Goal: Transaction & Acquisition: Purchase product/service

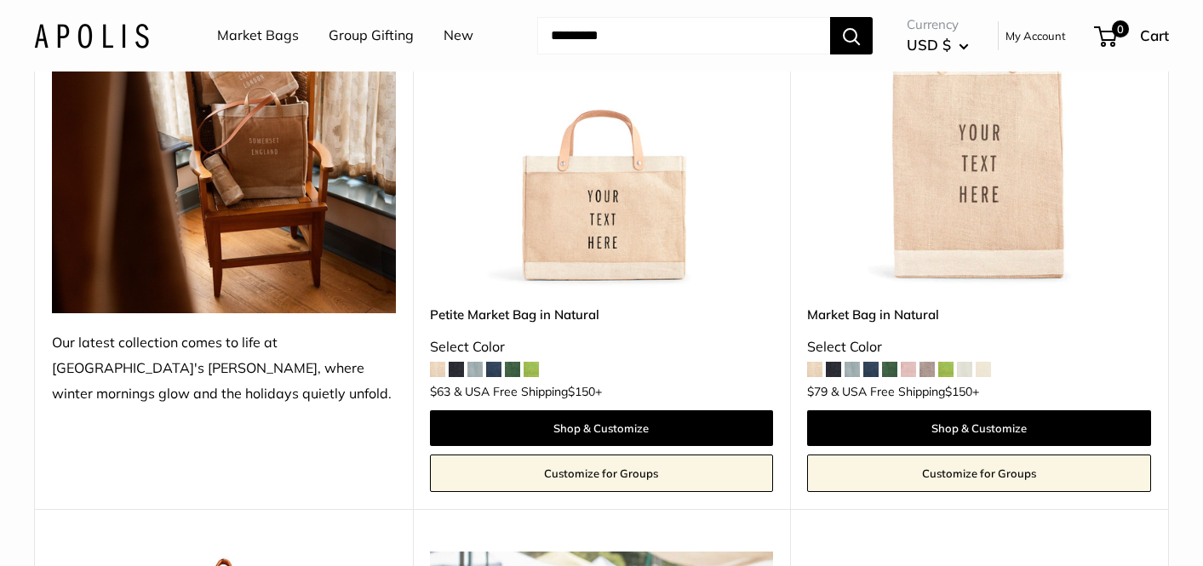
scroll to position [370, 0]
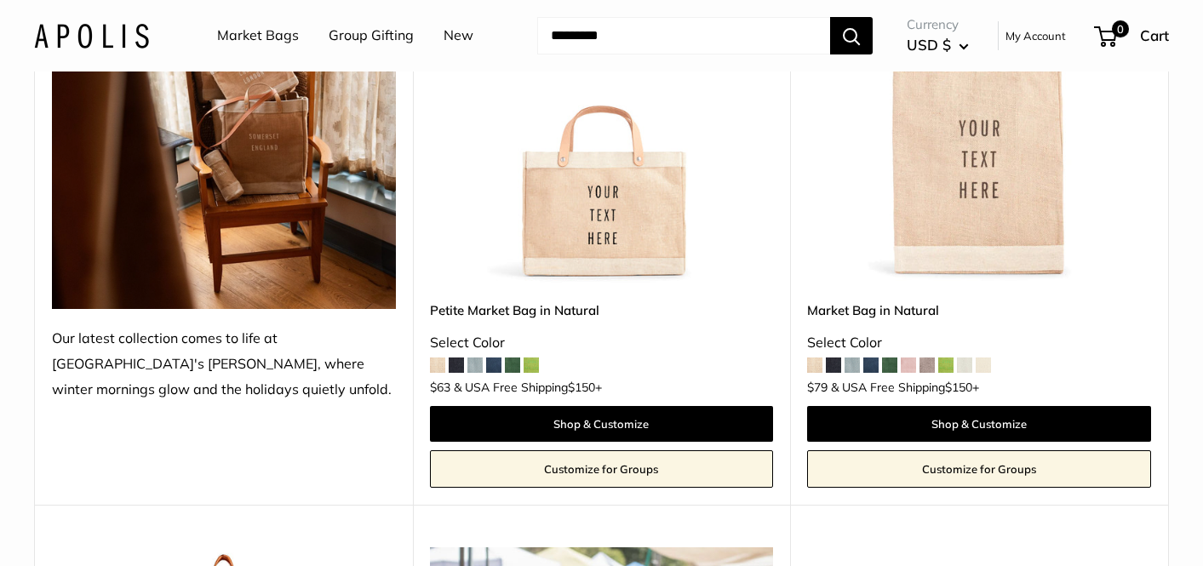
click at [534, 369] on span at bounding box center [531, 365] width 15 height 15
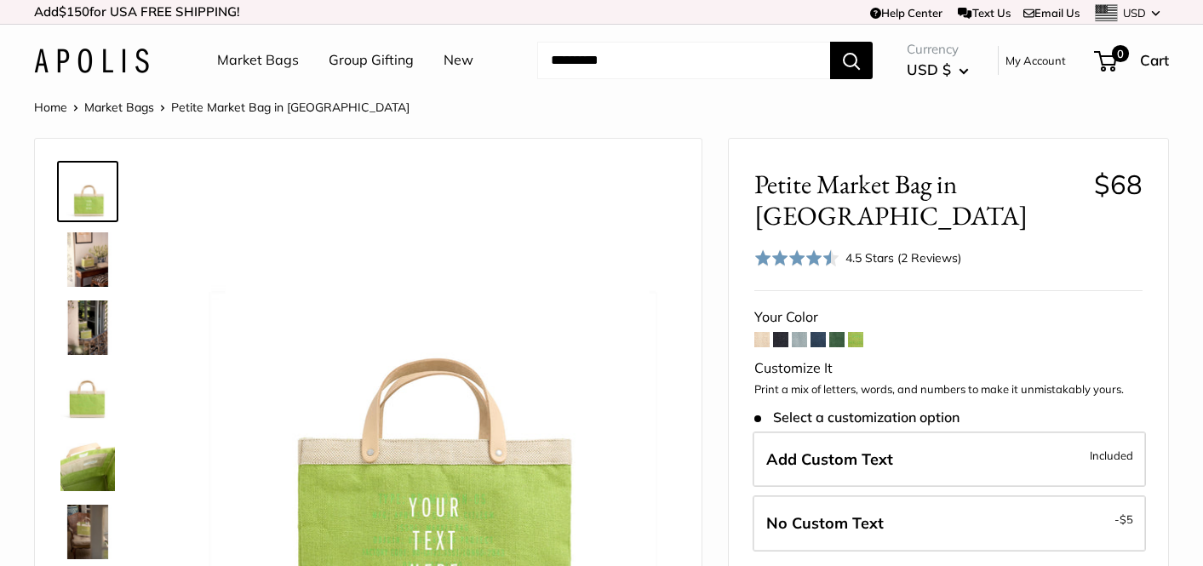
click at [840, 332] on span at bounding box center [836, 339] width 15 height 15
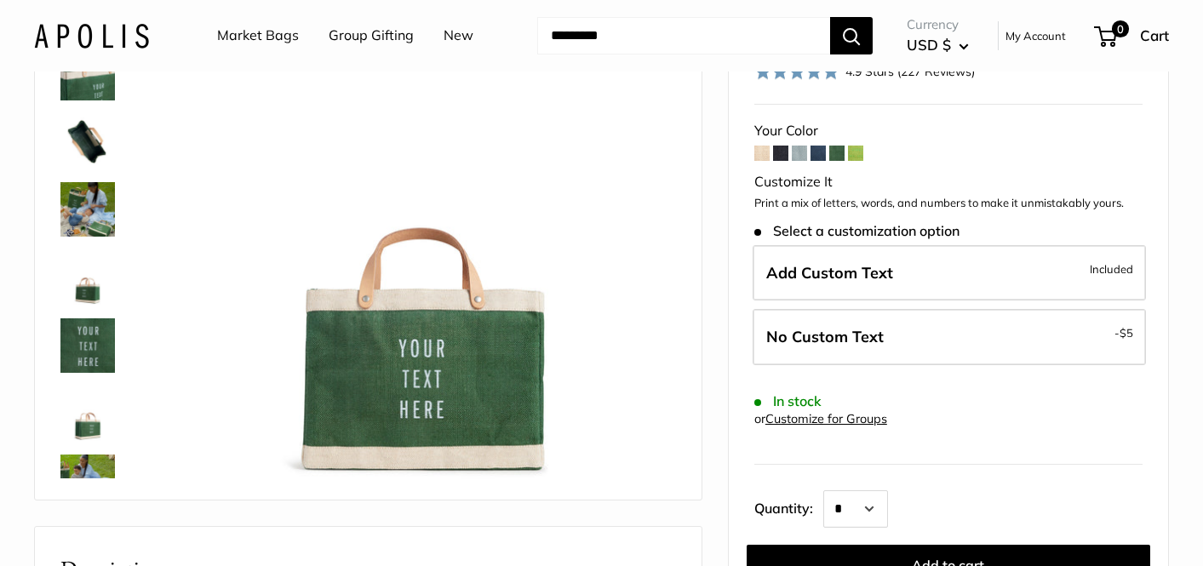
scroll to position [187, 0]
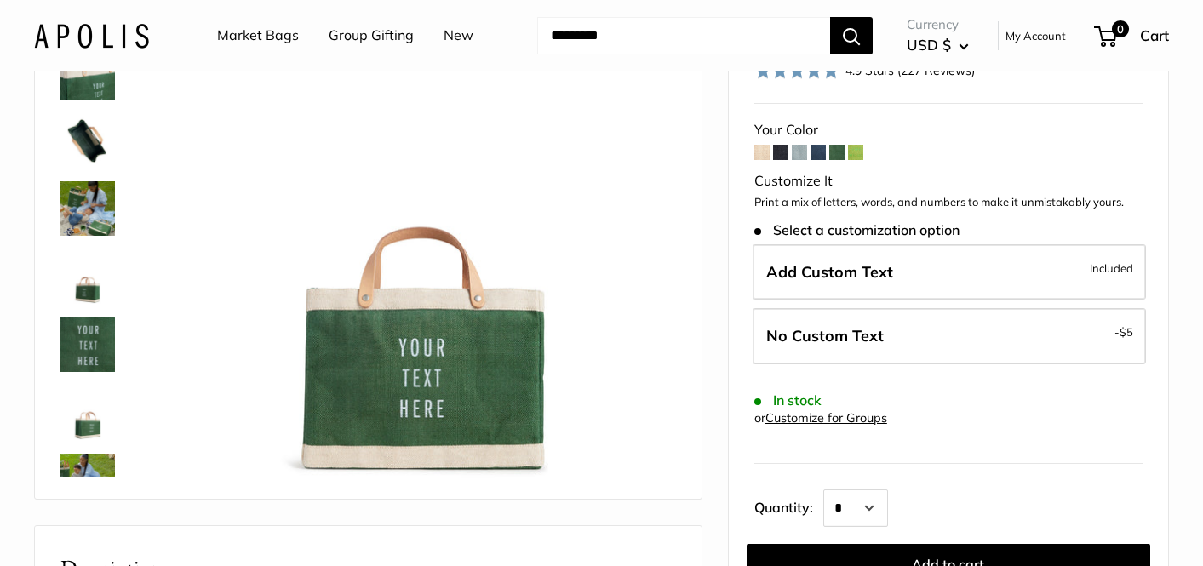
click at [760, 145] on span at bounding box center [761, 152] width 15 height 15
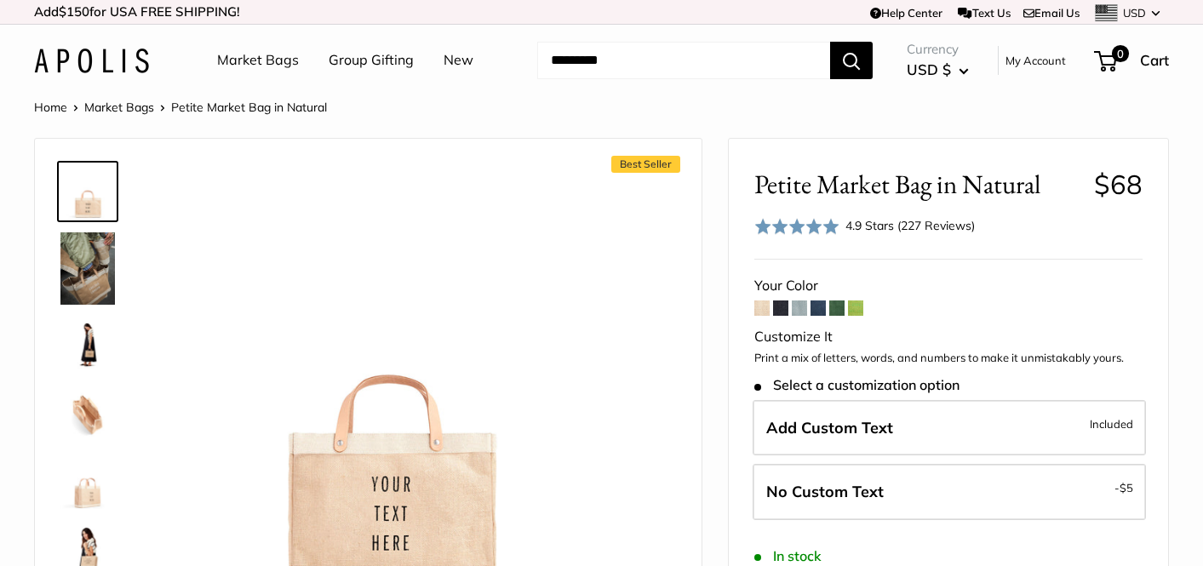
click at [666, 62] on input "Search..." at bounding box center [683, 60] width 293 height 37
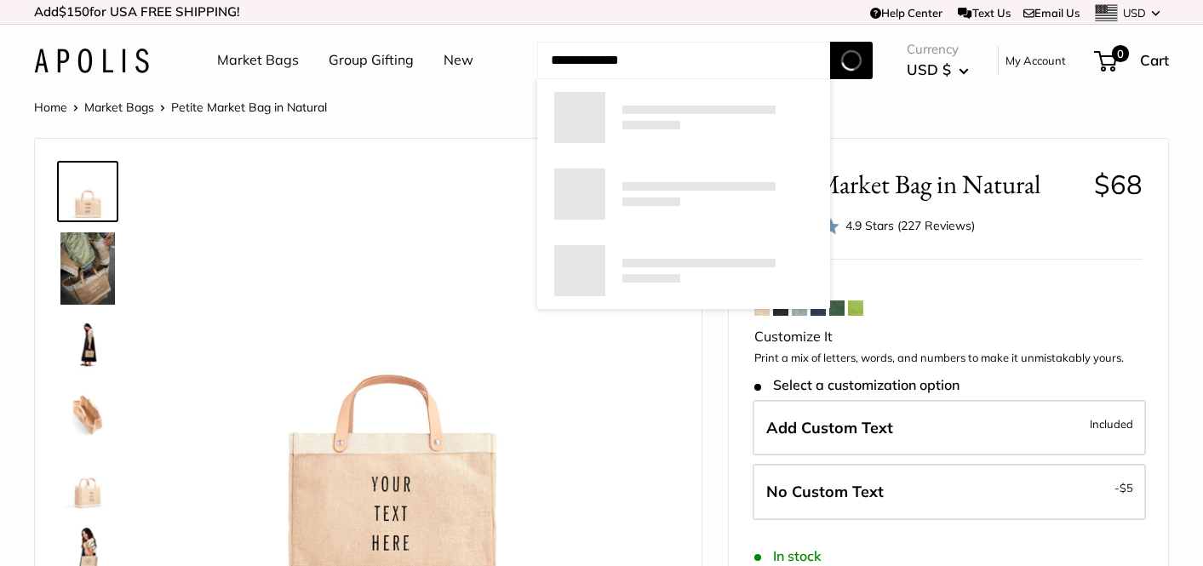
type input "**********"
click at [830, 42] on button "Search" at bounding box center [851, 60] width 43 height 37
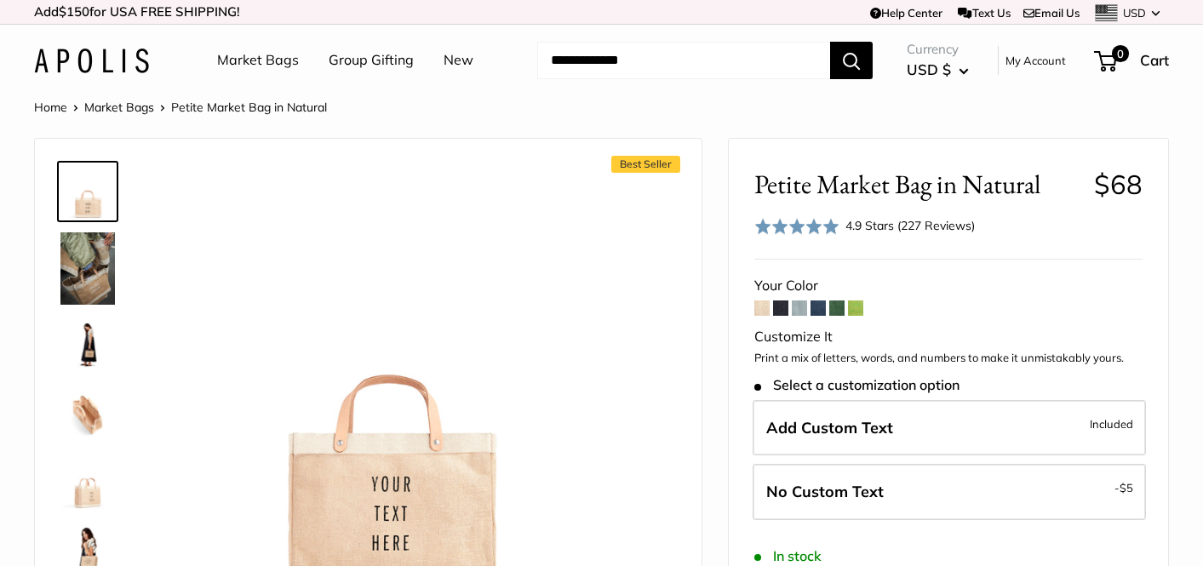
click at [91, 353] on img at bounding box center [87, 345] width 54 height 54
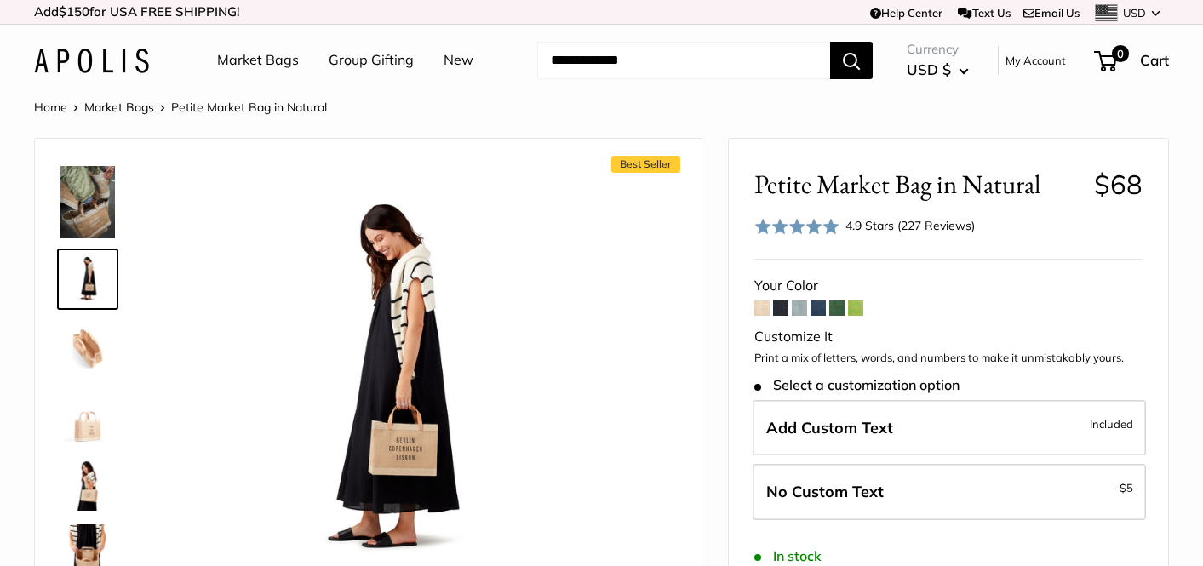
click at [112, 340] on img at bounding box center [87, 347] width 54 height 54
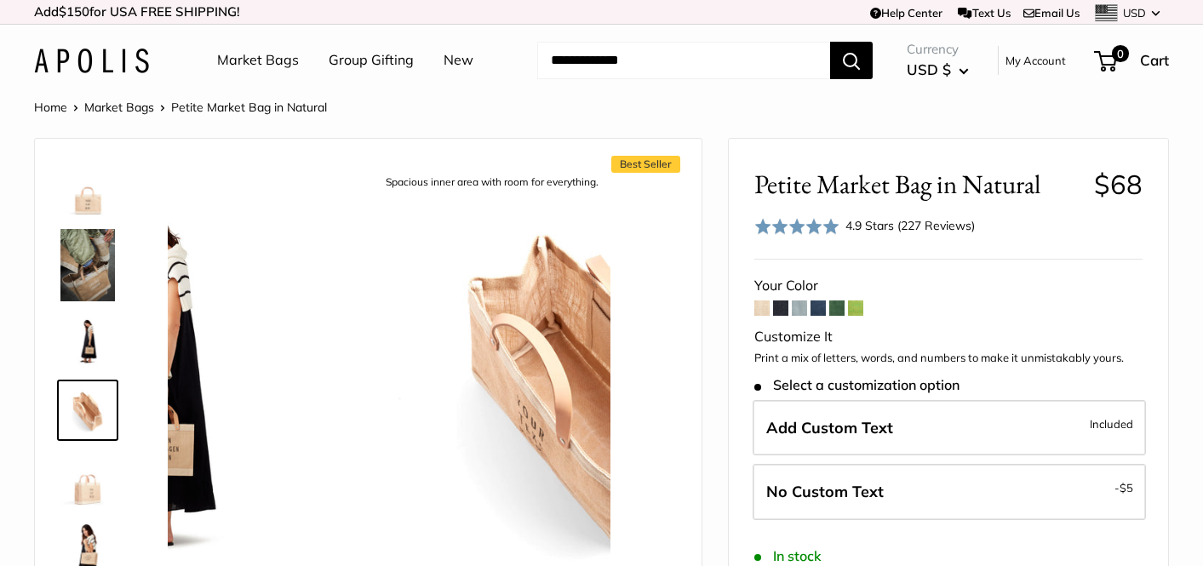
scroll to position [3, 0]
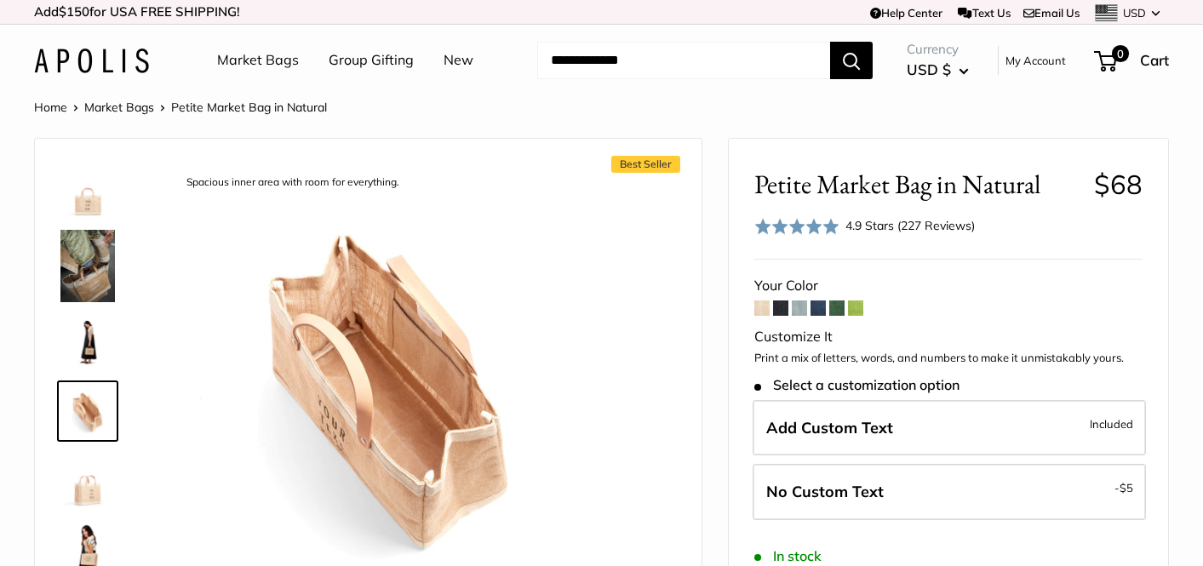
click at [93, 486] on img at bounding box center [87, 479] width 54 height 54
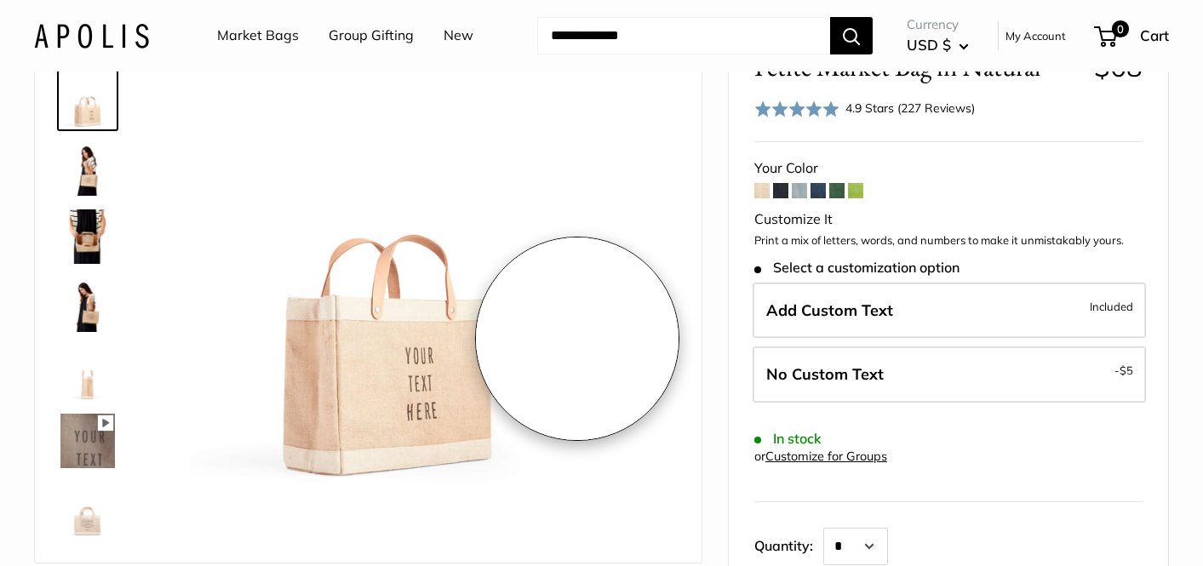
scroll to position [0, 0]
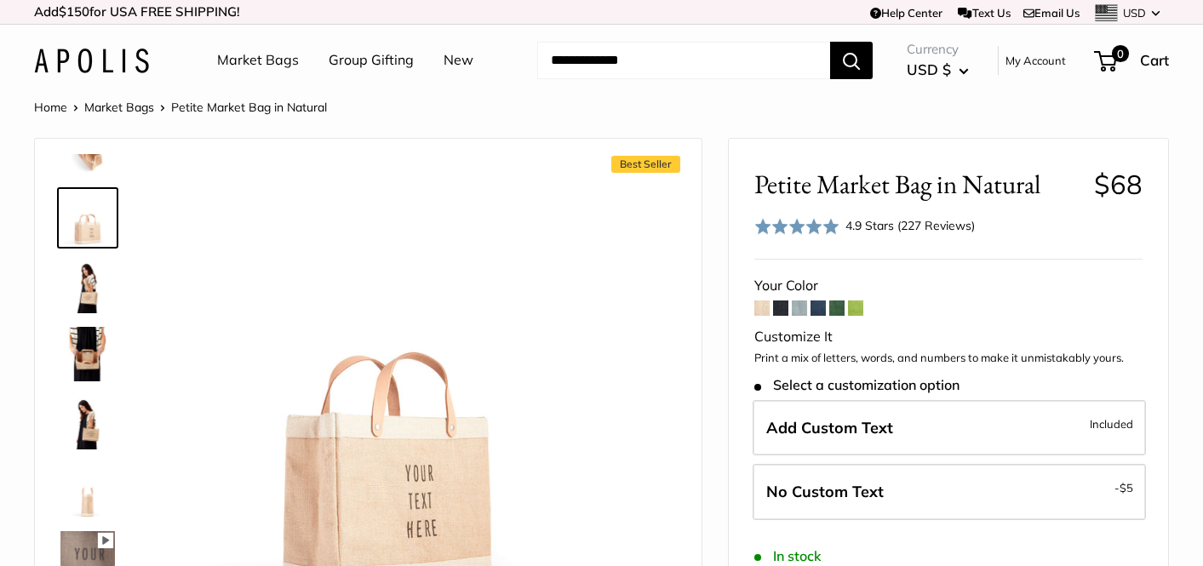
click at [271, 55] on link "Market Bags" at bounding box center [258, 61] width 82 height 26
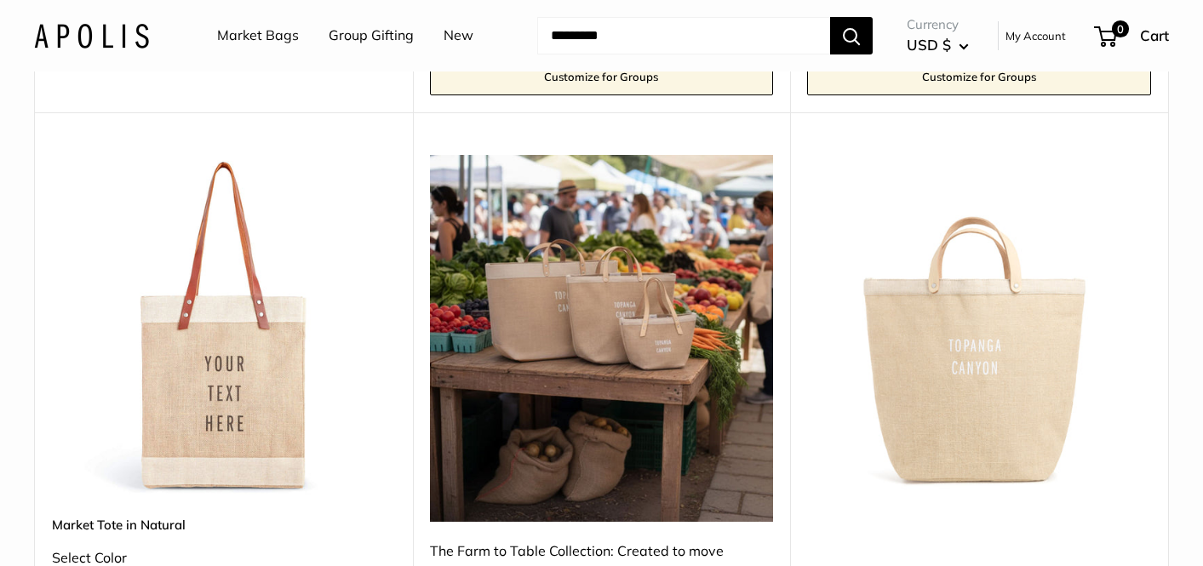
scroll to position [764, 0]
click at [554, 323] on img at bounding box center [602, 337] width 344 height 367
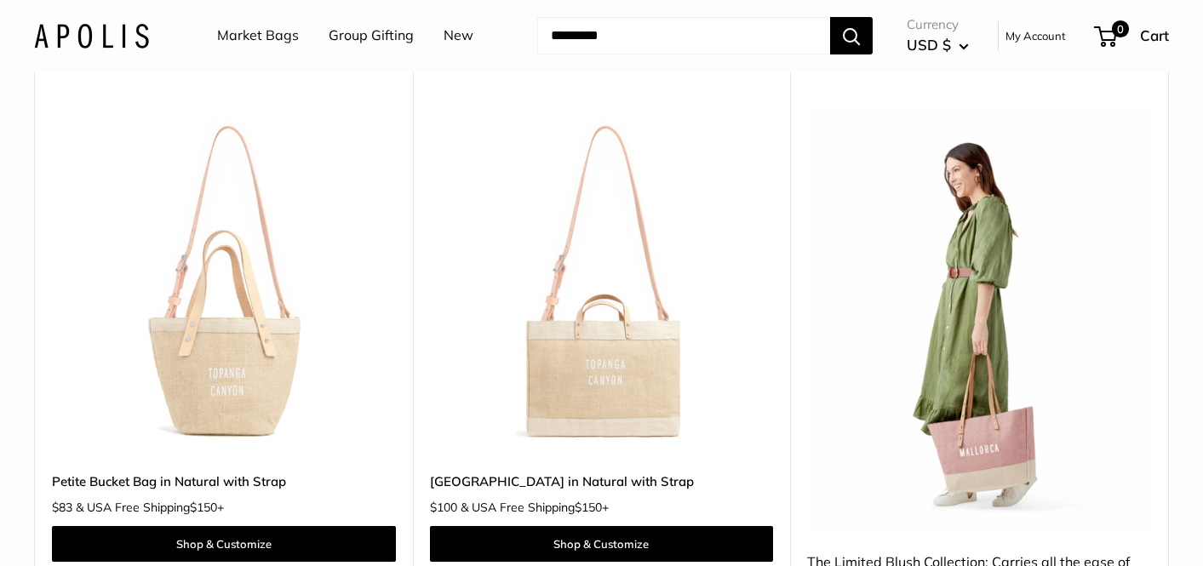
scroll to position [1986, 0]
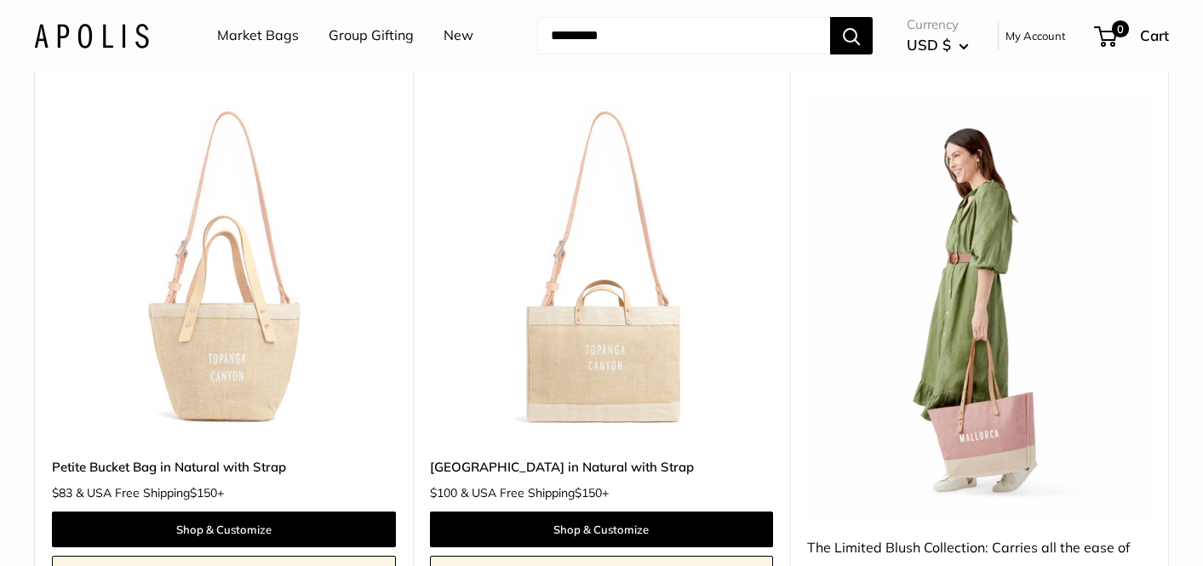
click at [1007, 438] on img at bounding box center [979, 307] width 344 height 422
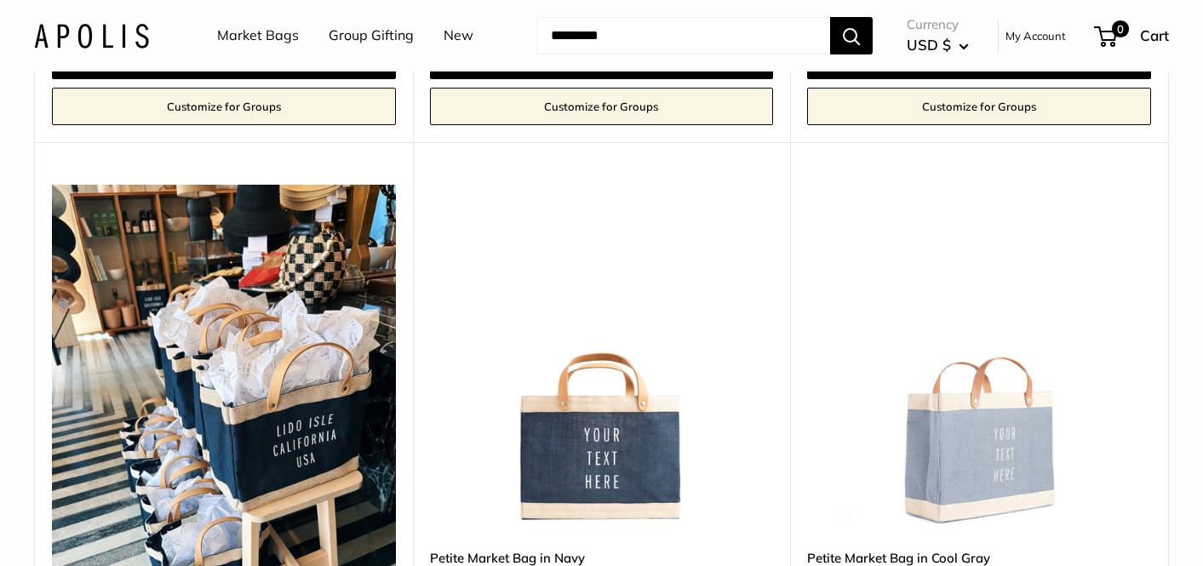
scroll to position [6109, 0]
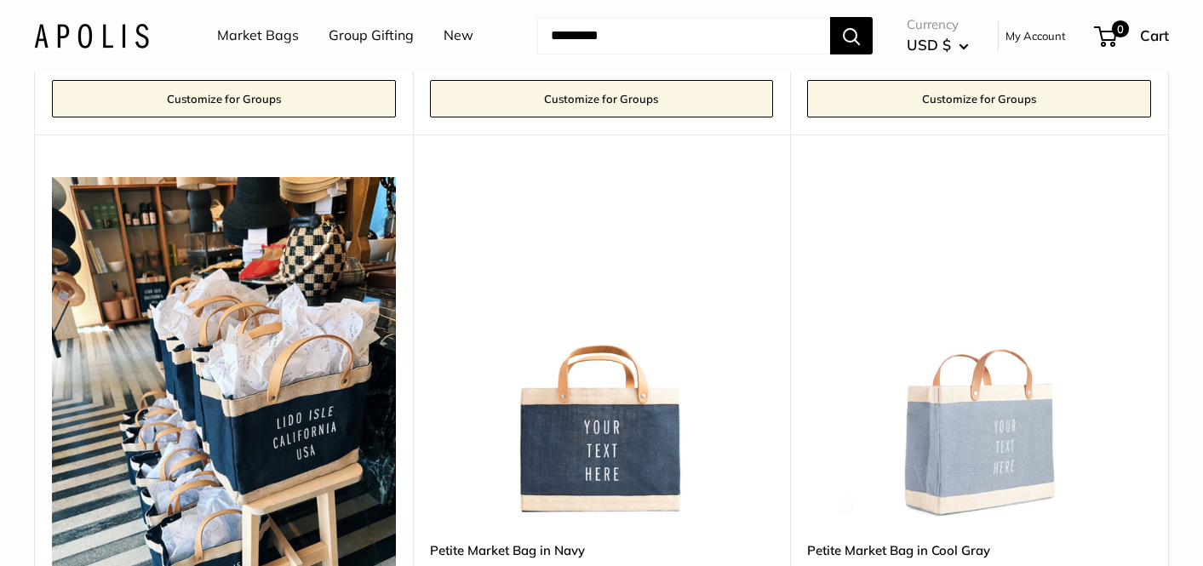
click at [804, 493] on div "Upgrade: Next Day Fulfillment Customizable Text Sturdy & Spill Resistant Best S…" at bounding box center [979, 440] width 378 height 611
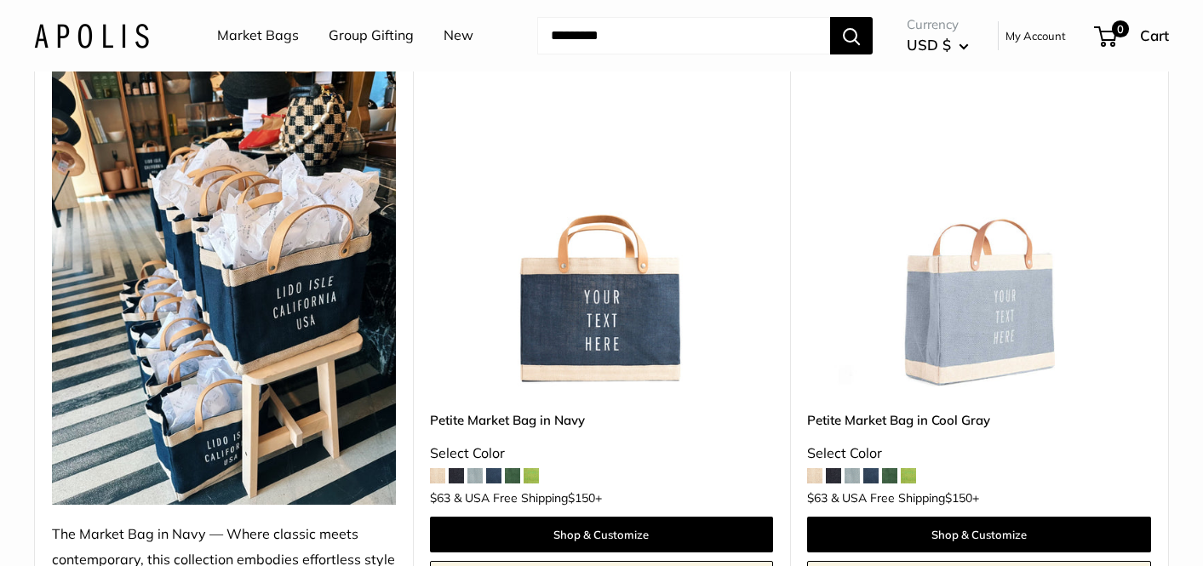
scroll to position [6243, 0]
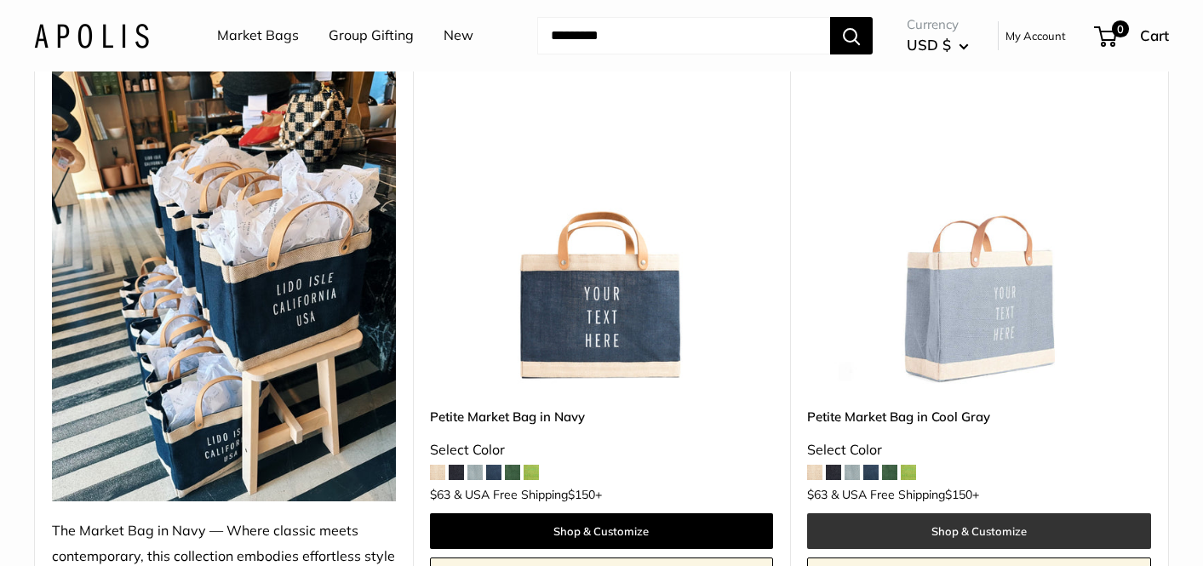
click at [962, 534] on link "Shop & Customize" at bounding box center [979, 531] width 344 height 36
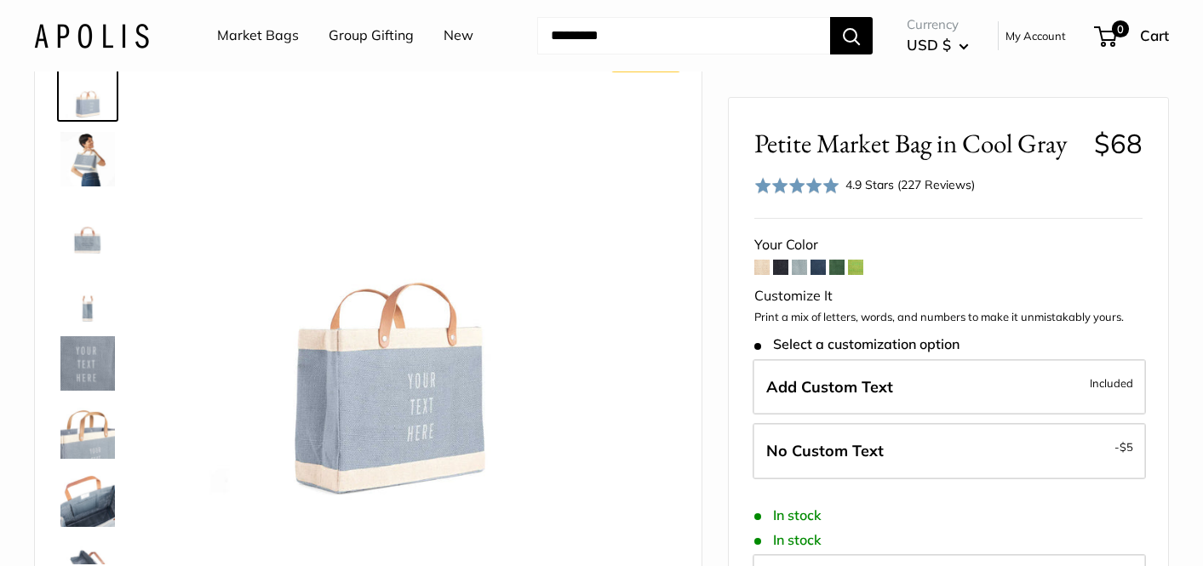
scroll to position [106, 0]
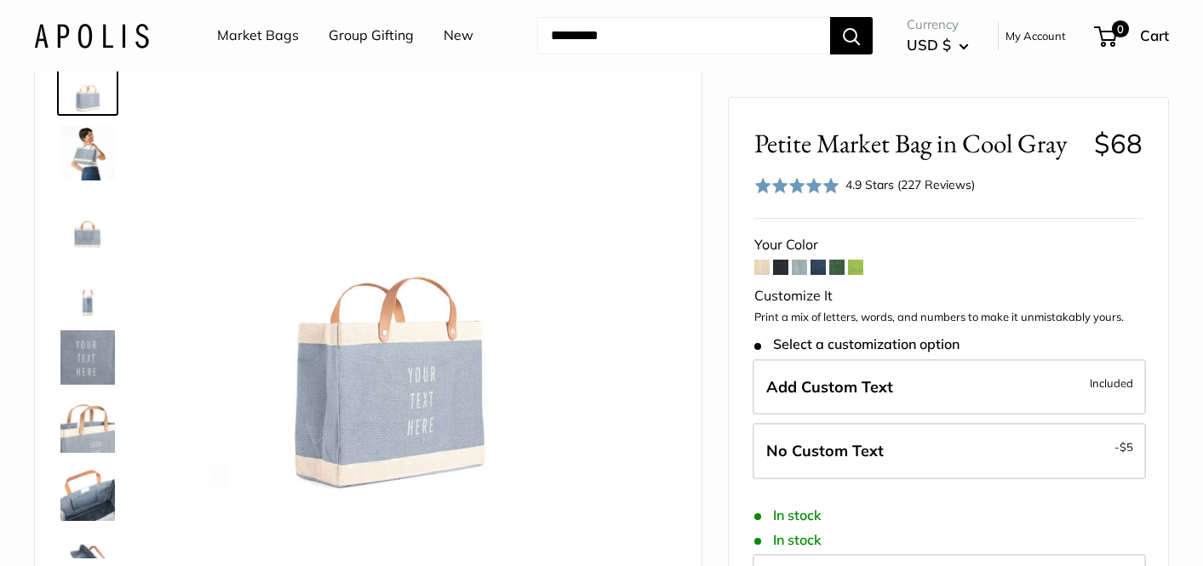
click at [778, 267] on span at bounding box center [780, 267] width 15 height 15
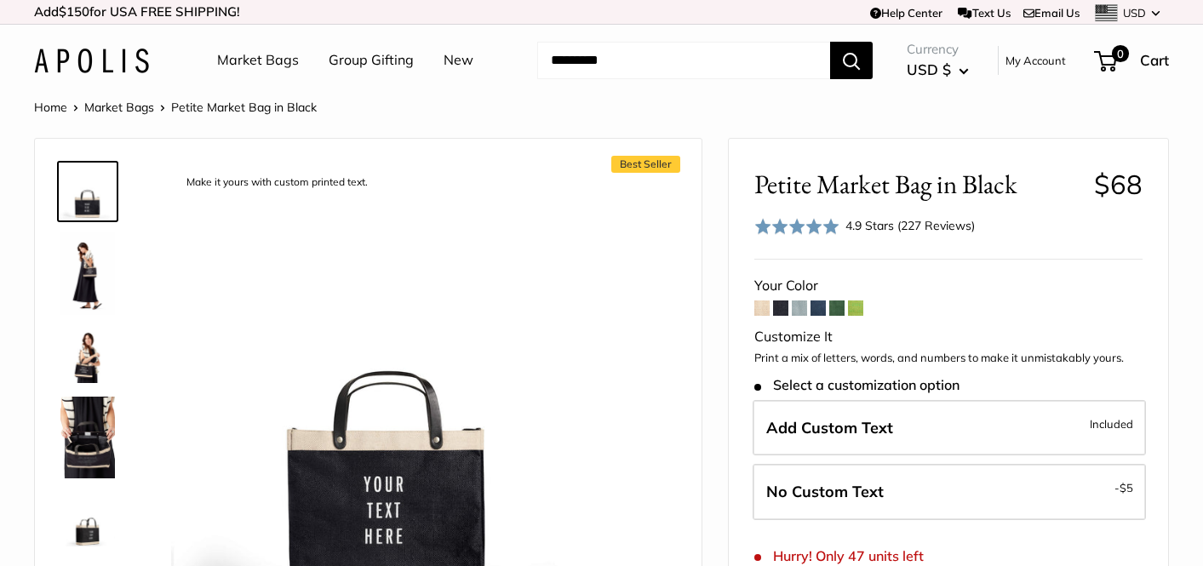
click at [820, 307] on span at bounding box center [818, 308] width 15 height 15
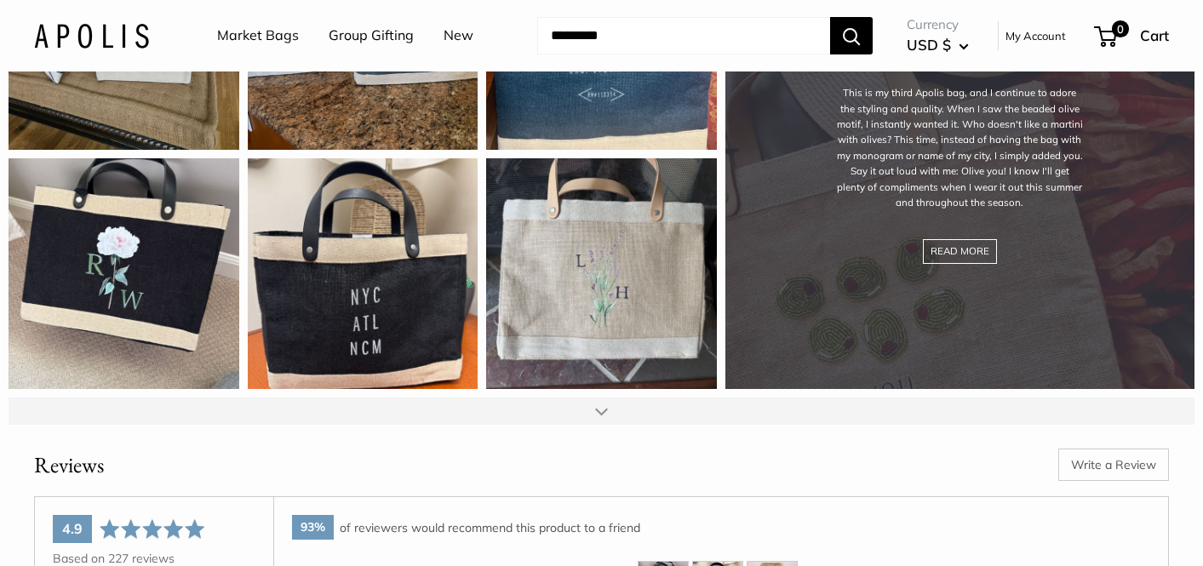
scroll to position [2160, 0]
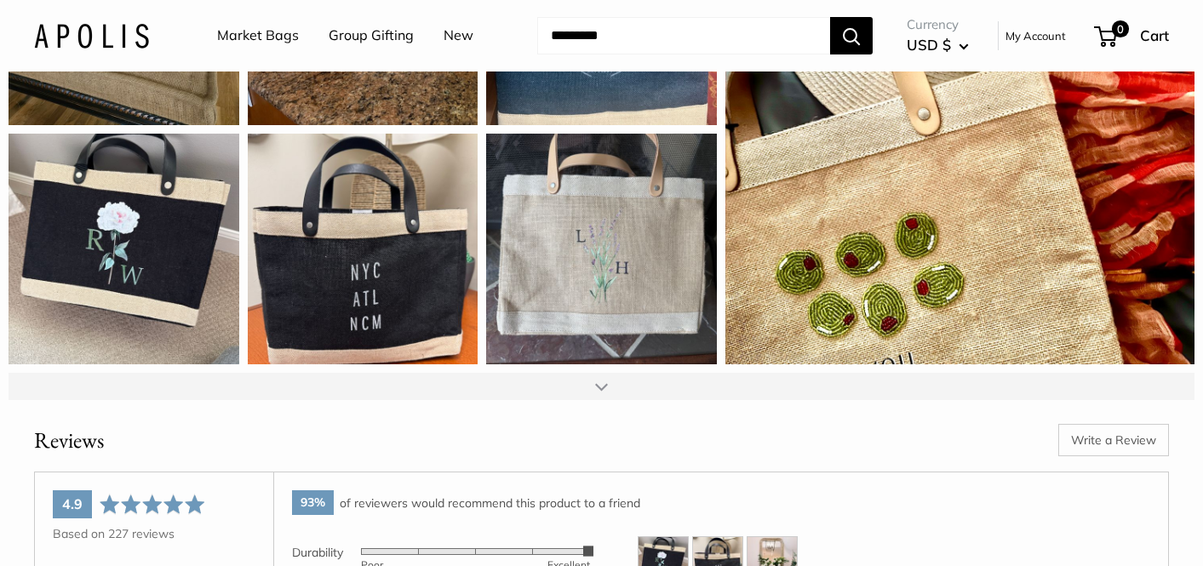
click at [598, 393] on div at bounding box center [601, 387] width 13 height 14
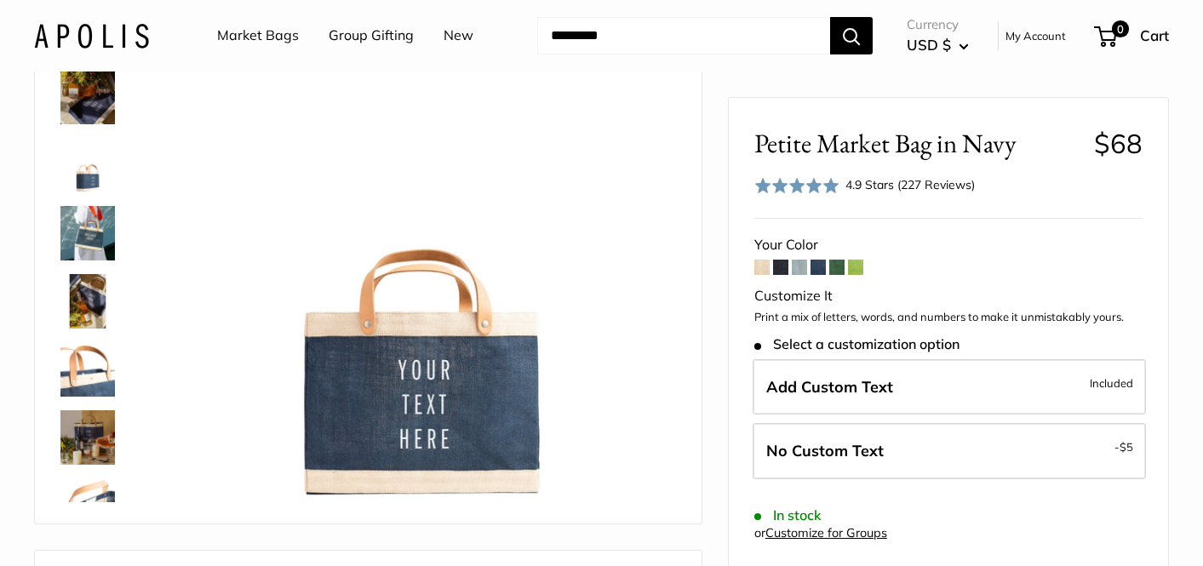
scroll to position [0, 0]
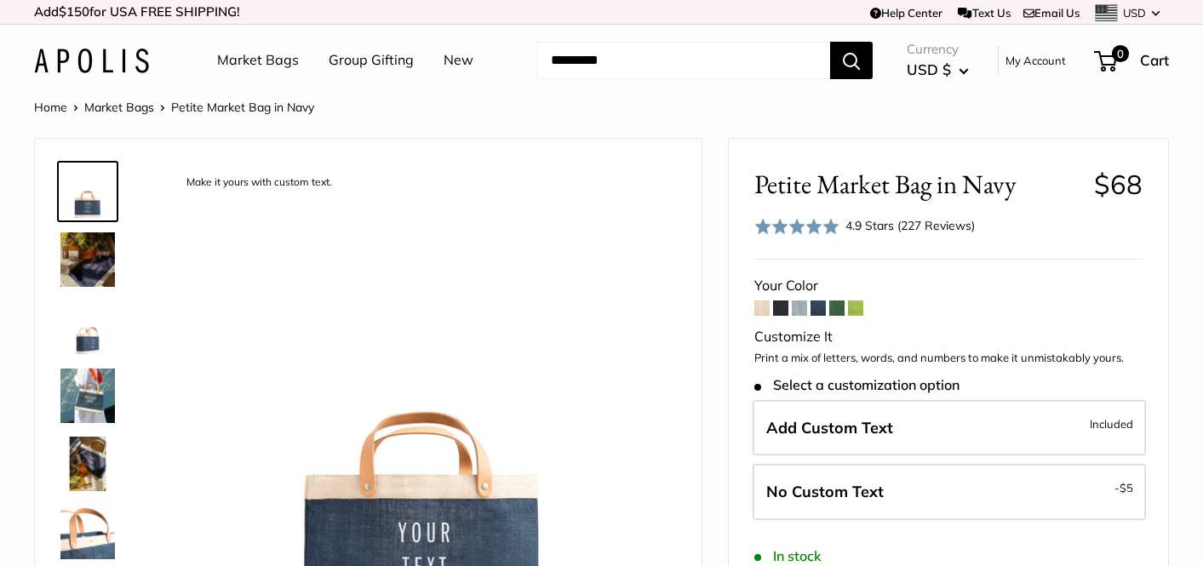
click at [567, 58] on input "Search..." at bounding box center [683, 60] width 293 height 37
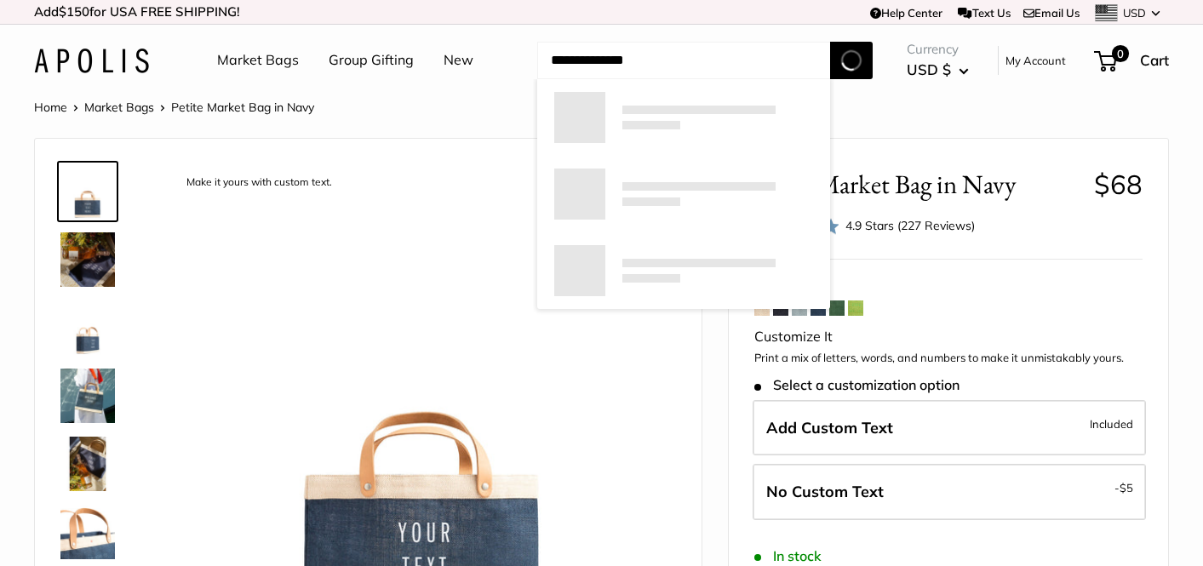
type input "**********"
click at [830, 42] on button "Search" at bounding box center [851, 60] width 43 height 37
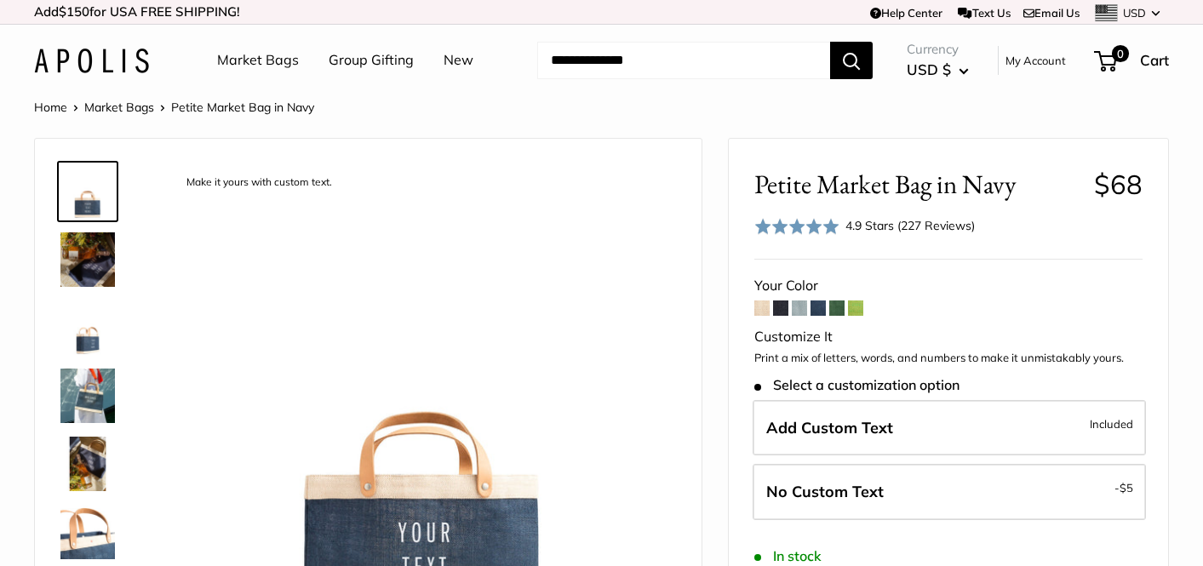
click at [456, 57] on link "New" at bounding box center [459, 61] width 30 height 26
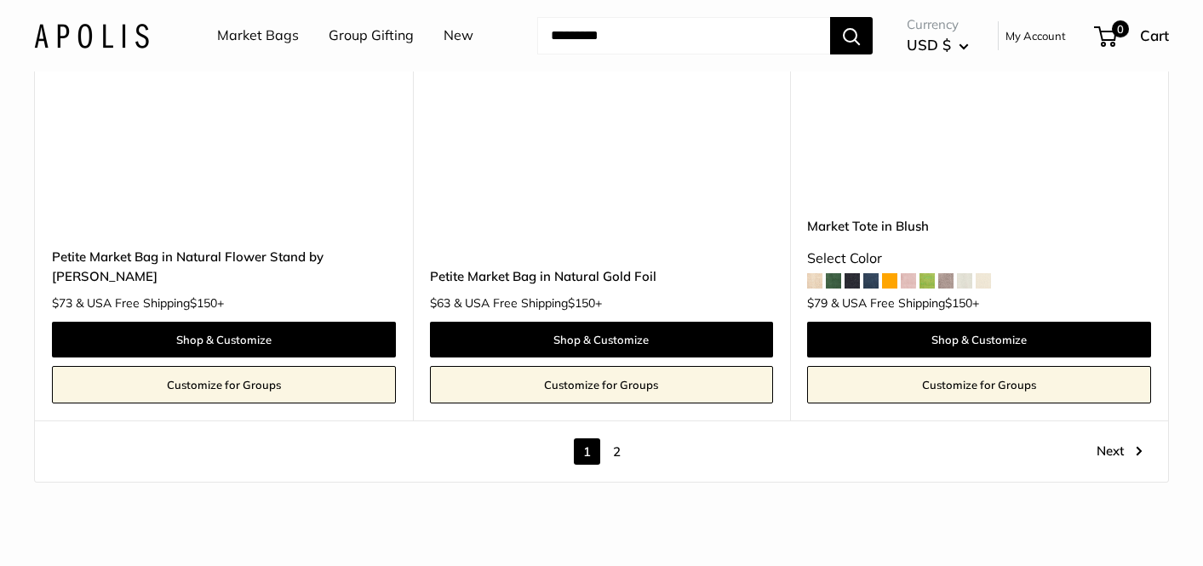
scroll to position [9343, 0]
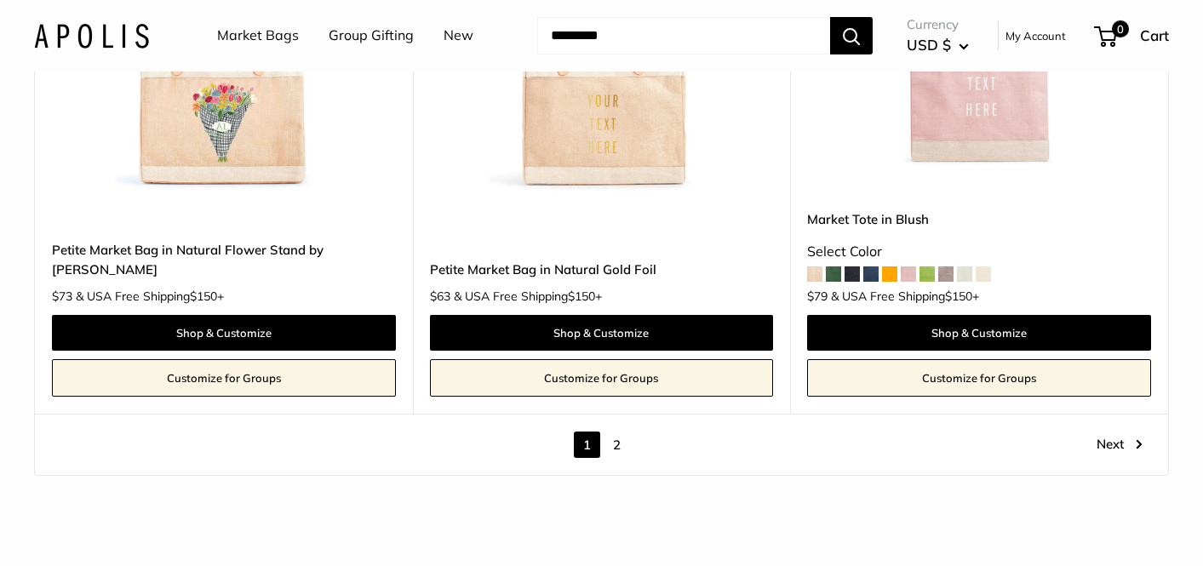
click at [617, 432] on link "2" at bounding box center [617, 445] width 26 height 26
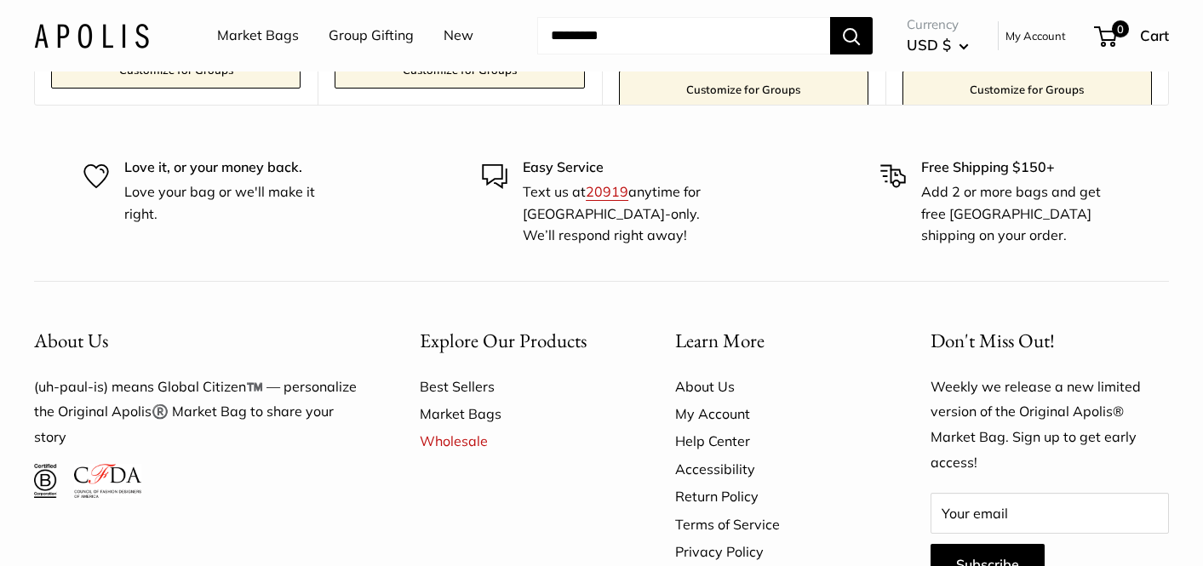
scroll to position [3837, 0]
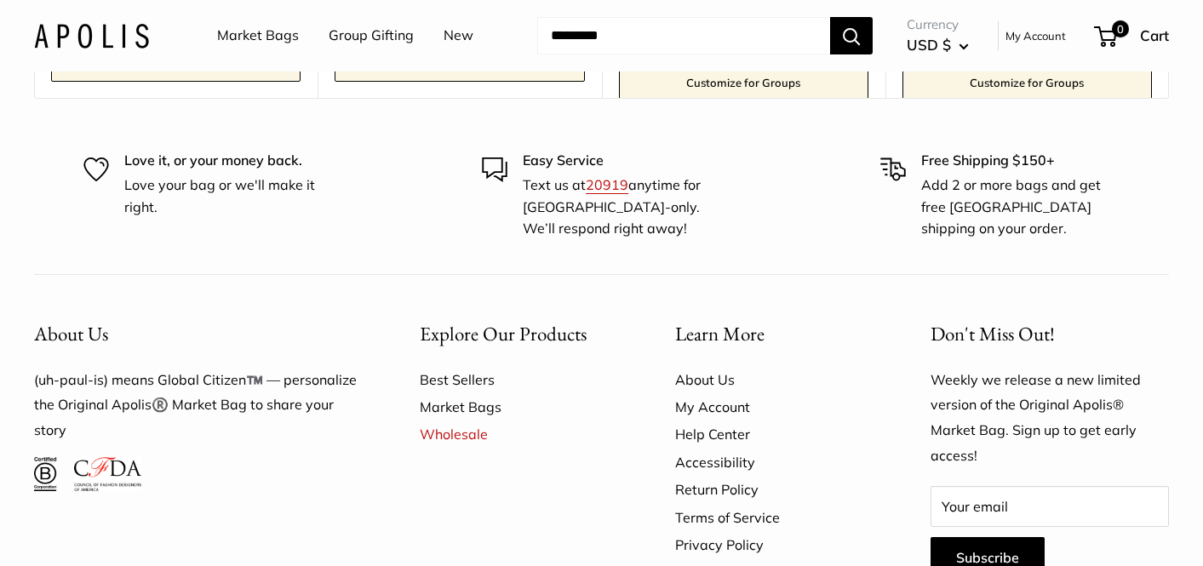
click at [265, 31] on link "Market Bags" at bounding box center [258, 36] width 82 height 26
click at [245, 34] on link "Market Bags" at bounding box center [258, 36] width 82 height 26
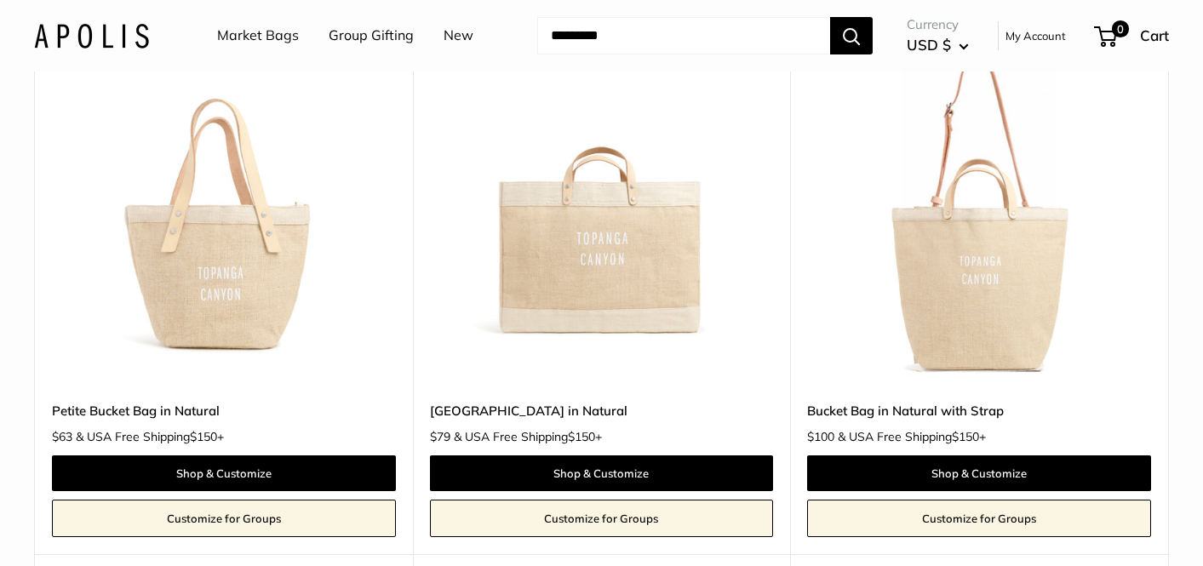
scroll to position [1482, 0]
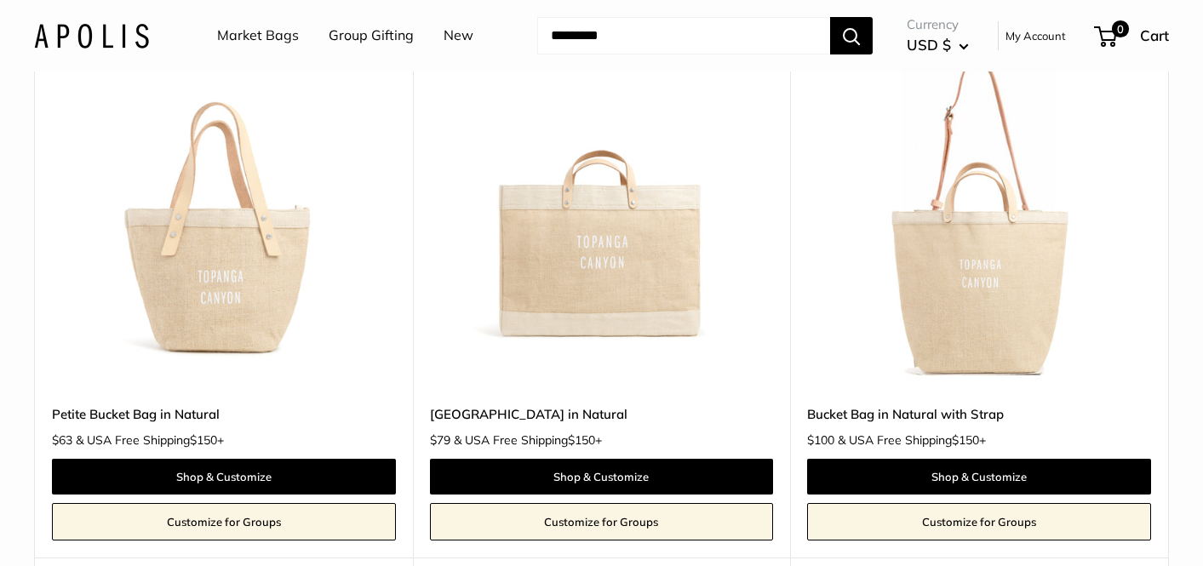
click at [617, 510] on link "Customize for Groups" at bounding box center [602, 521] width 344 height 37
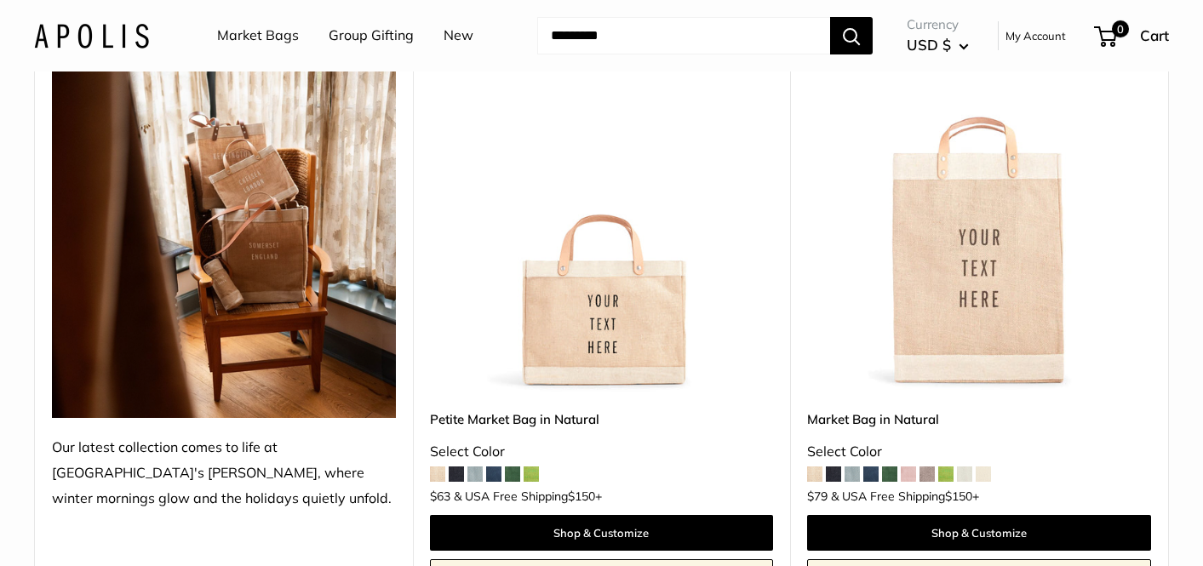
scroll to position [261, 0]
click at [984, 473] on span at bounding box center [983, 474] width 15 height 15
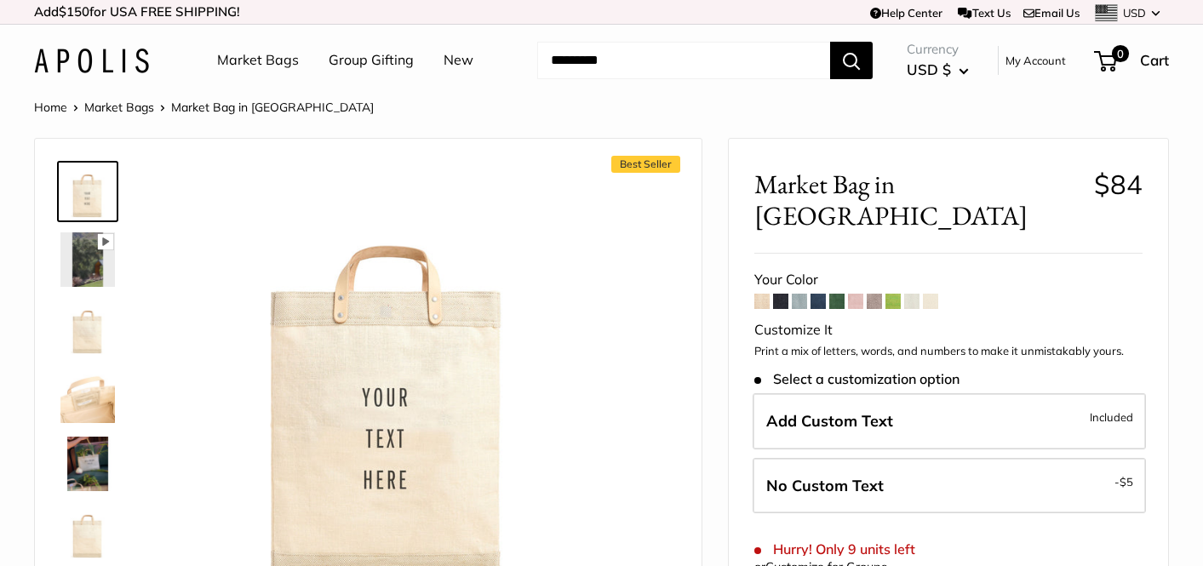
click at [909, 294] on span at bounding box center [911, 301] width 15 height 15
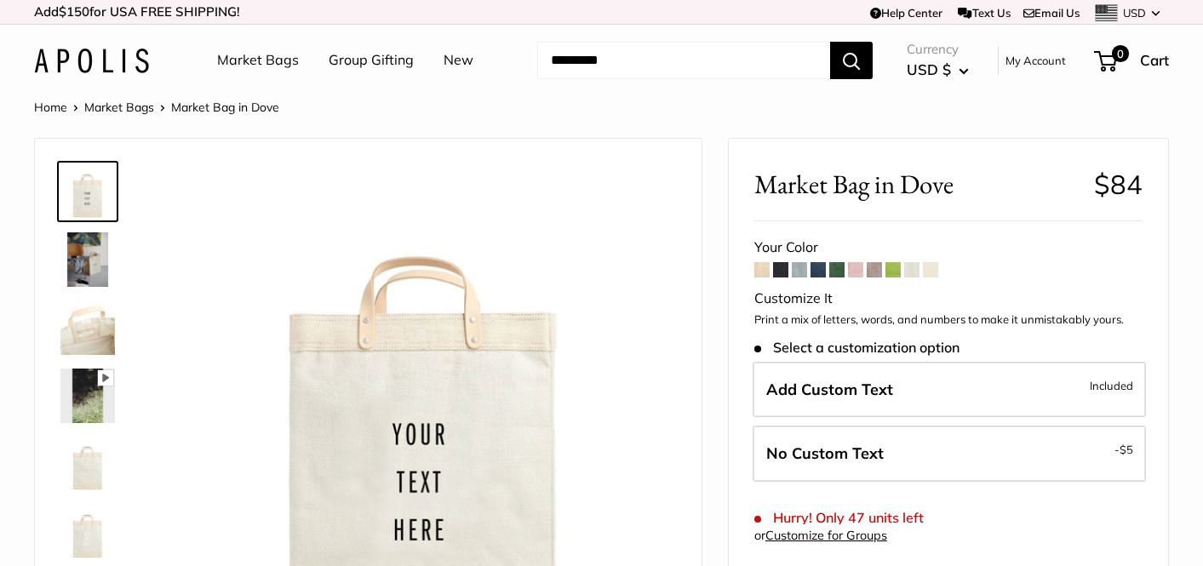
click at [893, 267] on span at bounding box center [893, 269] width 15 height 15
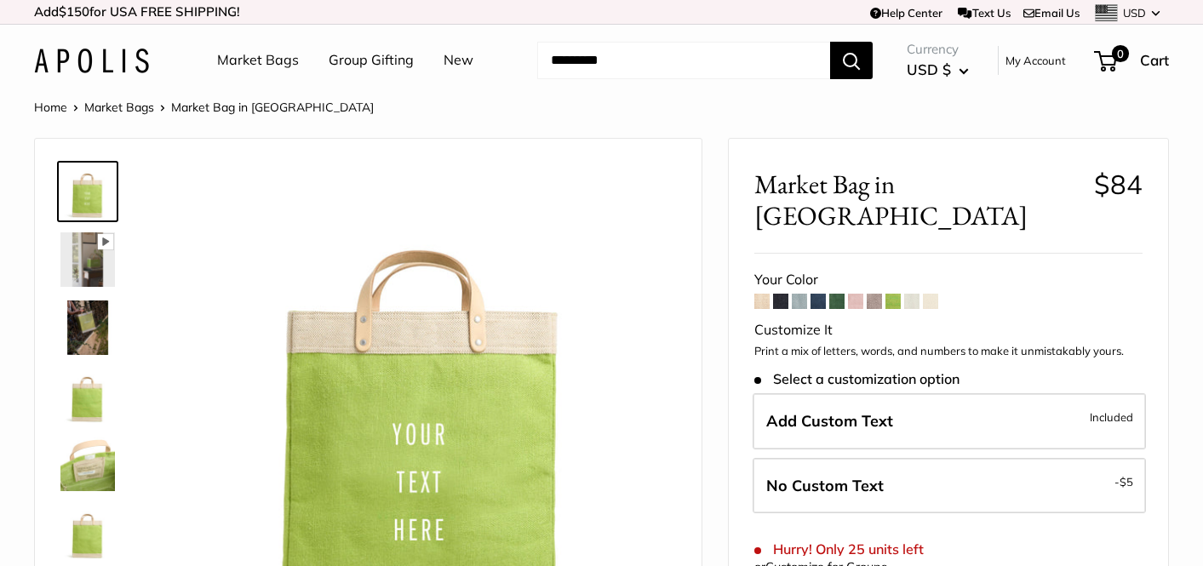
click at [876, 294] on span at bounding box center [874, 301] width 15 height 15
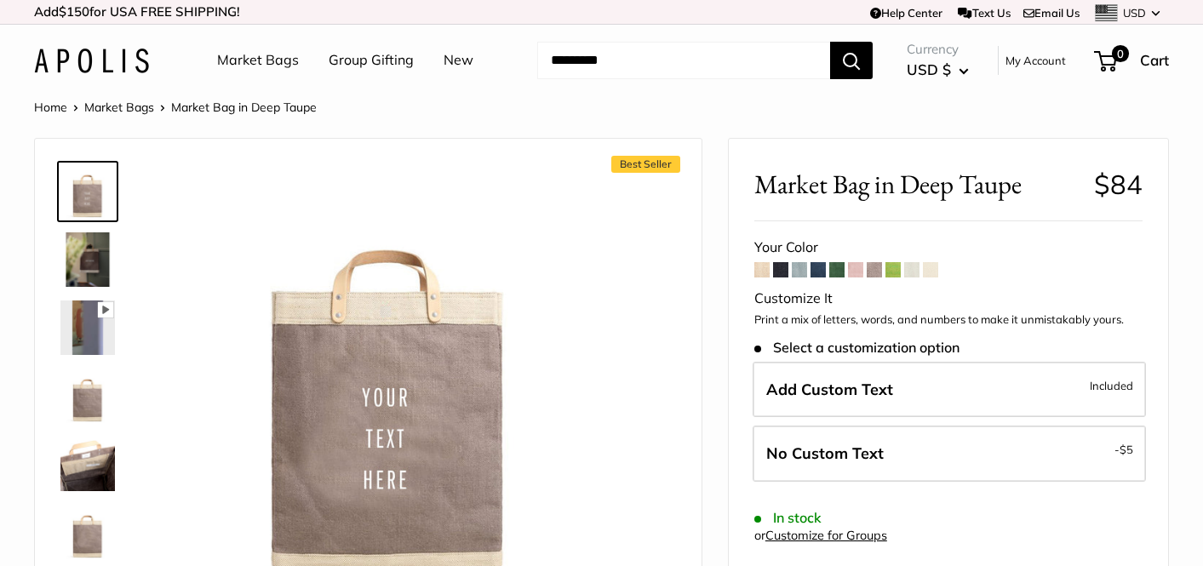
click at [857, 268] on span at bounding box center [855, 269] width 15 height 15
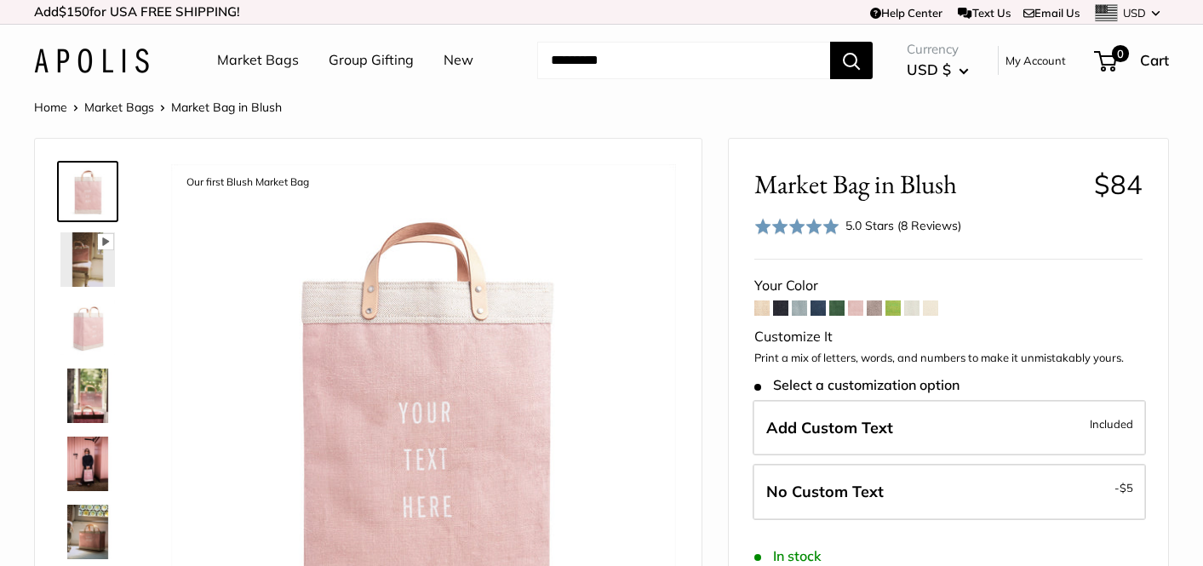
click at [838, 303] on span at bounding box center [836, 308] width 15 height 15
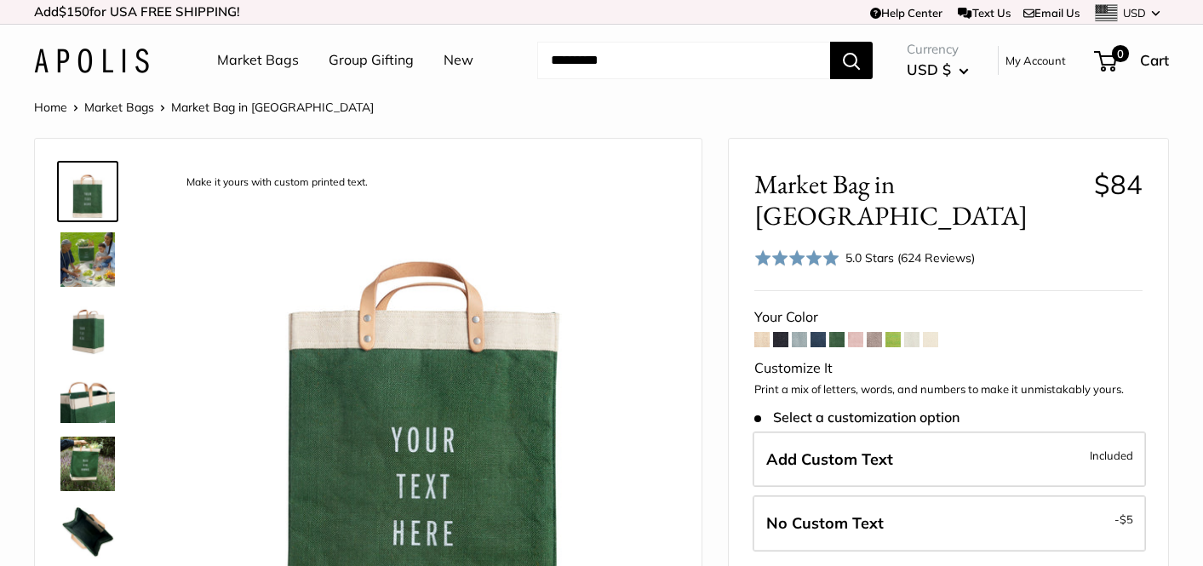
click at [823, 332] on span at bounding box center [818, 339] width 15 height 15
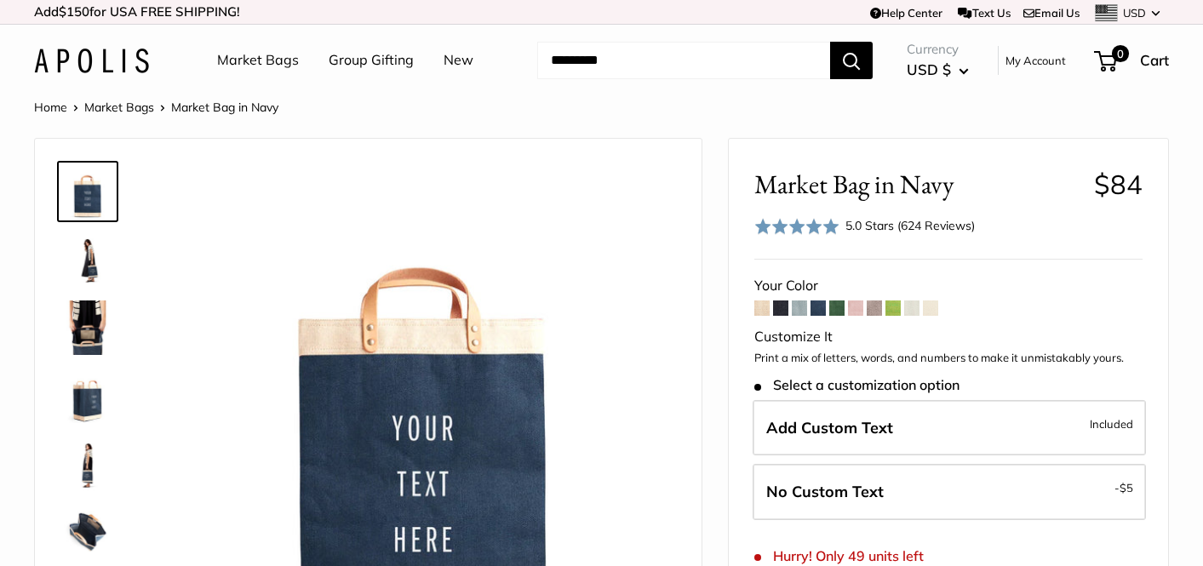
click at [801, 307] on span at bounding box center [799, 308] width 15 height 15
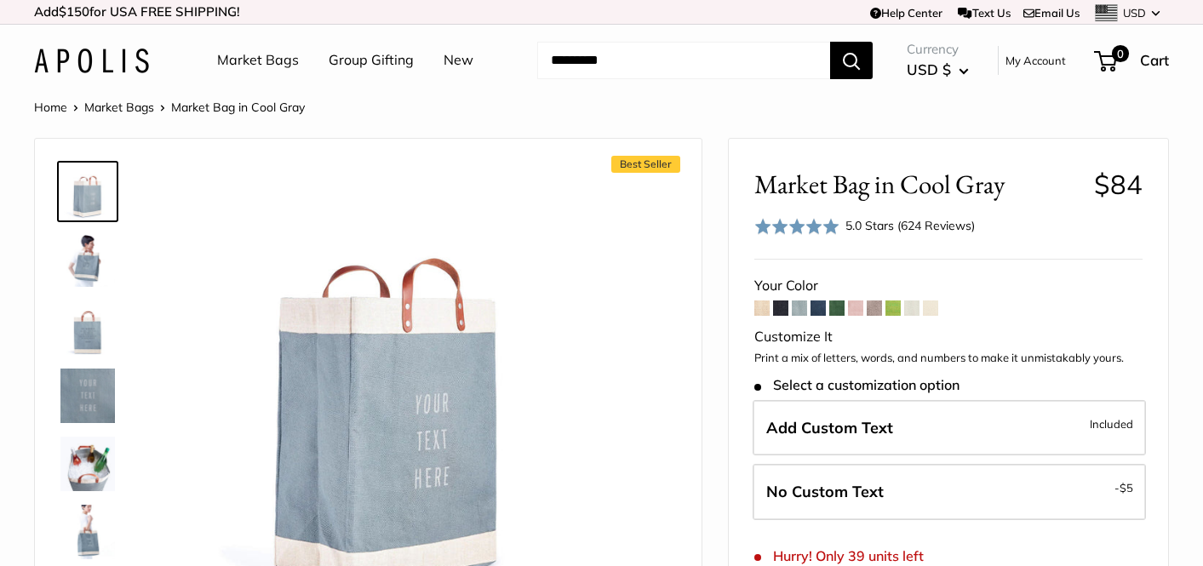
click at [786, 309] on span at bounding box center [780, 308] width 15 height 15
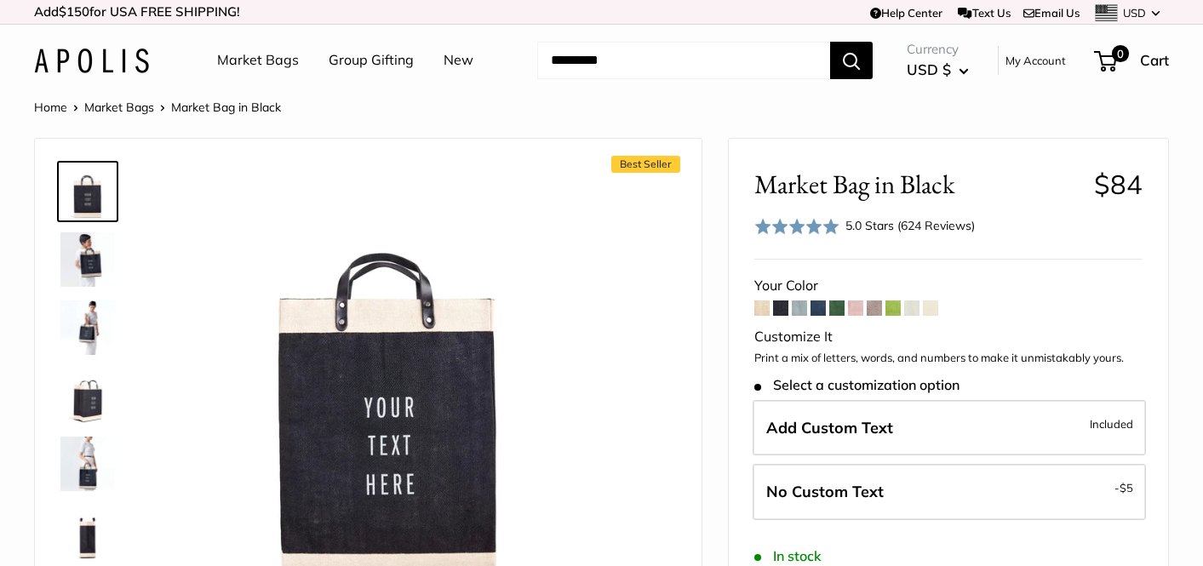
click at [765, 310] on span at bounding box center [761, 308] width 15 height 15
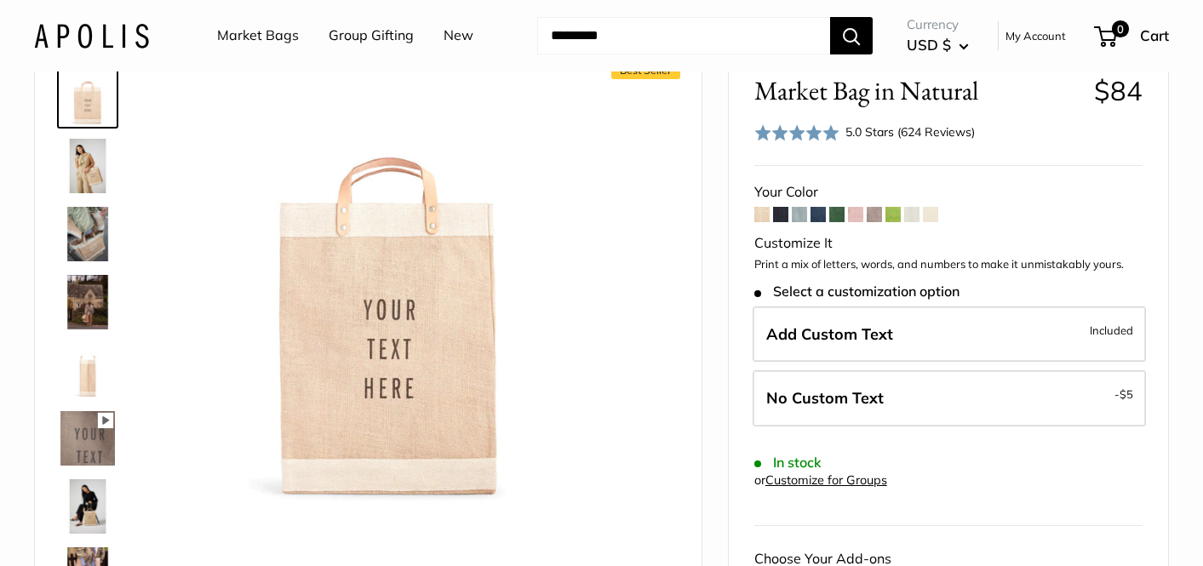
scroll to position [95, 0]
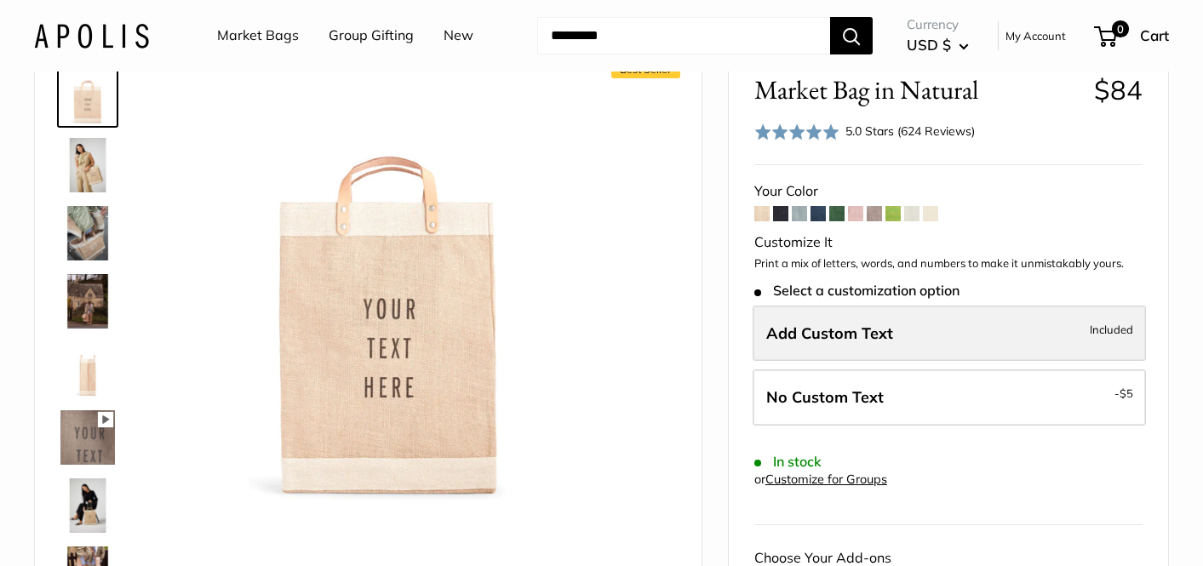
click at [834, 331] on span "Add Custom Text" at bounding box center [829, 334] width 127 height 20
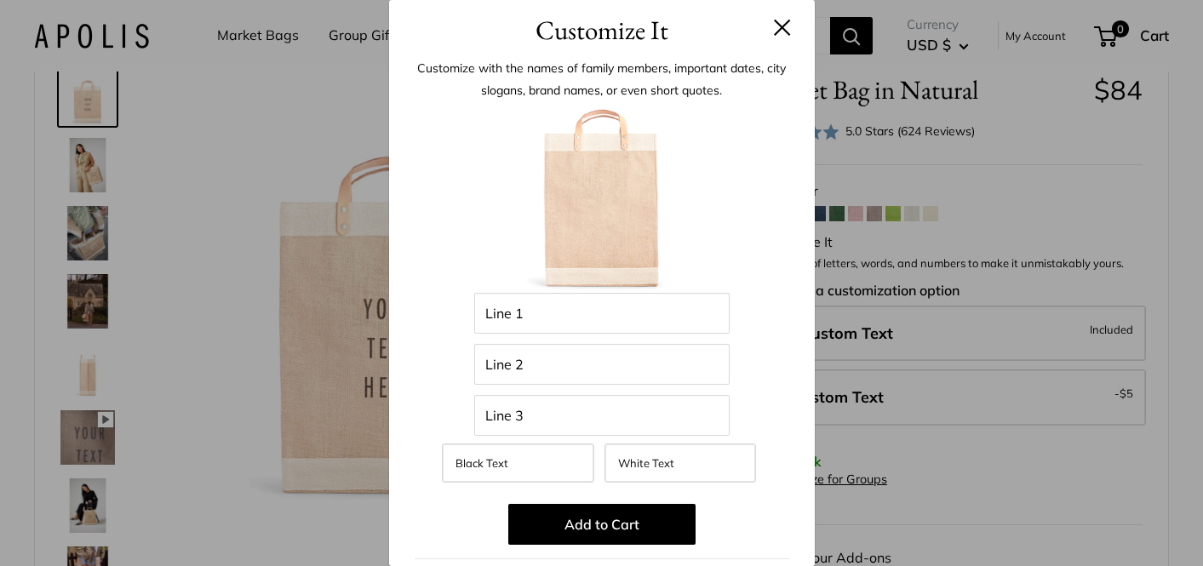
scroll to position [0, 0]
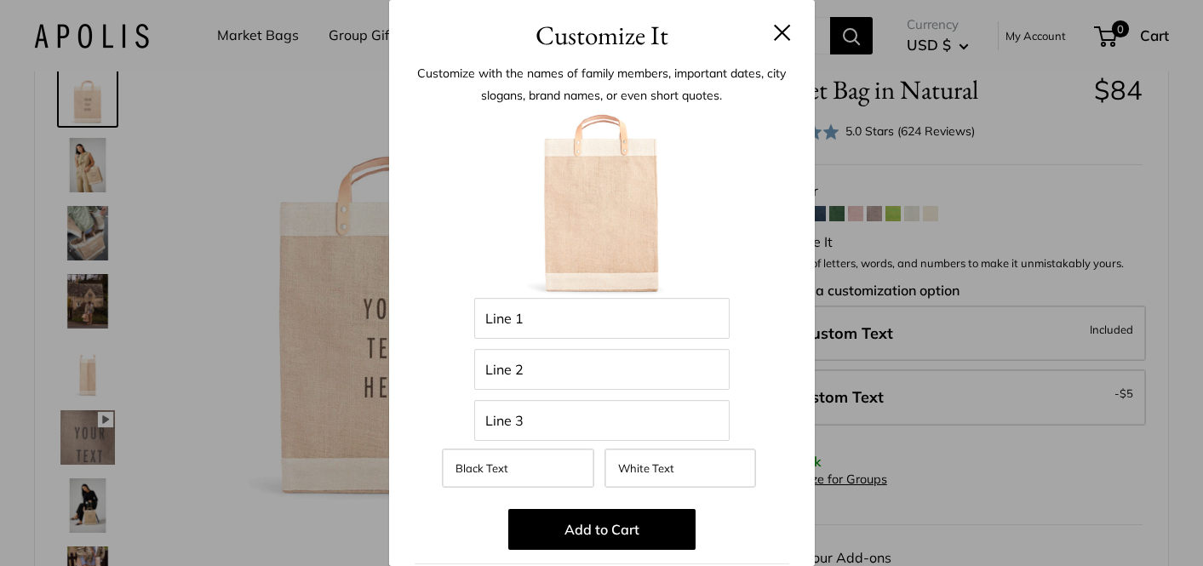
click at [780, 29] on button at bounding box center [782, 32] width 17 height 17
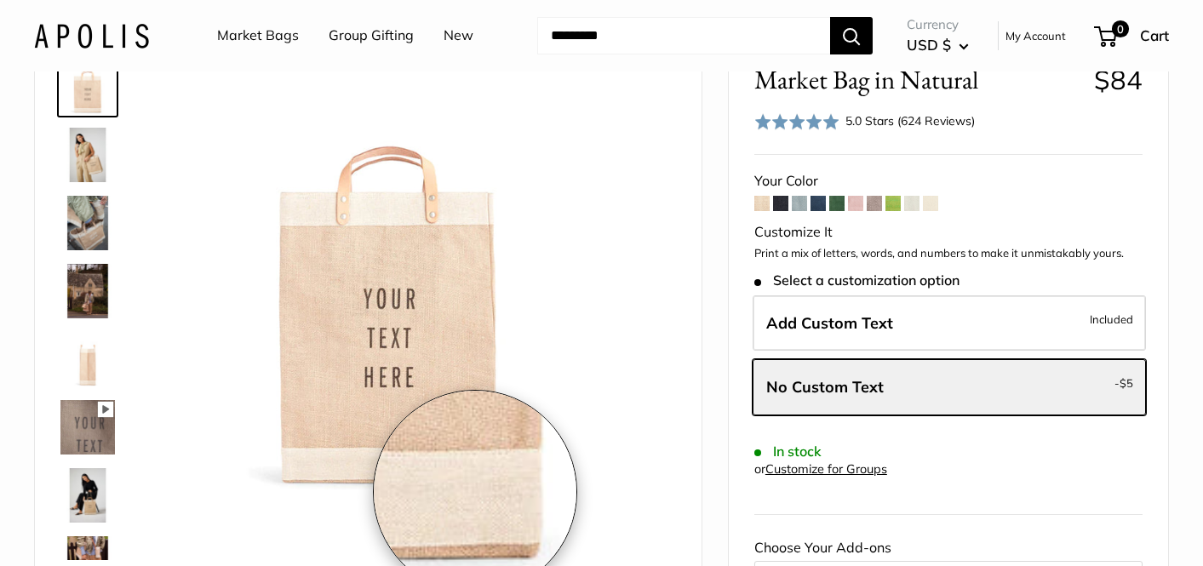
scroll to position [103, 0]
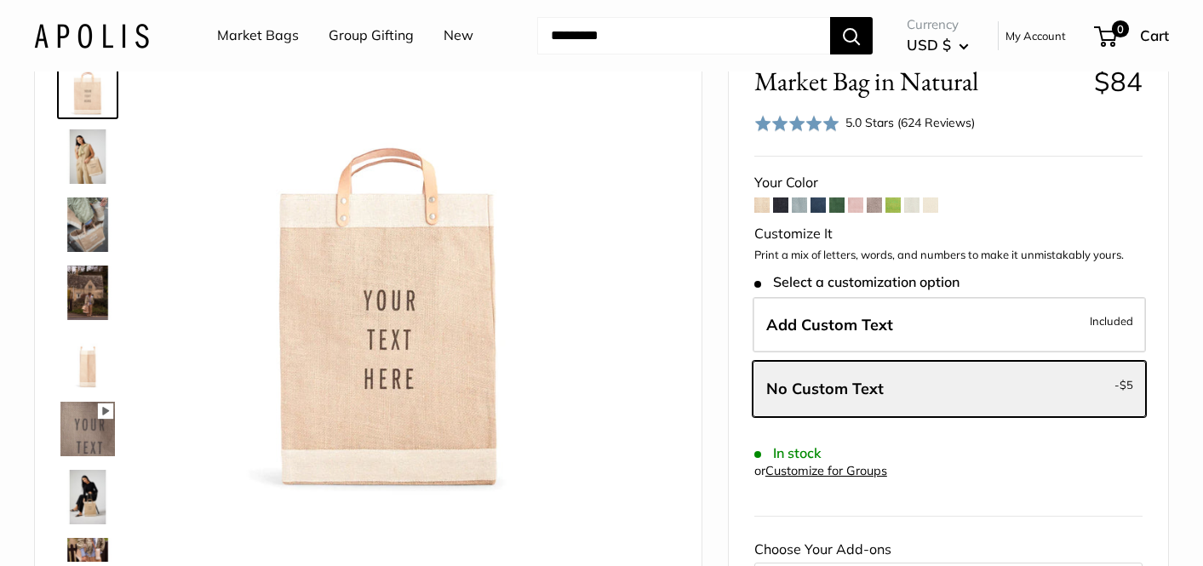
click at [364, 36] on link "Group Gifting" at bounding box center [371, 36] width 85 height 26
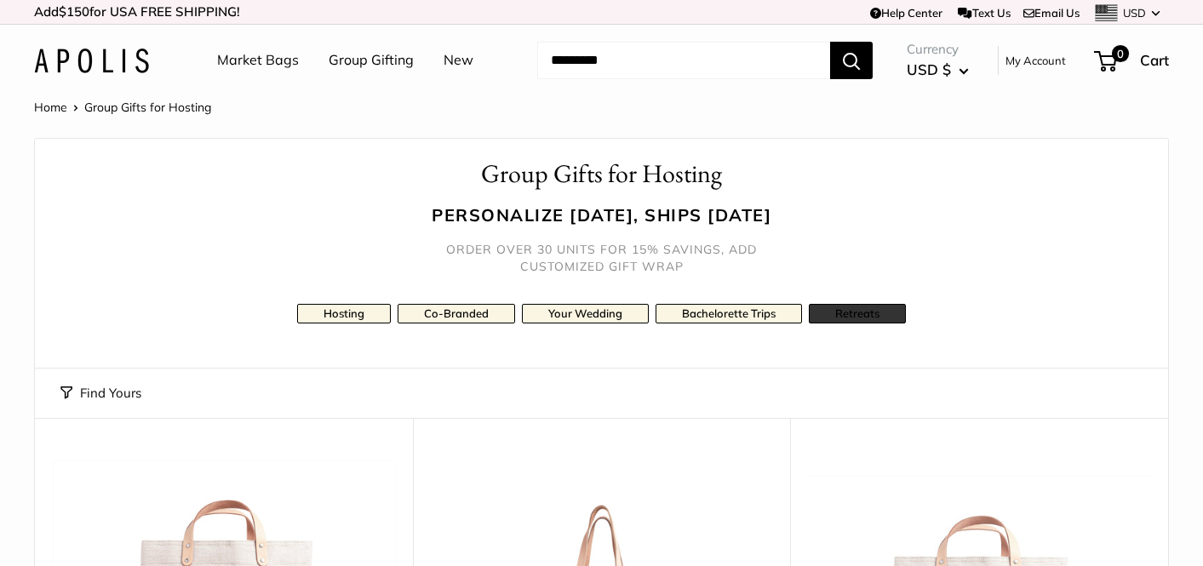
click at [852, 313] on link "Retreats" at bounding box center [857, 314] width 97 height 20
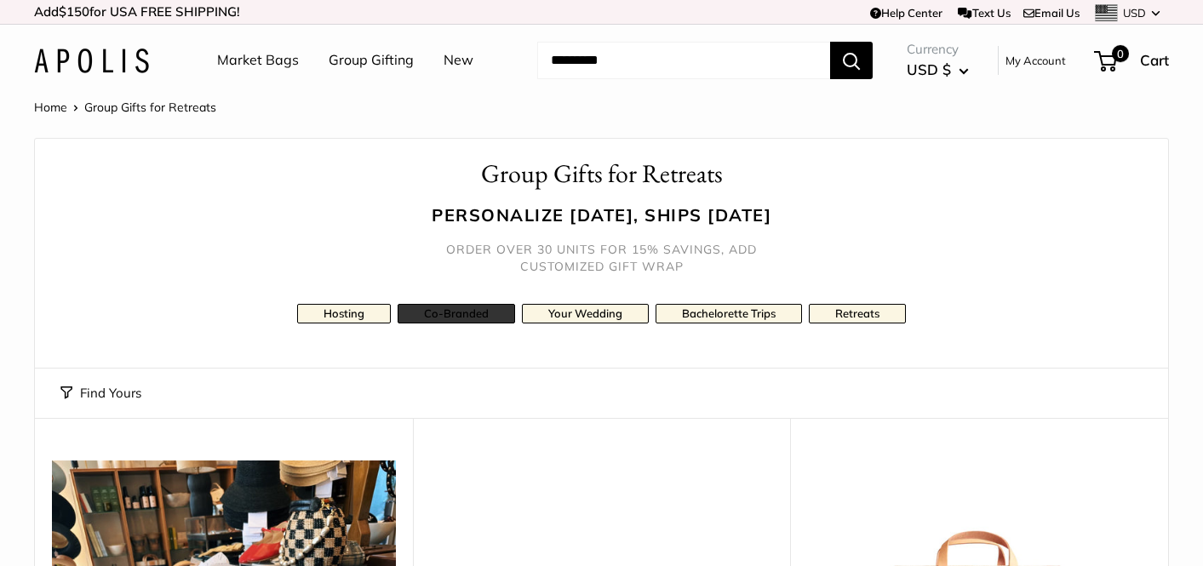
click at [467, 311] on link "Co-Branded" at bounding box center [457, 314] width 118 height 20
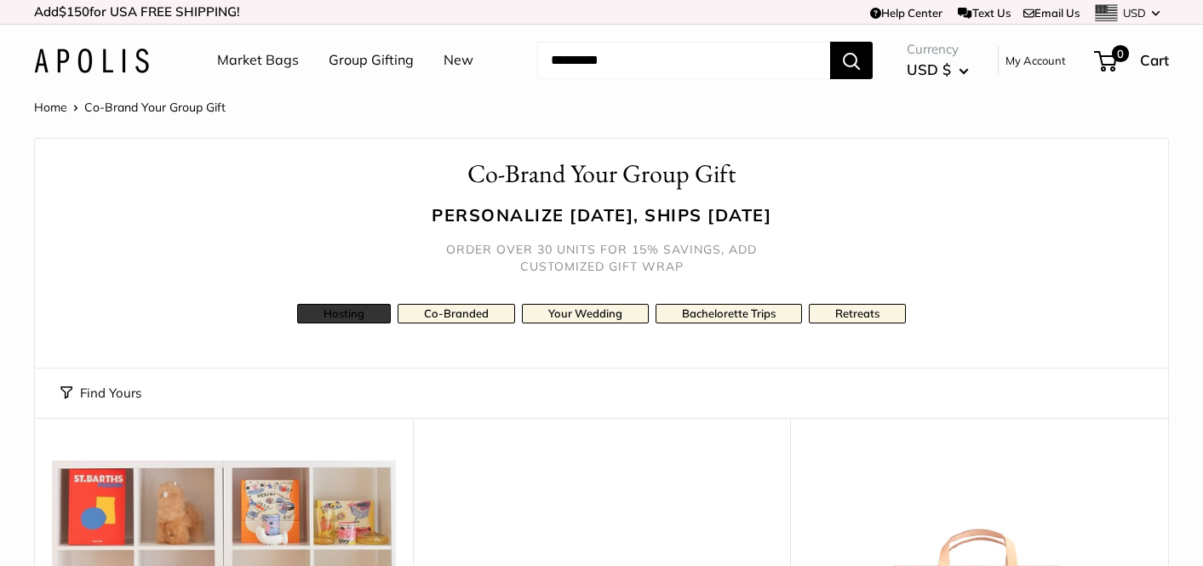
click at [363, 313] on link "Hosting" at bounding box center [344, 314] width 94 height 20
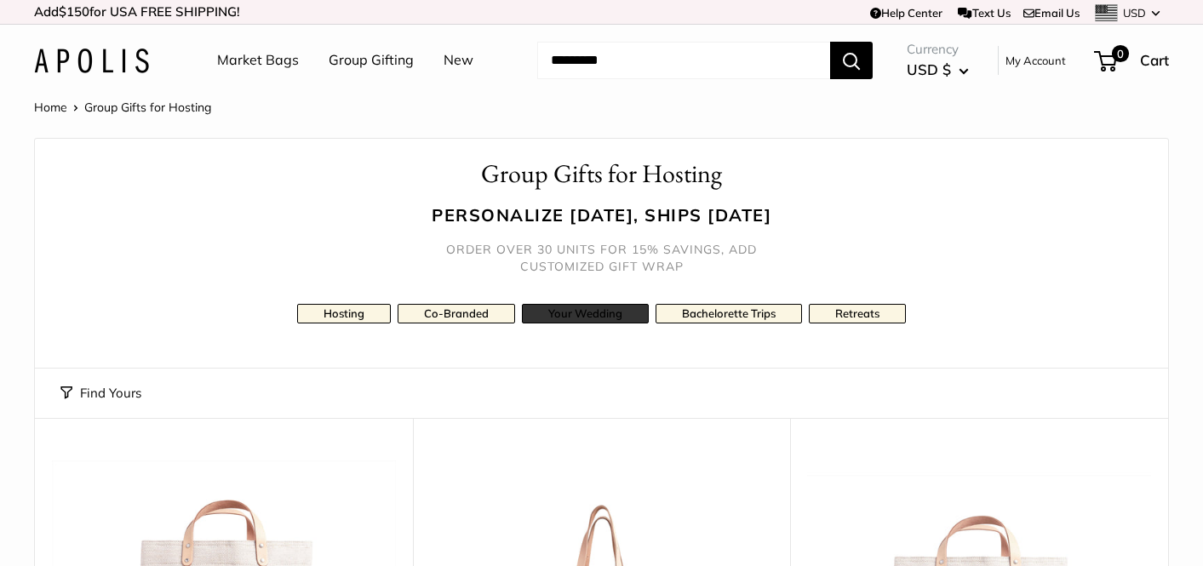
click at [554, 313] on link "Your Wedding" at bounding box center [585, 314] width 127 height 20
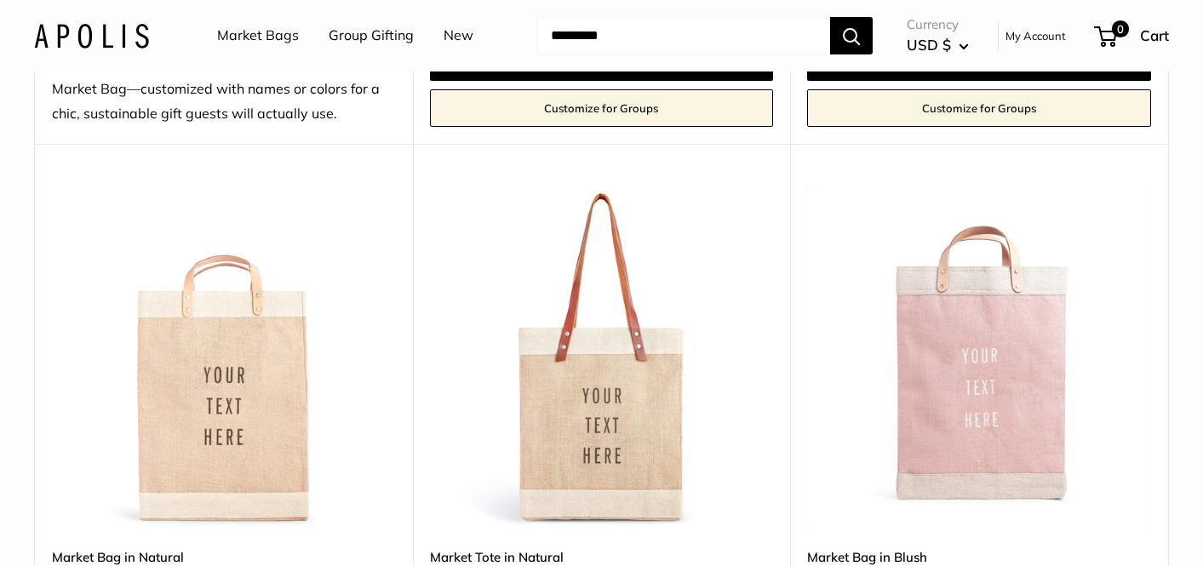
scroll to position [890, 0]
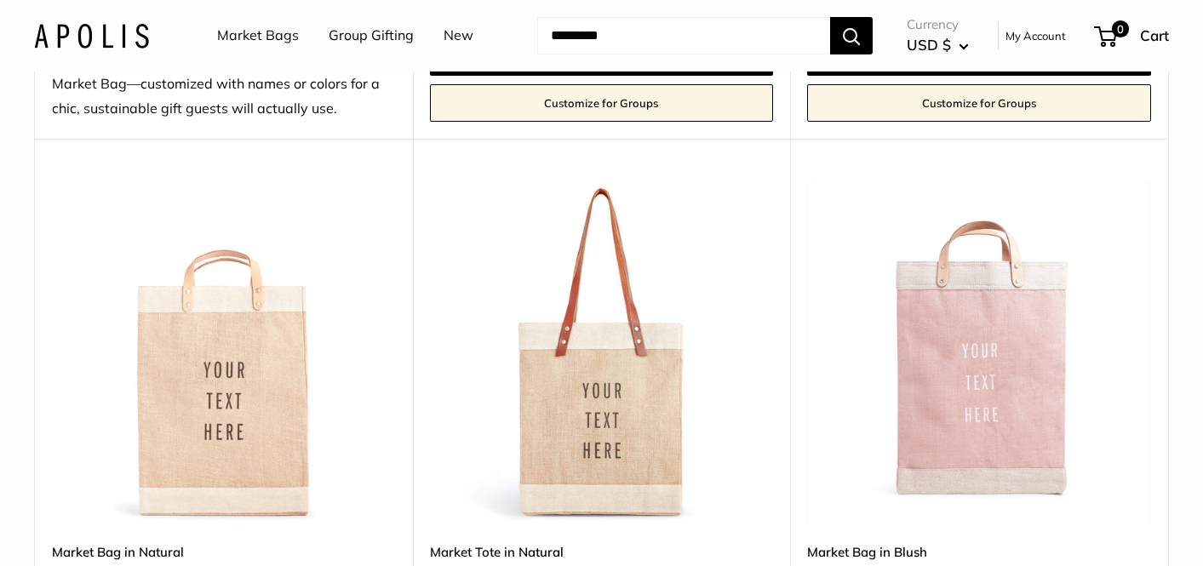
click at [0, 0] on img at bounding box center [0, 0] width 0 height 0
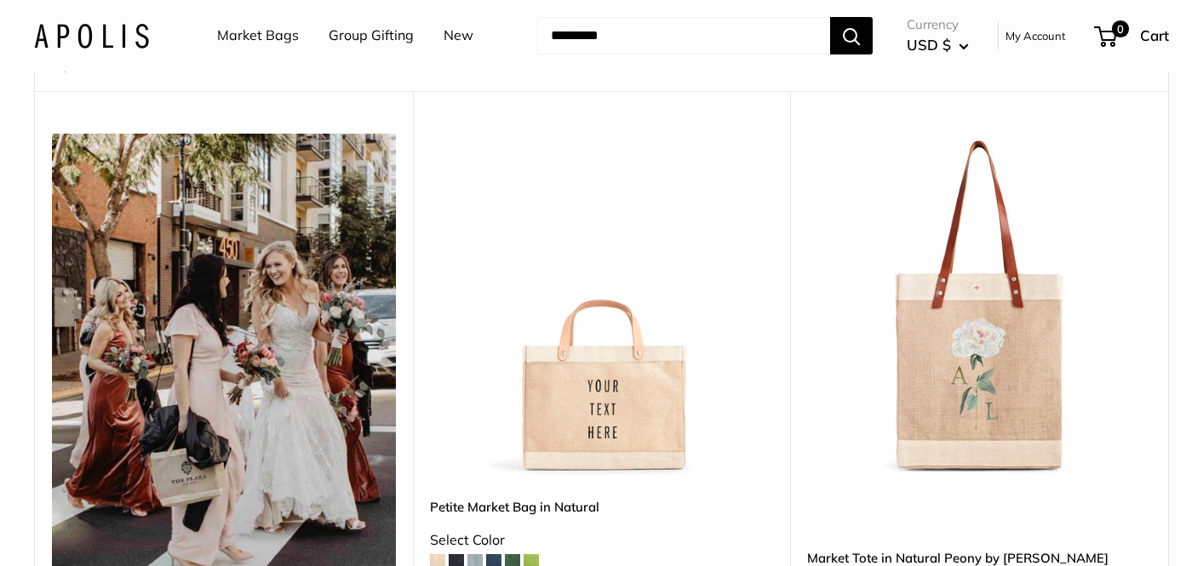
scroll to position [0, 0]
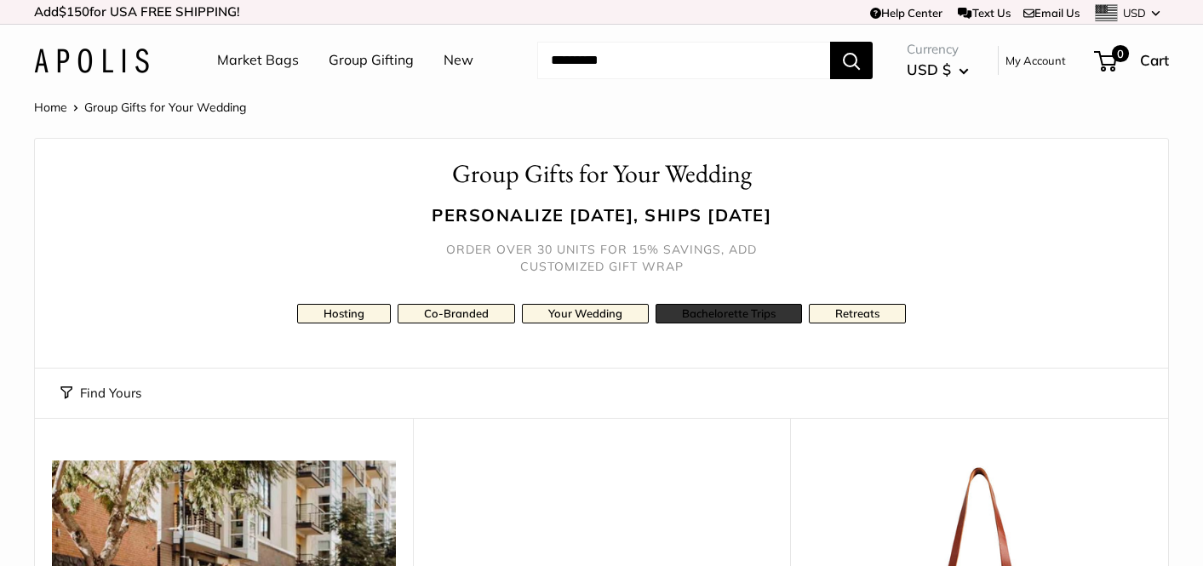
click at [692, 314] on link "Bachelorette Trips" at bounding box center [729, 314] width 146 height 20
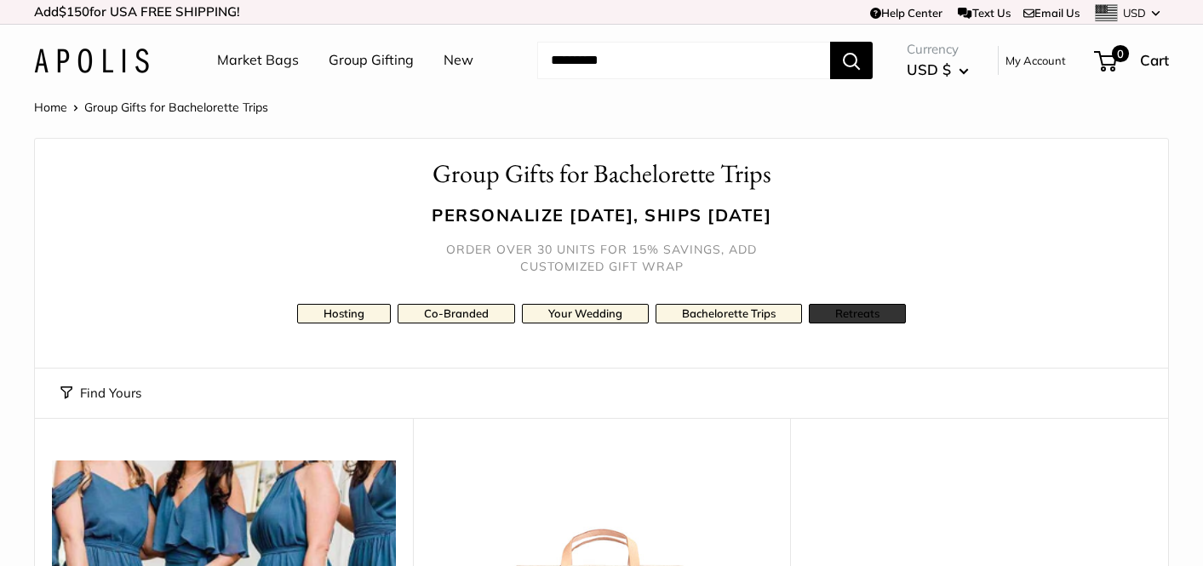
click at [846, 312] on link "Retreats" at bounding box center [857, 314] width 97 height 20
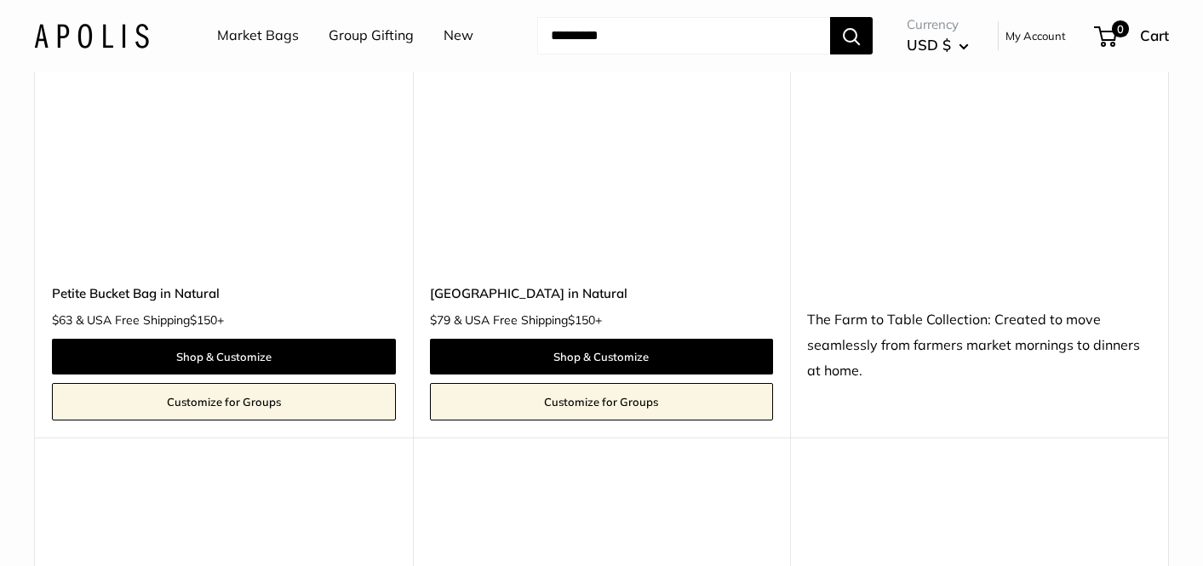
scroll to position [6618, 0]
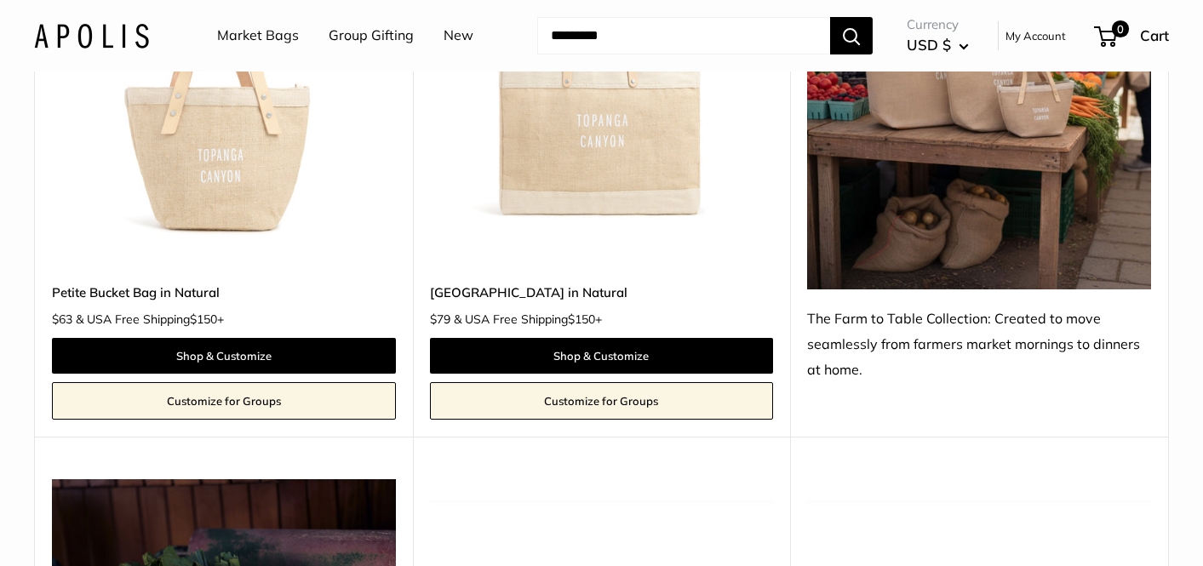
click at [517, 382] on link "Customize for Groups" at bounding box center [602, 400] width 344 height 37
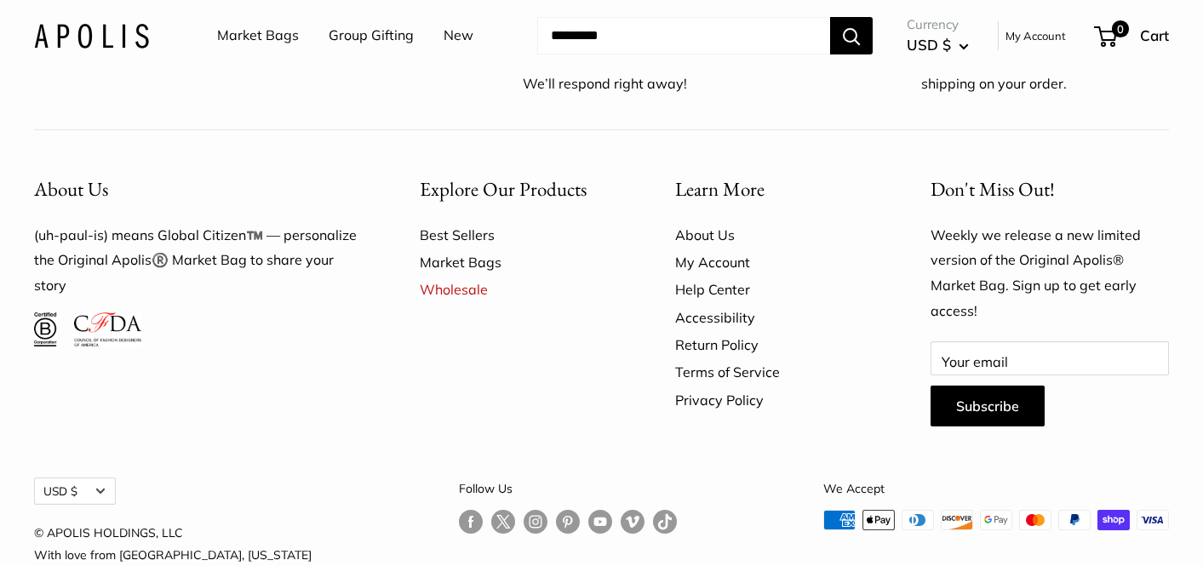
scroll to position [1217, 0]
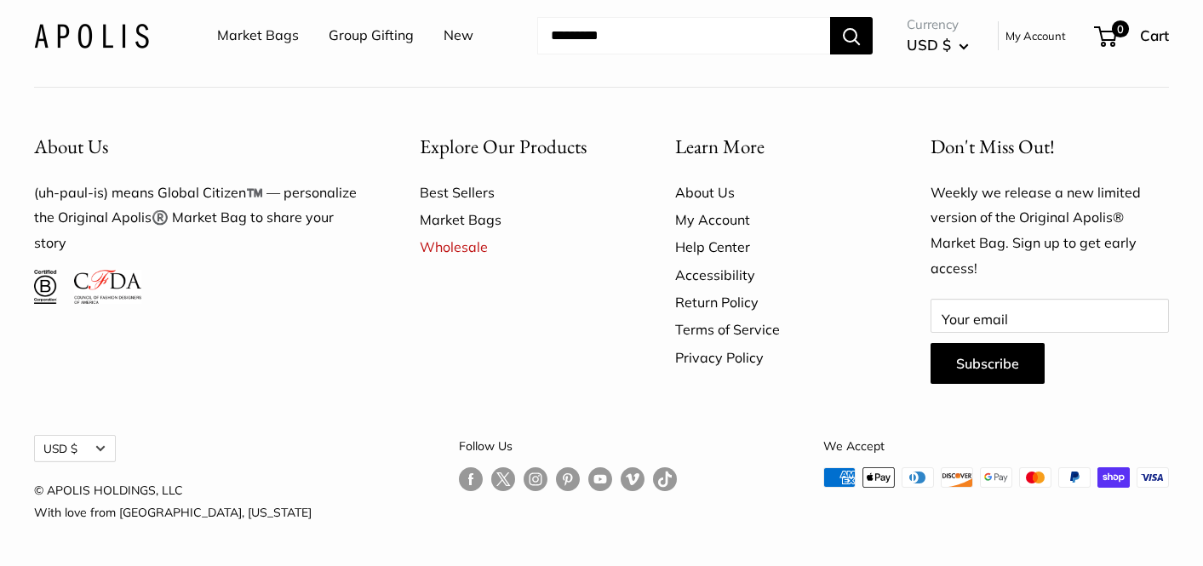
click at [458, 189] on link "Best Sellers" at bounding box center [518, 192] width 196 height 27
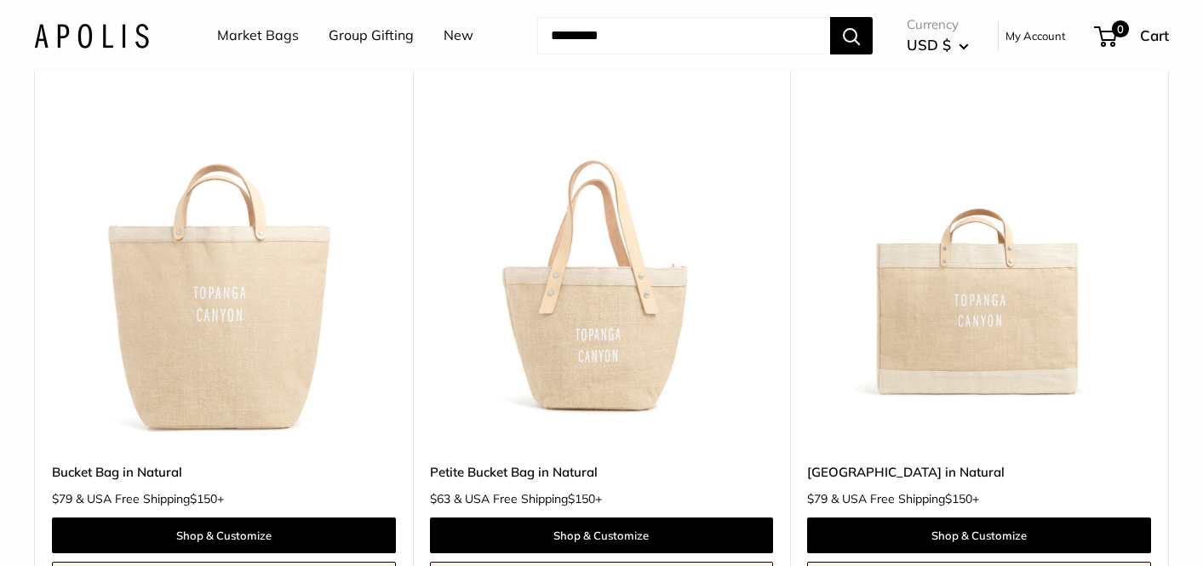
scroll to position [813, 0]
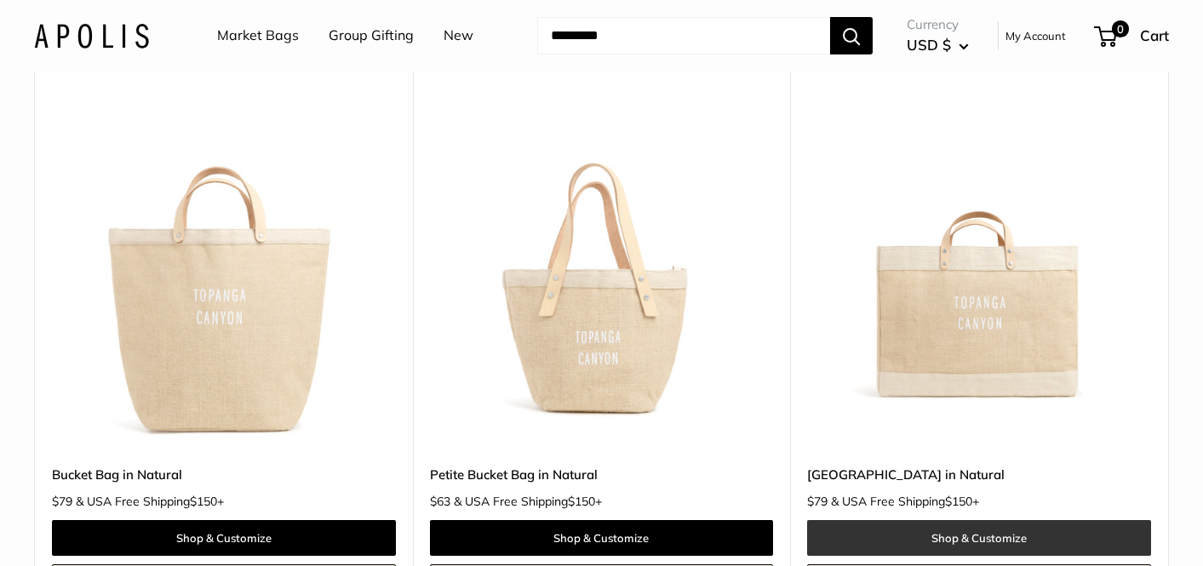
click at [954, 536] on link "Shop & Customize" at bounding box center [979, 538] width 344 height 36
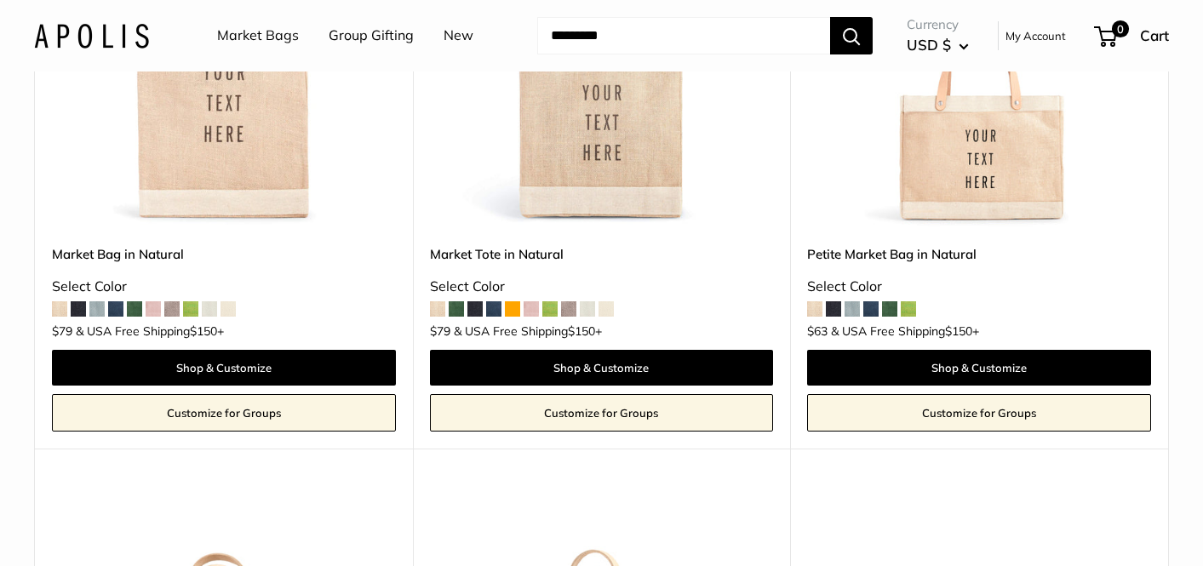
scroll to position [424, 0]
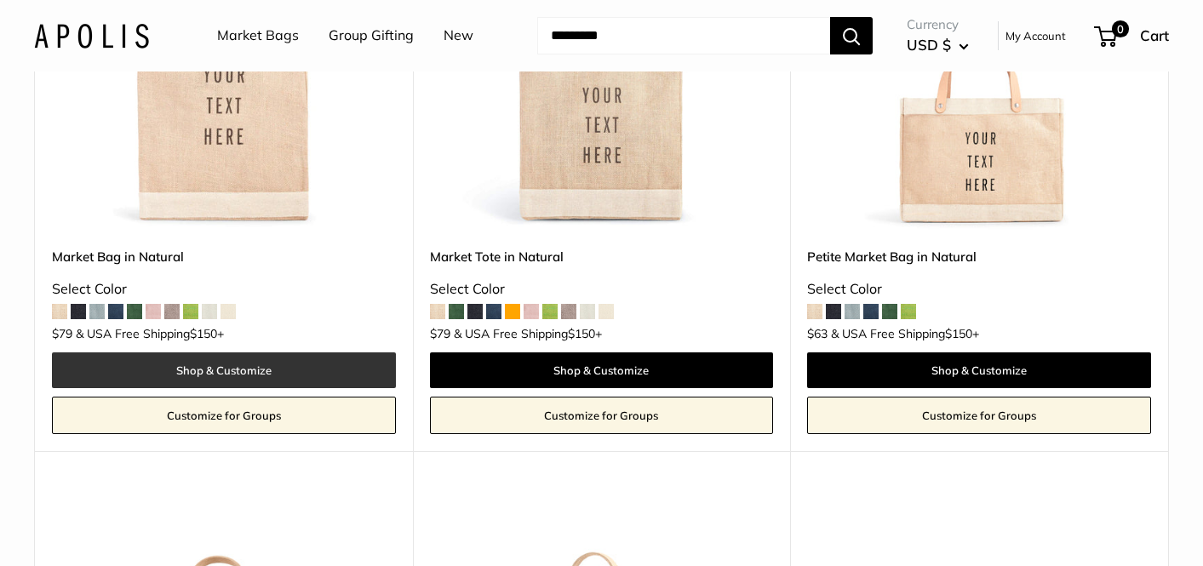
click at [204, 371] on link "Shop & Customize" at bounding box center [224, 371] width 344 height 36
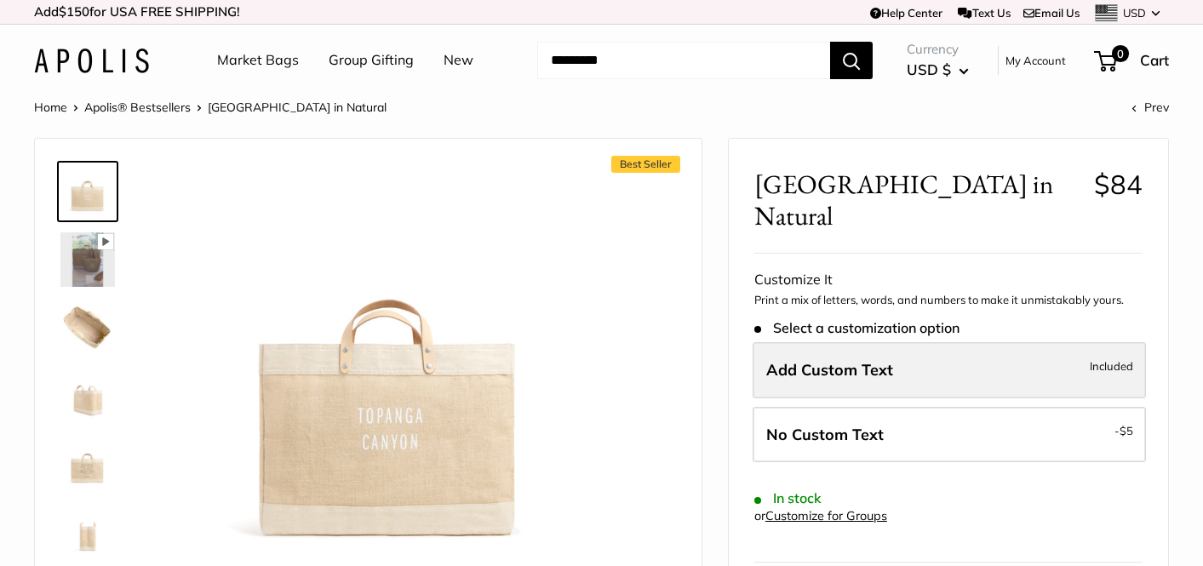
click at [911, 342] on label "Add Custom Text Included" at bounding box center [949, 370] width 393 height 56
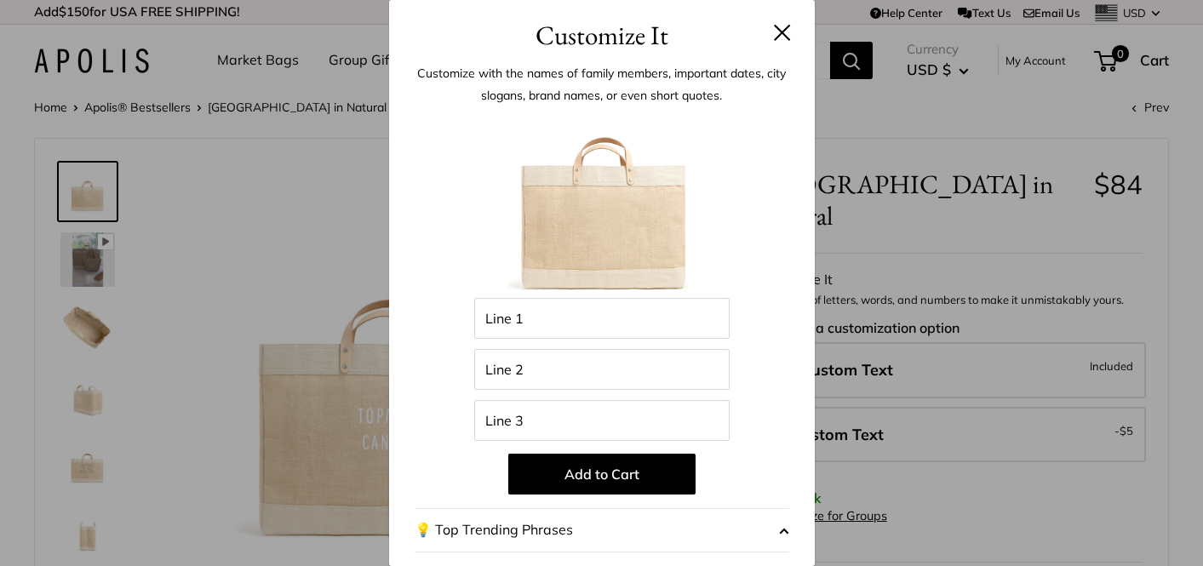
click at [547, 528] on button "💡 Top Trending Phrases" at bounding box center [602, 530] width 375 height 44
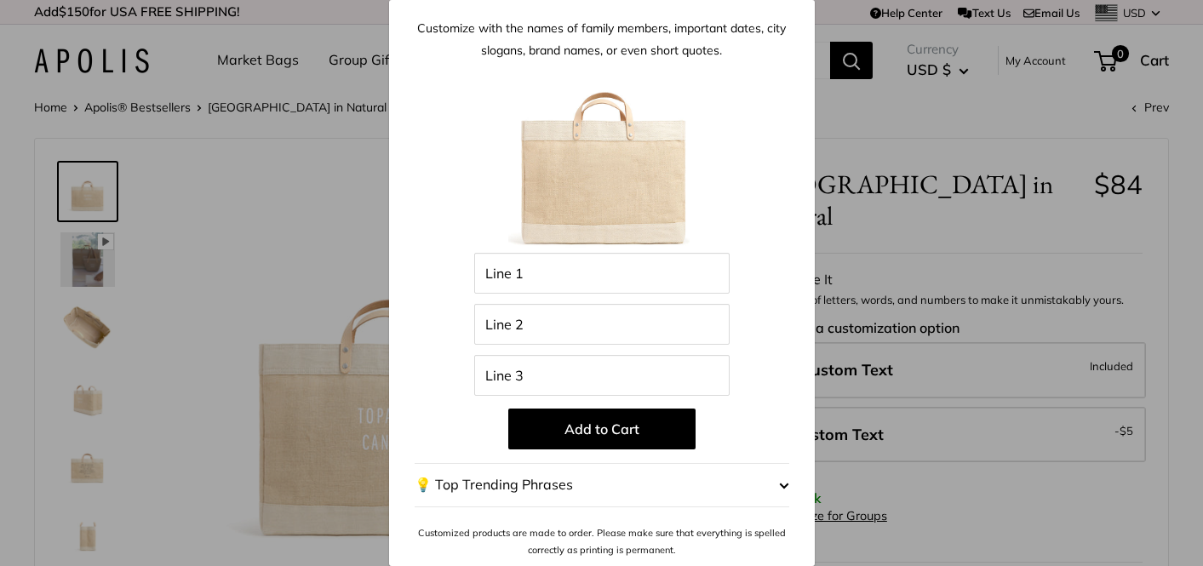
click at [782, 477] on span "button" at bounding box center [784, 486] width 10 height 26
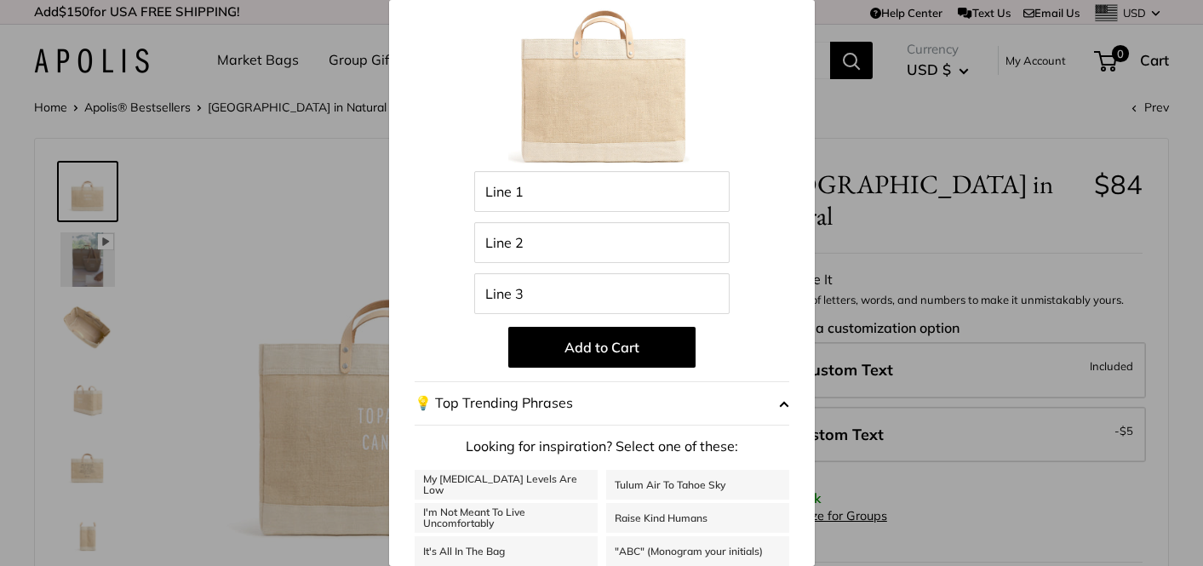
scroll to position [245, 0]
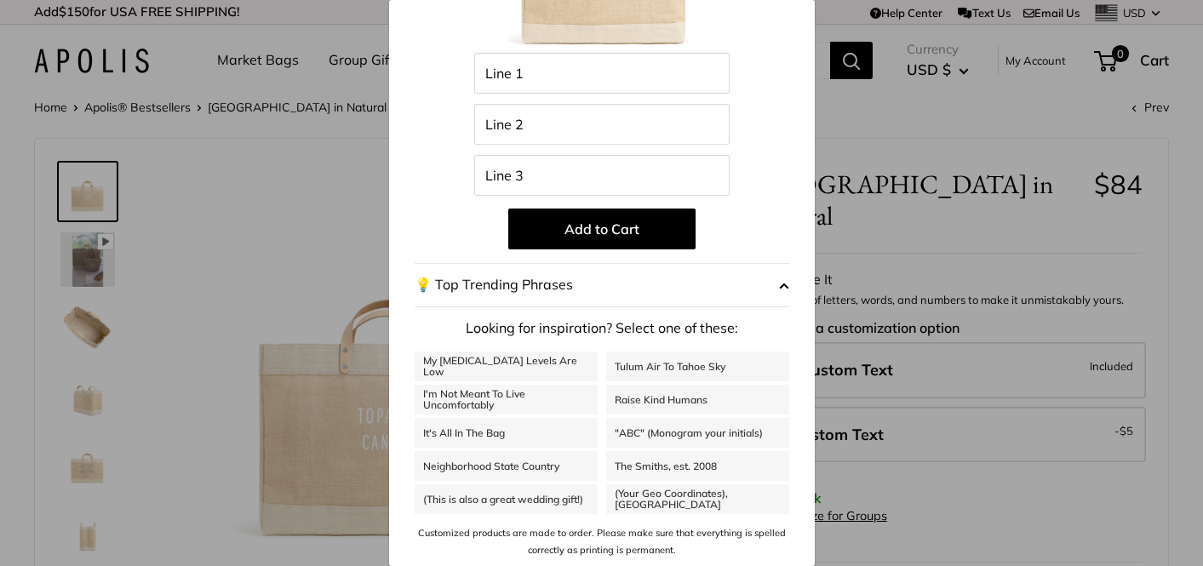
click at [783, 285] on span "button" at bounding box center [784, 285] width 10 height 26
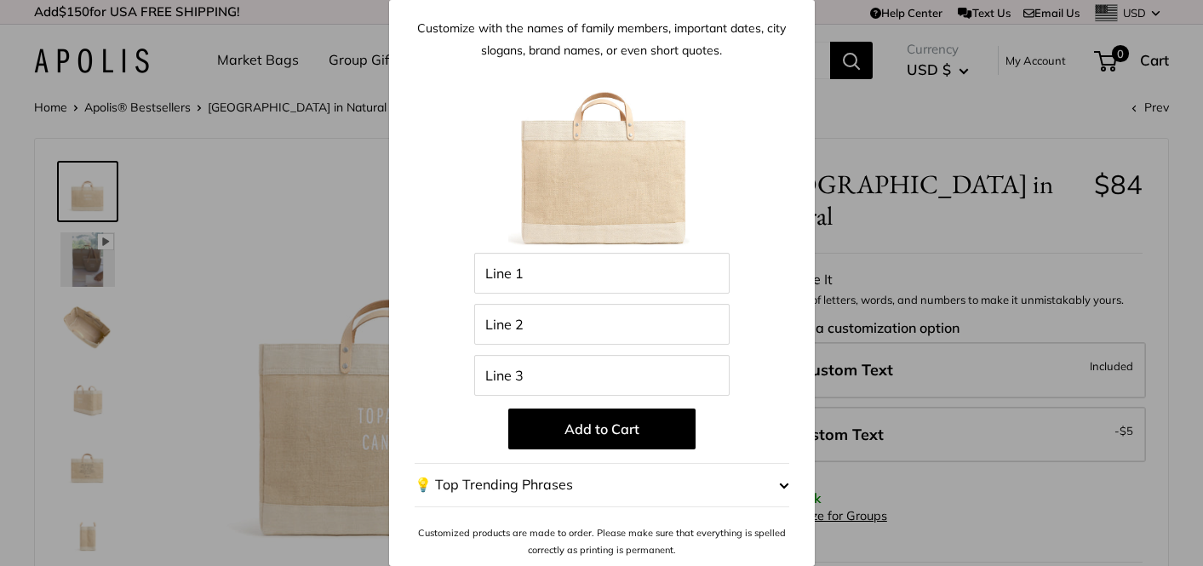
scroll to position [45, 0]
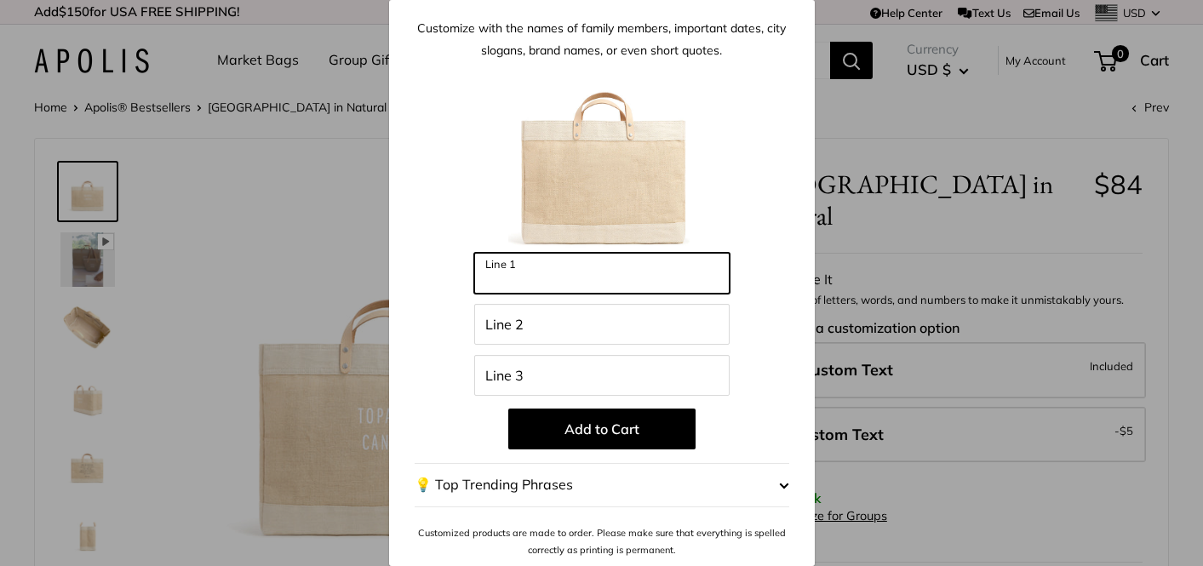
click at [559, 281] on input "Line 1" at bounding box center [601, 273] width 255 height 41
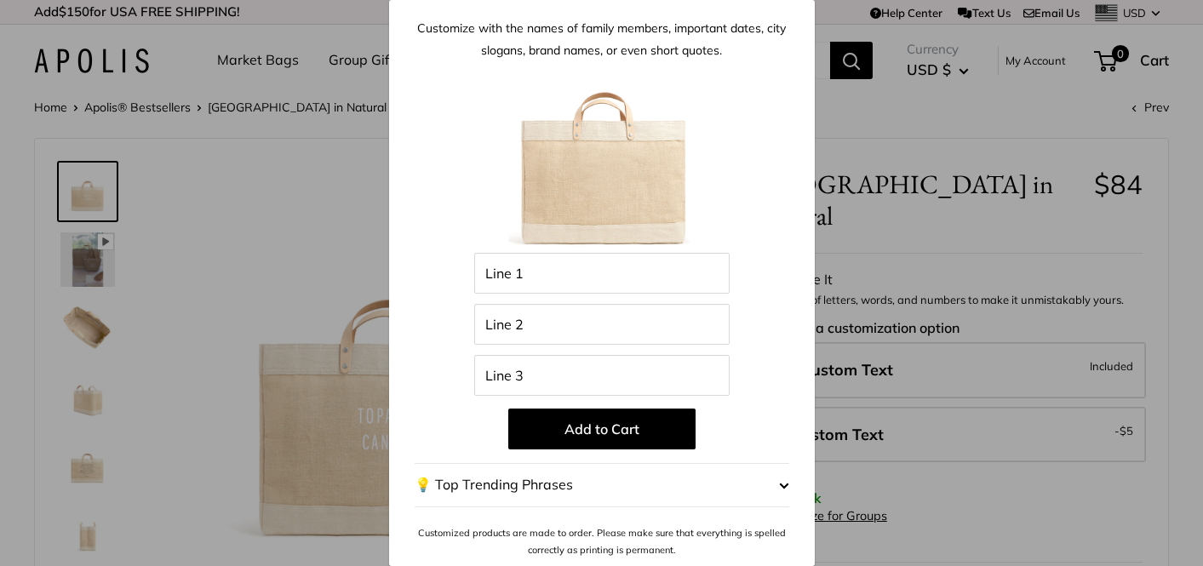
click at [906, 121] on div "Customize It Customize with the names of family members, important dates, city …" at bounding box center [601, 283] width 1203 height 566
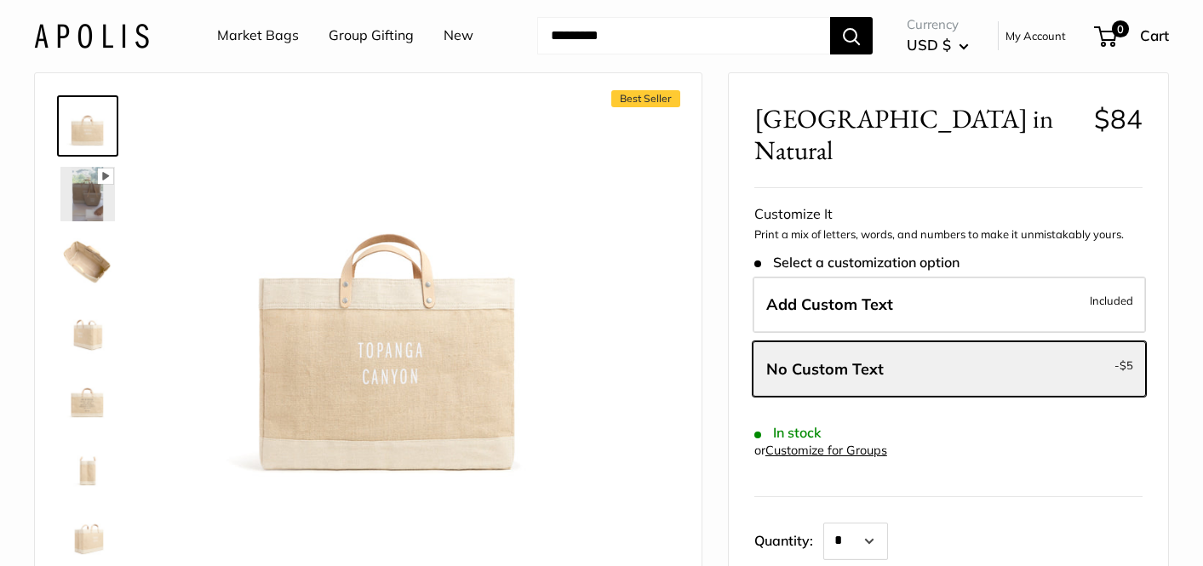
scroll to position [73, 0]
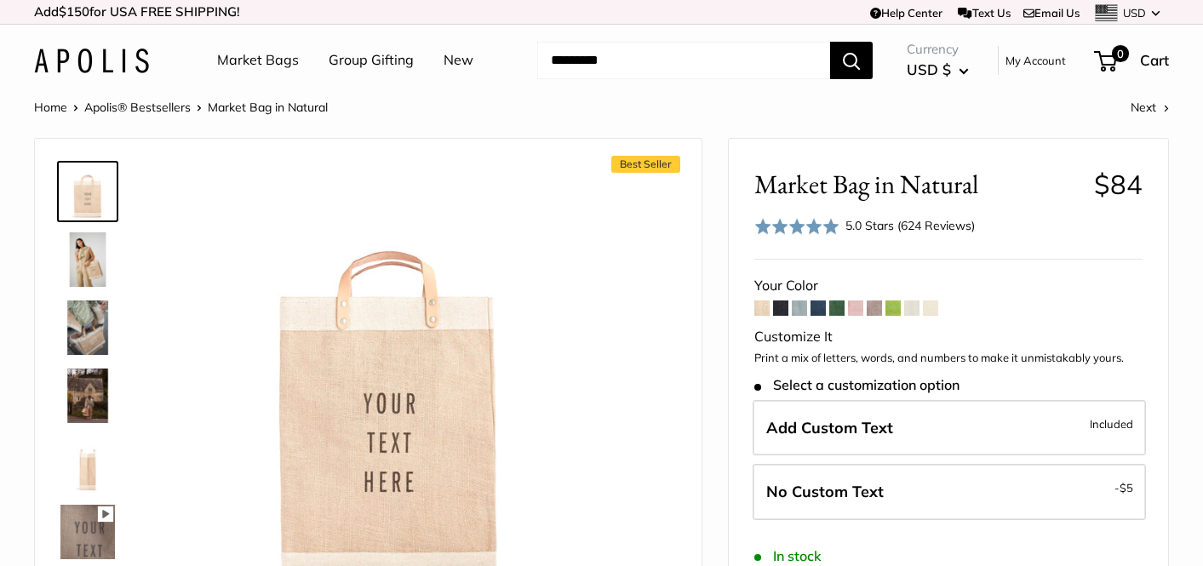
click at [821, 311] on span at bounding box center [818, 308] width 15 height 15
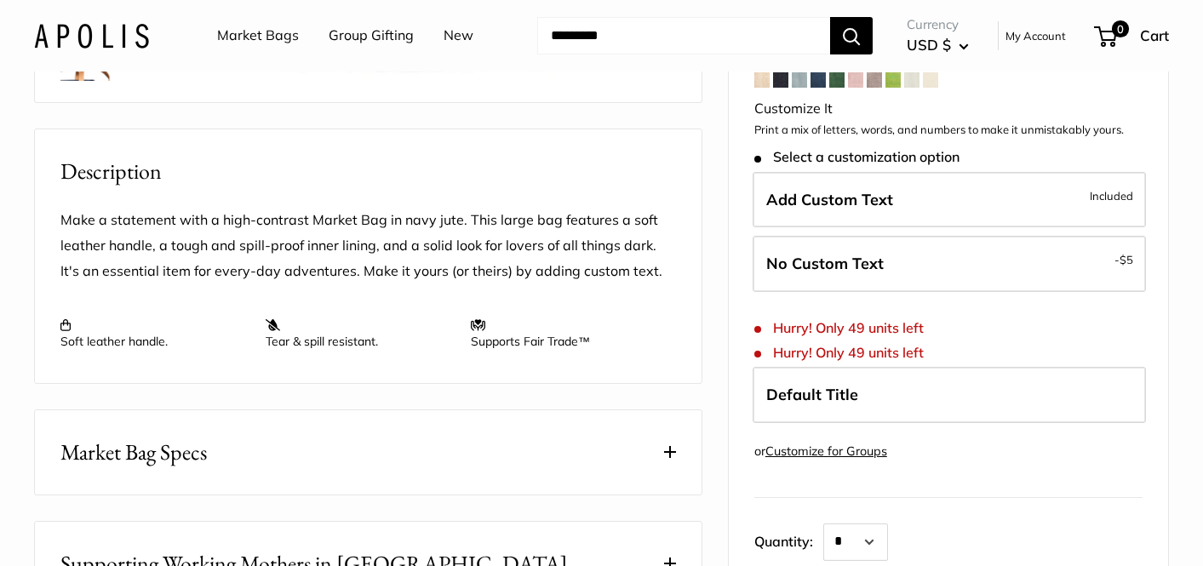
scroll to position [587, 0]
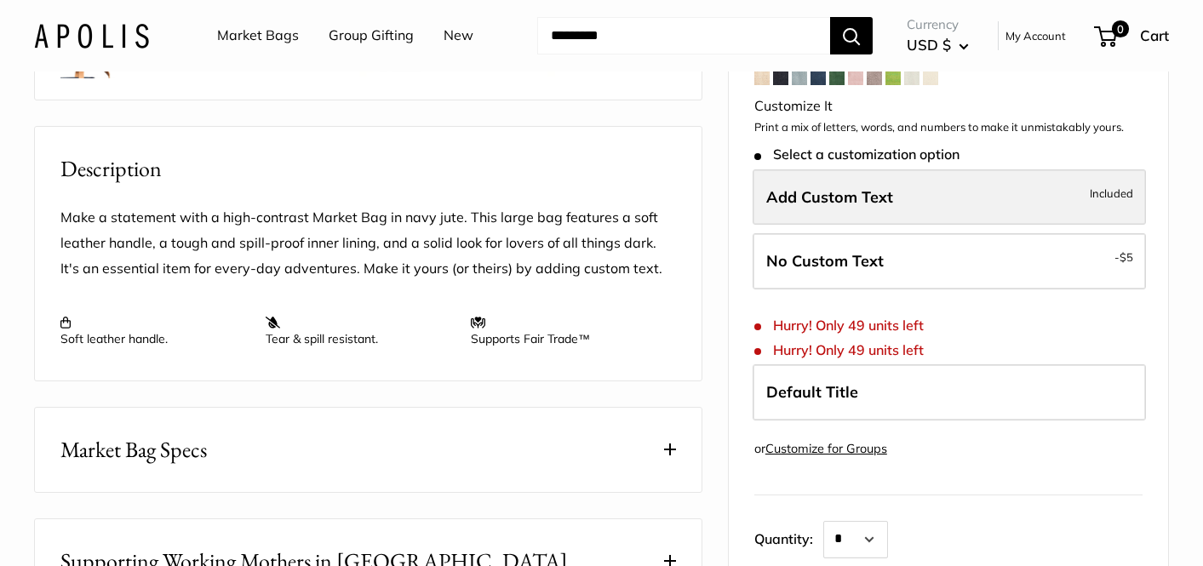
click at [828, 206] on span "Add Custom Text" at bounding box center [829, 196] width 127 height 20
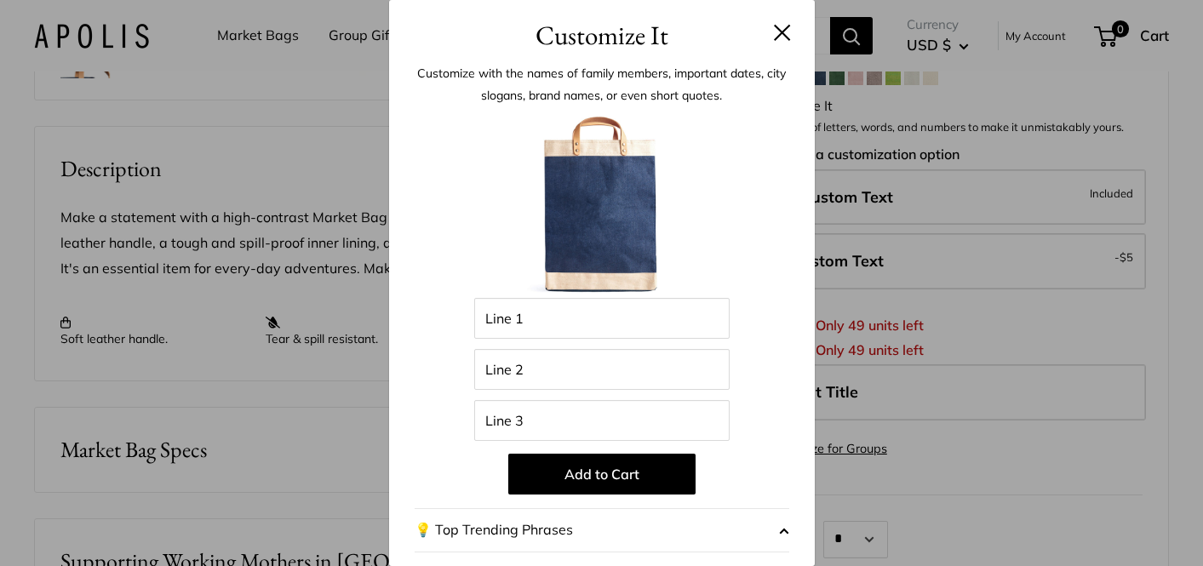
click at [550, 523] on button "💡 Top Trending Phrases" at bounding box center [602, 530] width 375 height 44
click at [784, 525] on span "button" at bounding box center [784, 531] width 10 height 26
click at [784, 531] on span "button" at bounding box center [784, 531] width 10 height 26
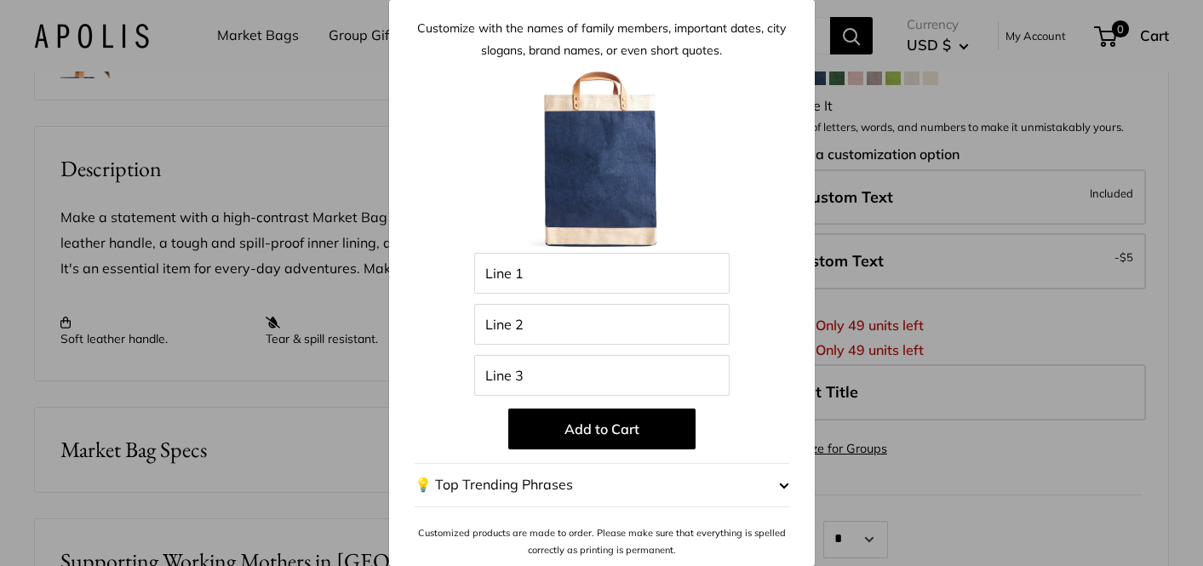
click at [780, 476] on span "button" at bounding box center [784, 486] width 10 height 26
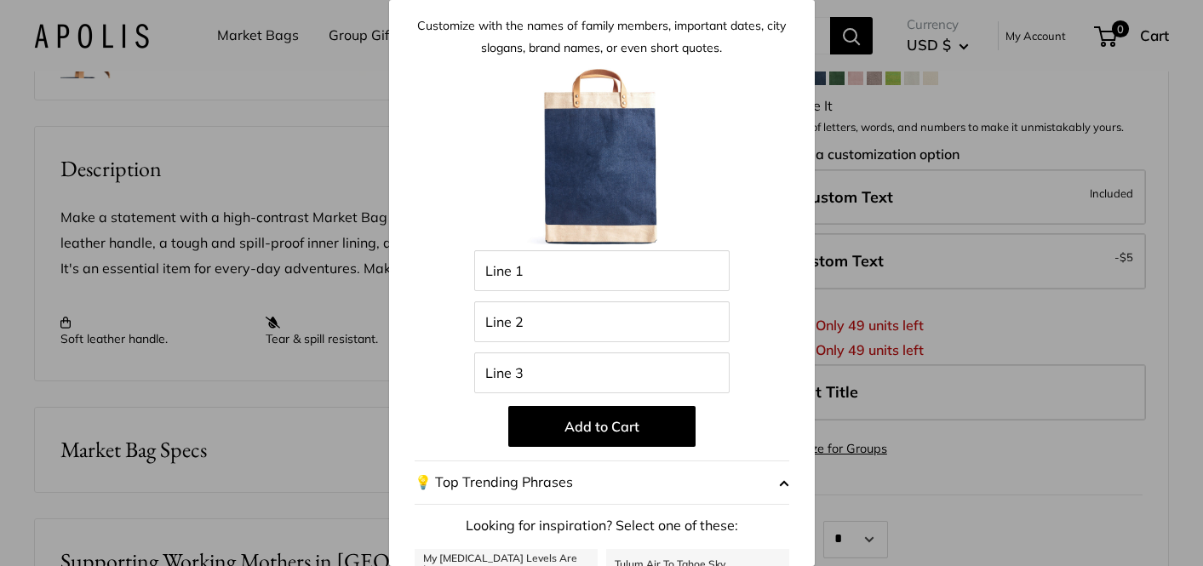
scroll to position [0, 0]
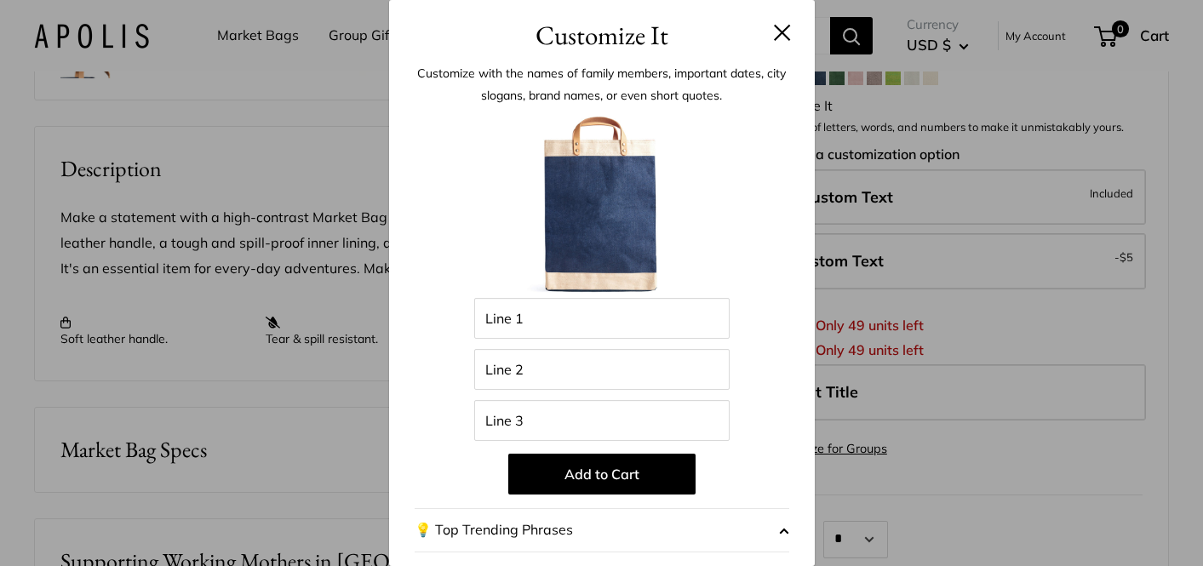
click at [777, 32] on button at bounding box center [782, 32] width 17 height 17
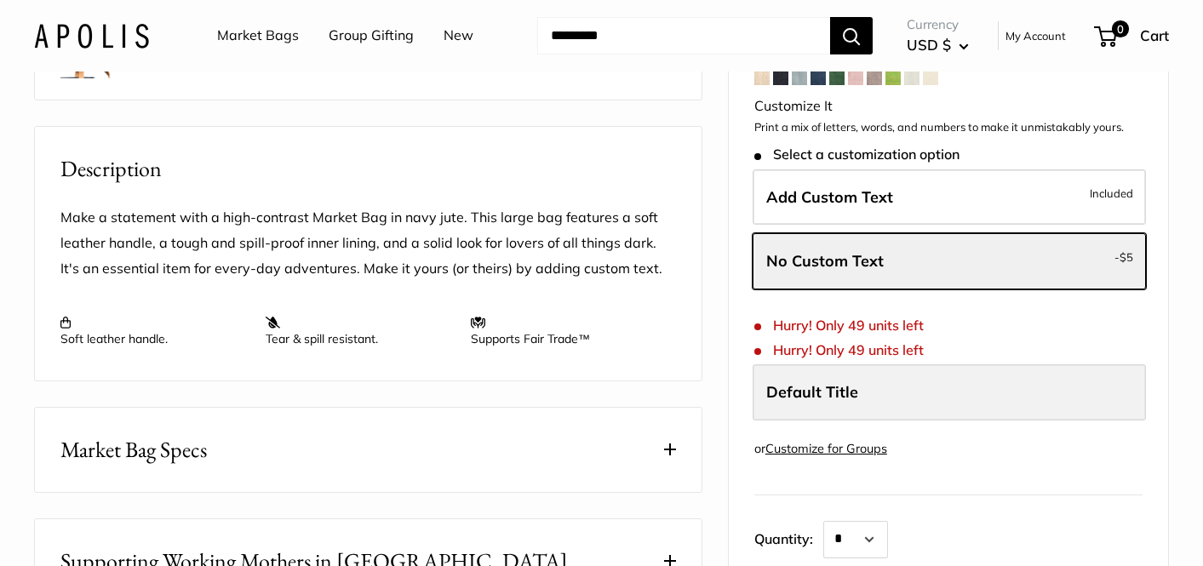
click at [785, 402] on span "Default Title" at bounding box center [812, 392] width 92 height 20
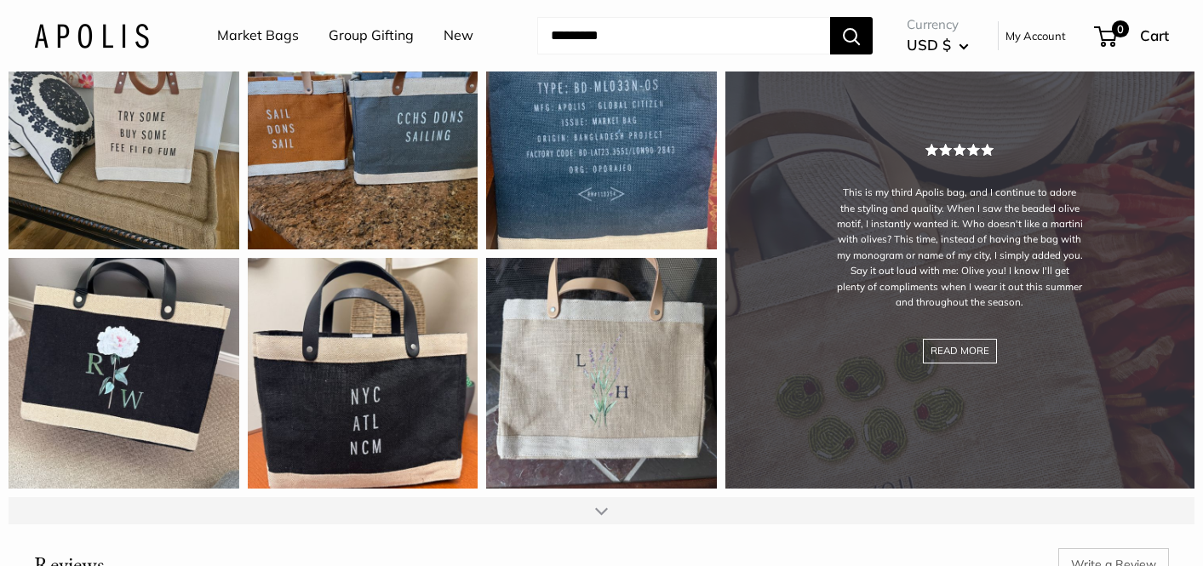
scroll to position [2069, 0]
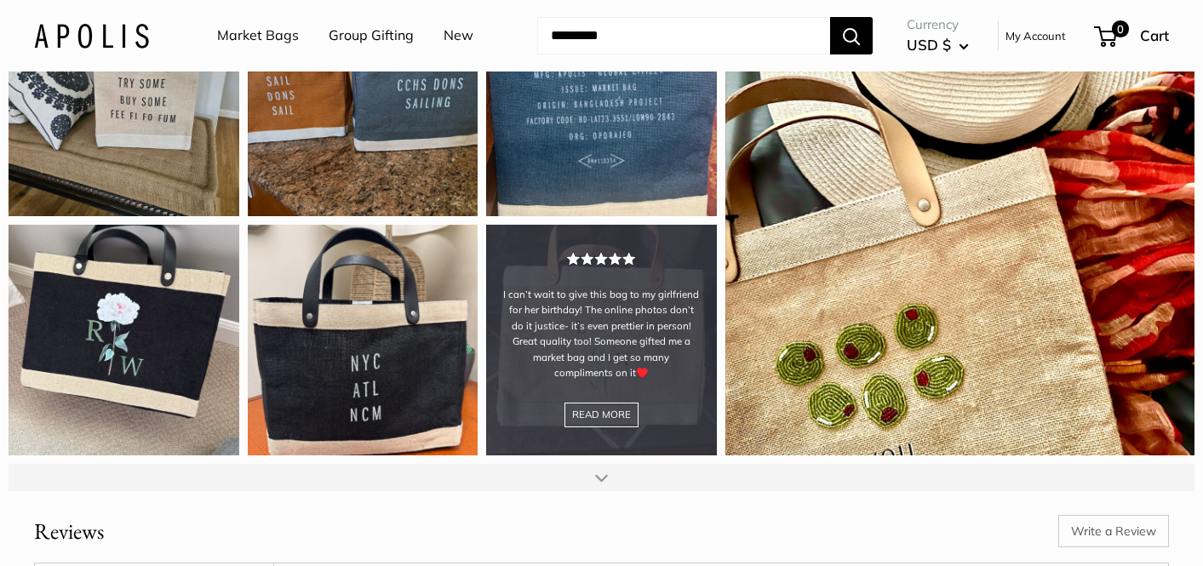
click at [633, 409] on div "I can’t wait to give this bag to my girlfriend for her birthday! The online pho…" at bounding box center [601, 340] width 231 height 231
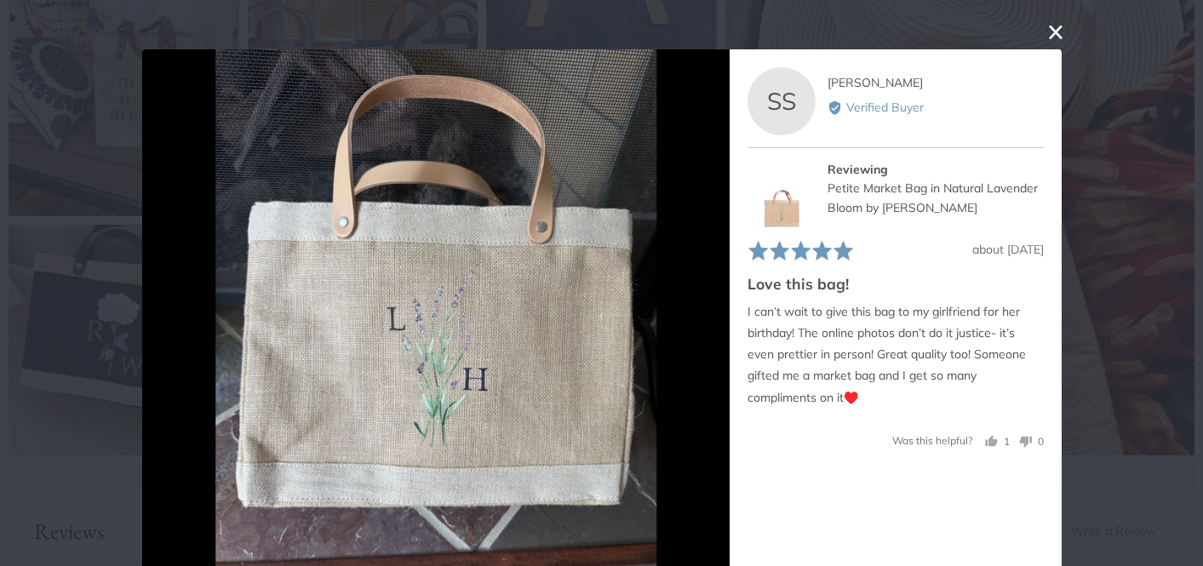
scroll to position [0, 0]
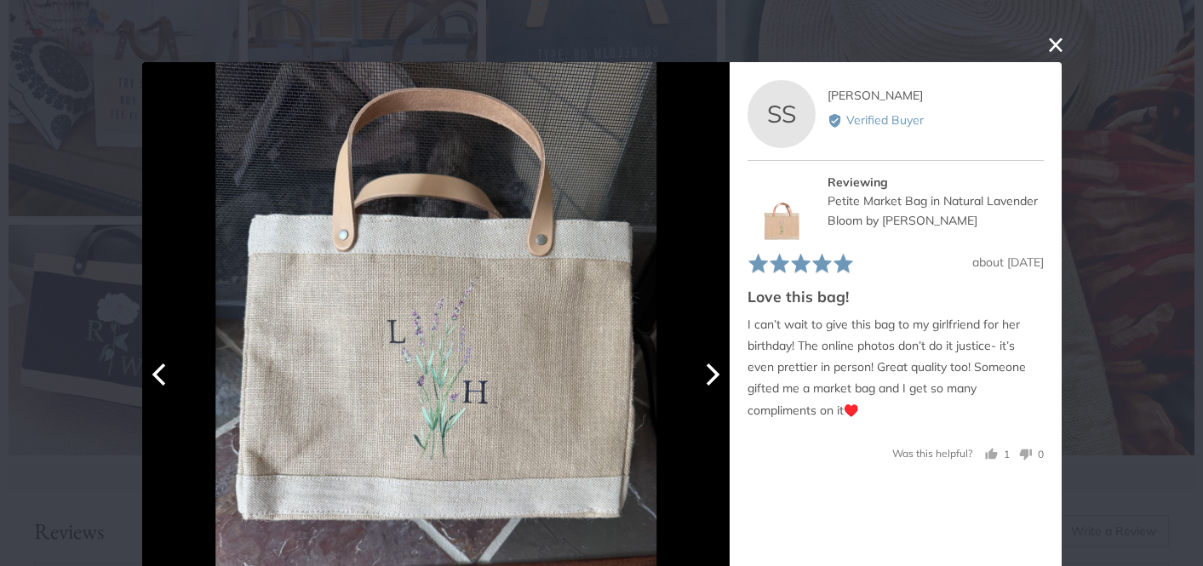
click at [715, 380] on icon "Next" at bounding box center [710, 375] width 22 height 22
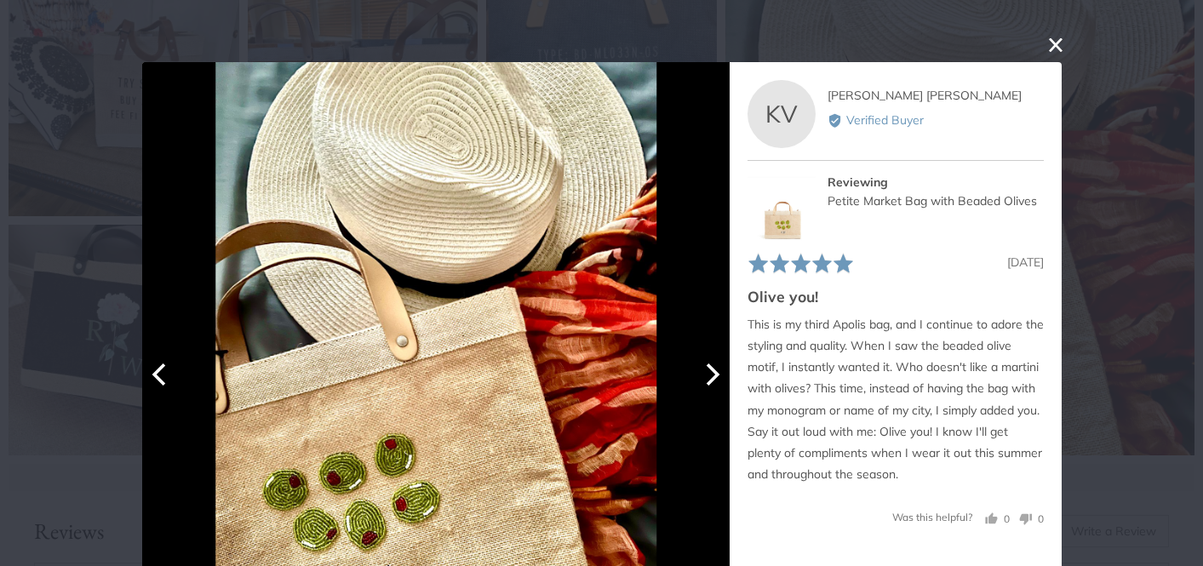
click at [715, 380] on icon "Next" at bounding box center [710, 375] width 22 height 22
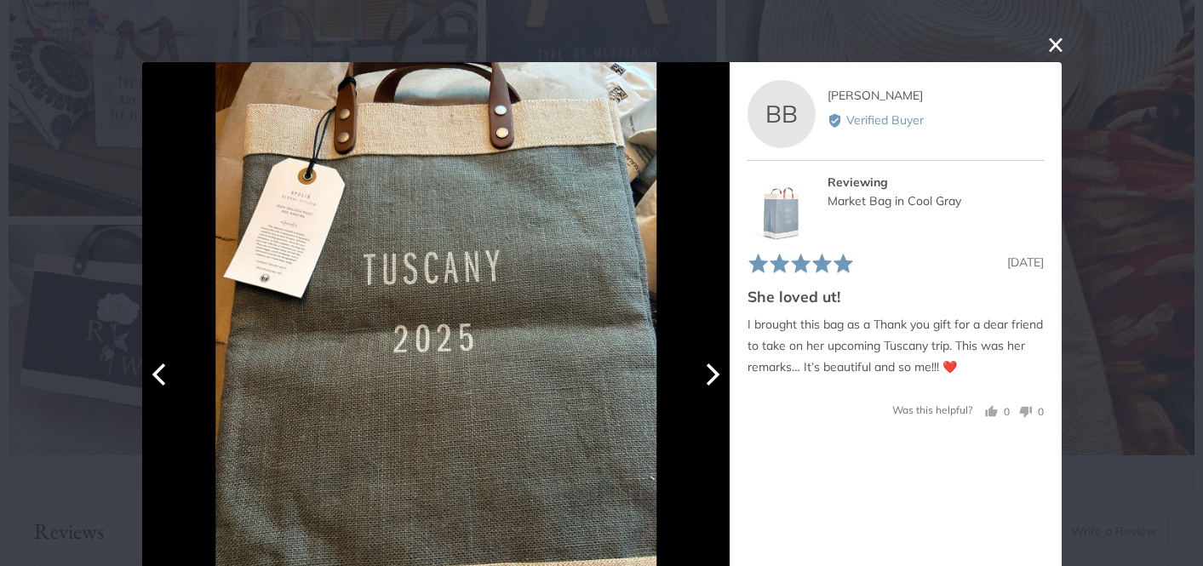
click at [715, 380] on icon "Next" at bounding box center [710, 375] width 22 height 22
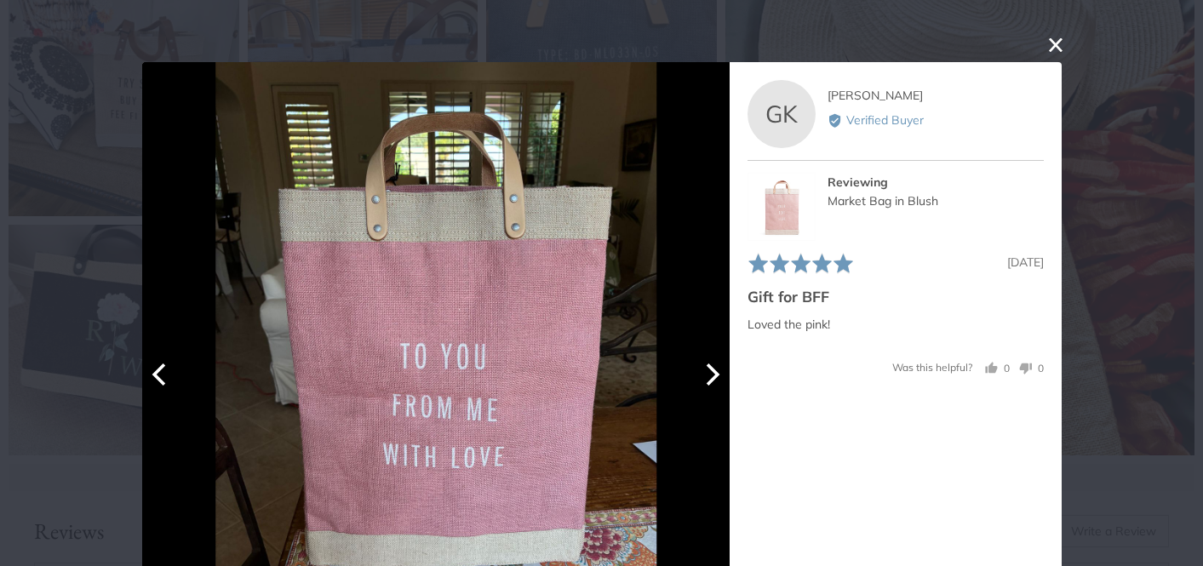
click at [715, 380] on icon "Next" at bounding box center [710, 375] width 22 height 22
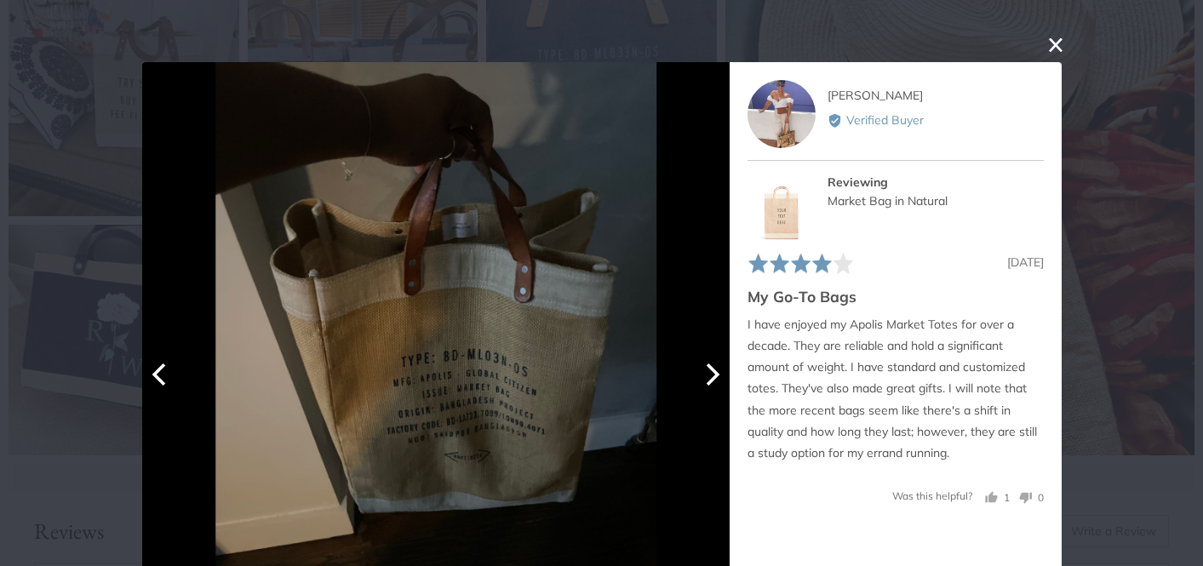
click at [715, 380] on icon "Next" at bounding box center [710, 375] width 22 height 22
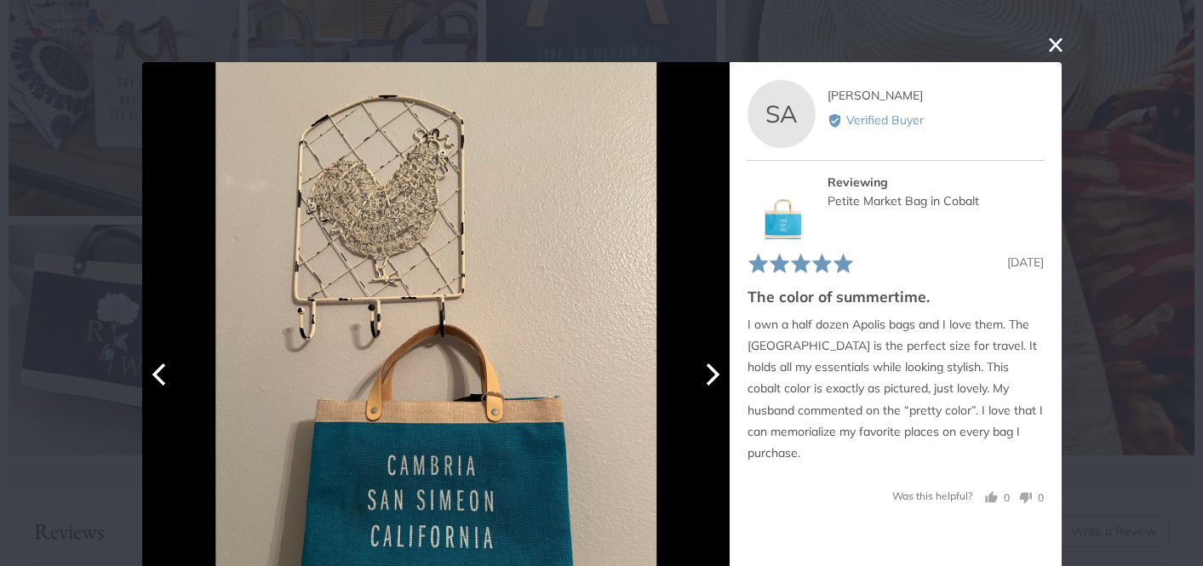
click at [715, 380] on icon "Next" at bounding box center [710, 375] width 22 height 22
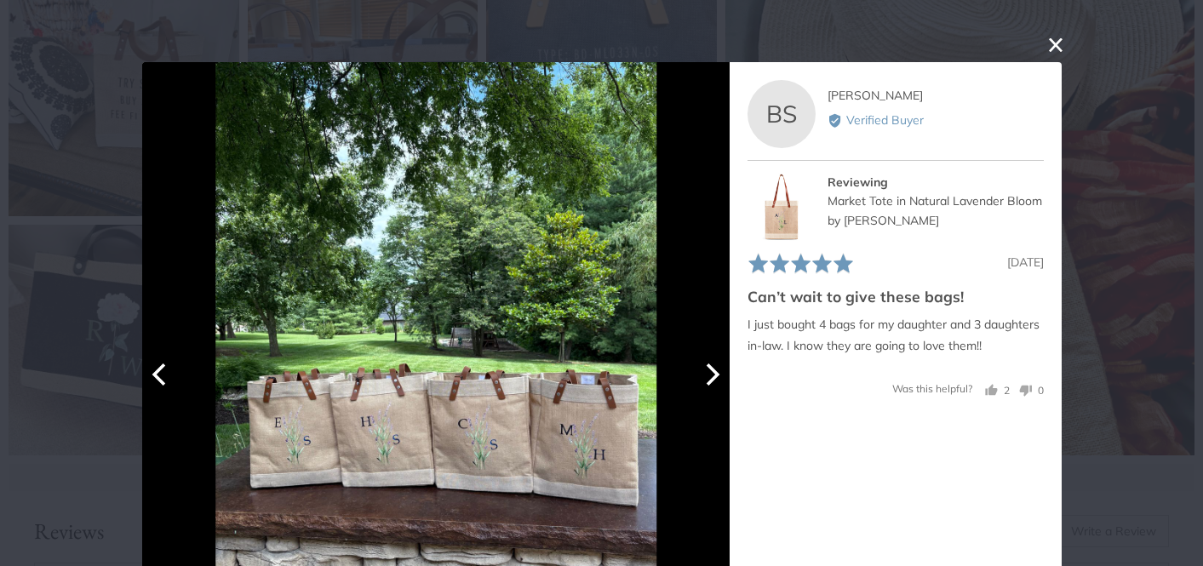
click at [715, 380] on icon "Next" at bounding box center [710, 375] width 22 height 22
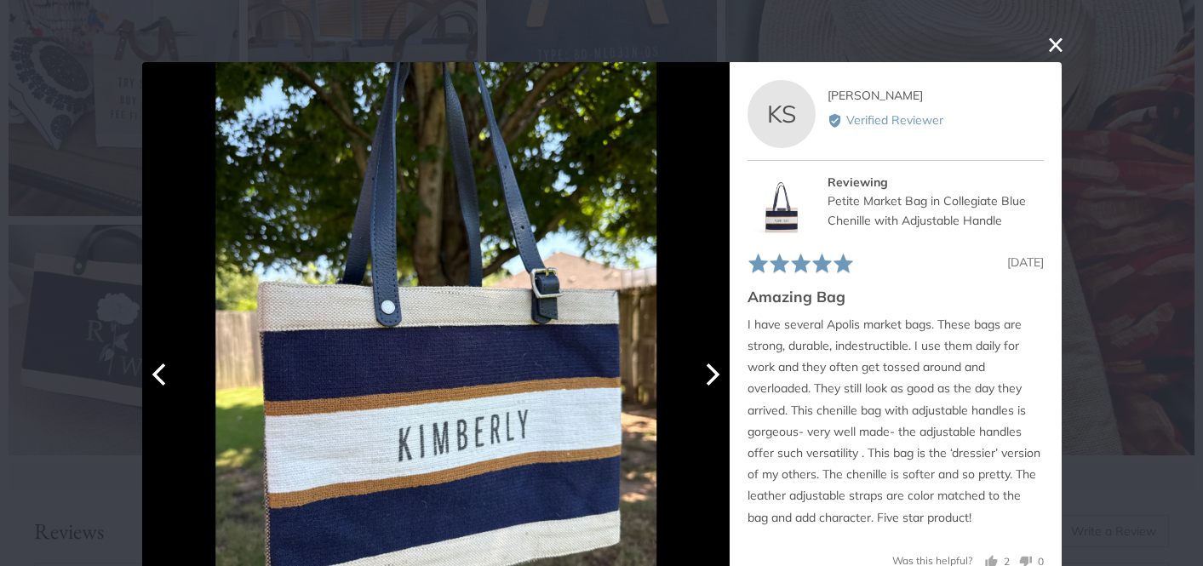
click at [715, 380] on icon "Next" at bounding box center [710, 375] width 22 height 22
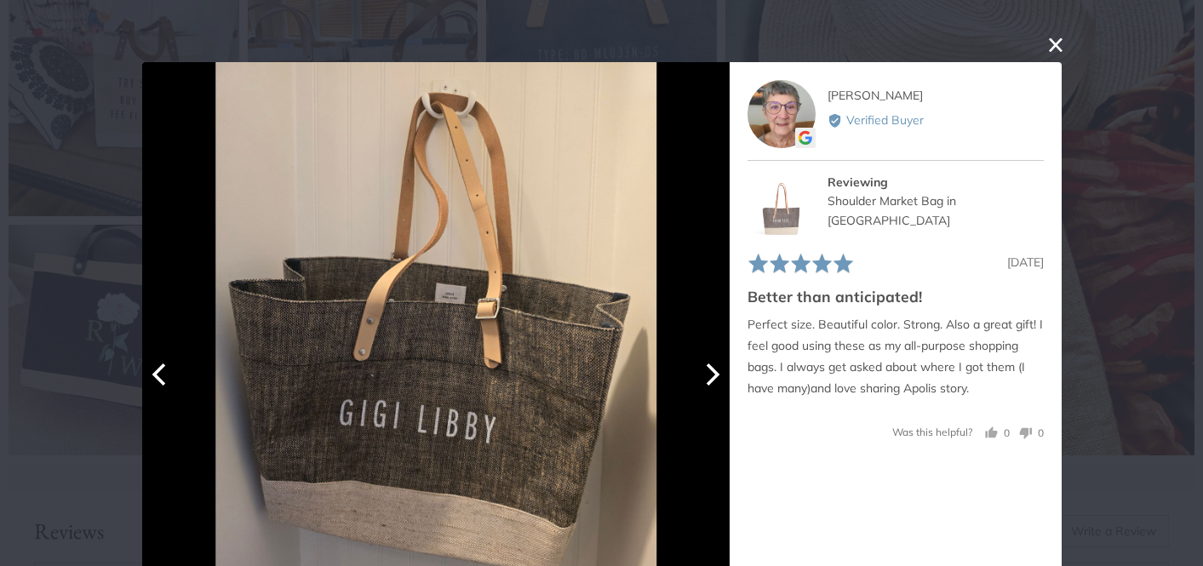
click at [715, 380] on icon "Next" at bounding box center [710, 375] width 22 height 22
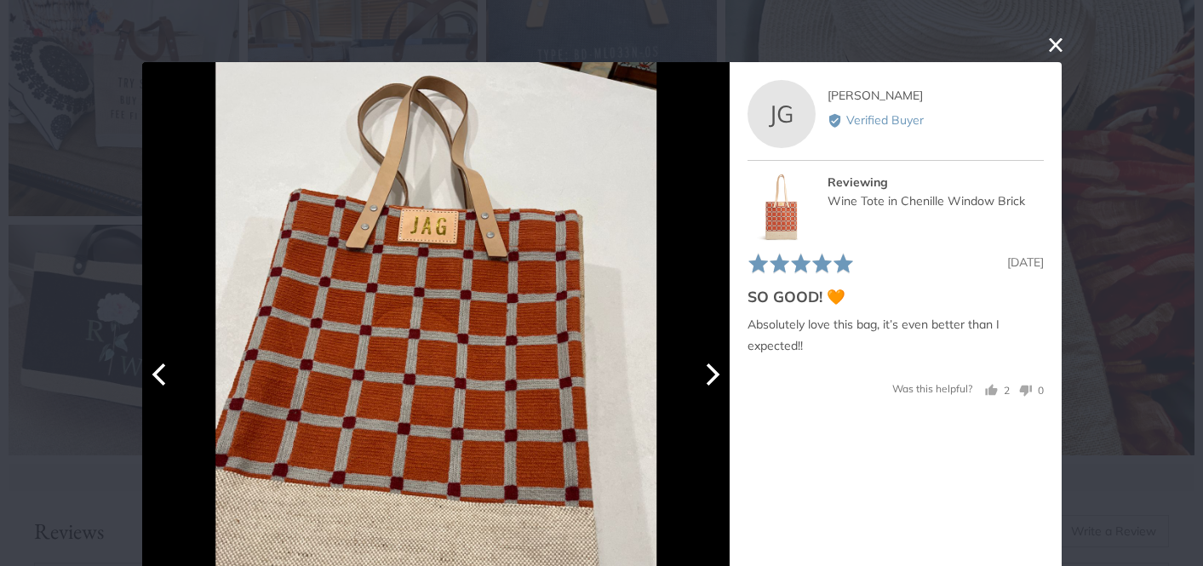
click at [715, 380] on icon "Next" at bounding box center [710, 375] width 22 height 22
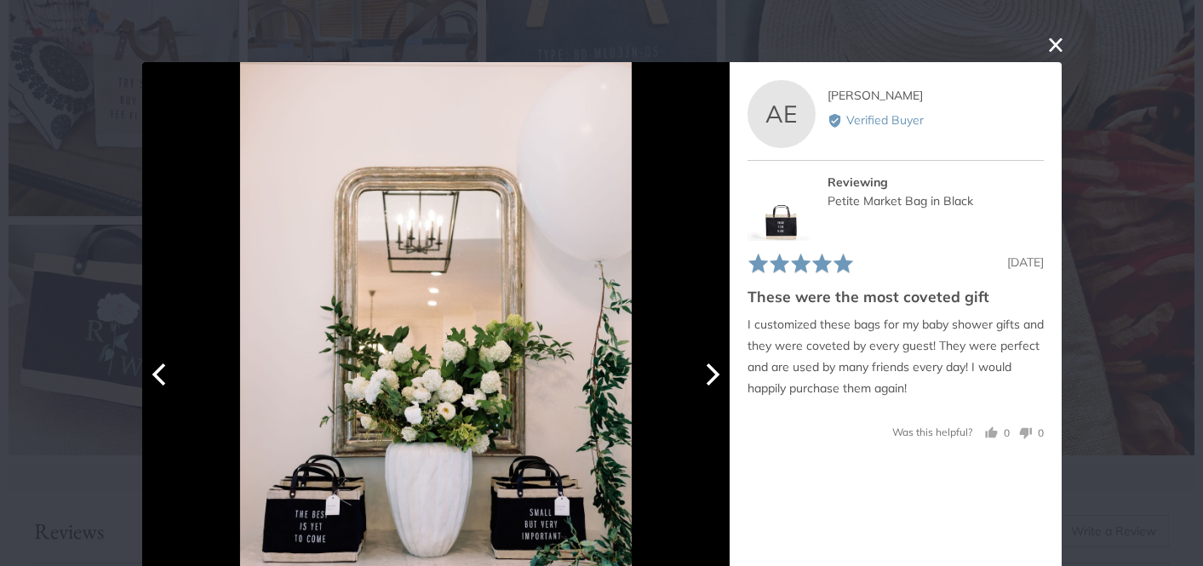
click at [715, 380] on icon "Next" at bounding box center [710, 375] width 22 height 22
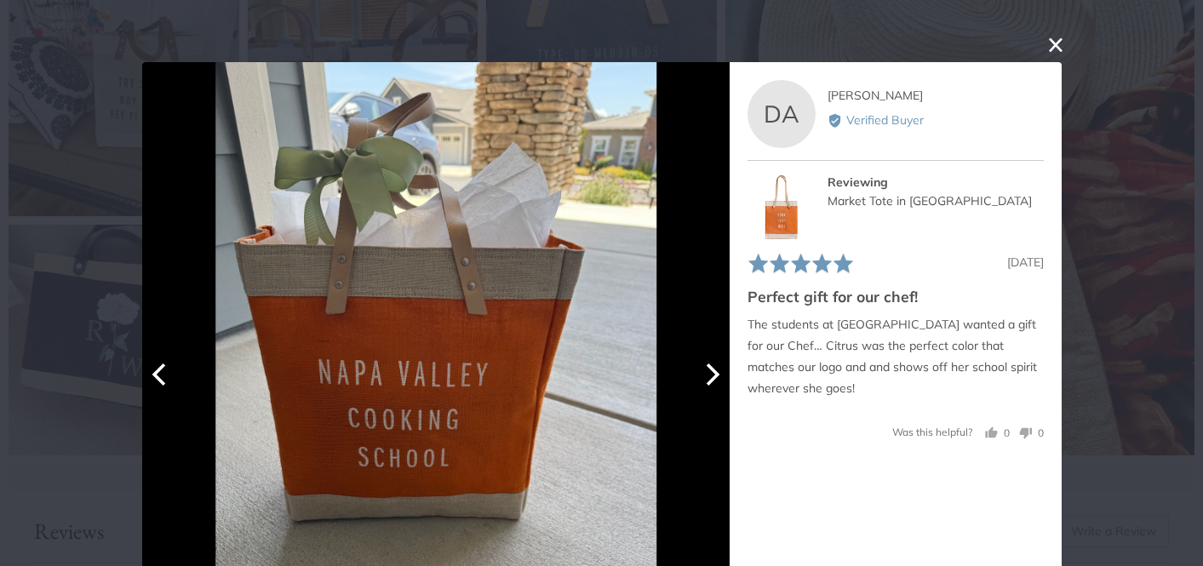
click at [715, 380] on icon "Next" at bounding box center [710, 375] width 22 height 22
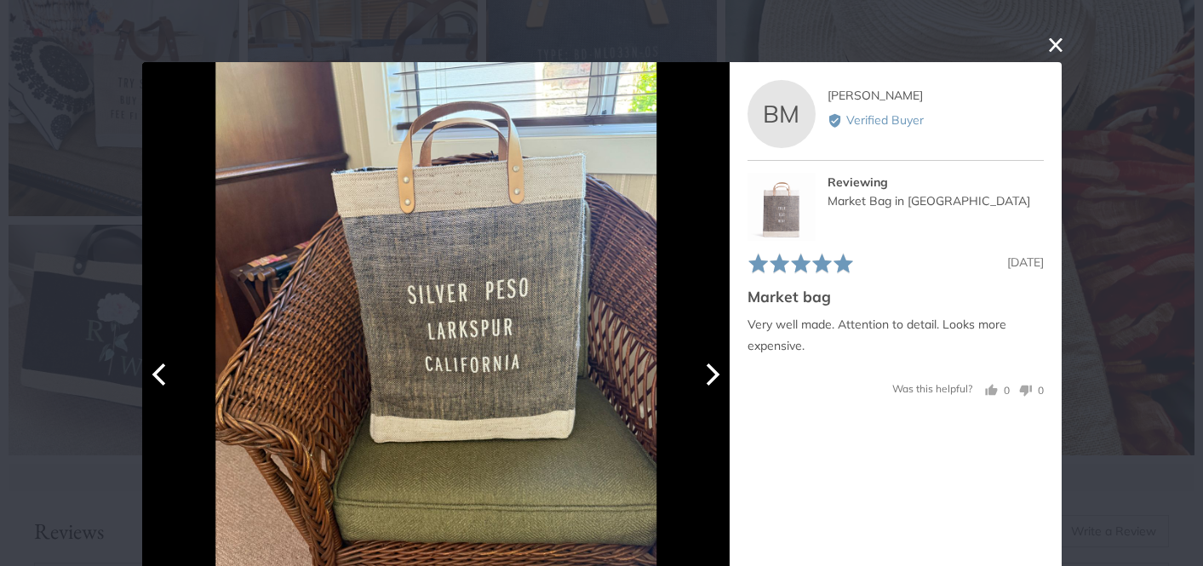
click at [715, 380] on icon "Next" at bounding box center [710, 375] width 22 height 22
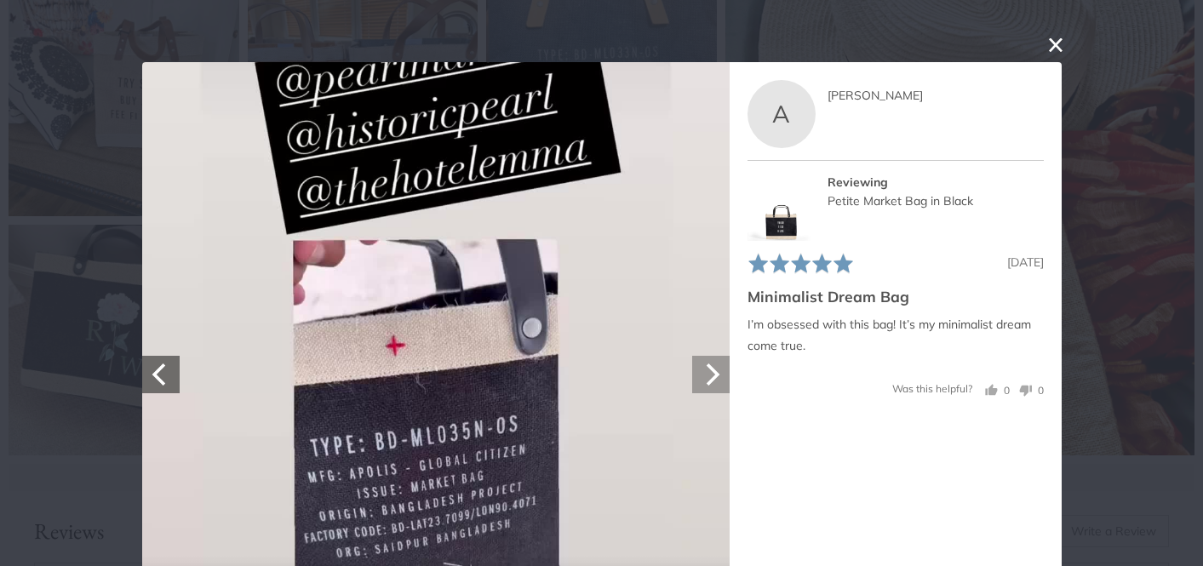
click at [715, 380] on icon "Next" at bounding box center [710, 375] width 22 height 22
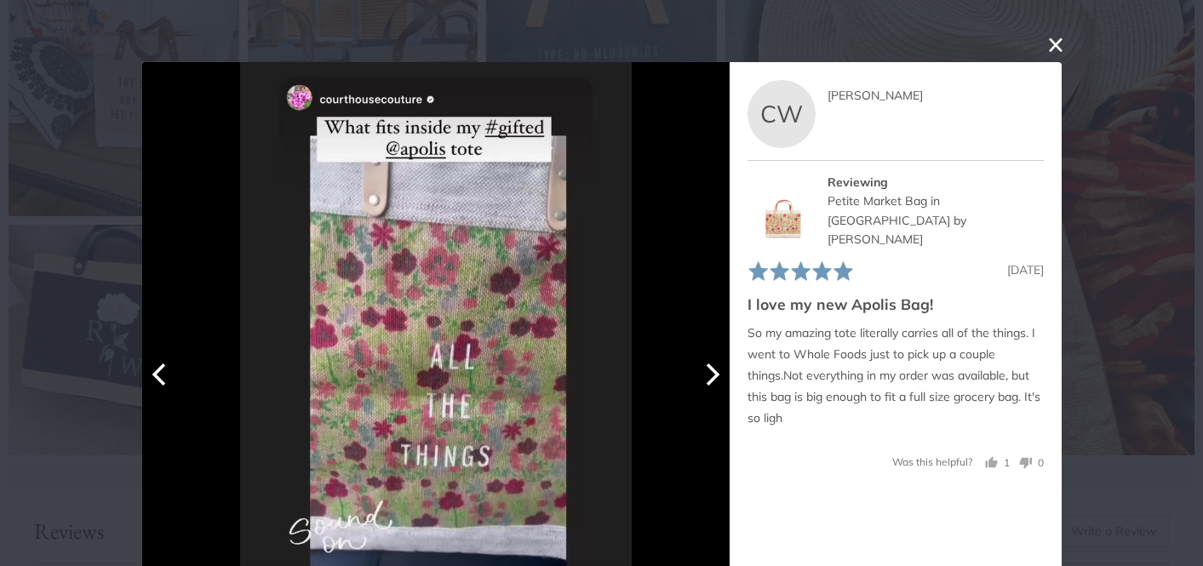
click at [715, 380] on icon "Next" at bounding box center [710, 375] width 22 height 22
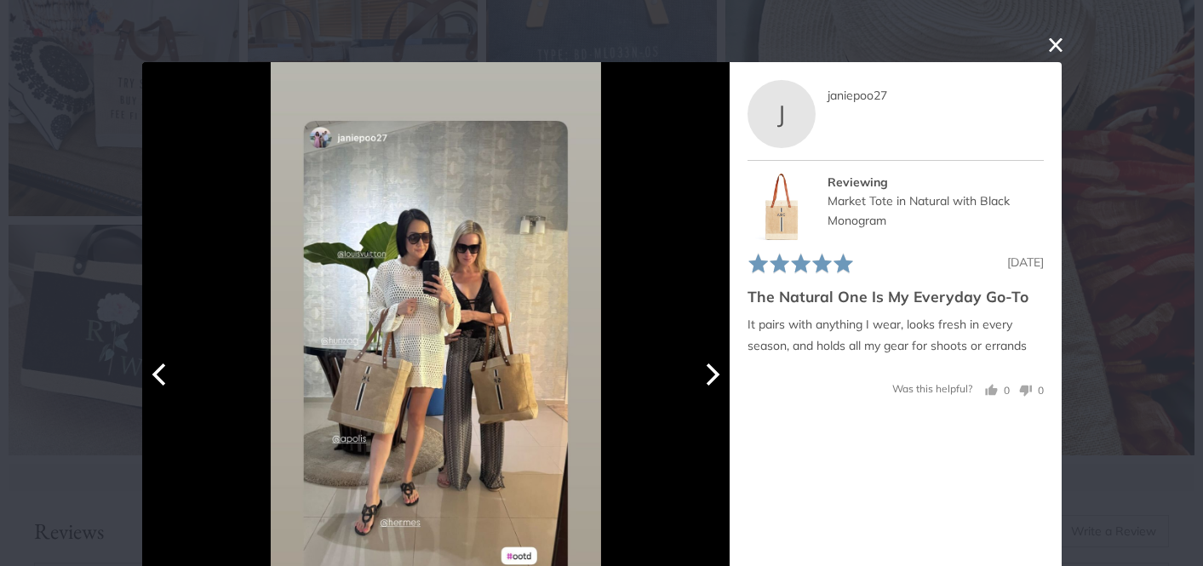
click at [715, 380] on icon "Next" at bounding box center [710, 375] width 22 height 22
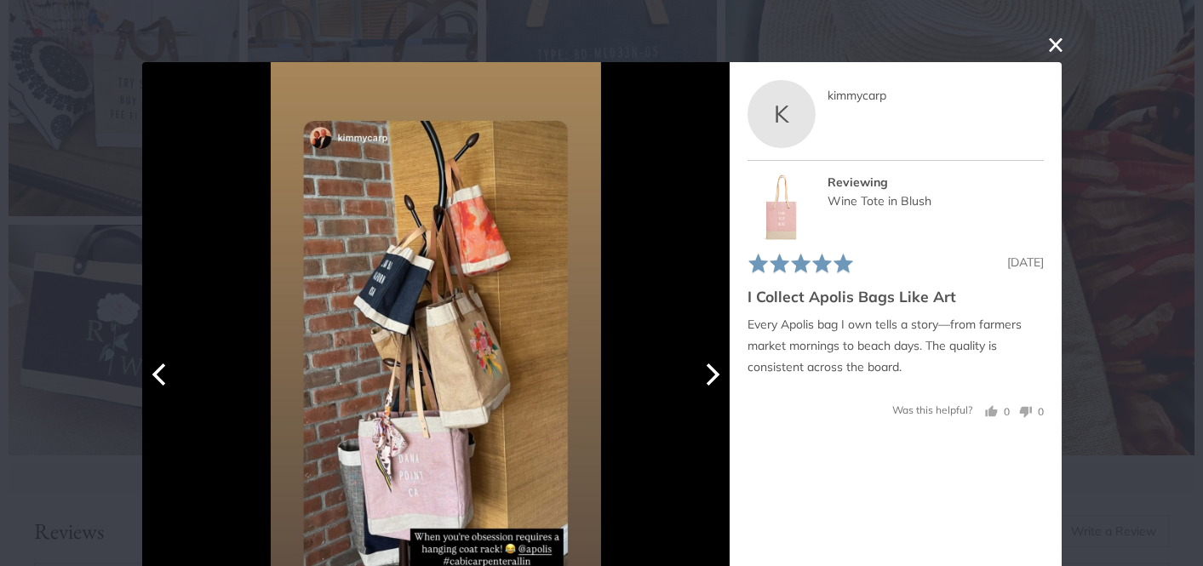
click at [715, 380] on icon "Next" at bounding box center [710, 375] width 22 height 22
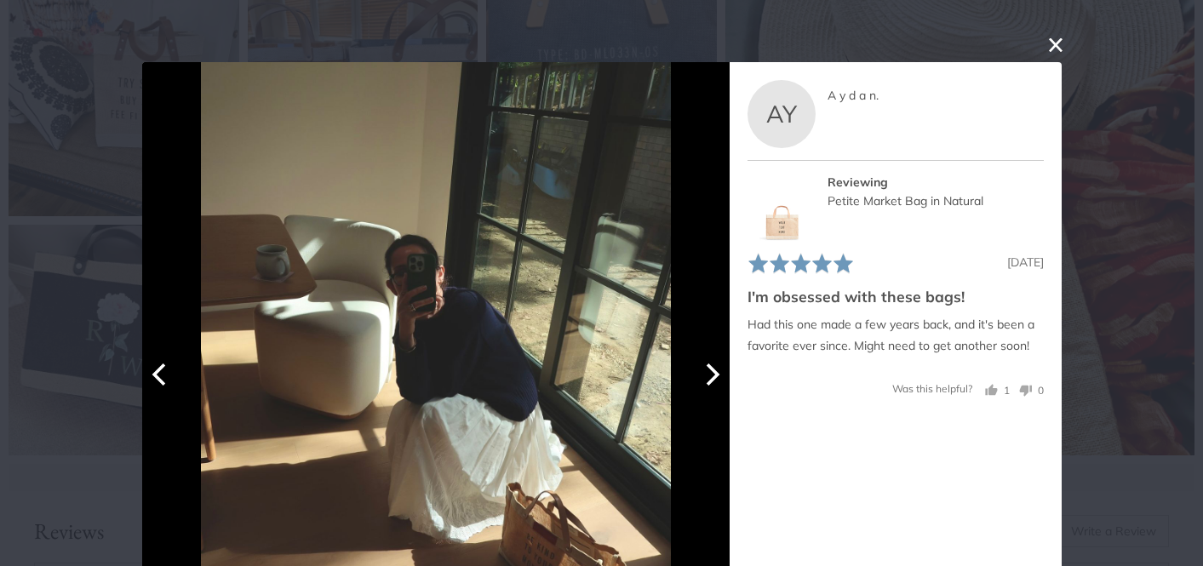
click at [715, 380] on icon "Next" at bounding box center [710, 375] width 22 height 22
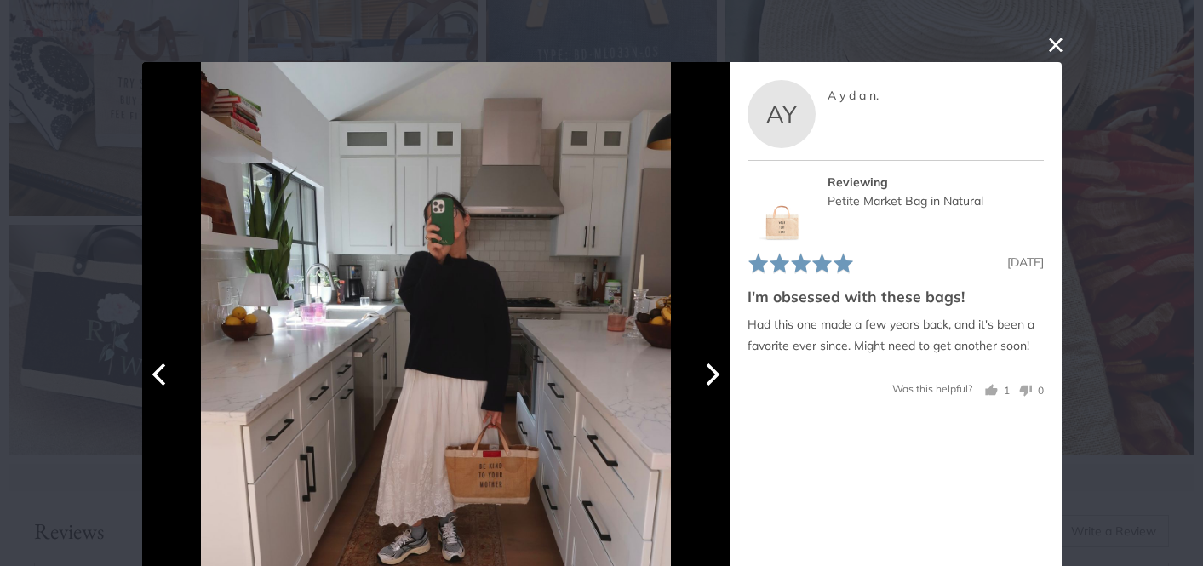
click at [715, 380] on icon "Next" at bounding box center [710, 375] width 22 height 22
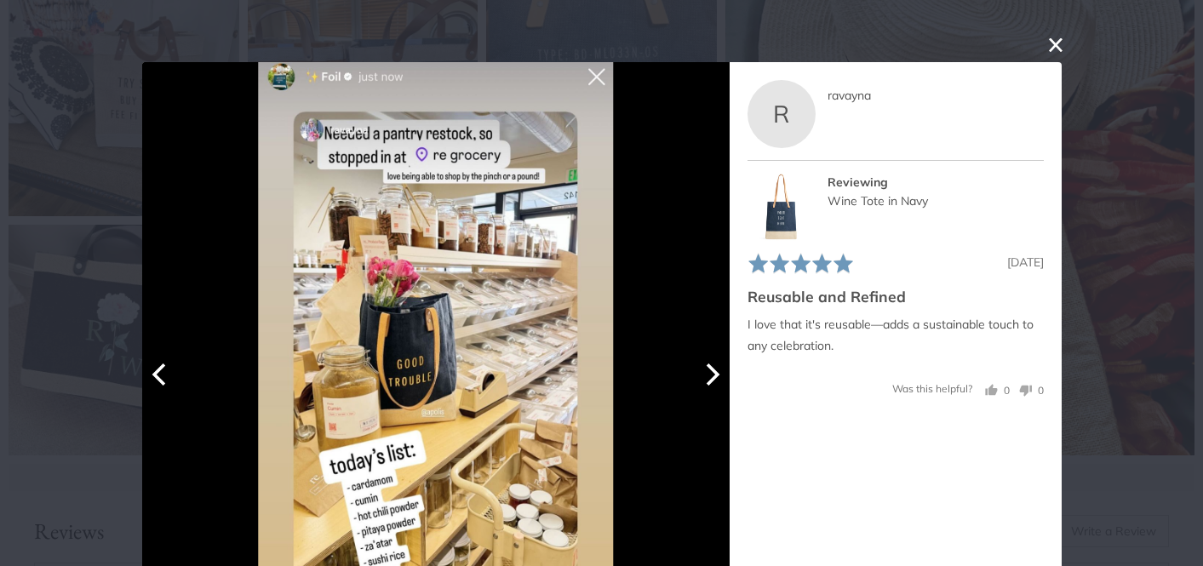
click at [715, 380] on icon "Next" at bounding box center [710, 375] width 22 height 22
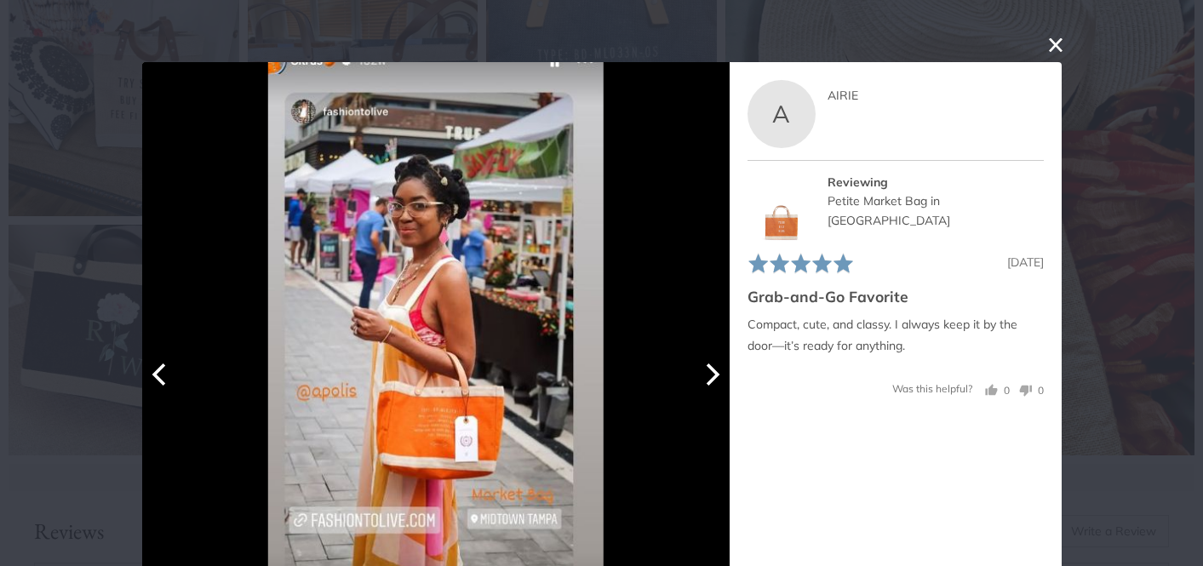
click at [715, 380] on icon "Next" at bounding box center [710, 375] width 22 height 22
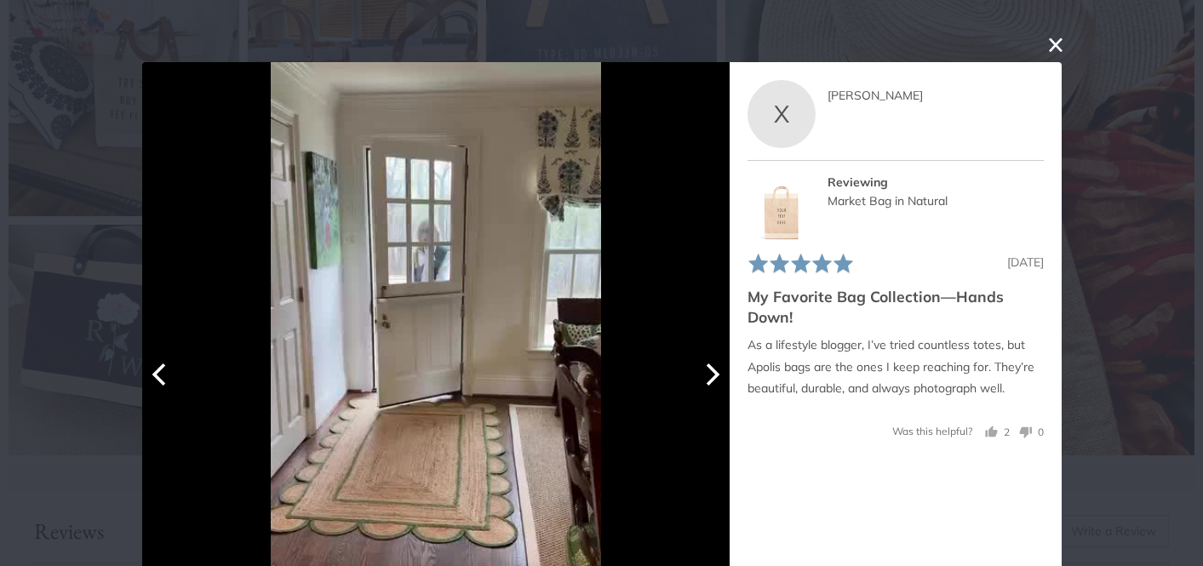
click at [715, 380] on icon "Next" at bounding box center [710, 375] width 22 height 22
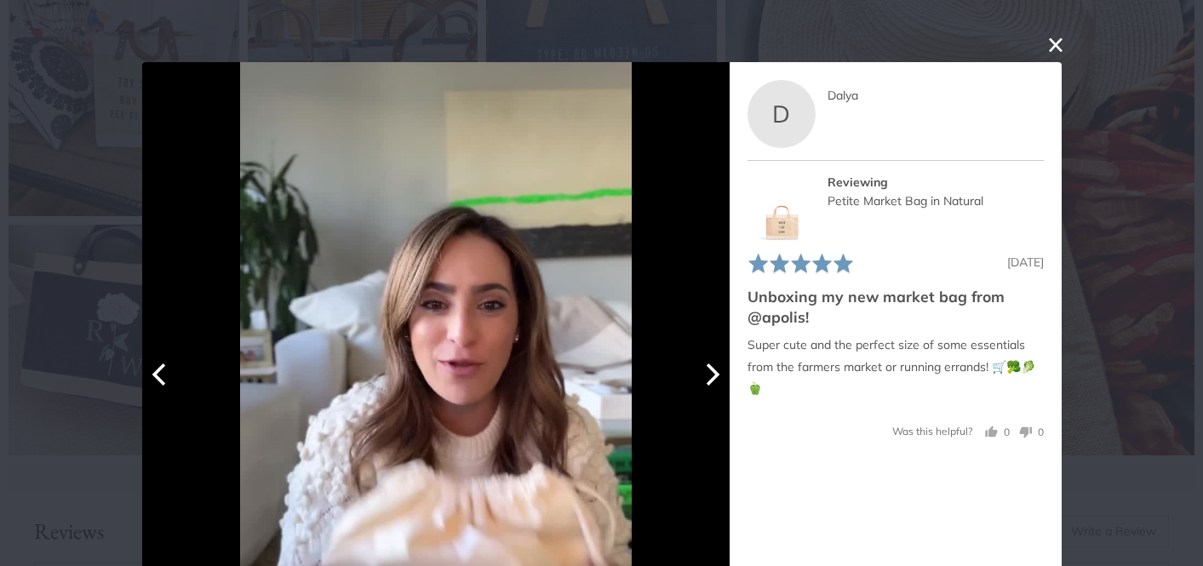
click at [715, 380] on icon "Next" at bounding box center [710, 375] width 22 height 22
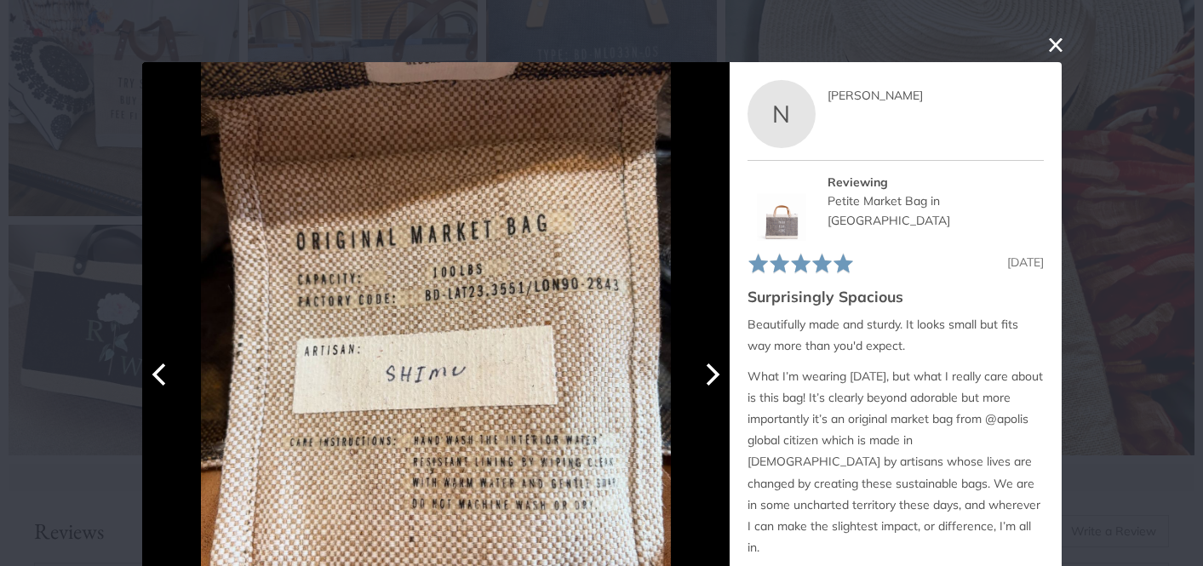
click at [715, 380] on icon "Next" at bounding box center [710, 375] width 22 height 22
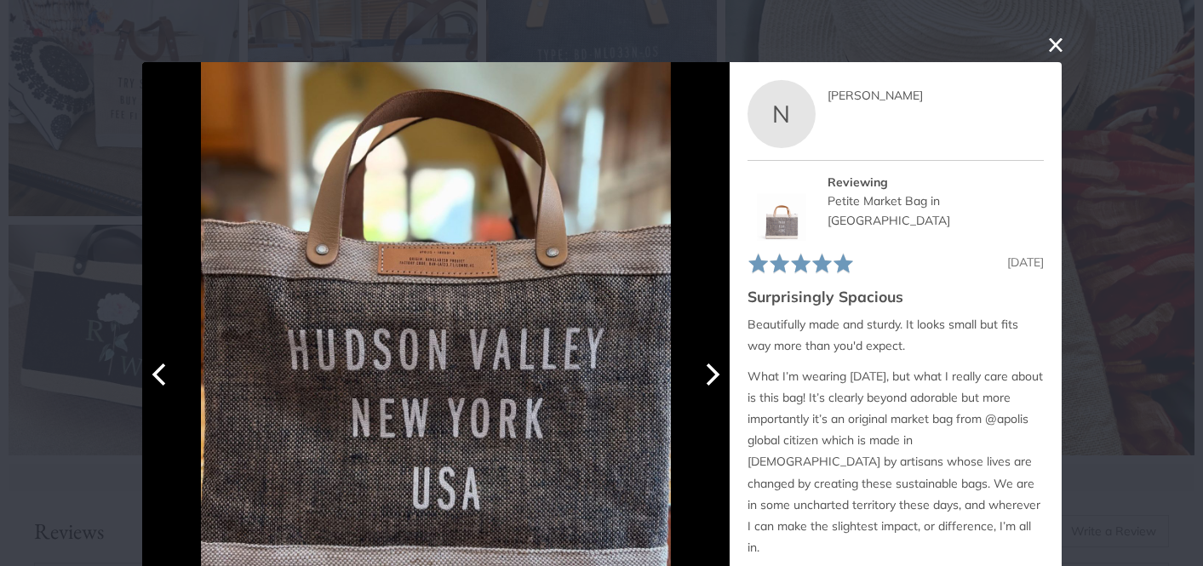
click at [715, 380] on icon "Next" at bounding box center [710, 375] width 22 height 22
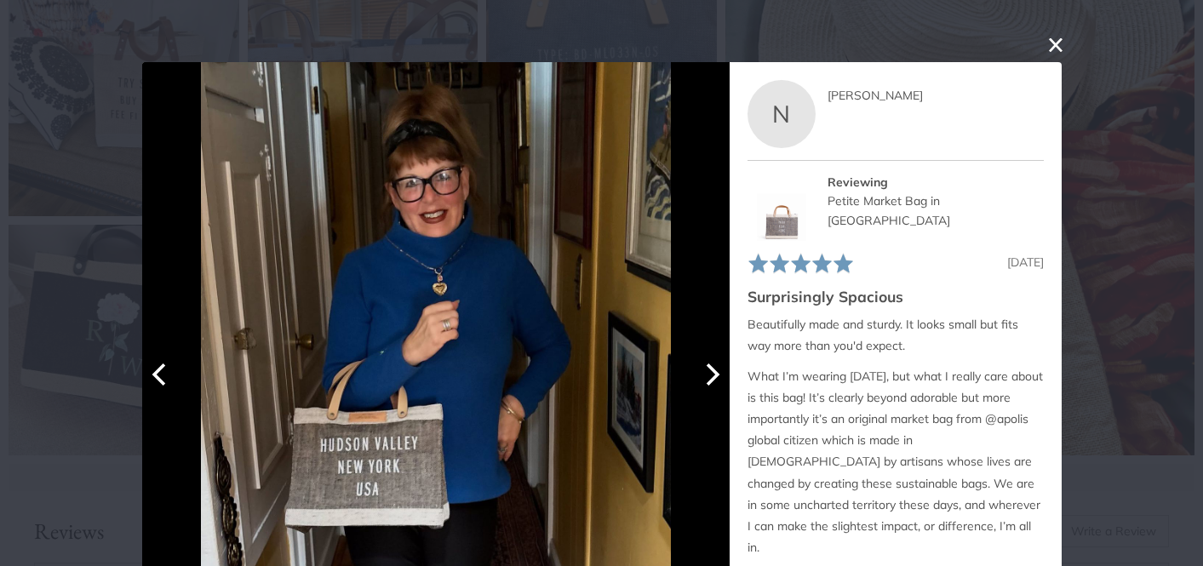
click at [715, 380] on icon "Next" at bounding box center [710, 375] width 22 height 22
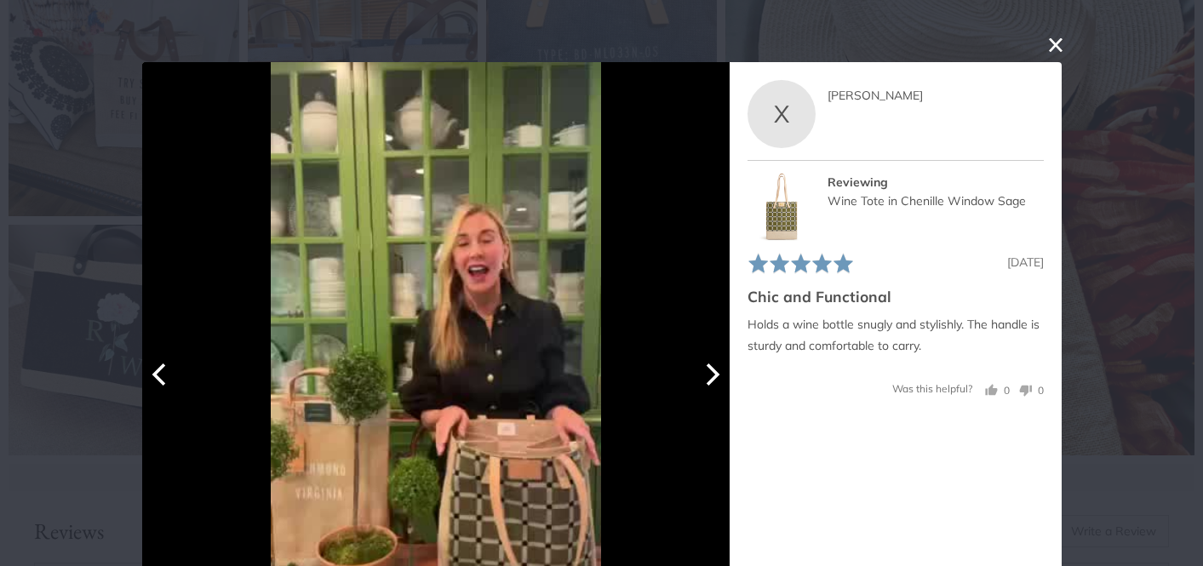
click at [715, 380] on icon "Next" at bounding box center [710, 375] width 22 height 22
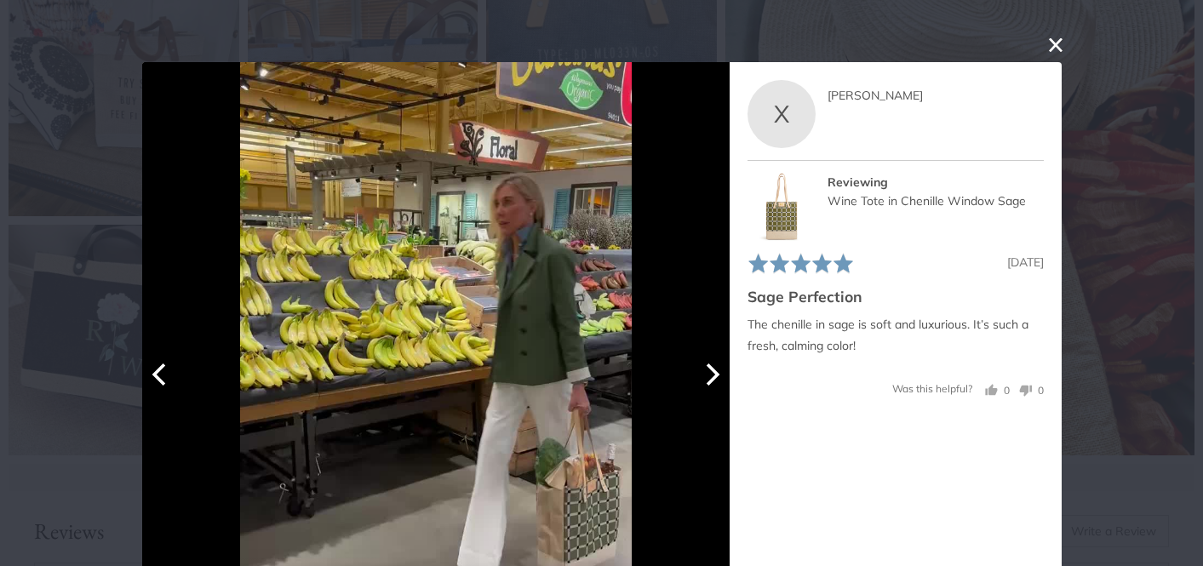
click at [715, 380] on icon "Next" at bounding box center [710, 375] width 22 height 22
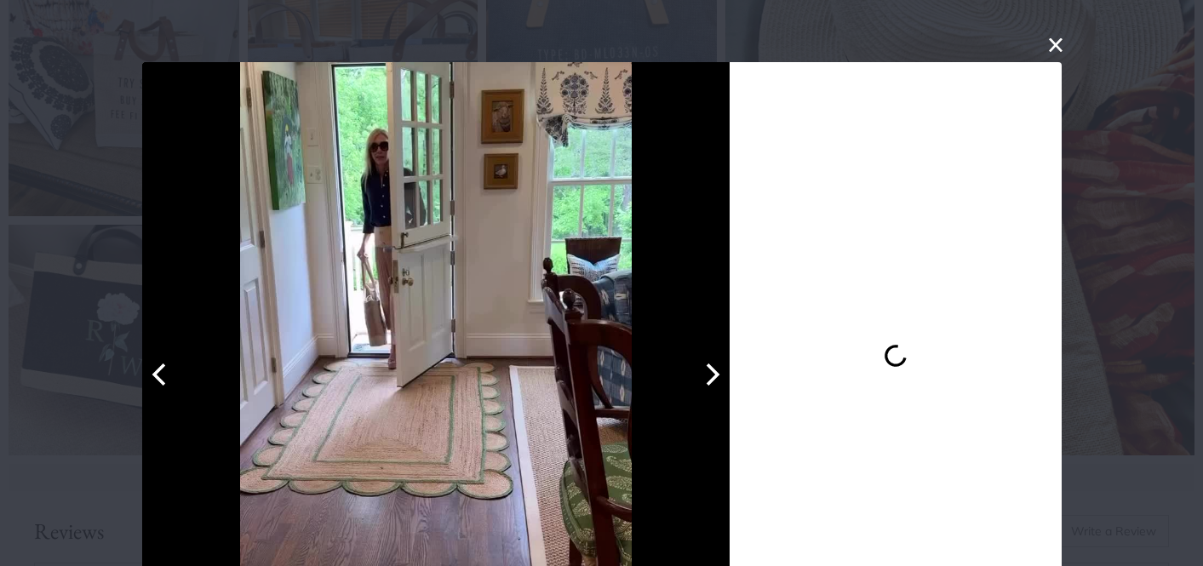
click at [715, 380] on icon "Next" at bounding box center [710, 375] width 22 height 22
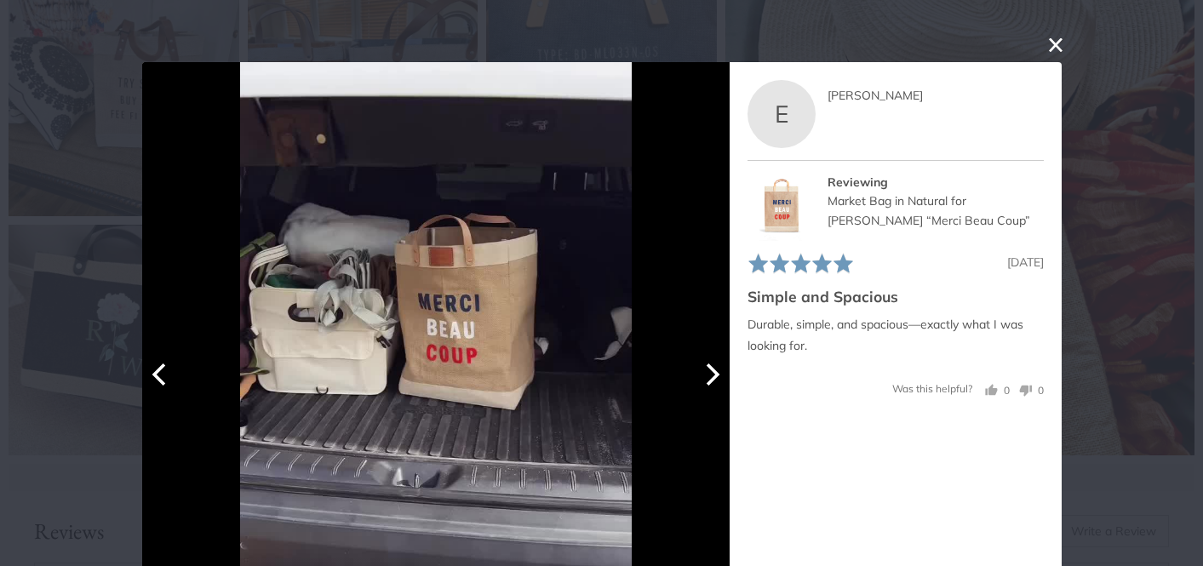
click at [715, 380] on icon "Next" at bounding box center [710, 375] width 22 height 22
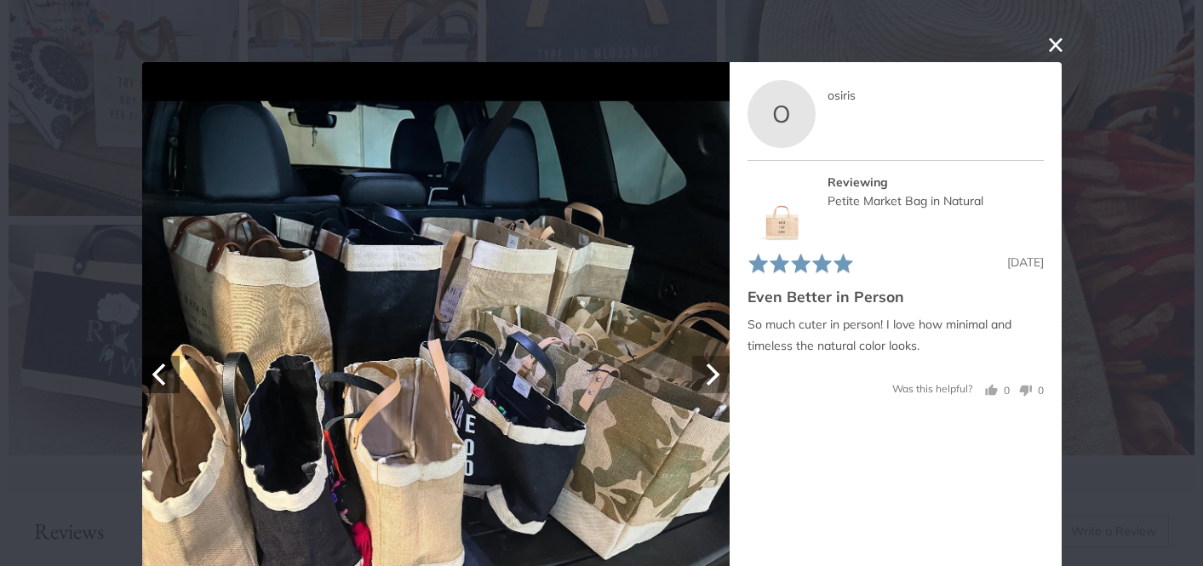
click at [715, 380] on icon "Next" at bounding box center [710, 375] width 22 height 22
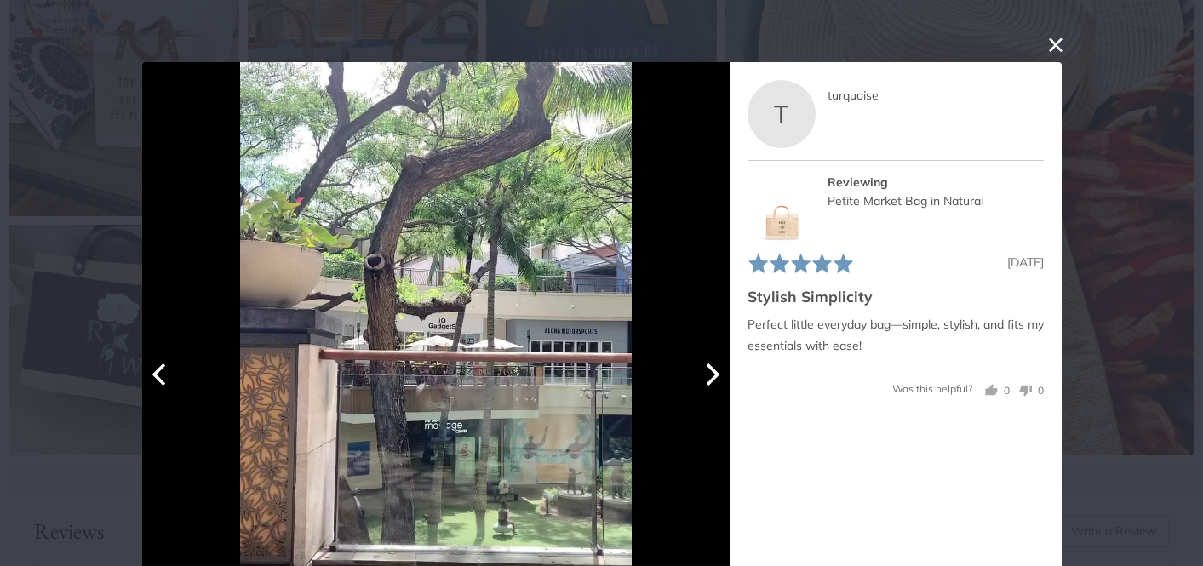
click at [158, 371] on icon "Previous" at bounding box center [159, 375] width 14 height 22
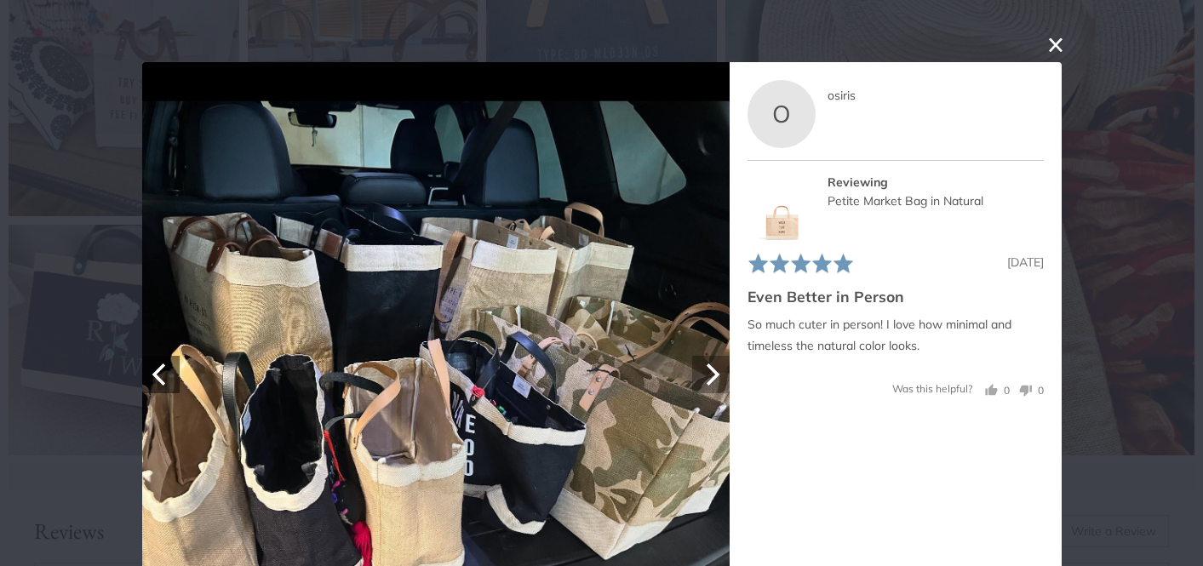
click at [719, 371] on icon "Next" at bounding box center [710, 375] width 22 height 22
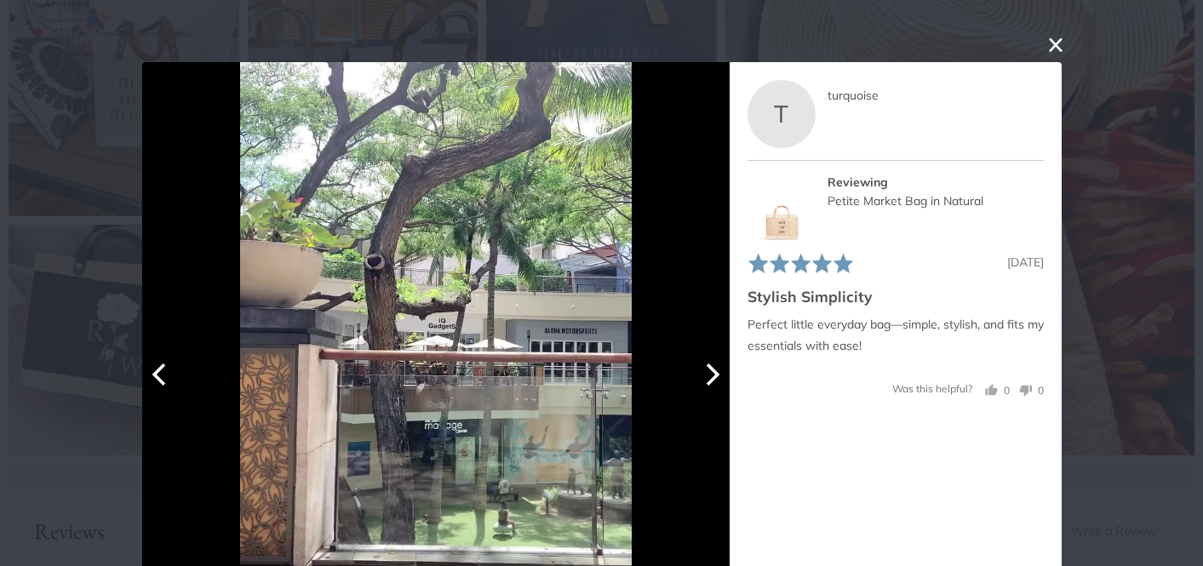
click at [719, 371] on icon "Next" at bounding box center [710, 375] width 22 height 22
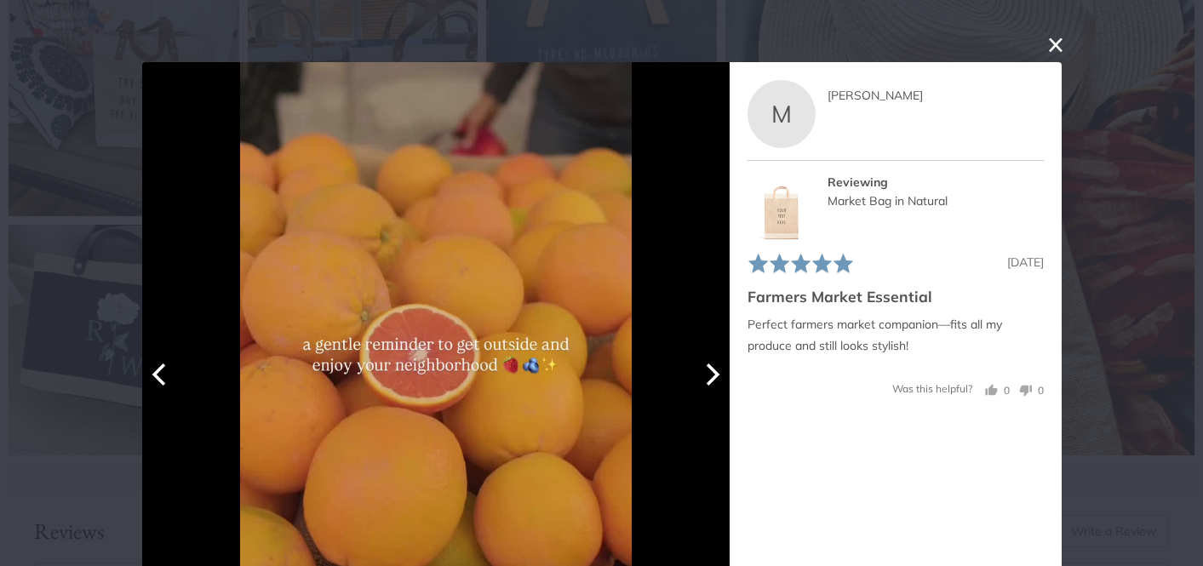
click at [719, 371] on icon "Next" at bounding box center [710, 375] width 22 height 22
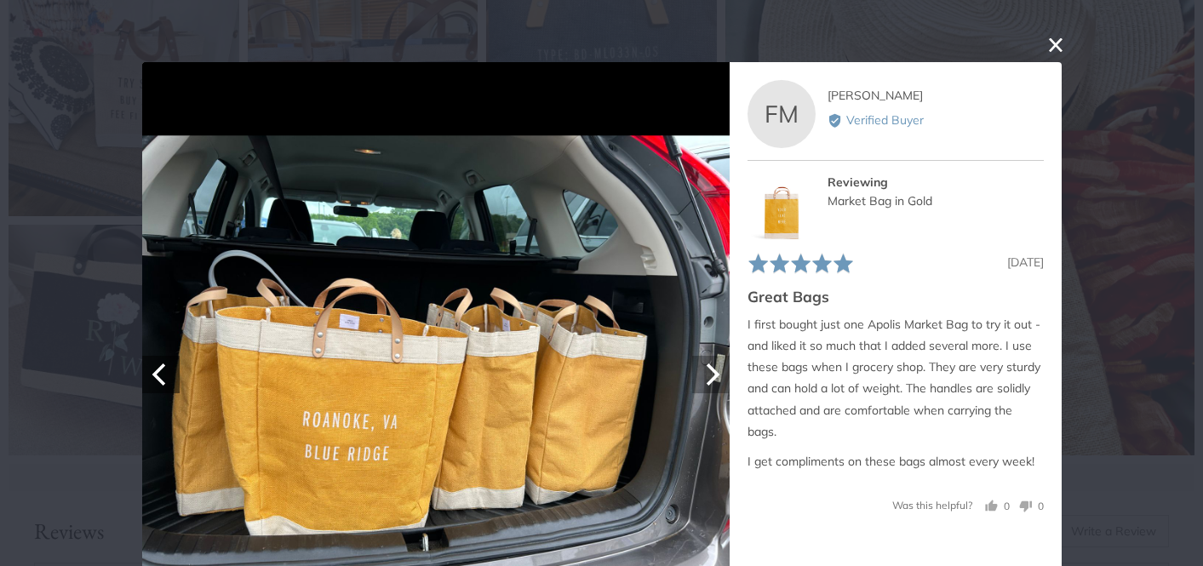
click at [717, 371] on icon "Next" at bounding box center [710, 375] width 22 height 22
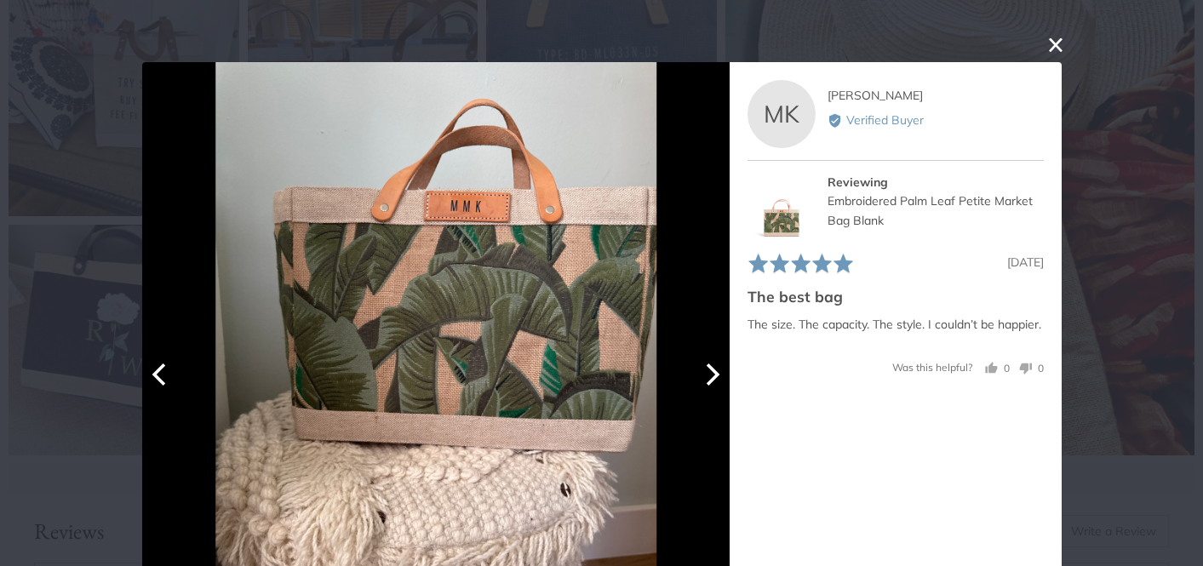
click at [717, 371] on icon "Next" at bounding box center [710, 375] width 22 height 22
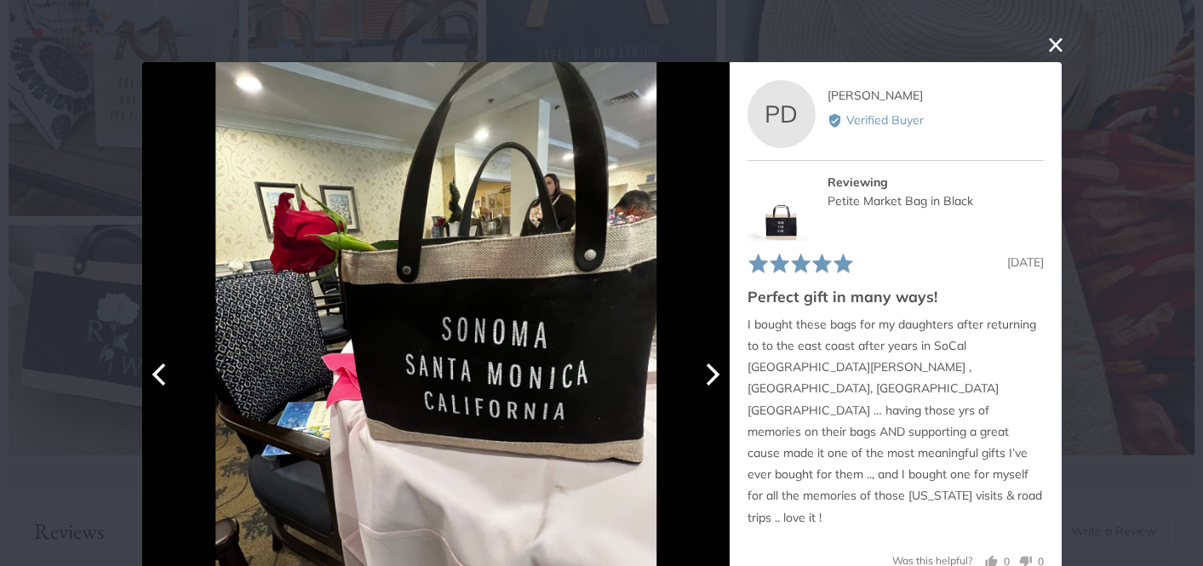
click at [717, 371] on icon "Next" at bounding box center [710, 375] width 22 height 22
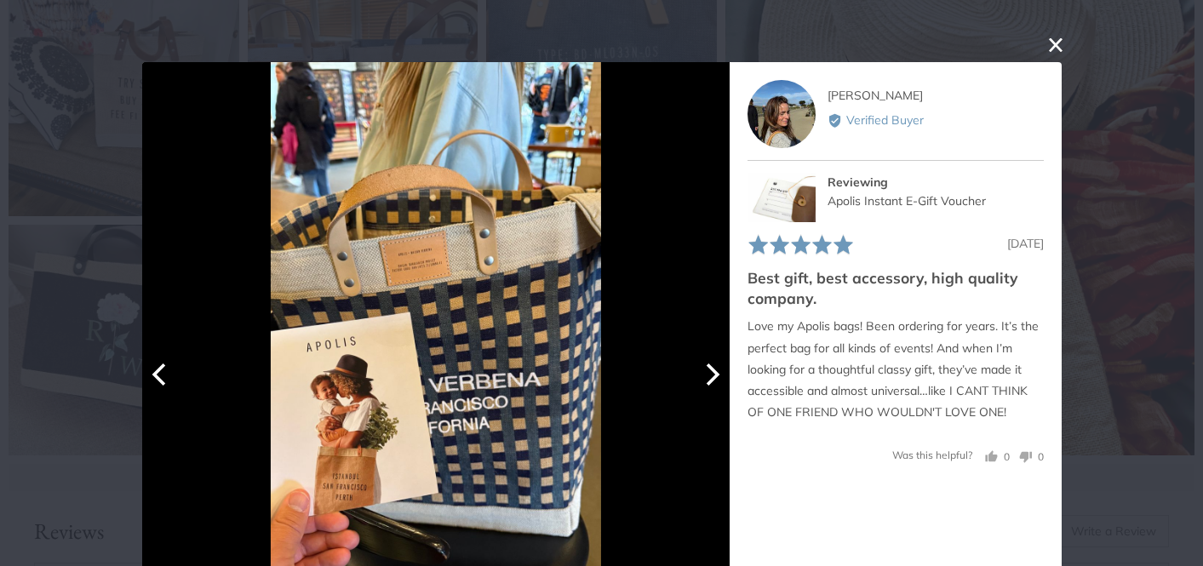
click at [717, 371] on icon "Next" at bounding box center [710, 375] width 22 height 22
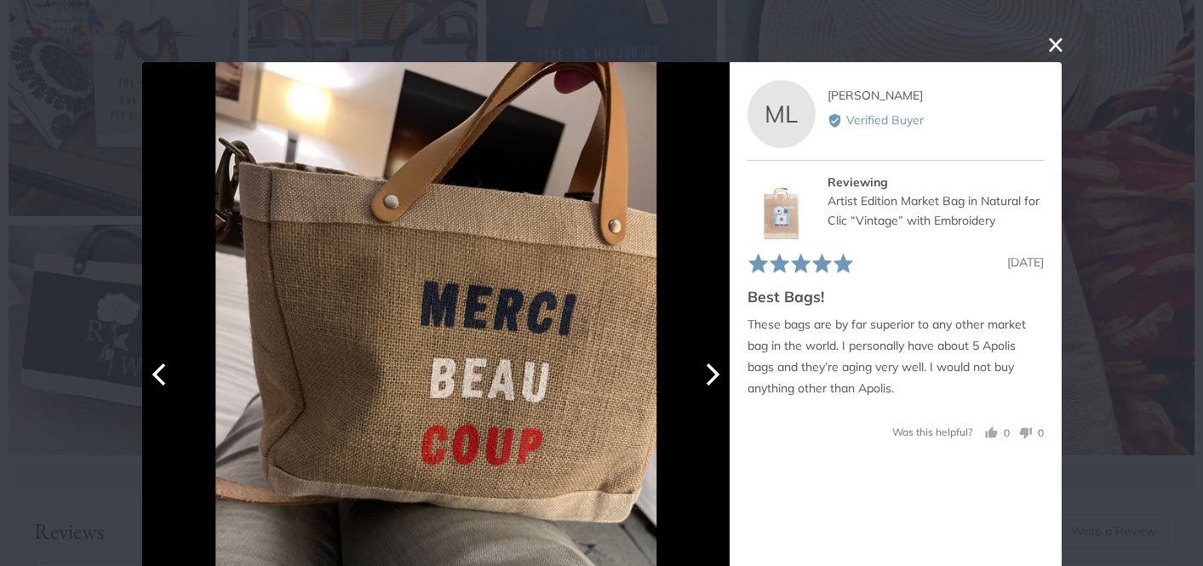
click at [717, 371] on icon "Next" at bounding box center [710, 375] width 22 height 22
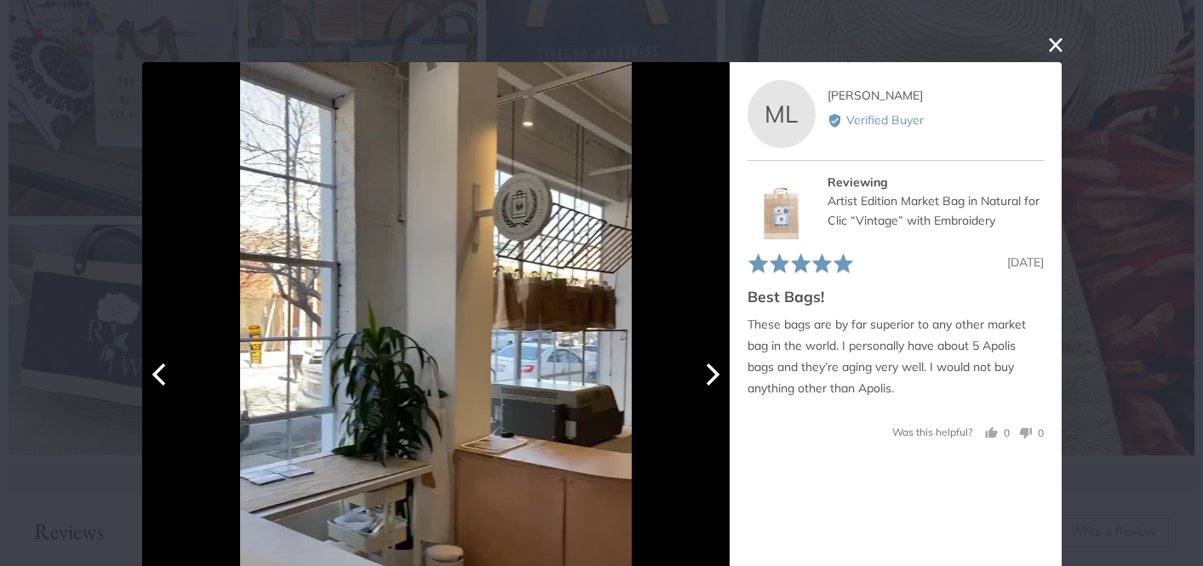
click at [717, 371] on icon "Next" at bounding box center [710, 375] width 22 height 22
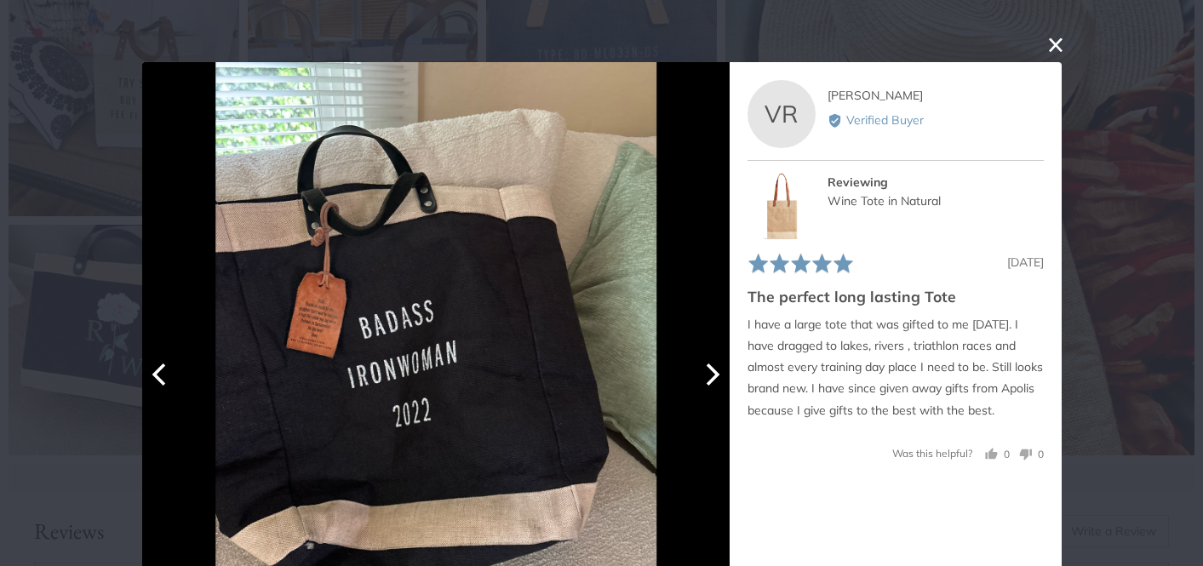
click at [717, 371] on icon "Next" at bounding box center [710, 375] width 22 height 22
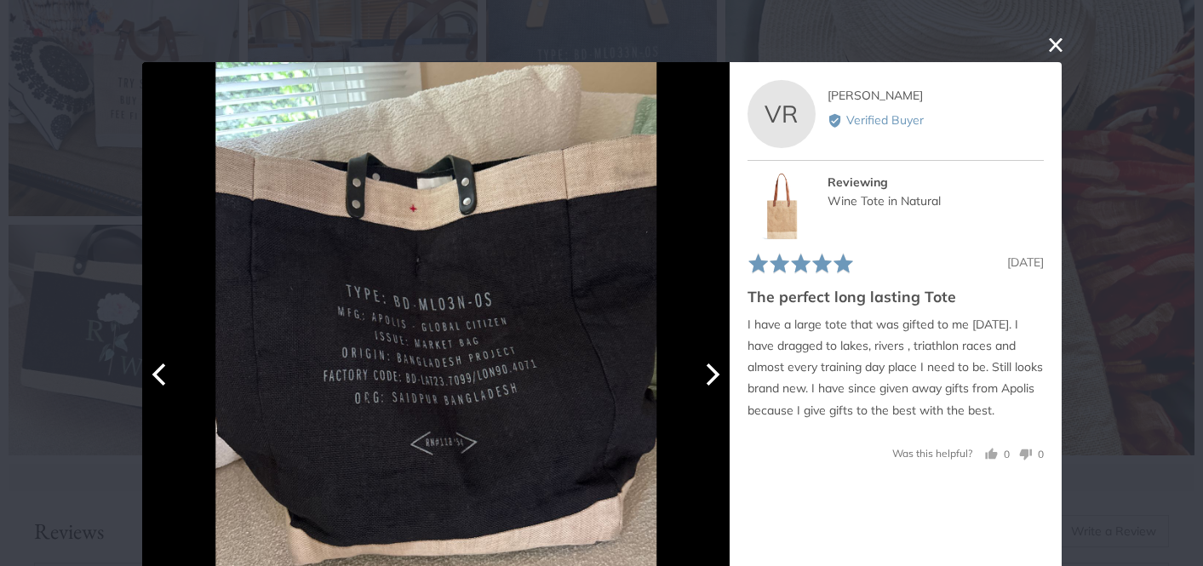
click at [717, 371] on icon "Next" at bounding box center [710, 375] width 22 height 22
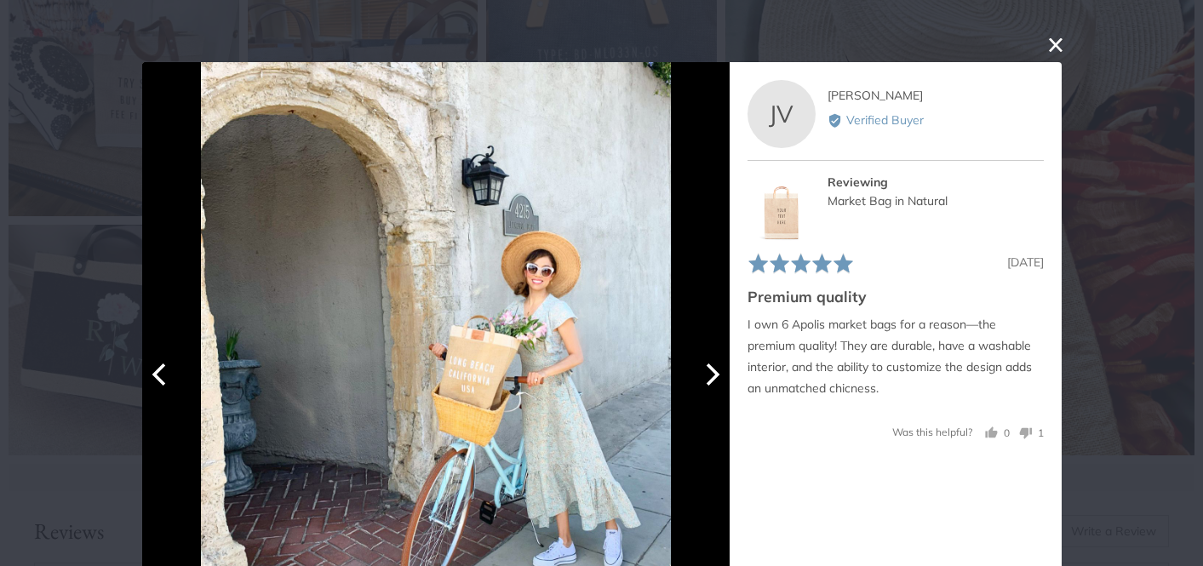
click at [717, 371] on icon "Next" at bounding box center [710, 375] width 22 height 22
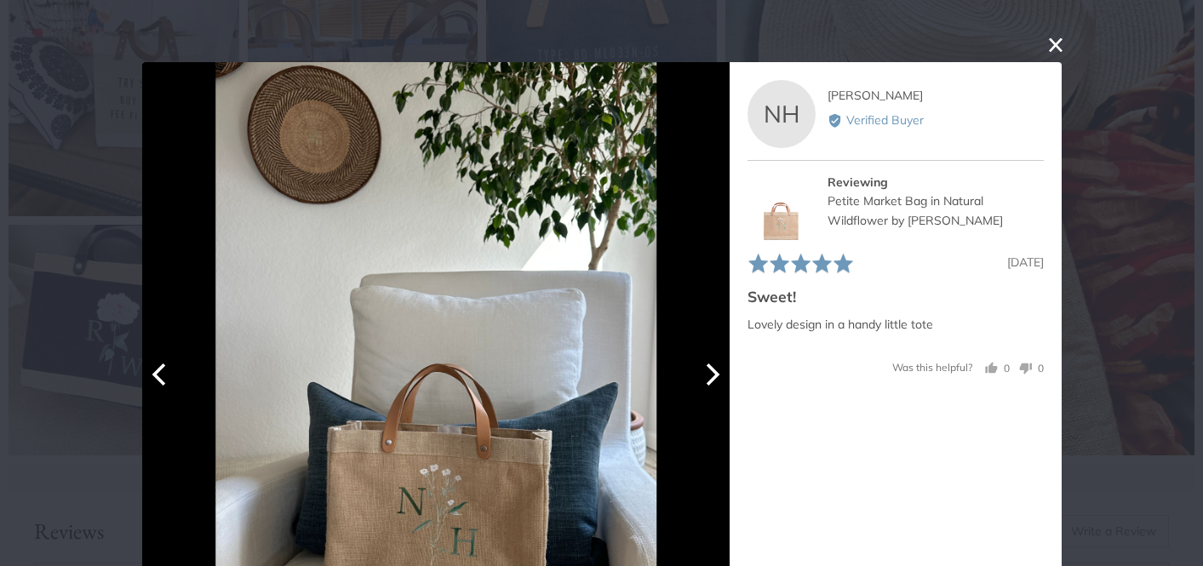
click at [716, 371] on icon "Next" at bounding box center [710, 375] width 22 height 22
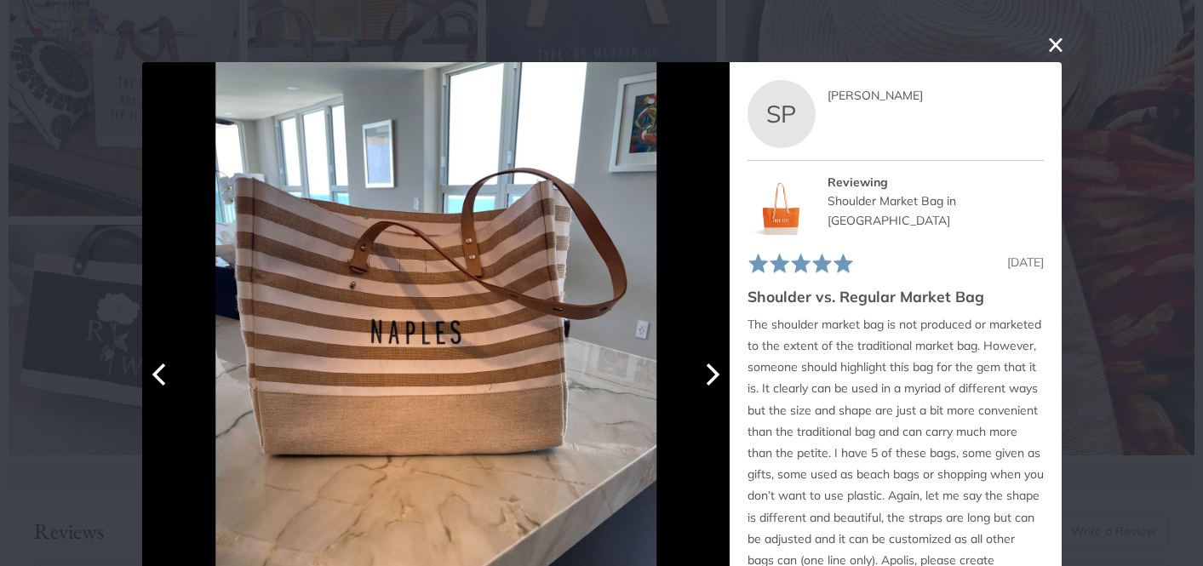
click at [716, 371] on icon "Next" at bounding box center [710, 375] width 22 height 22
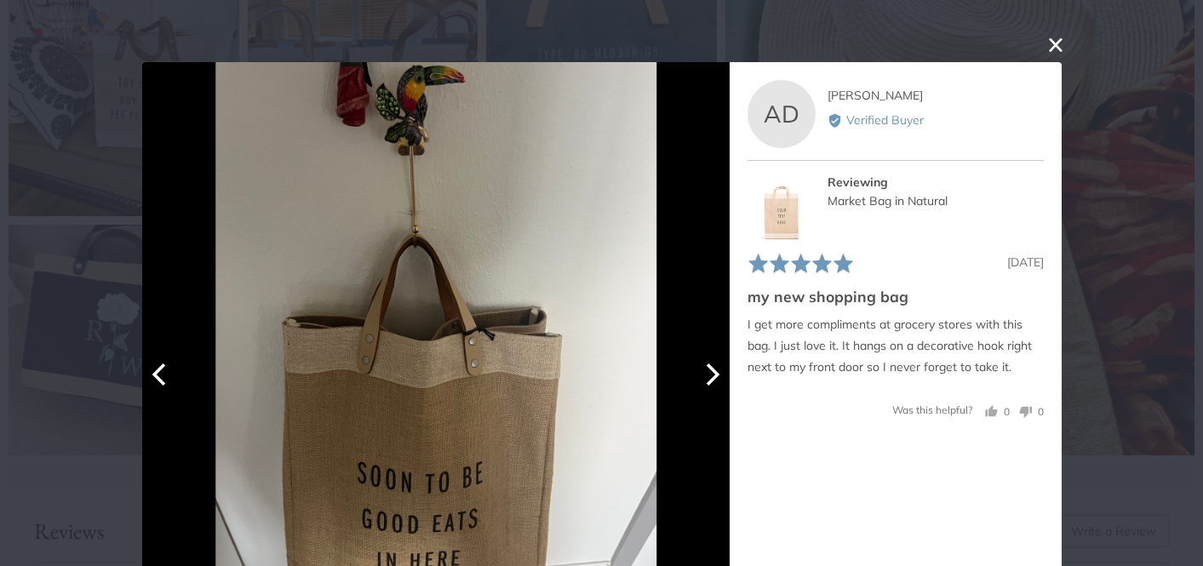
click at [716, 371] on icon "Next" at bounding box center [710, 375] width 22 height 22
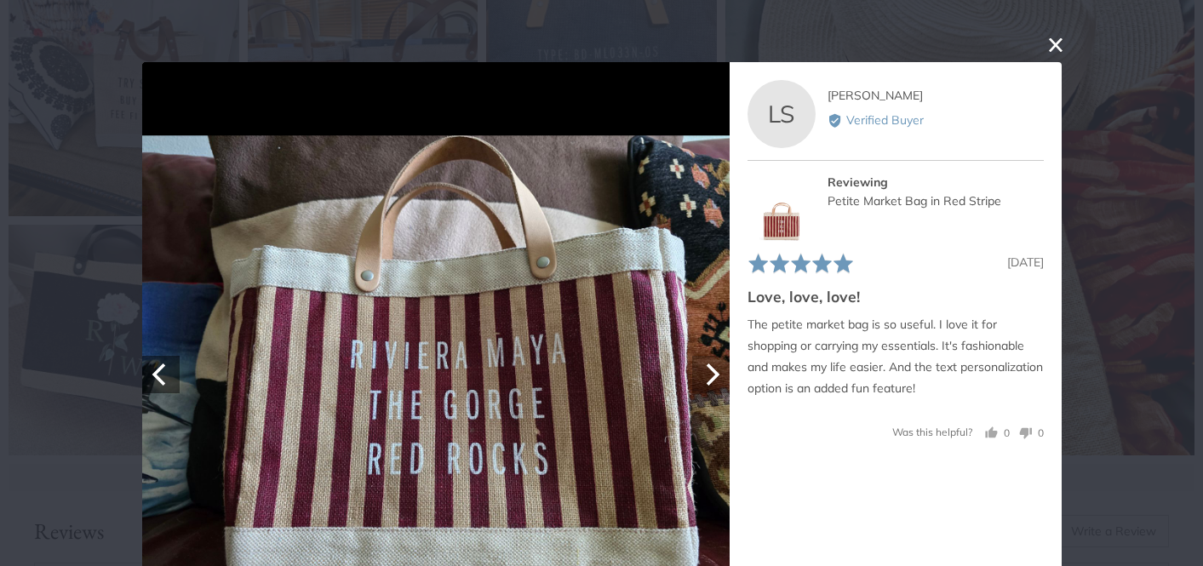
click at [716, 371] on icon "Next" at bounding box center [710, 375] width 22 height 22
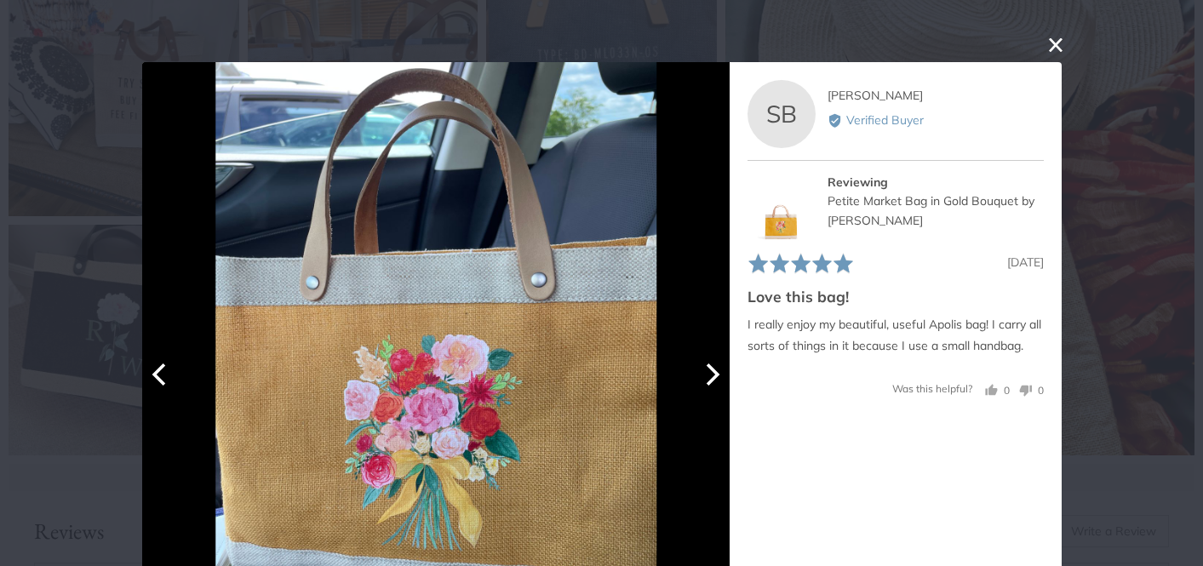
click at [716, 371] on icon "Next" at bounding box center [710, 375] width 22 height 22
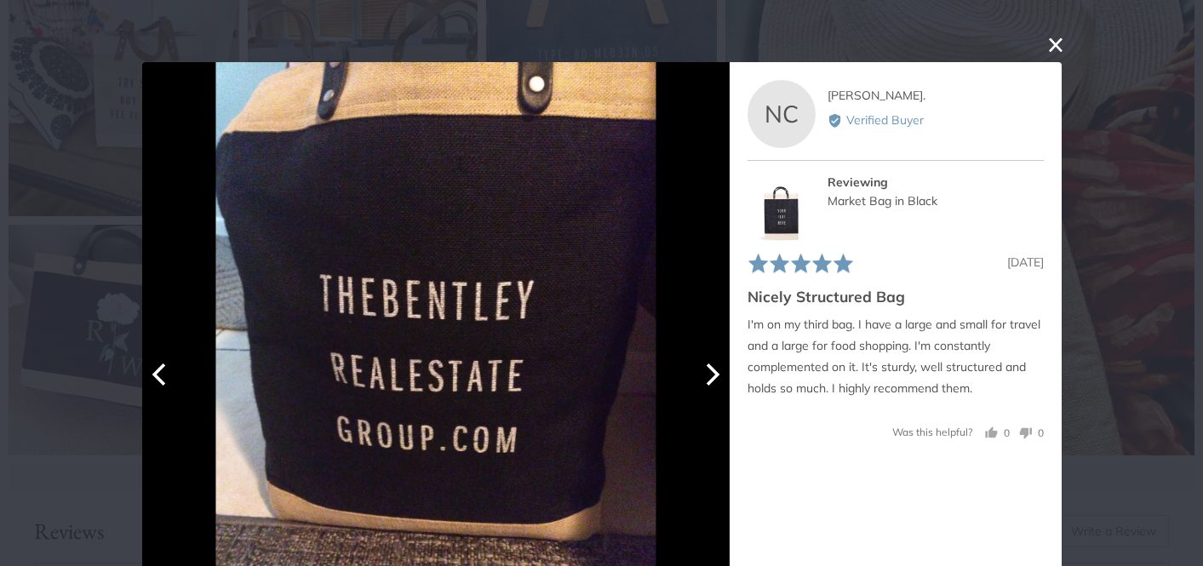
click at [716, 371] on icon "Next" at bounding box center [710, 375] width 22 height 22
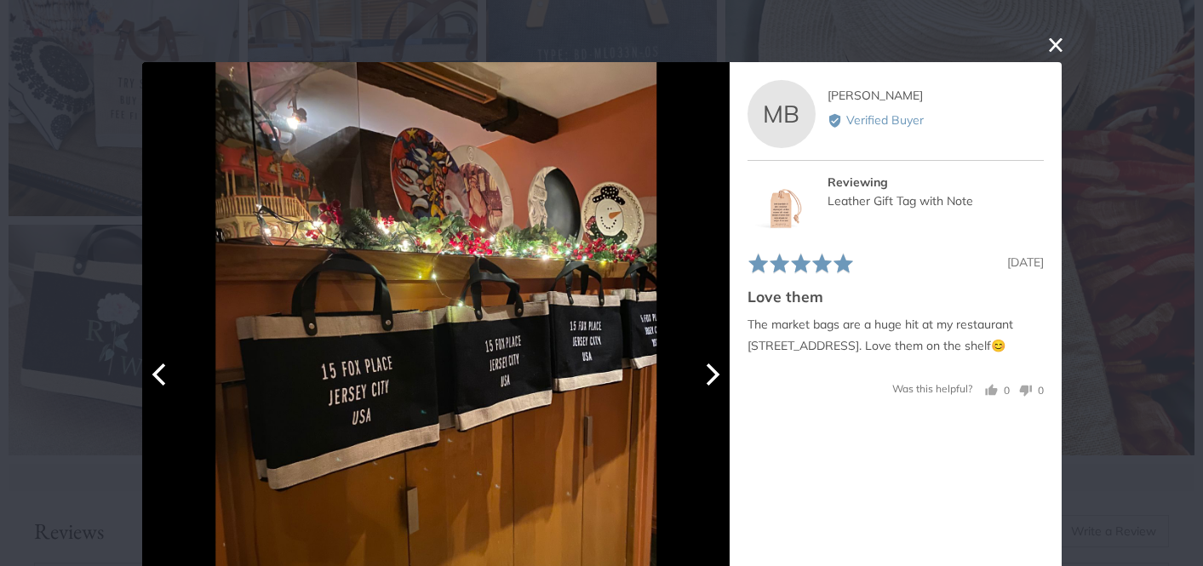
click at [716, 371] on icon "Next" at bounding box center [710, 375] width 22 height 22
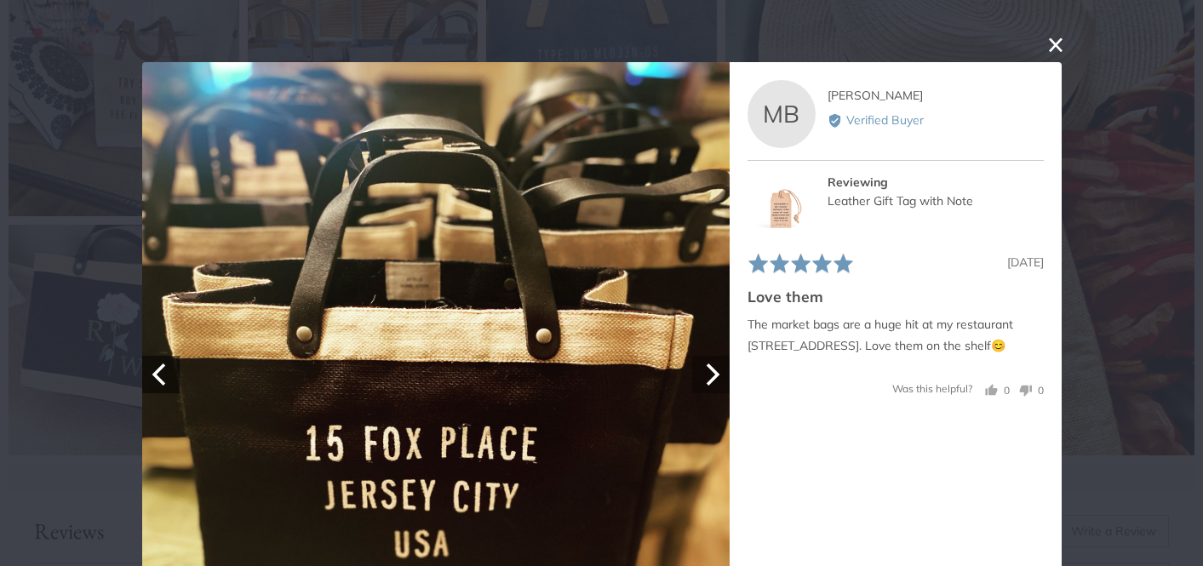
click at [716, 371] on icon "Next" at bounding box center [710, 375] width 22 height 22
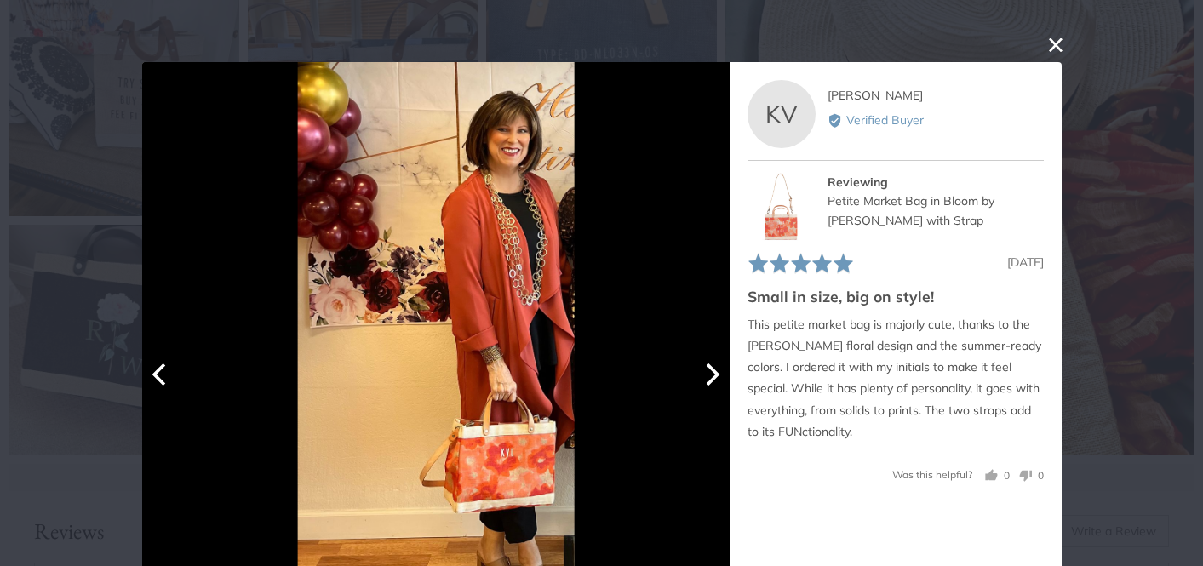
click at [716, 371] on icon "Next" at bounding box center [710, 375] width 22 height 22
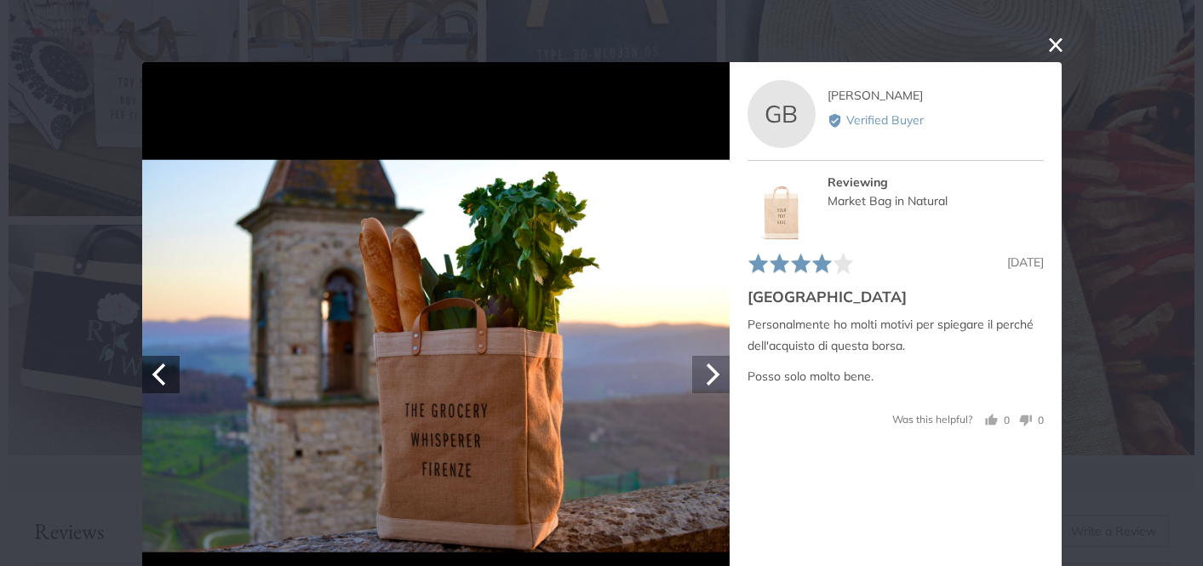
click at [716, 371] on icon "Next" at bounding box center [710, 375] width 22 height 22
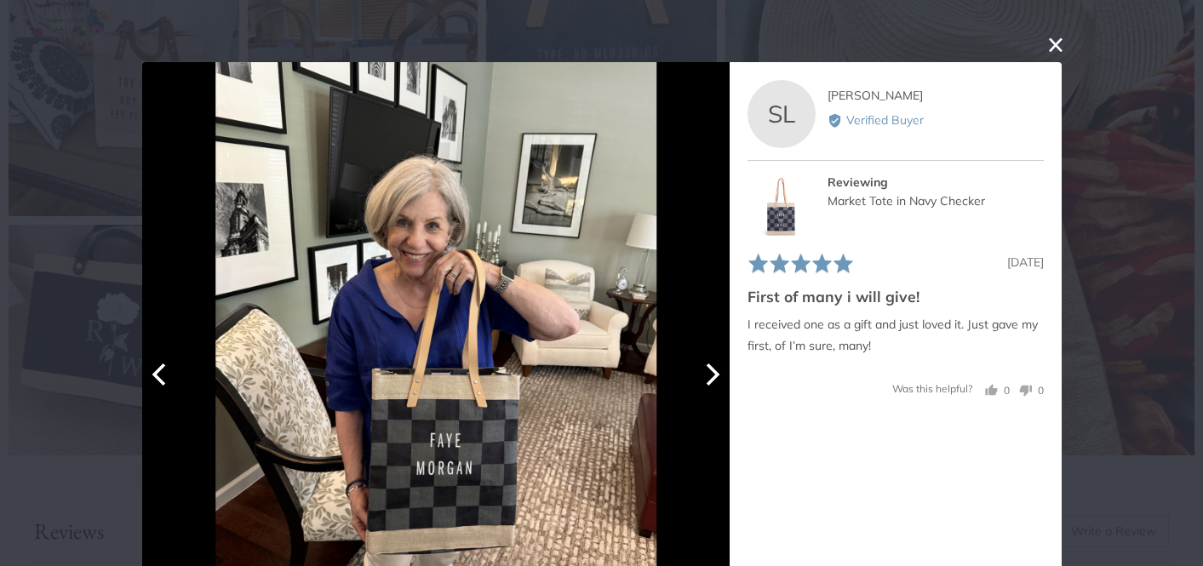
click at [716, 371] on icon "Next" at bounding box center [710, 375] width 22 height 22
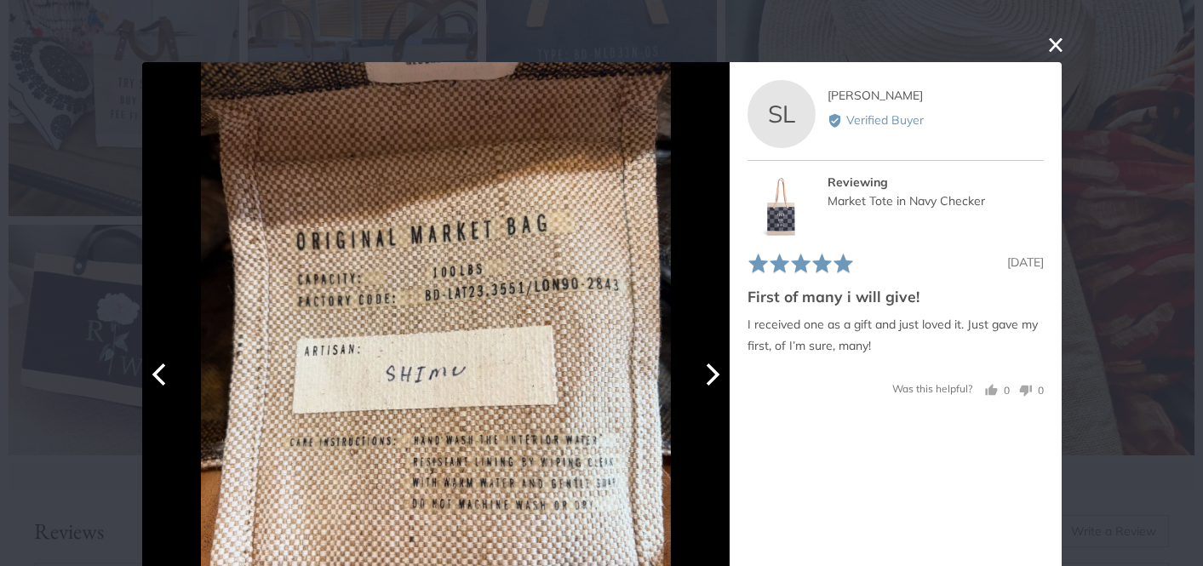
click at [716, 371] on icon "Next" at bounding box center [710, 375] width 22 height 22
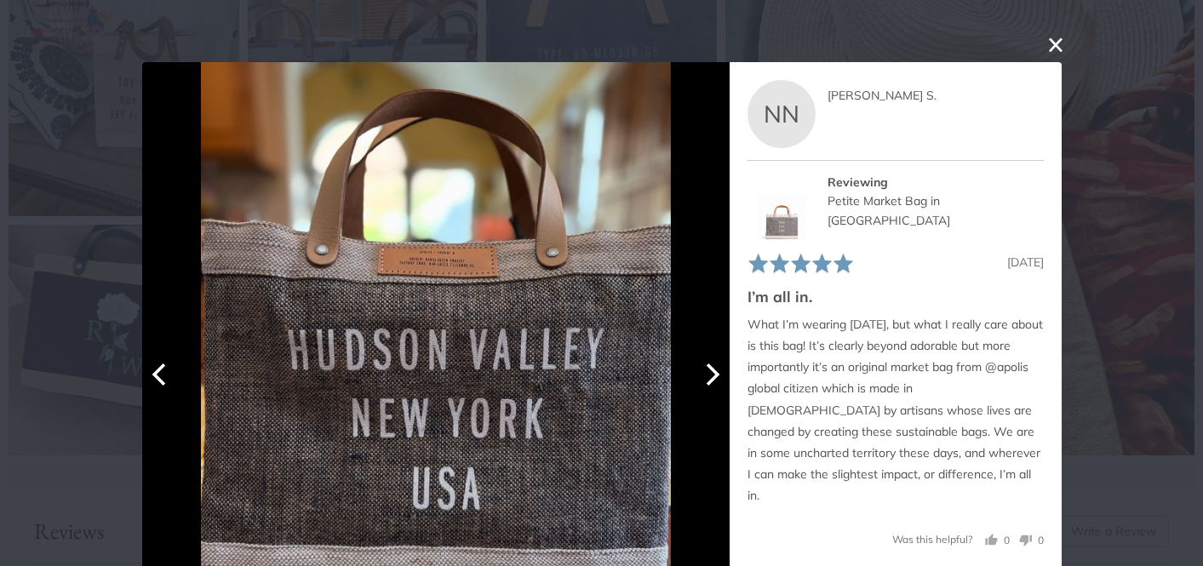
click at [716, 371] on icon "Next" at bounding box center [710, 375] width 22 height 22
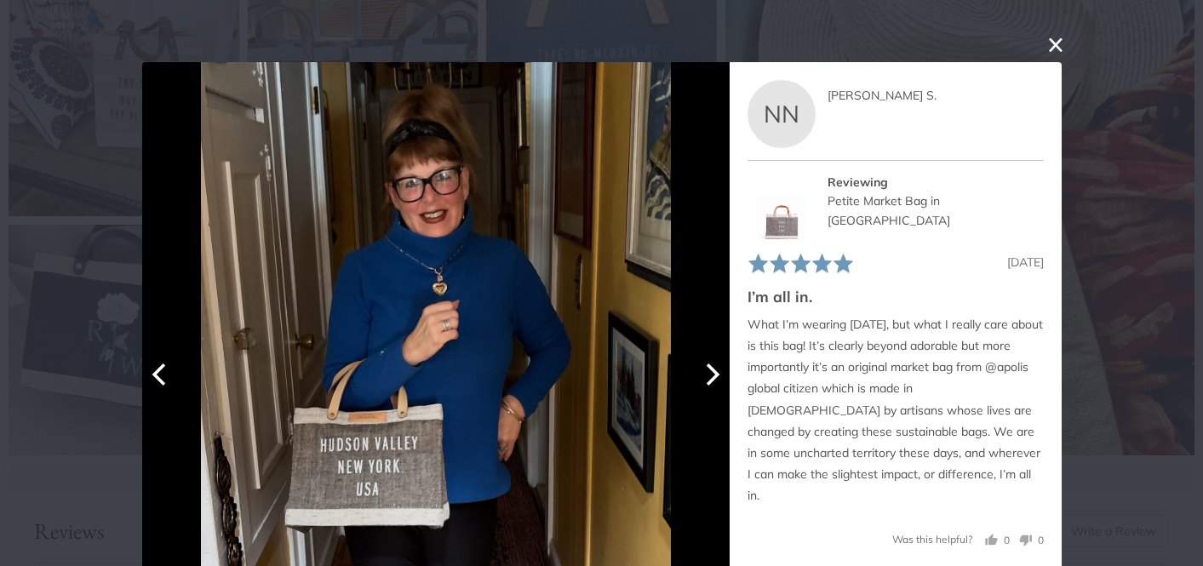
click at [716, 371] on icon "Next" at bounding box center [710, 375] width 22 height 22
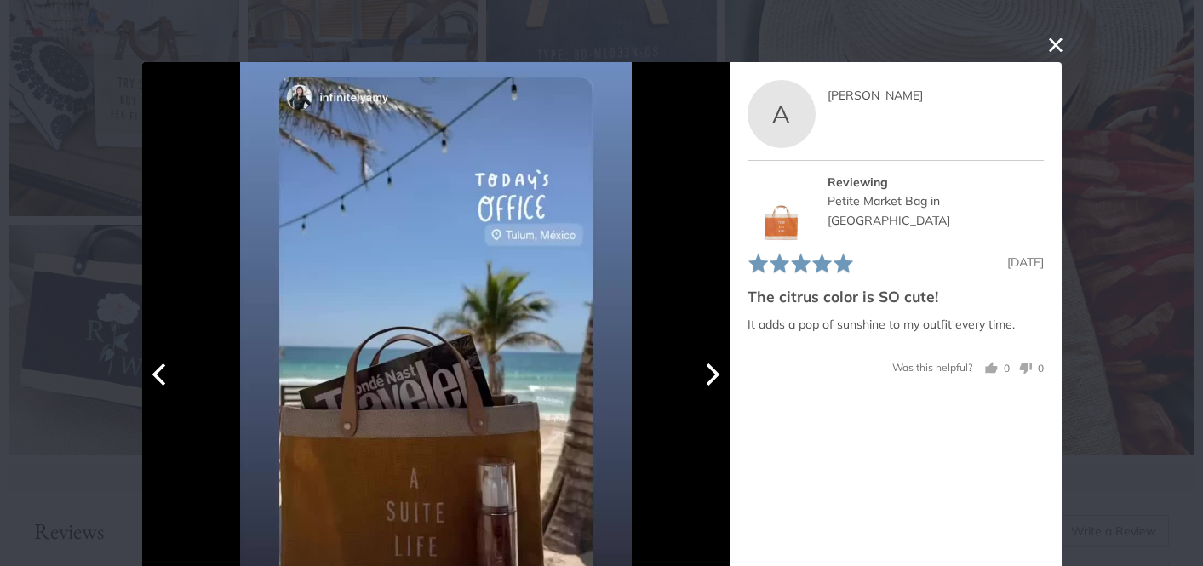
click at [716, 371] on icon "Next" at bounding box center [710, 375] width 22 height 22
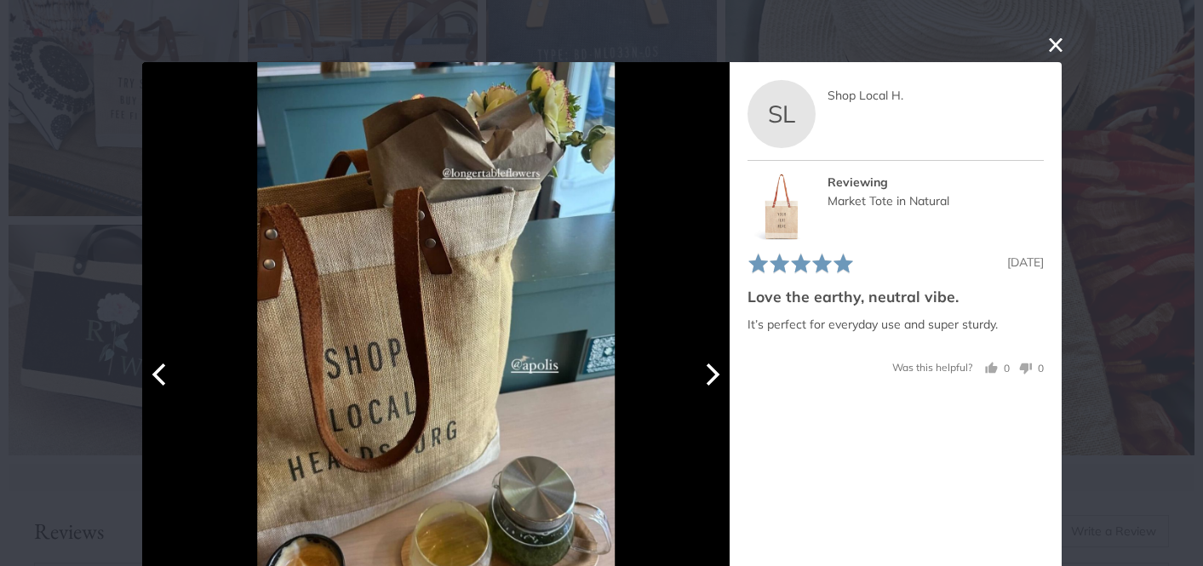
click at [716, 371] on icon "Next" at bounding box center [710, 375] width 22 height 22
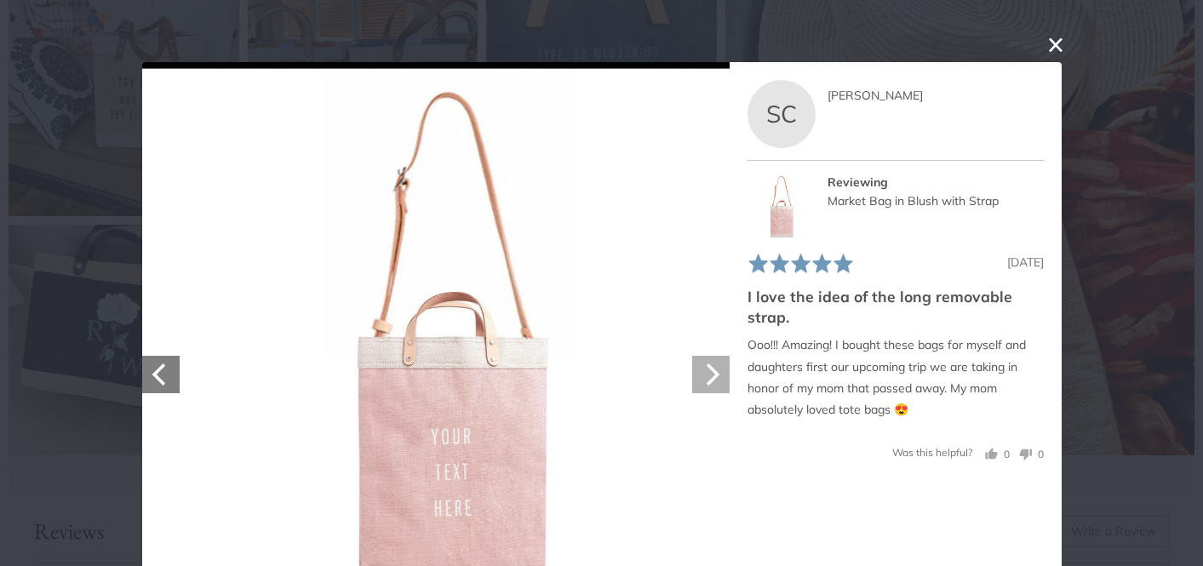
click at [716, 371] on icon "Next" at bounding box center [710, 375] width 22 height 22
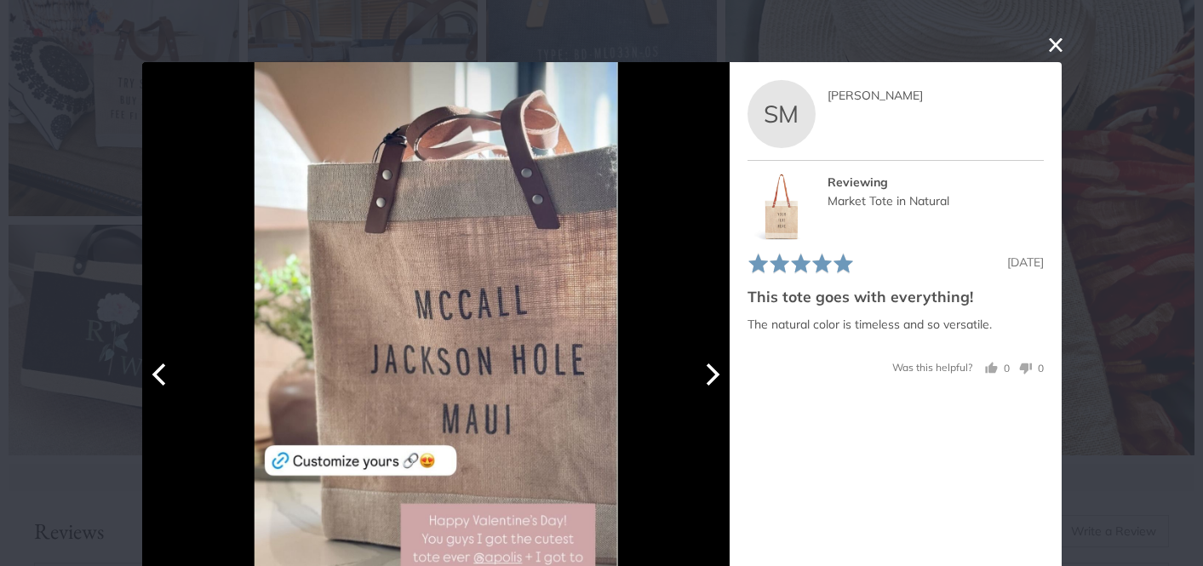
click at [716, 371] on icon "Next" at bounding box center [710, 375] width 22 height 22
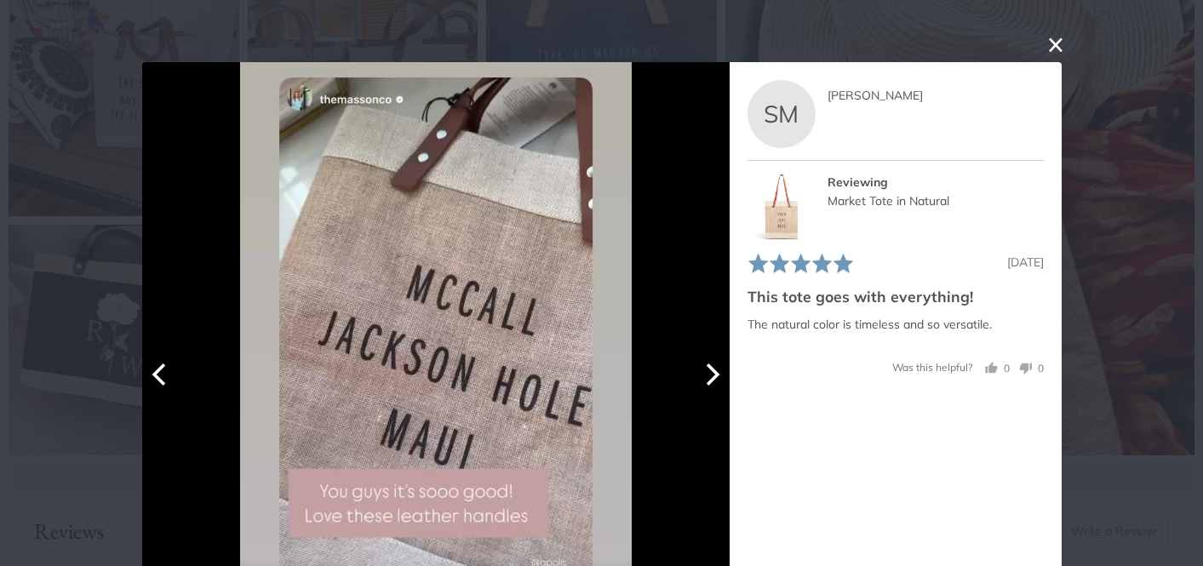
click at [716, 371] on icon "Next" at bounding box center [710, 375] width 22 height 22
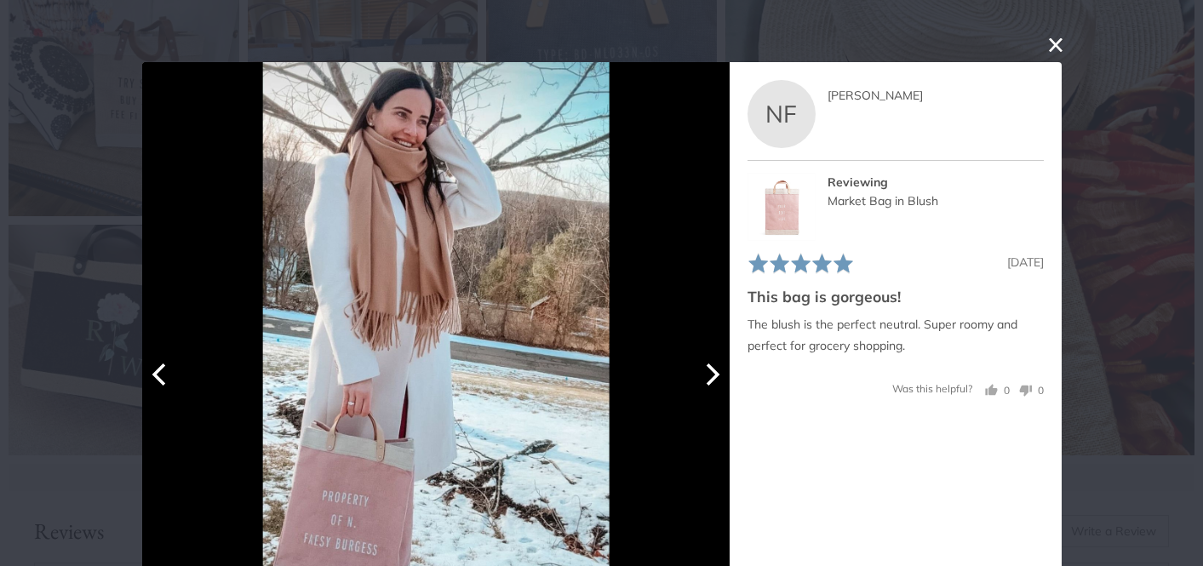
click at [163, 389] on button "Previous" at bounding box center [160, 374] width 37 height 37
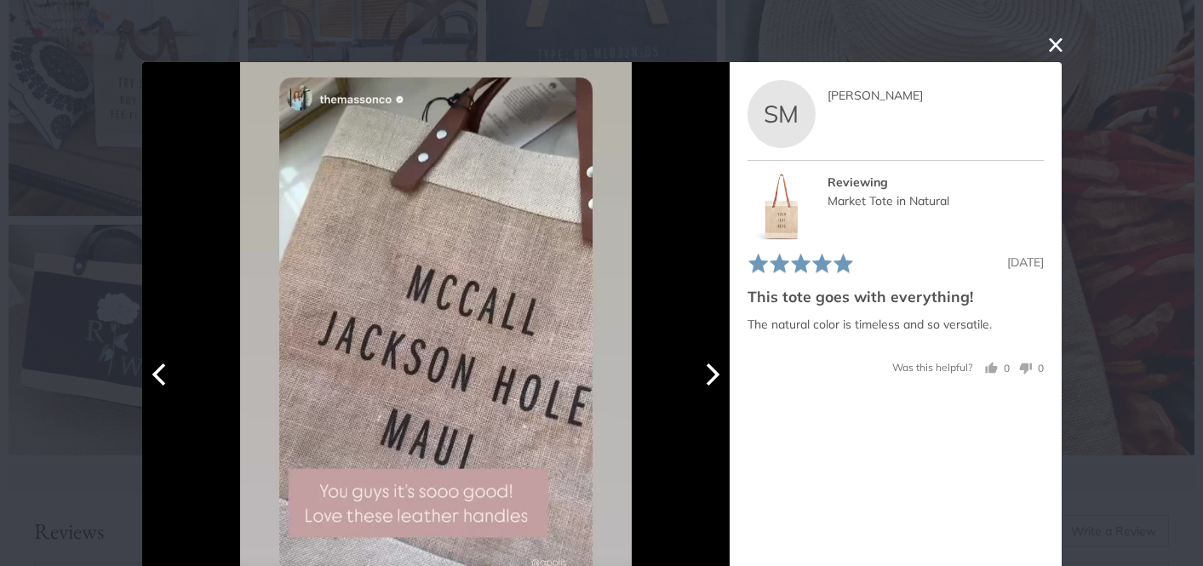
click at [714, 385] on icon "Next" at bounding box center [710, 375] width 22 height 22
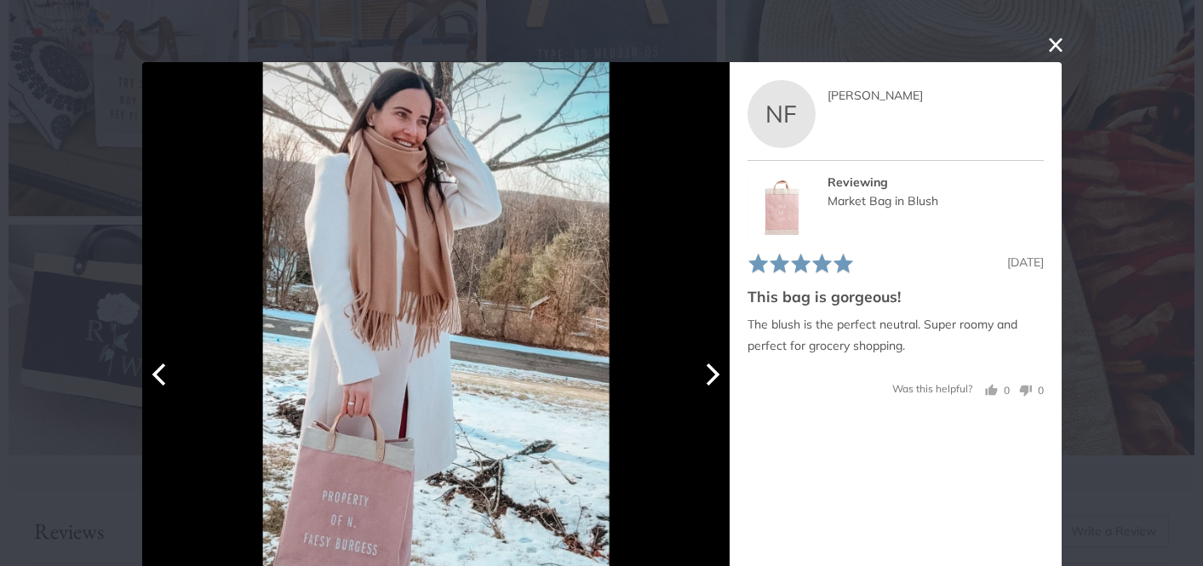
click at [714, 385] on icon "Next" at bounding box center [710, 375] width 22 height 22
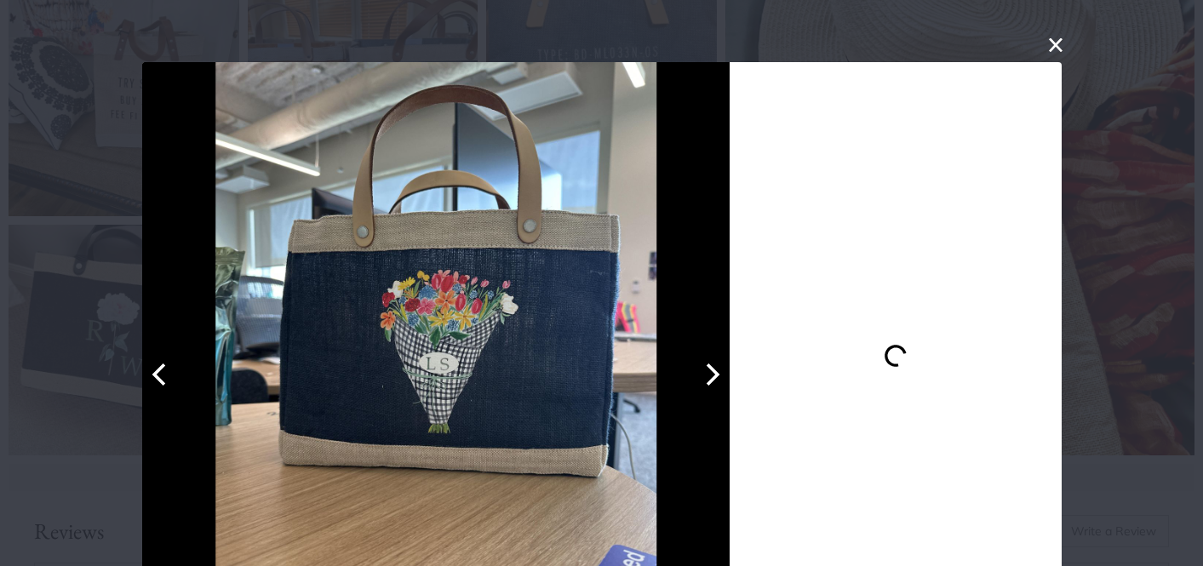
click at [713, 385] on icon "Next" at bounding box center [710, 375] width 22 height 22
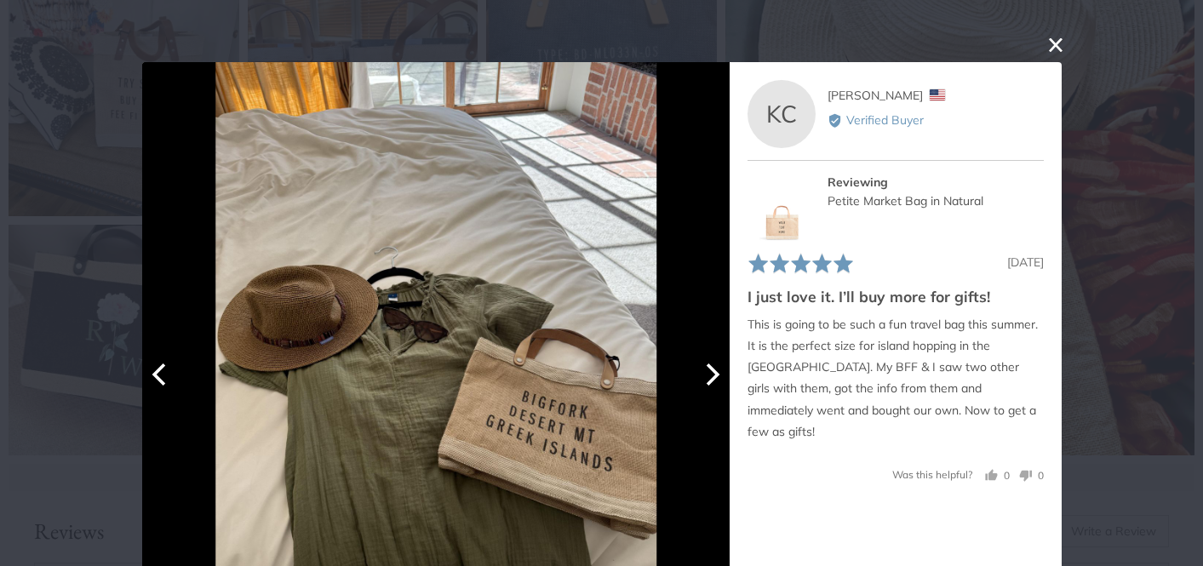
click at [712, 370] on icon "Next" at bounding box center [713, 375] width 14 height 22
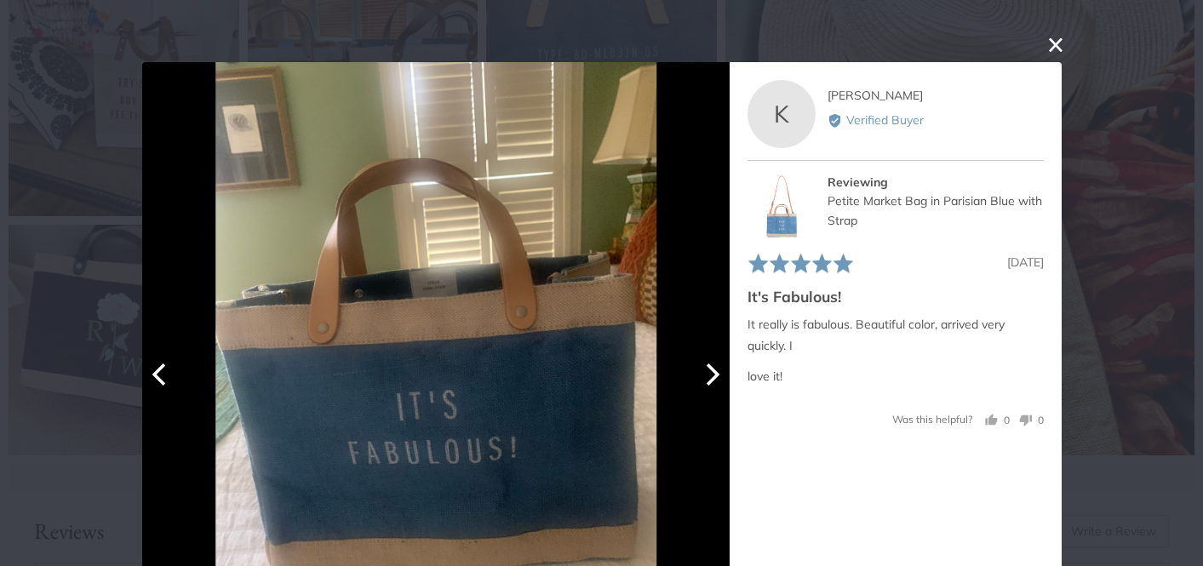
click at [709, 380] on icon "Next" at bounding box center [713, 375] width 14 height 22
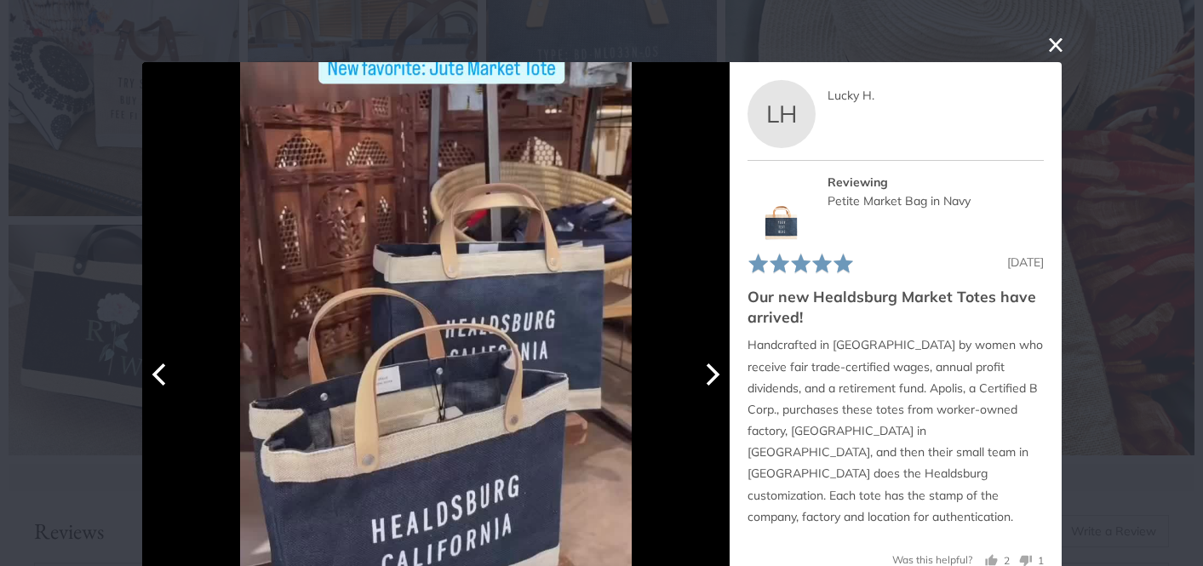
click at [709, 380] on icon "Next" at bounding box center [713, 375] width 14 height 22
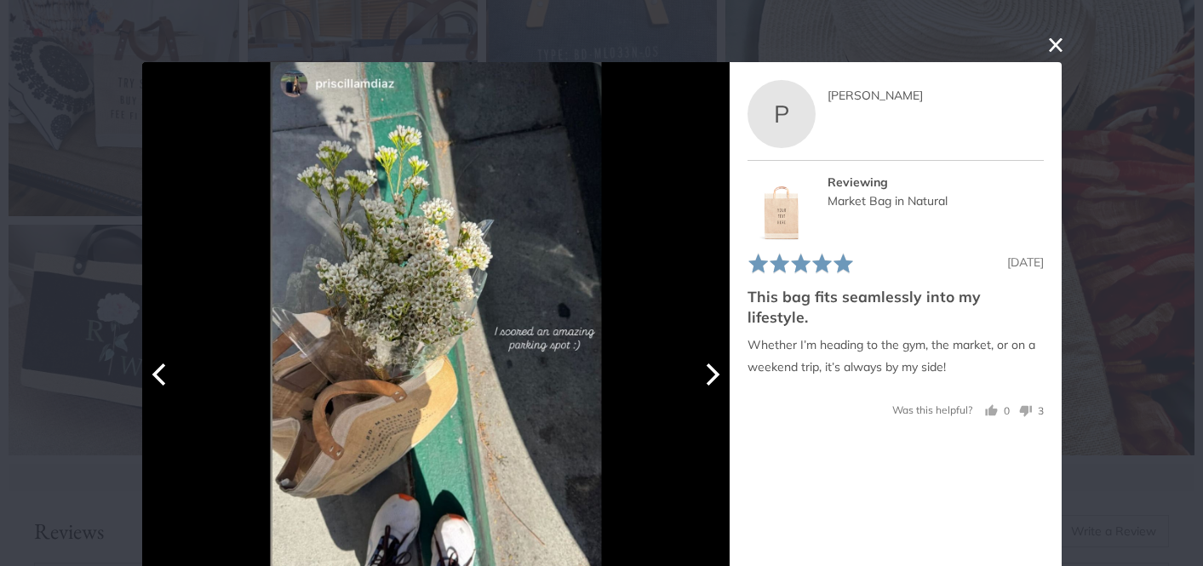
click at [709, 380] on icon "Next" at bounding box center [713, 375] width 14 height 22
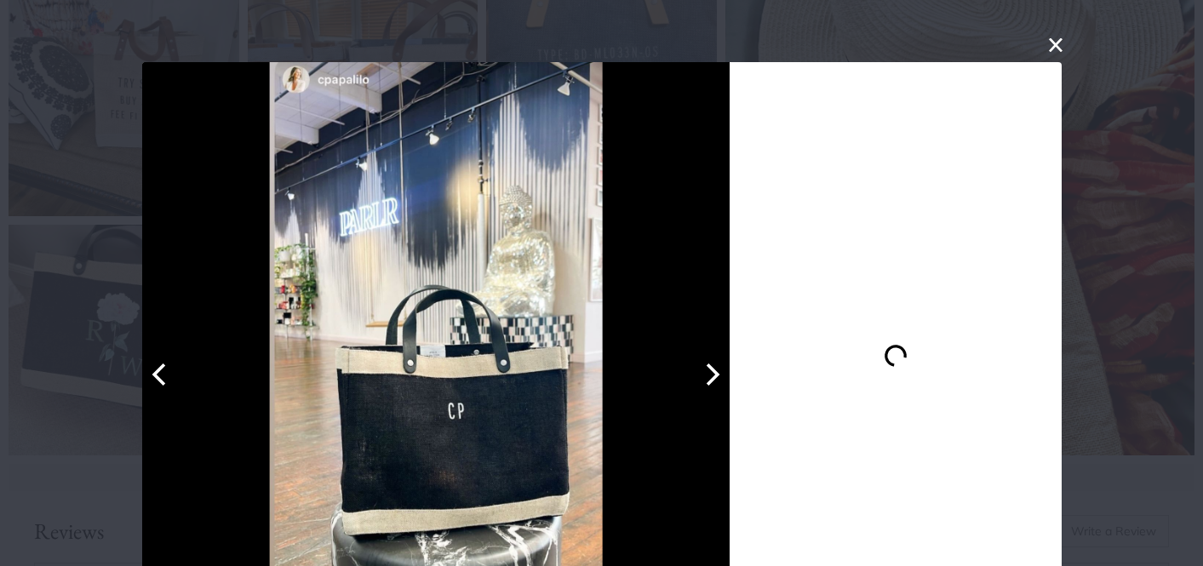
click at [709, 380] on icon "Next" at bounding box center [713, 375] width 14 height 22
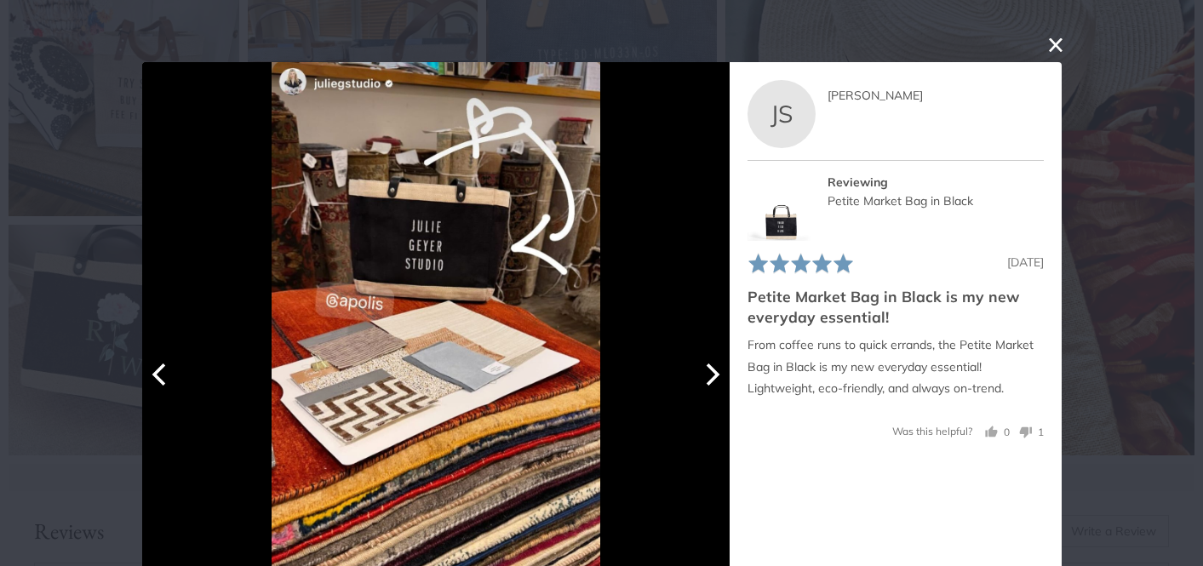
click at [709, 380] on icon "Next" at bounding box center [713, 375] width 14 height 22
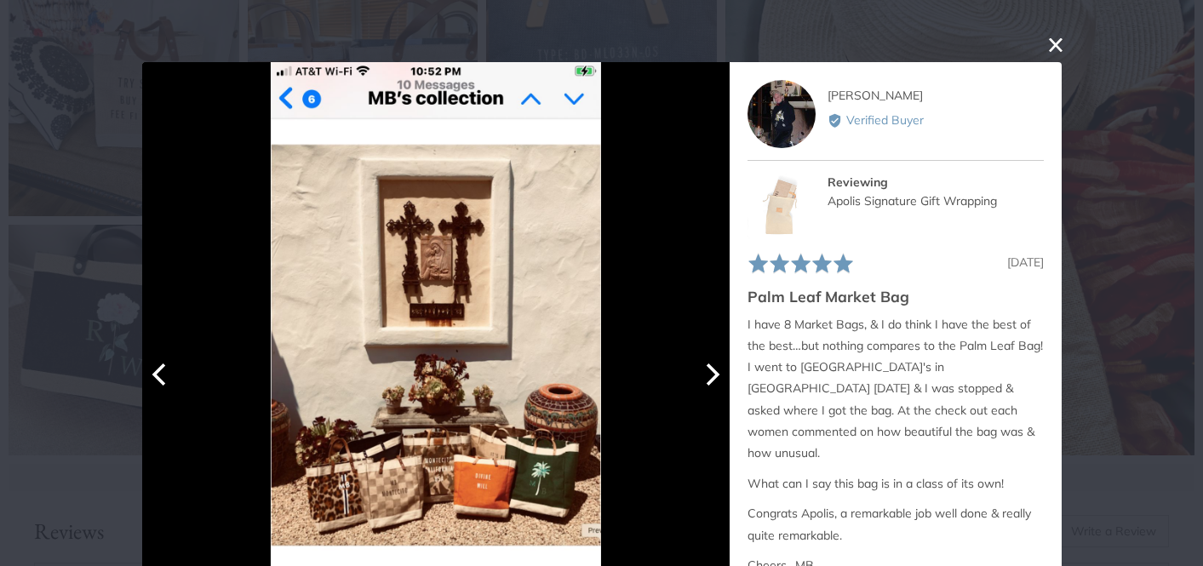
click at [709, 380] on icon "Next" at bounding box center [713, 375] width 14 height 22
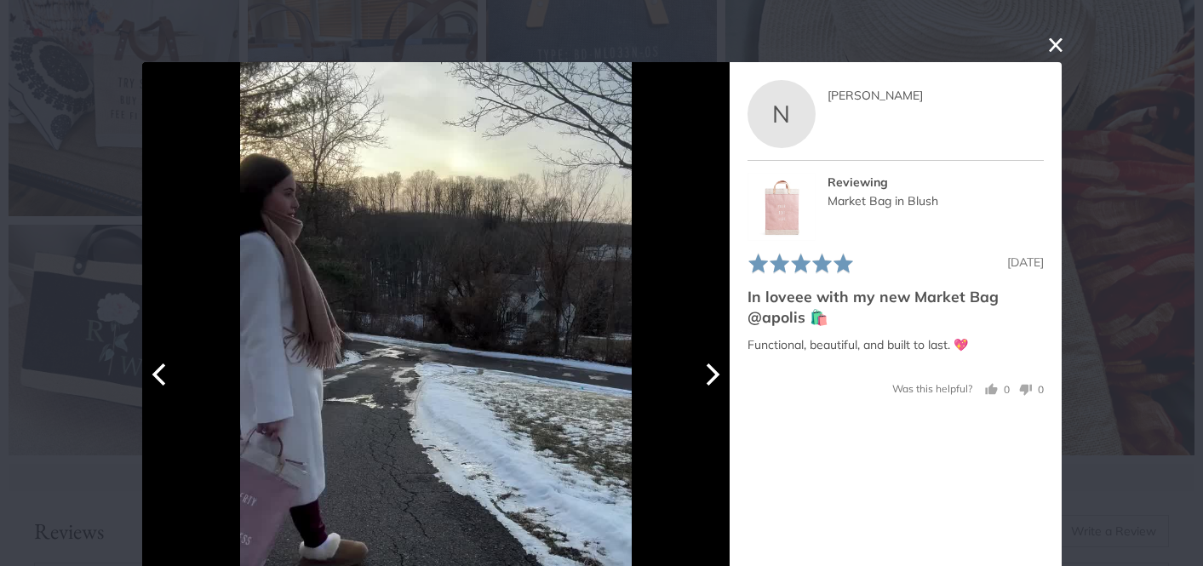
click at [709, 380] on icon "Next" at bounding box center [713, 375] width 14 height 22
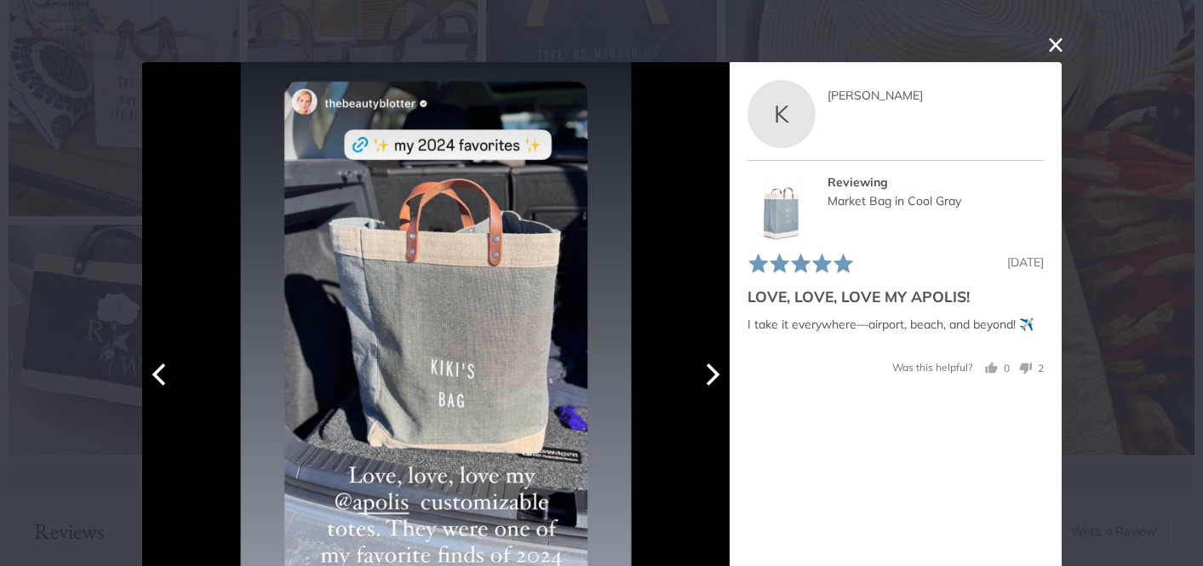
click at [709, 380] on icon "Next" at bounding box center [713, 375] width 14 height 22
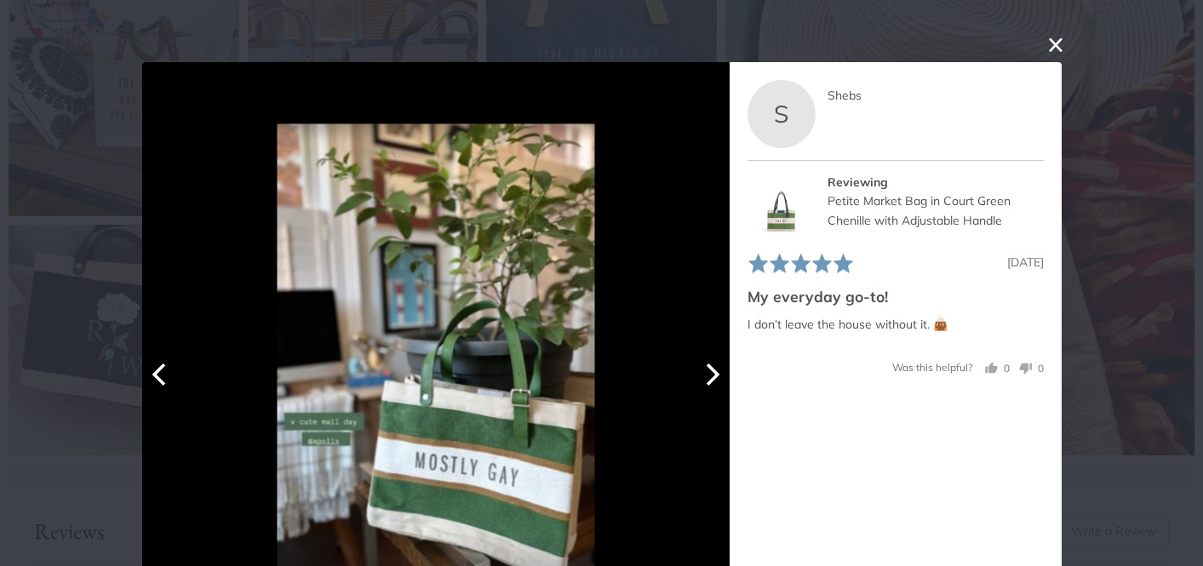
click at [709, 380] on icon "Next" at bounding box center [713, 375] width 14 height 22
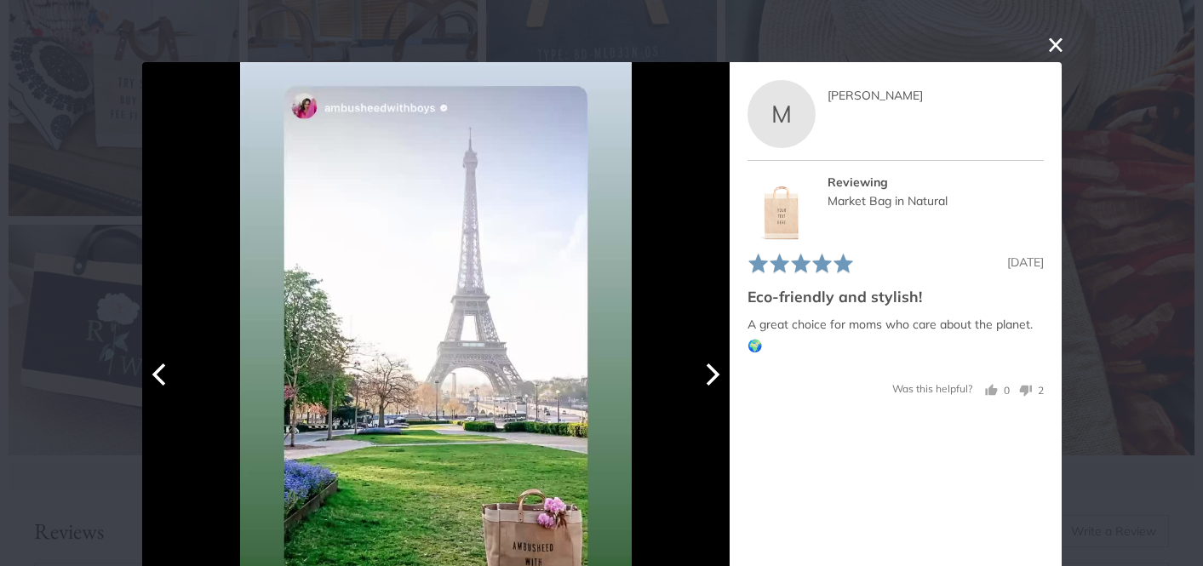
click at [709, 380] on icon "Next" at bounding box center [713, 375] width 14 height 22
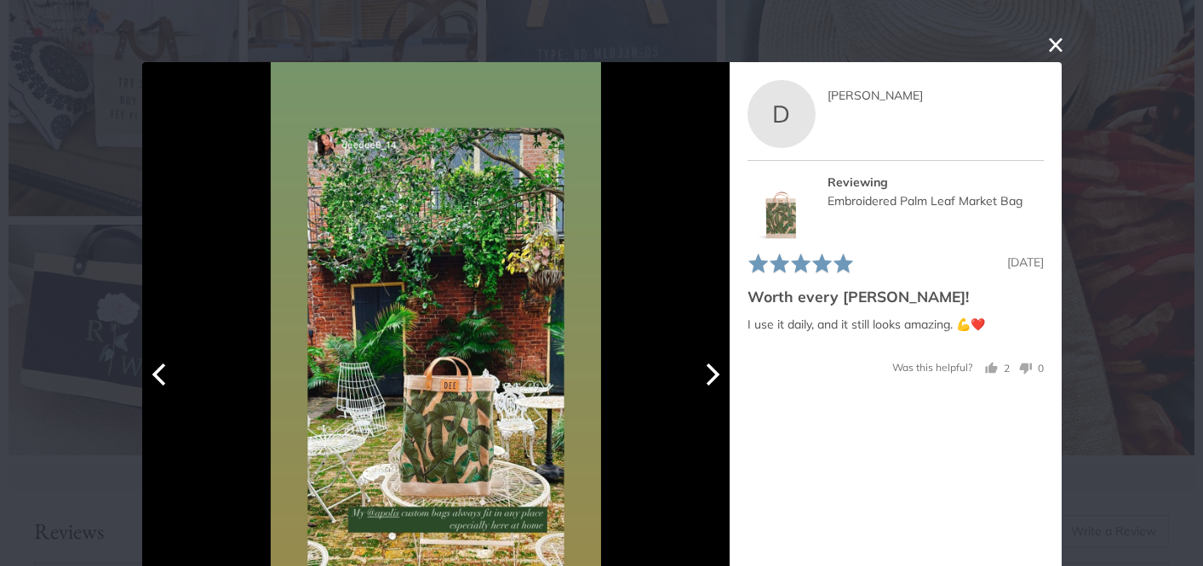
click at [709, 380] on icon "Next" at bounding box center [713, 375] width 14 height 22
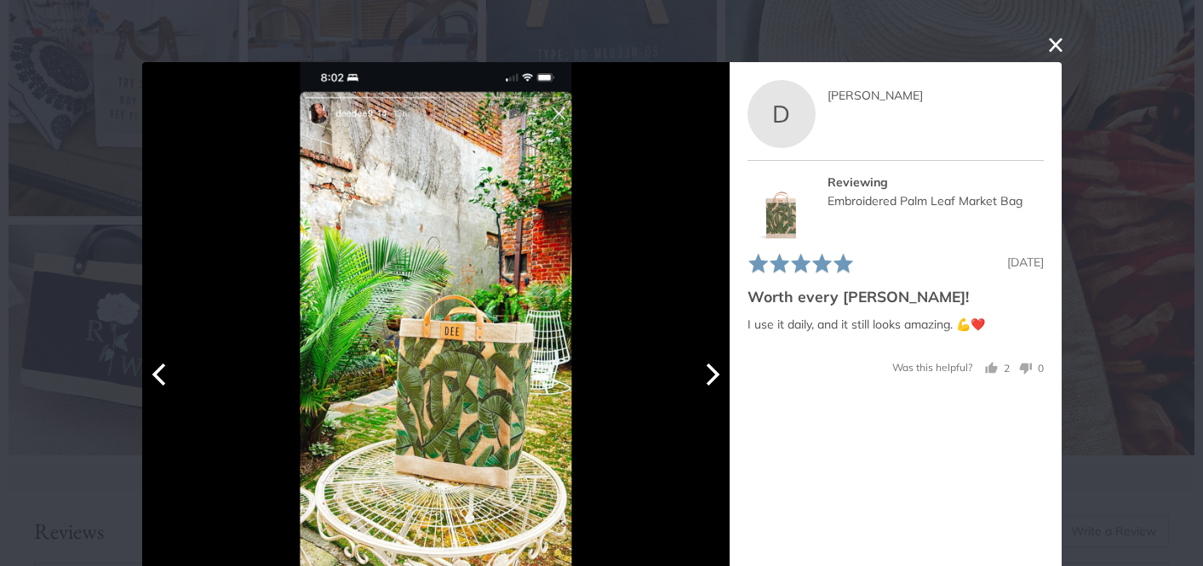
click at [709, 380] on icon "Next" at bounding box center [713, 375] width 14 height 22
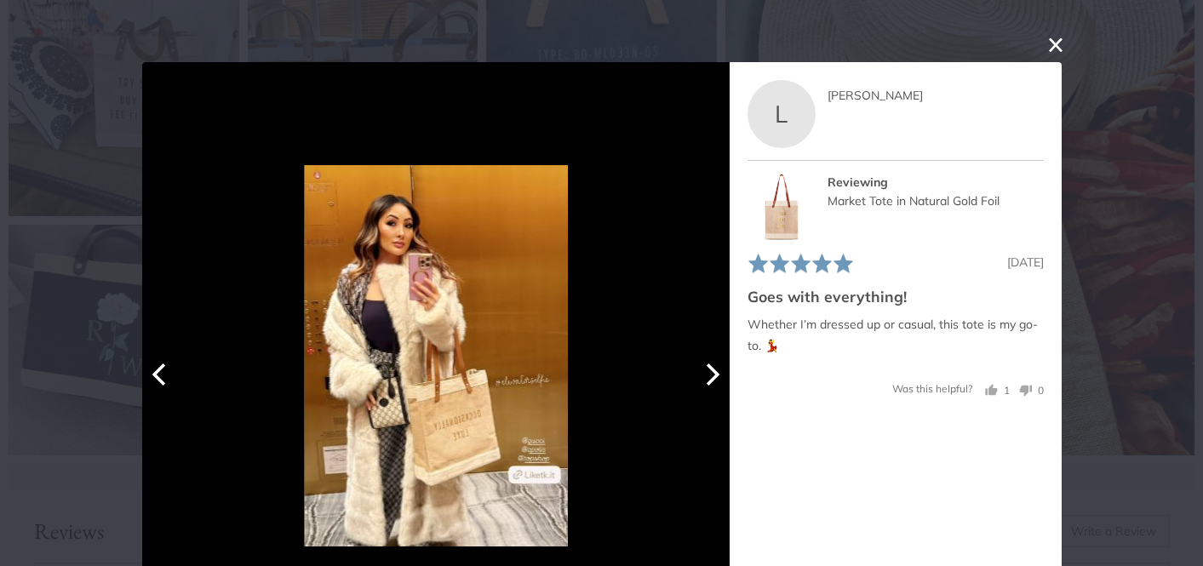
click at [709, 380] on icon "Next" at bounding box center [713, 375] width 14 height 22
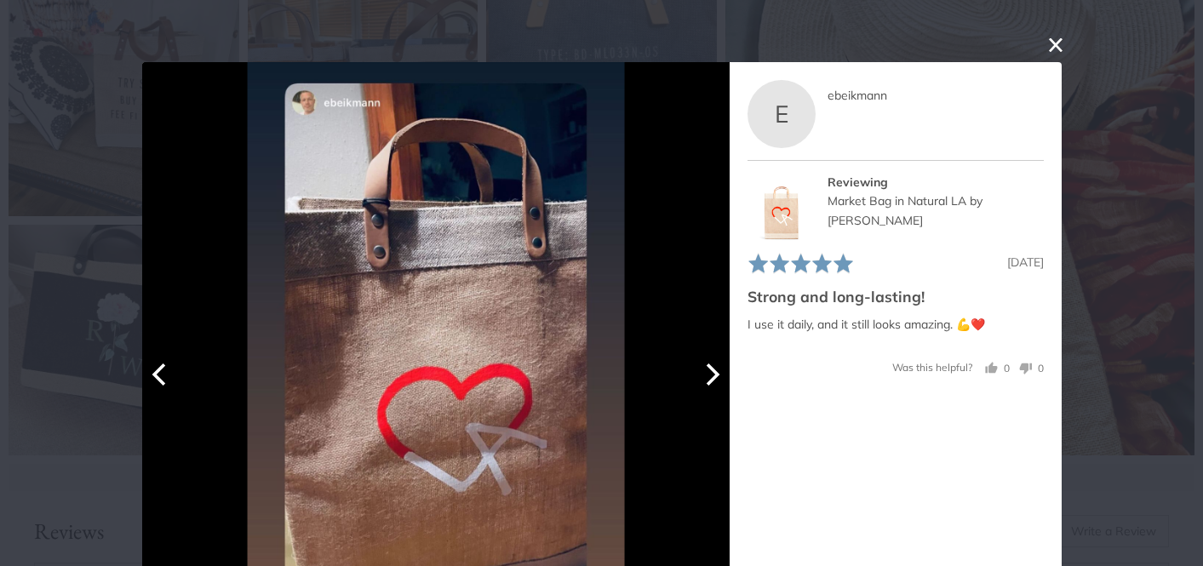
click at [709, 380] on icon "Next" at bounding box center [713, 375] width 14 height 22
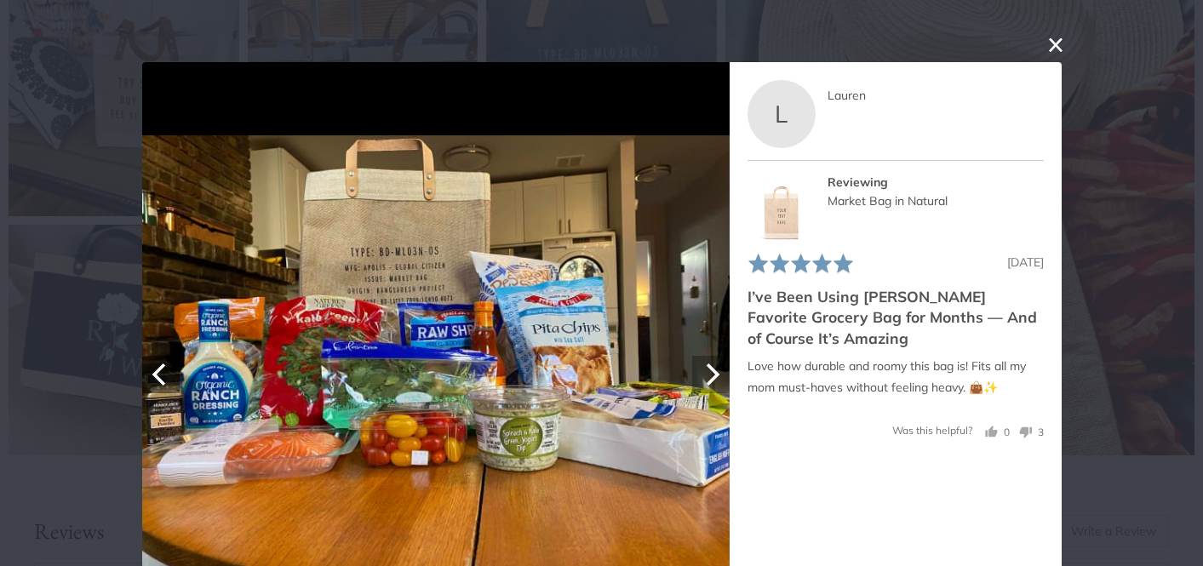
click at [709, 380] on icon "Next" at bounding box center [713, 375] width 14 height 22
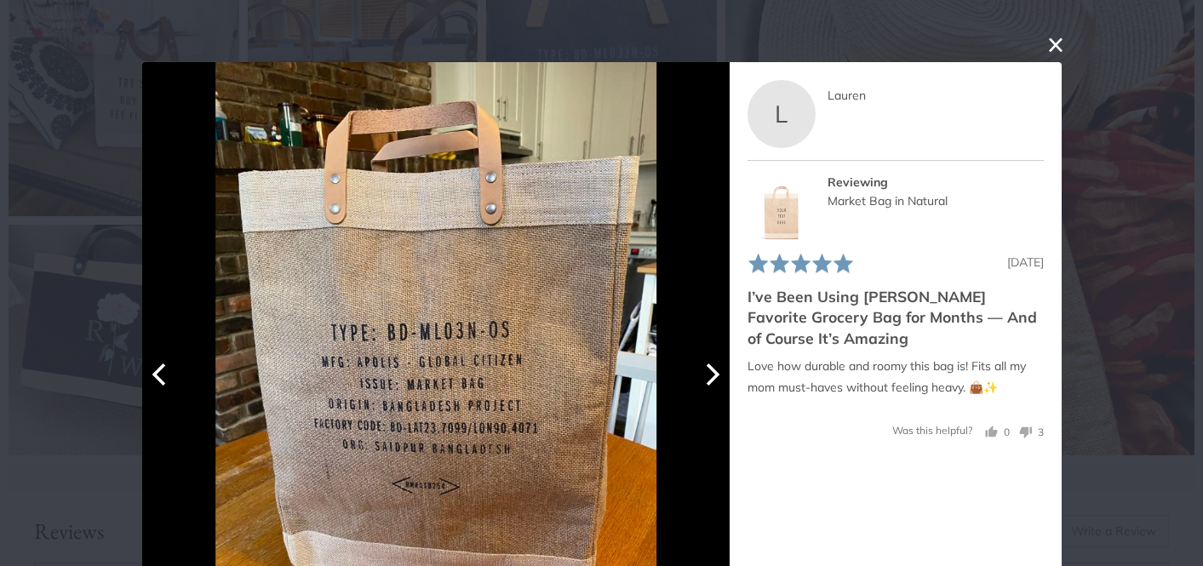
click at [709, 380] on icon "Next" at bounding box center [713, 375] width 14 height 22
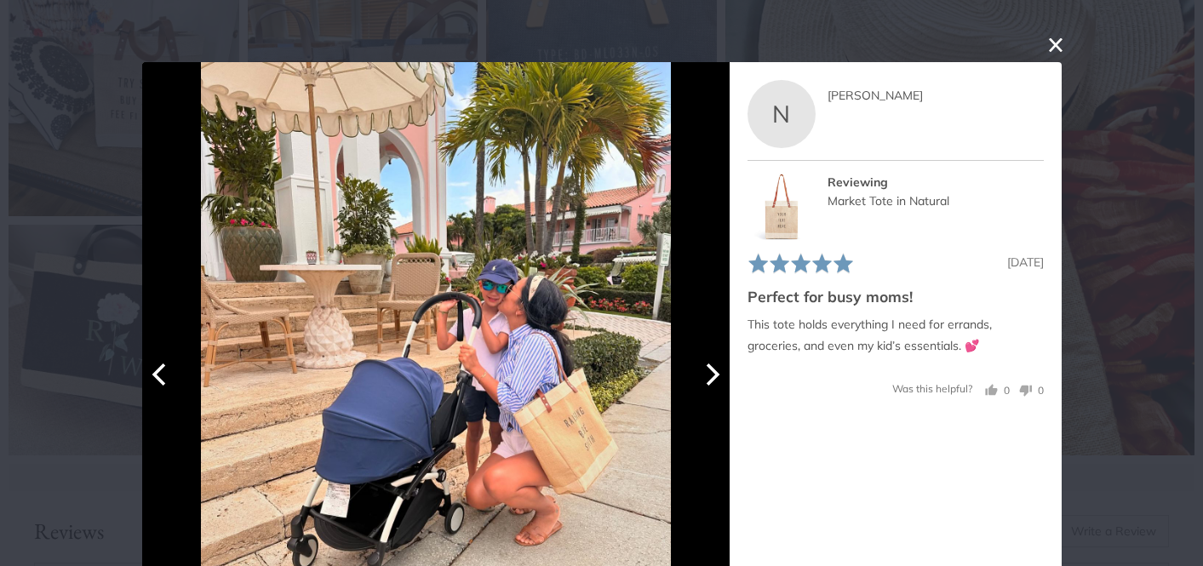
click at [709, 380] on icon "Next" at bounding box center [713, 375] width 14 height 22
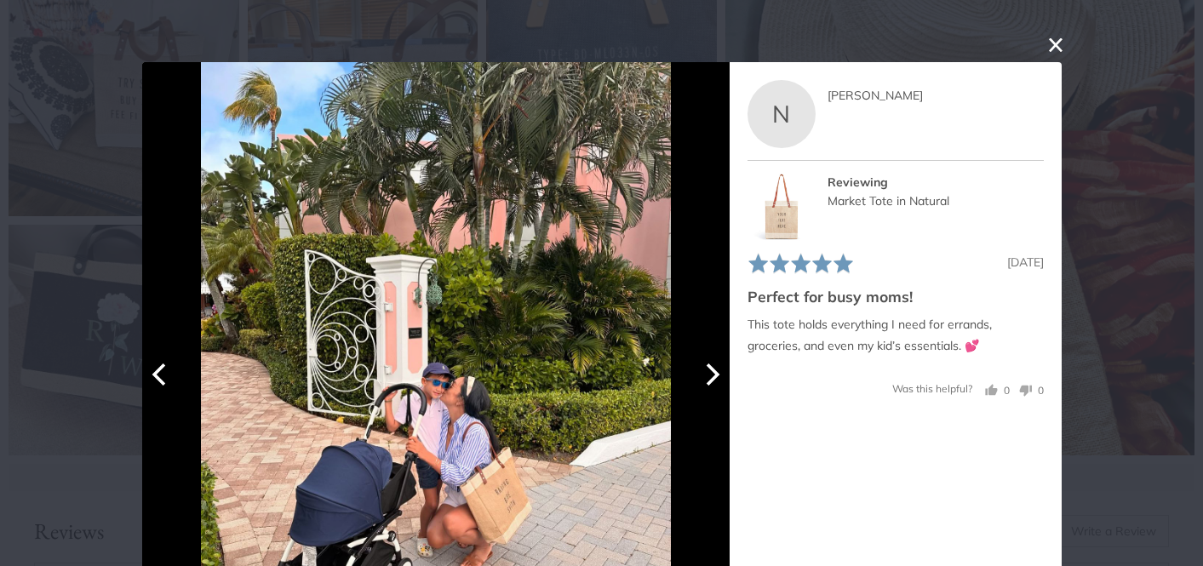
click at [709, 380] on icon "Next" at bounding box center [713, 375] width 14 height 22
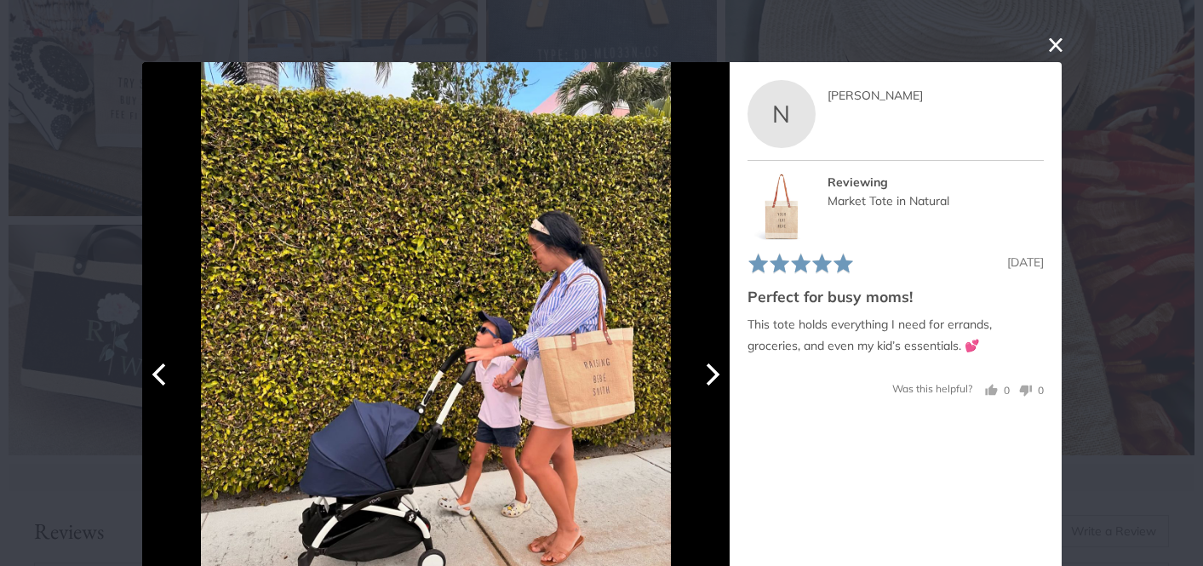
click at [709, 380] on icon "Next" at bounding box center [713, 375] width 14 height 22
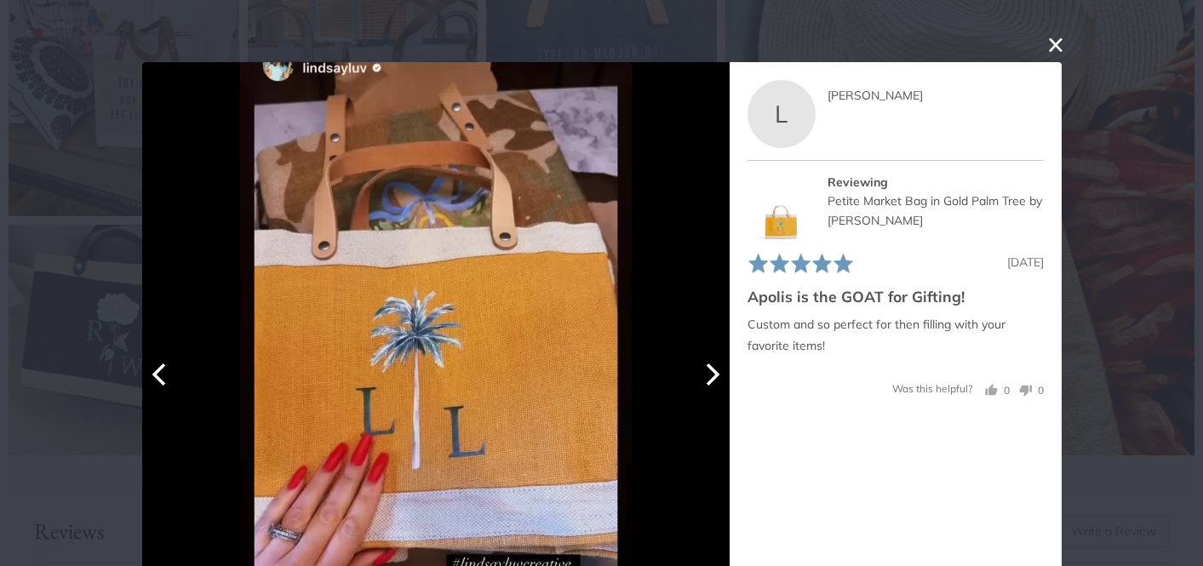
click at [709, 380] on icon "Next" at bounding box center [713, 375] width 14 height 22
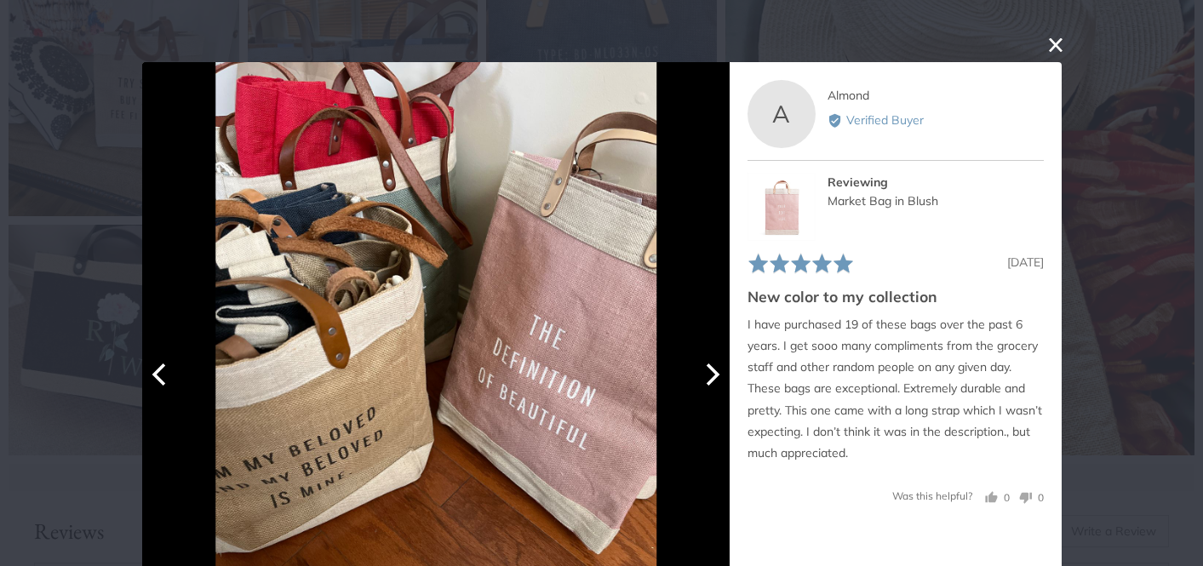
click at [709, 380] on icon "Next" at bounding box center [713, 375] width 14 height 22
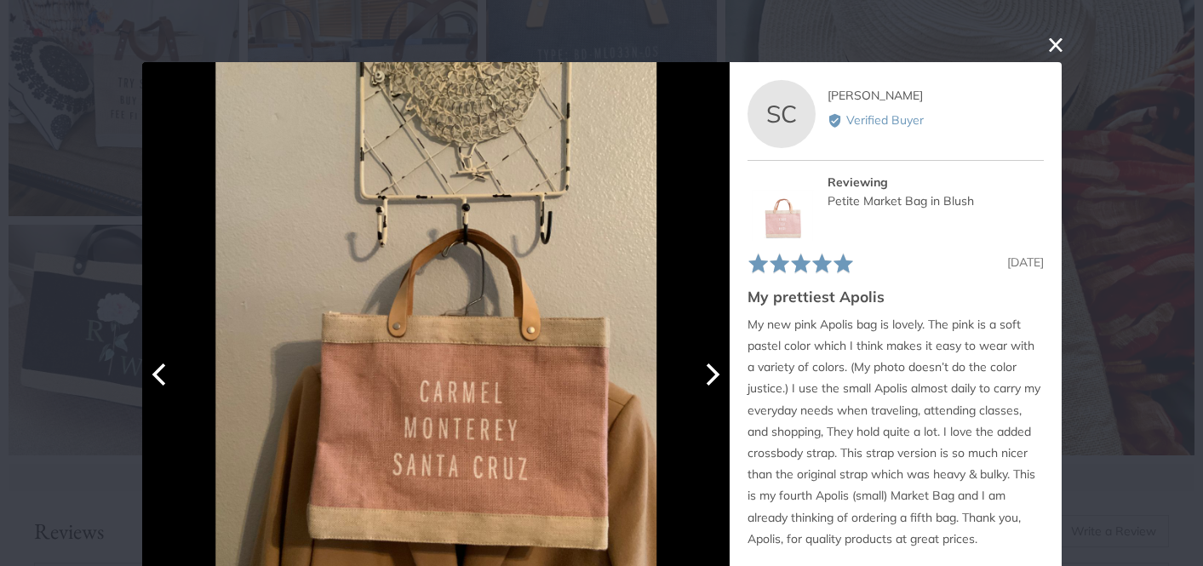
click at [709, 380] on icon "Next" at bounding box center [713, 375] width 14 height 22
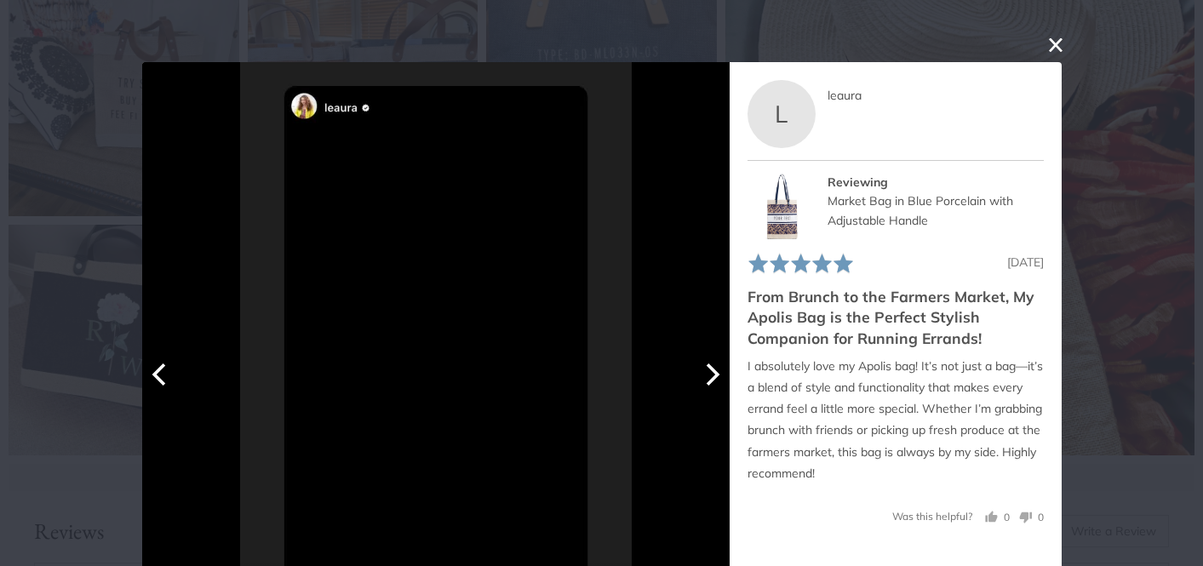
click at [709, 380] on icon "Next" at bounding box center [713, 375] width 14 height 22
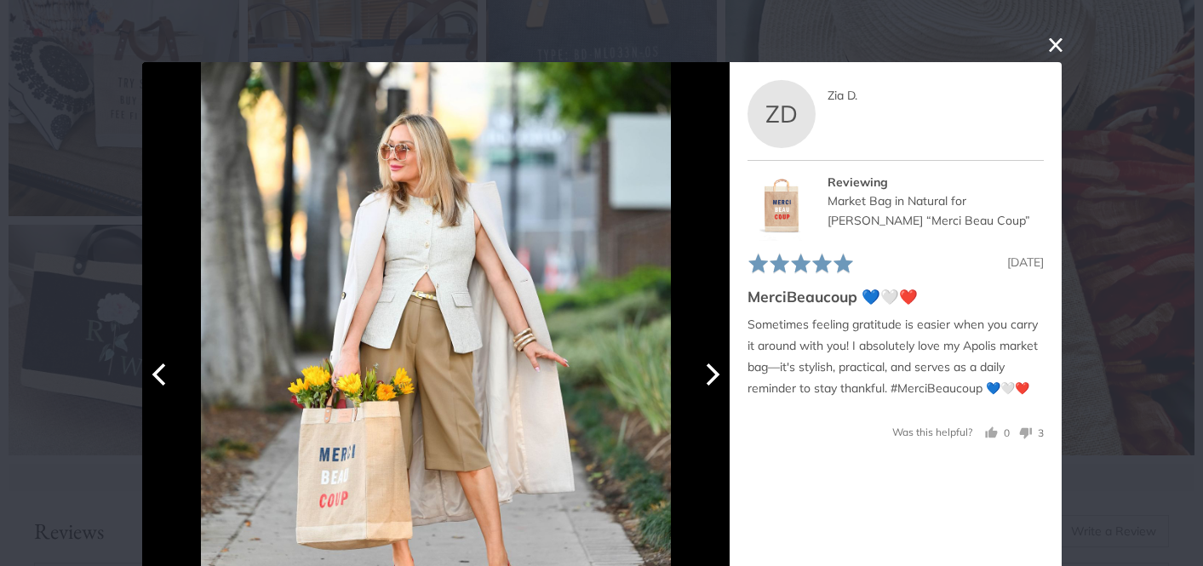
click at [709, 380] on icon "Next" at bounding box center [713, 375] width 14 height 22
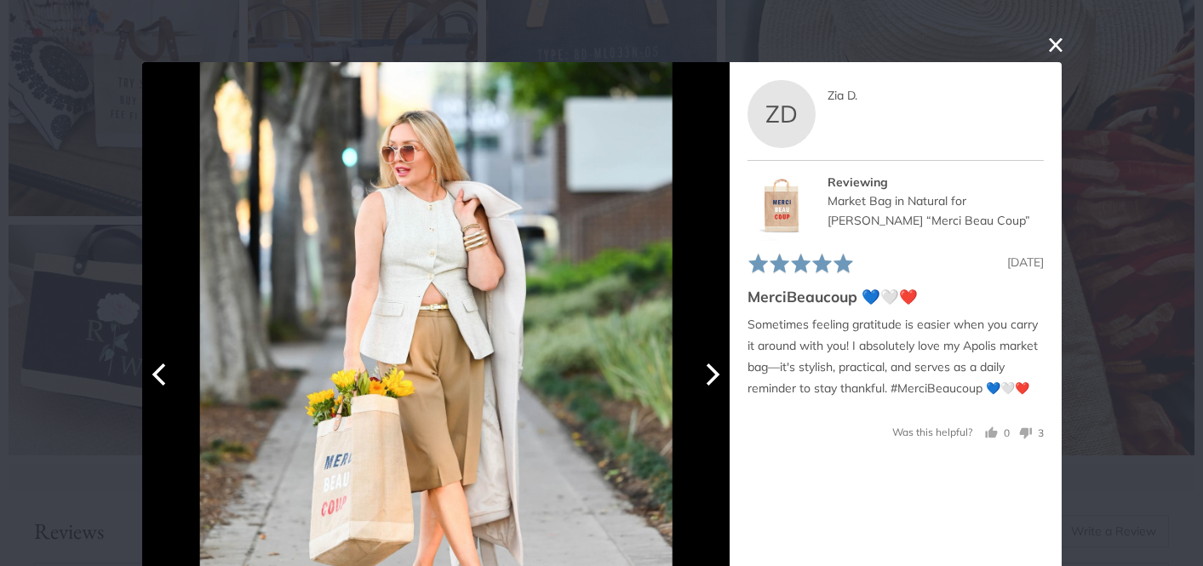
click at [709, 380] on icon "Next" at bounding box center [713, 375] width 14 height 22
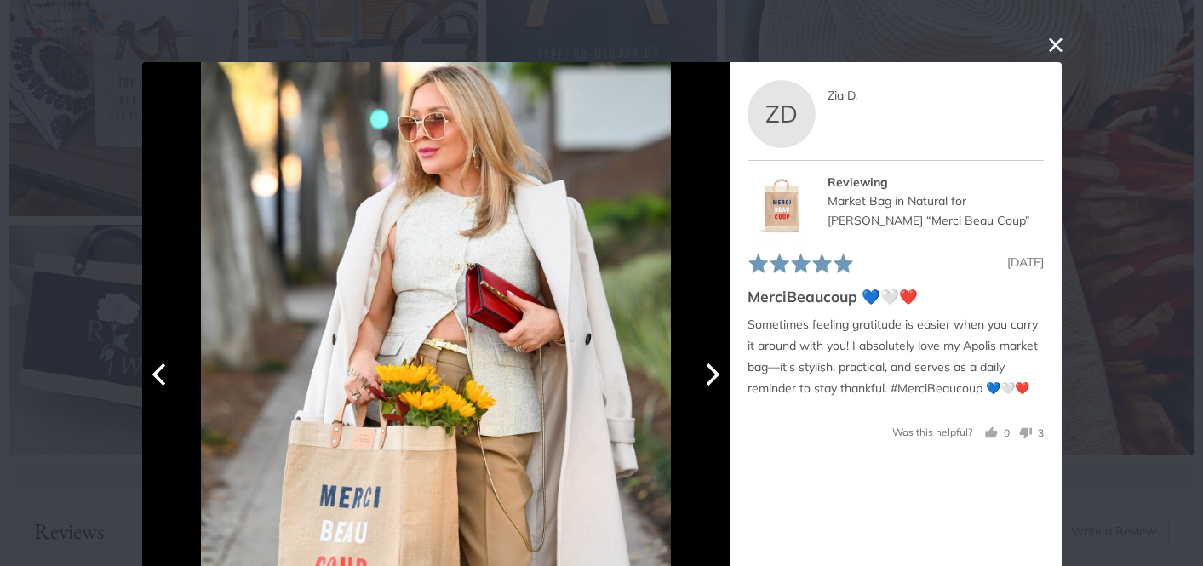
click at [709, 380] on icon "Next" at bounding box center [713, 375] width 14 height 22
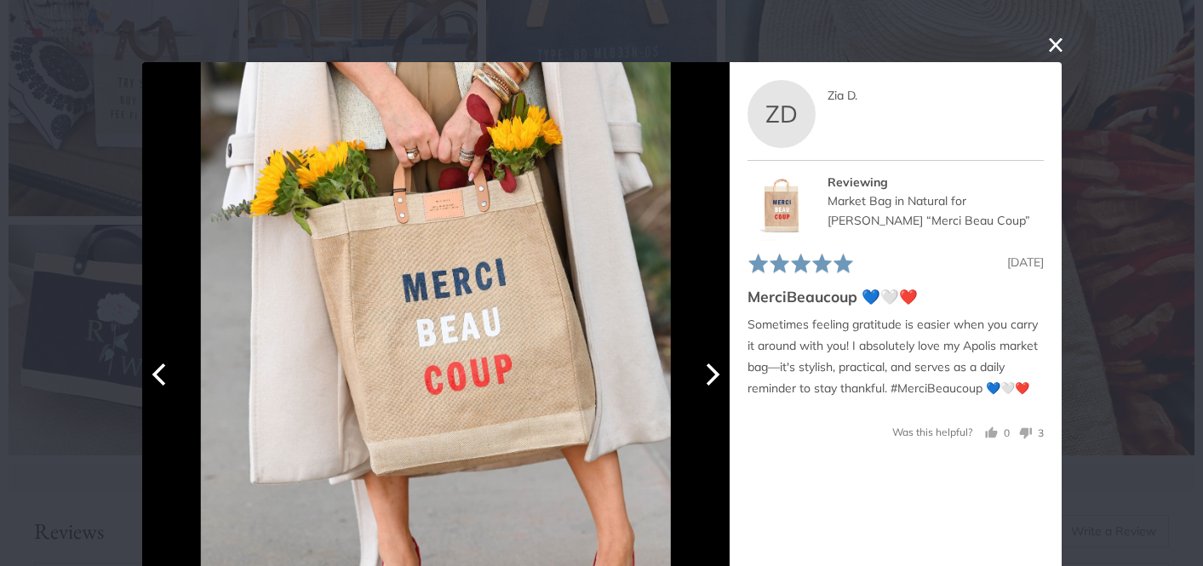
click at [709, 380] on icon "Next" at bounding box center [713, 375] width 14 height 22
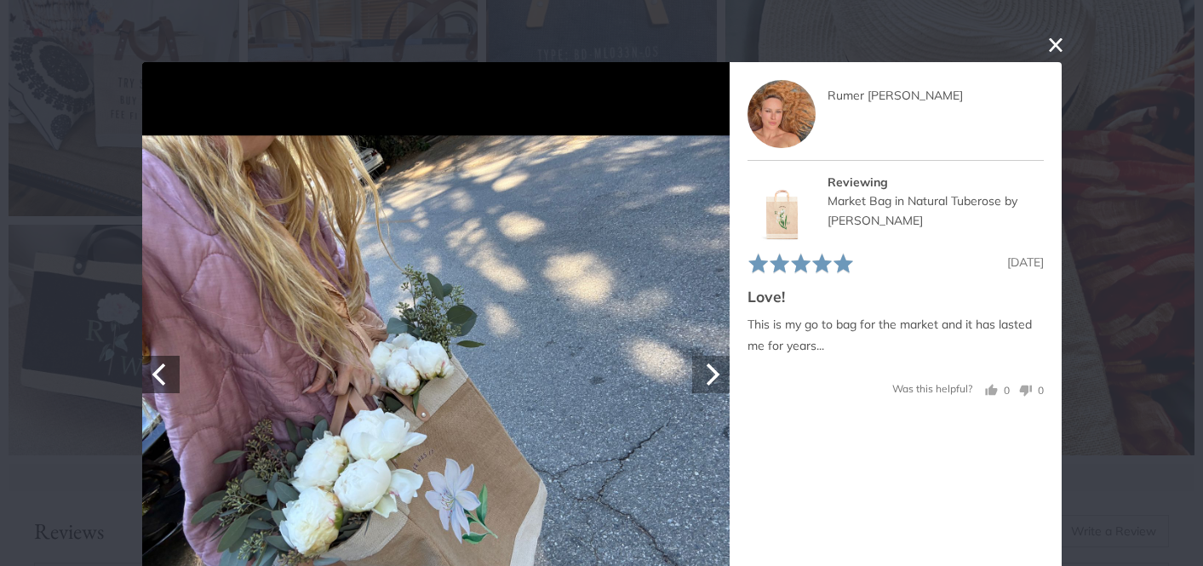
click at [709, 380] on icon "Next" at bounding box center [713, 375] width 14 height 22
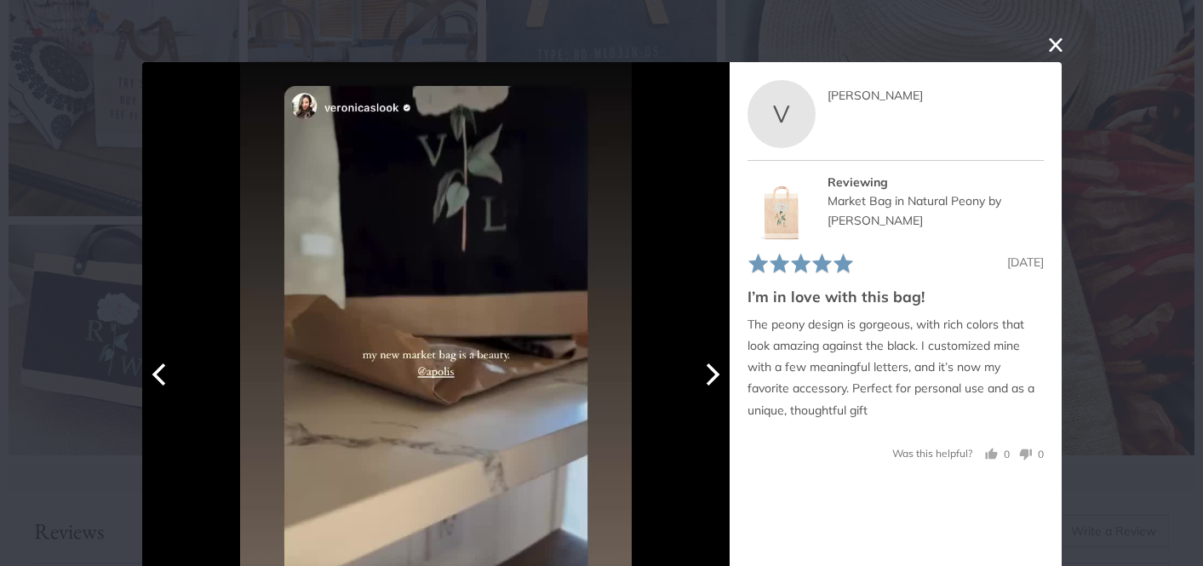
click at [709, 380] on icon "Next" at bounding box center [713, 375] width 14 height 22
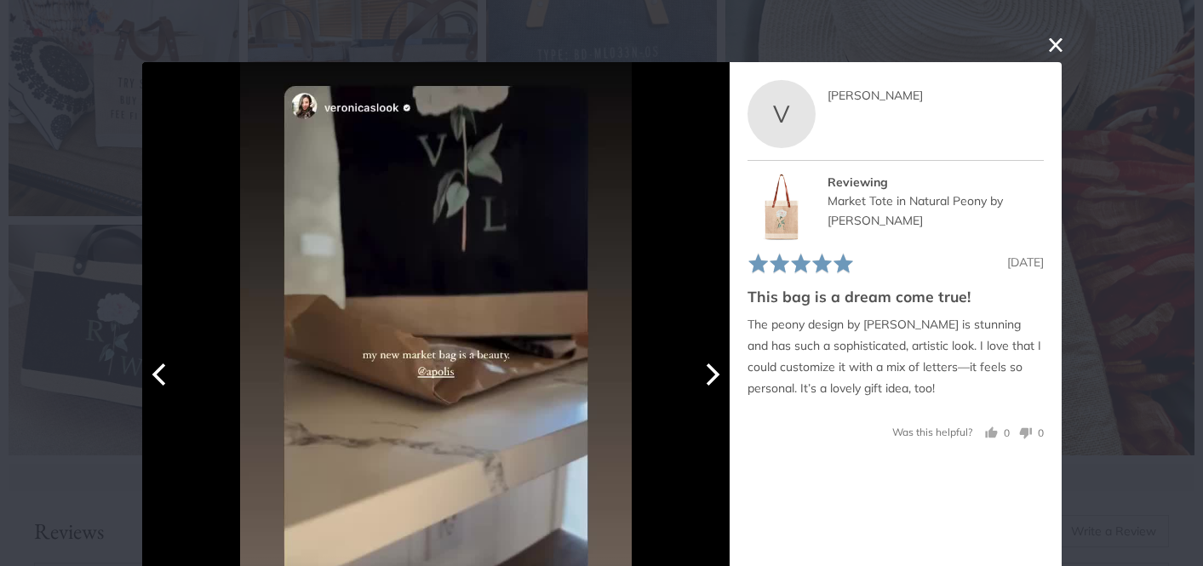
click at [160, 374] on icon "Previous" at bounding box center [160, 375] width 22 height 22
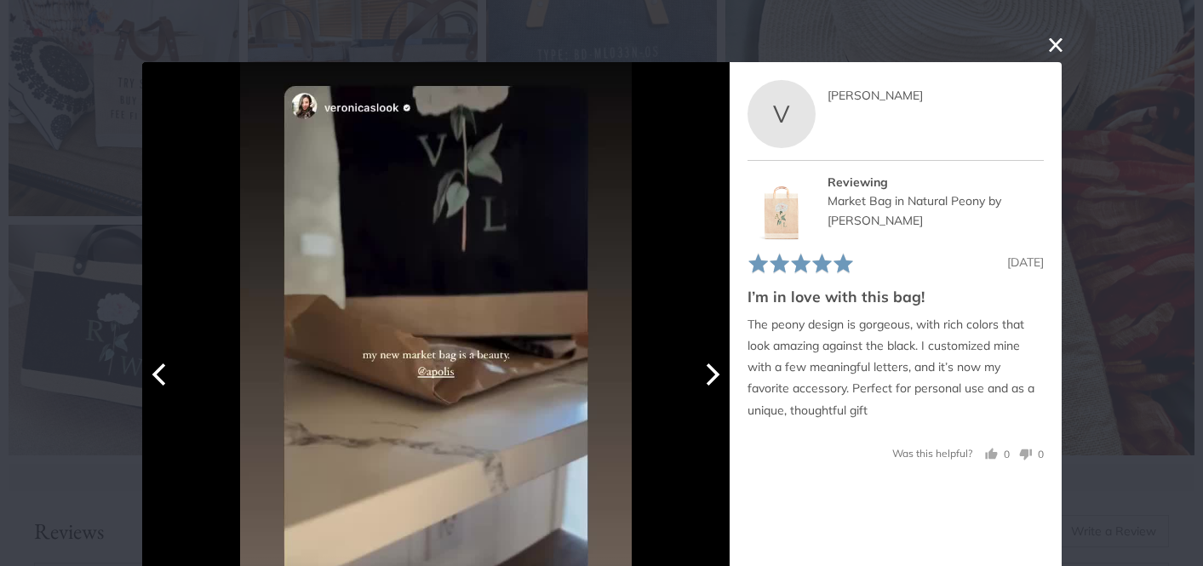
click at [716, 379] on icon "Next" at bounding box center [710, 375] width 22 height 22
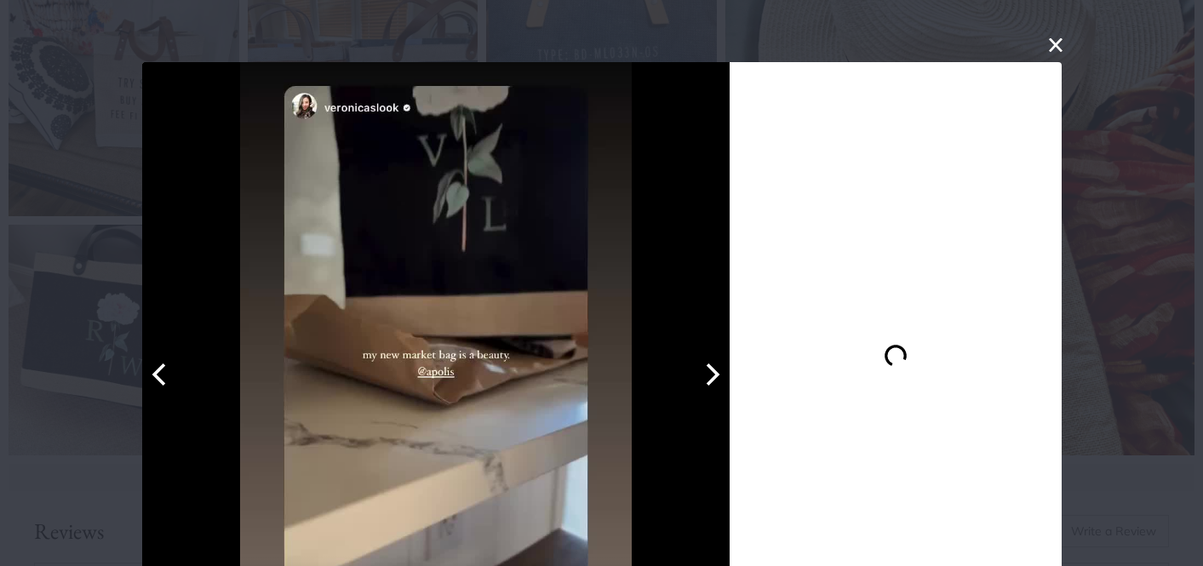
click at [715, 379] on icon "Next" at bounding box center [710, 375] width 22 height 22
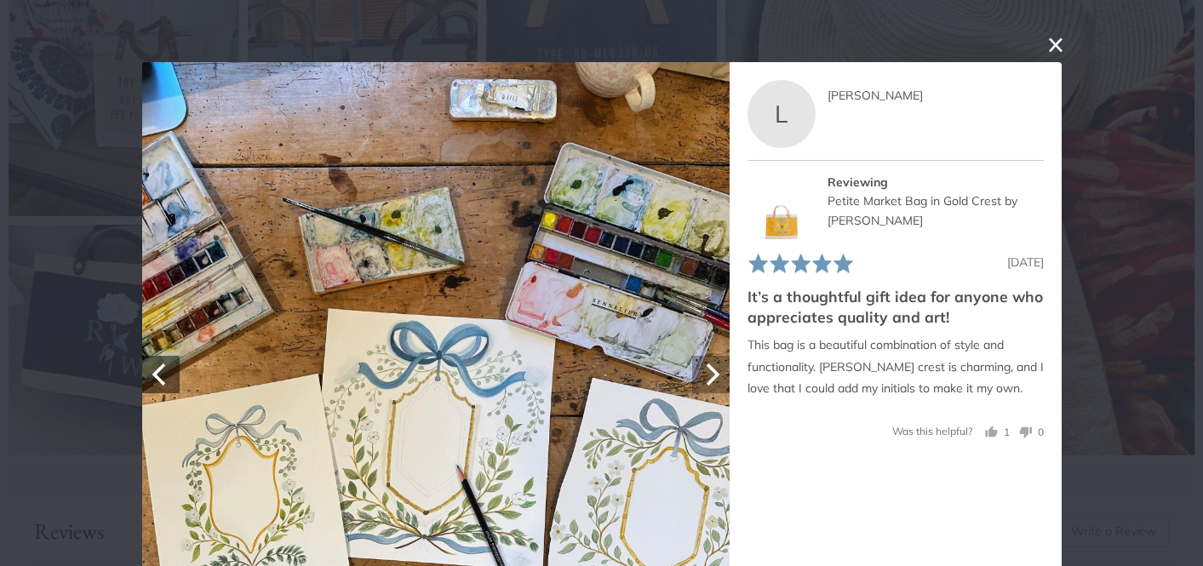
click at [715, 379] on icon "Next" at bounding box center [710, 375] width 22 height 22
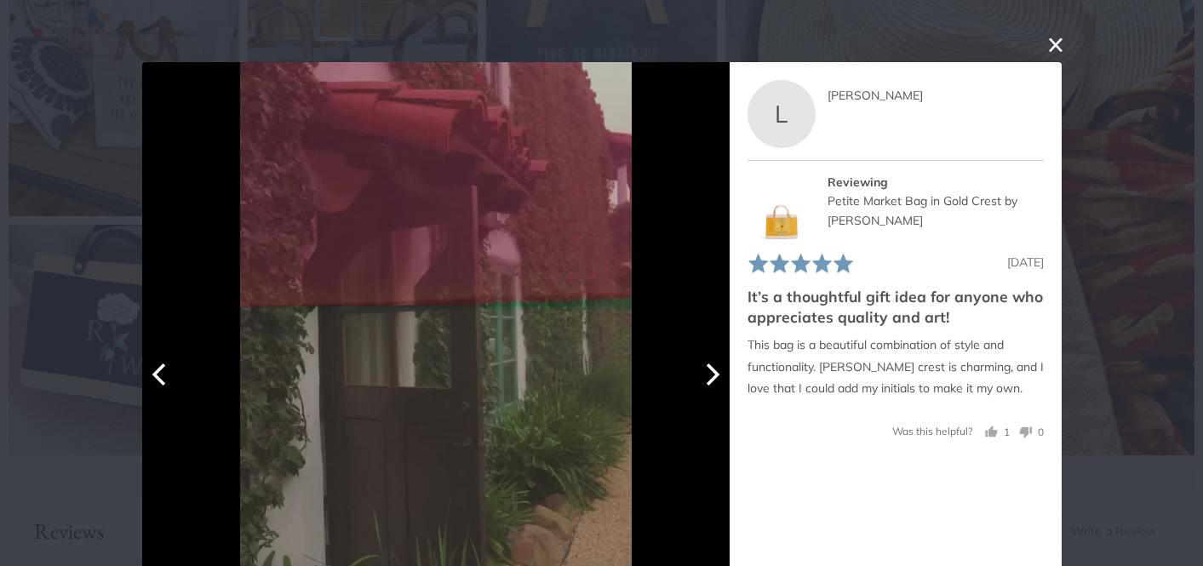
click at [715, 380] on icon "Next" at bounding box center [710, 375] width 22 height 22
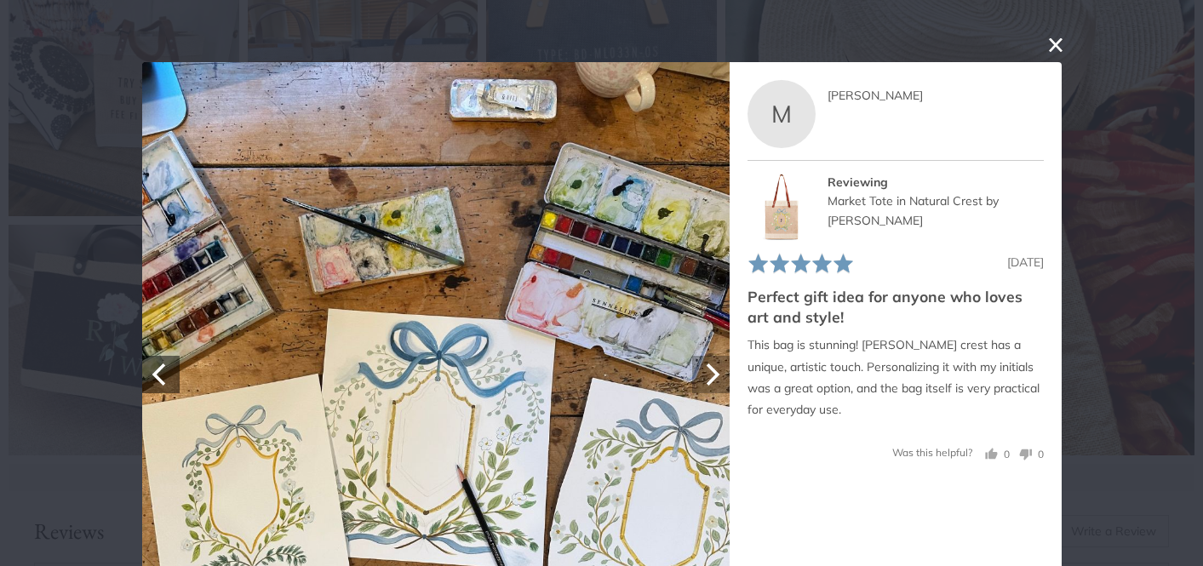
click at [714, 381] on icon "Next" at bounding box center [710, 375] width 22 height 22
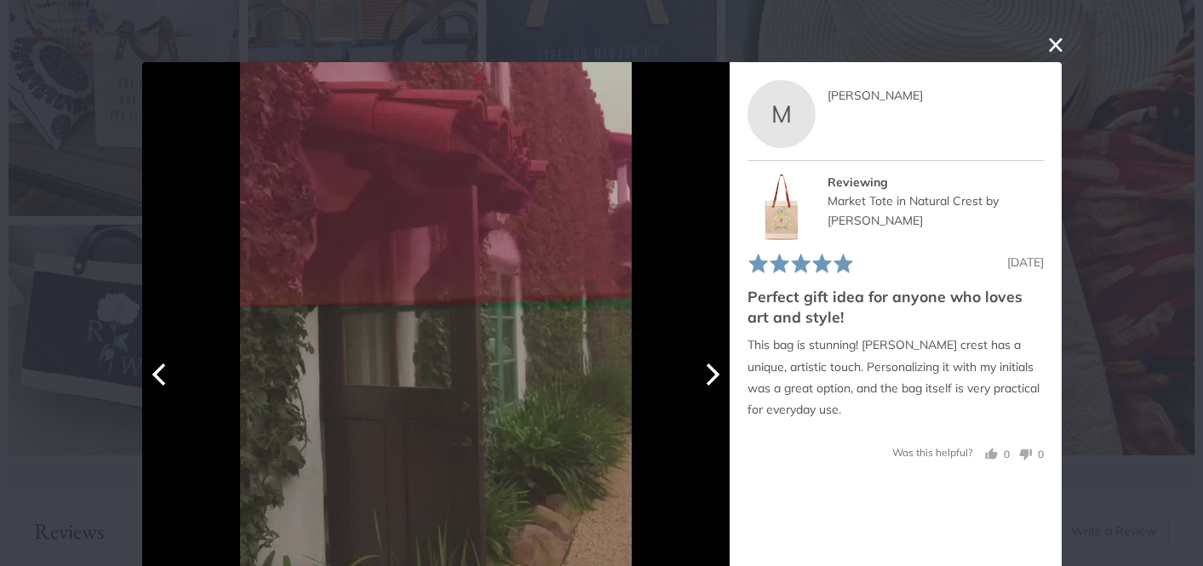
click at [714, 381] on icon "Next" at bounding box center [710, 375] width 22 height 22
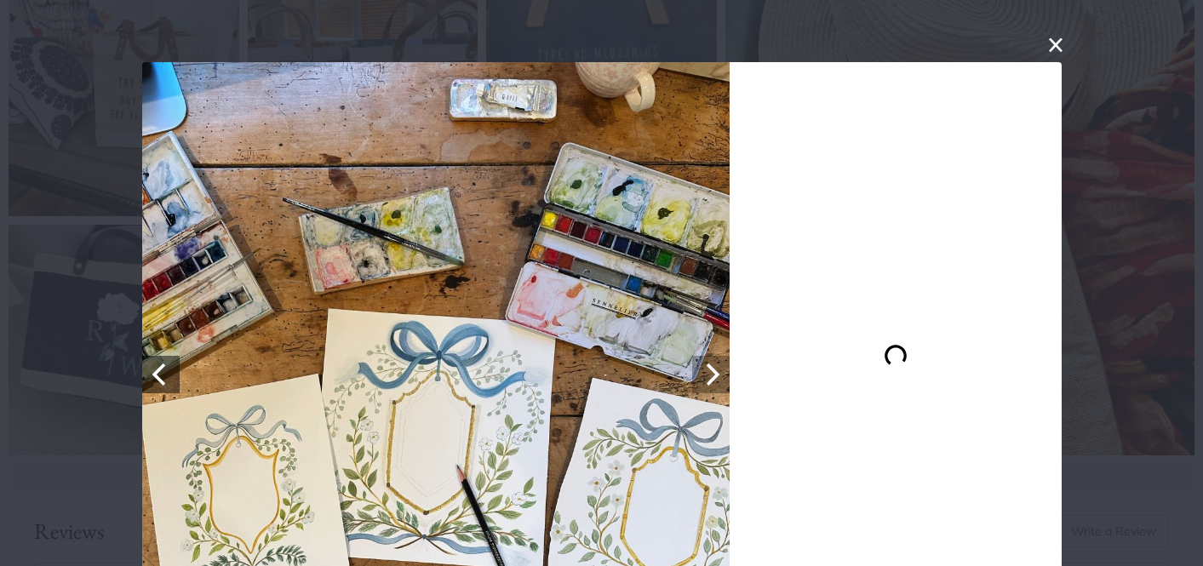
click at [714, 381] on icon "Next" at bounding box center [710, 375] width 22 height 22
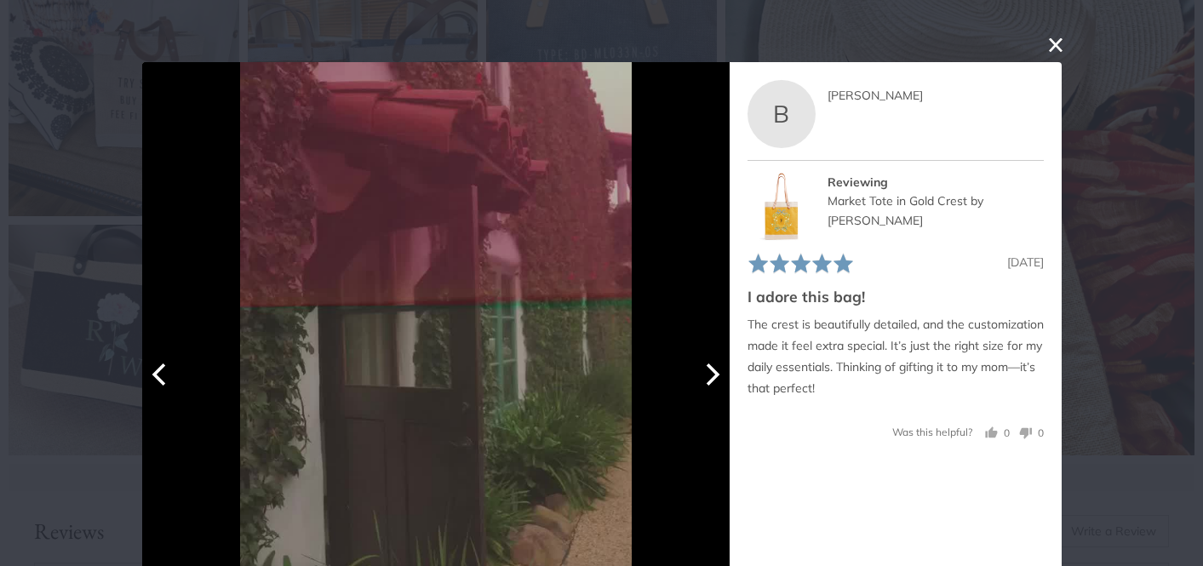
click at [714, 381] on icon "Next" at bounding box center [710, 375] width 22 height 22
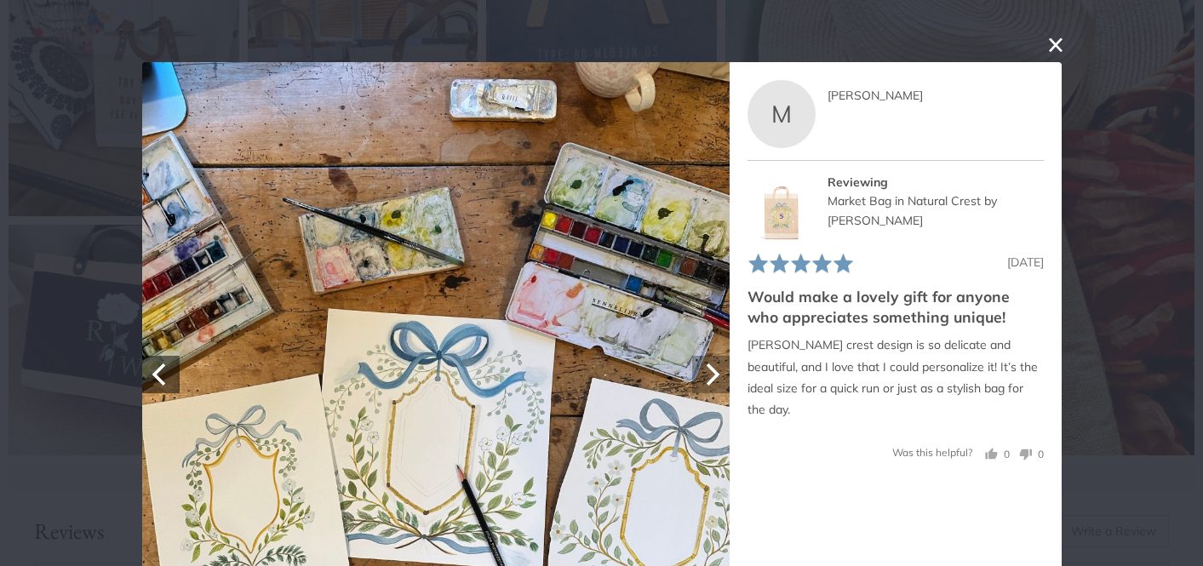
click at [715, 376] on icon "Next" at bounding box center [713, 375] width 14 height 22
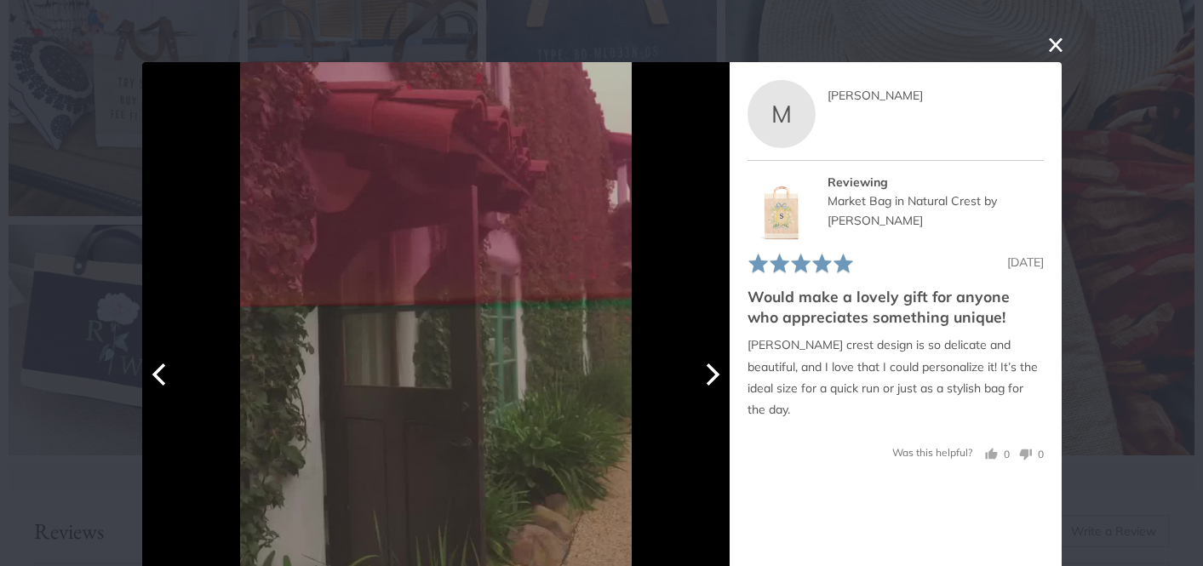
click at [715, 376] on icon "Next" at bounding box center [713, 375] width 14 height 22
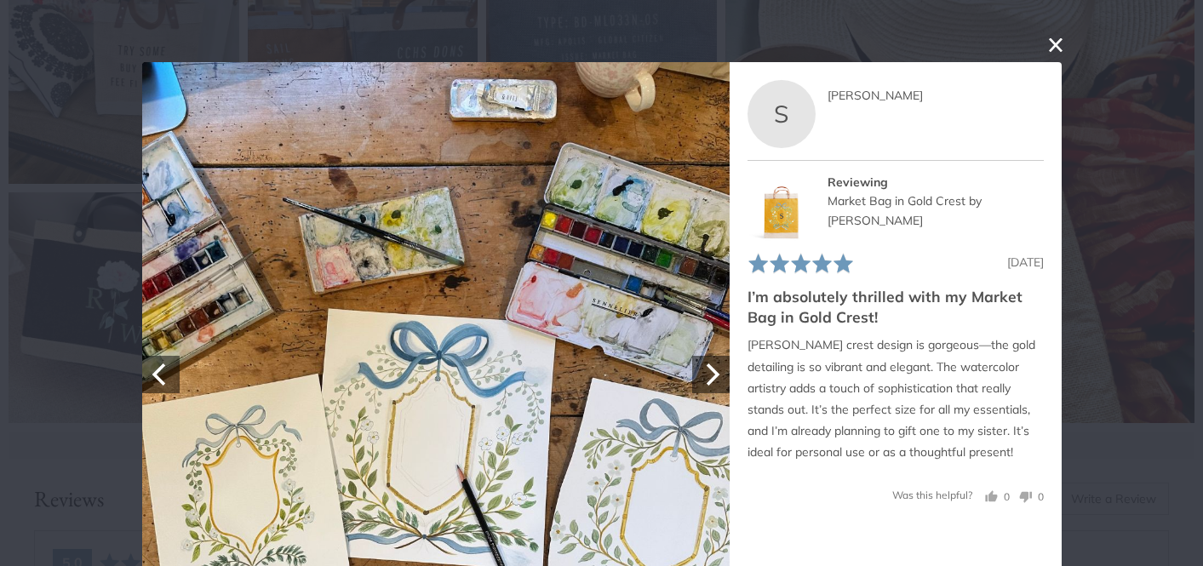
scroll to position [2102, 0]
click at [1053, 37] on button "close this modal window" at bounding box center [1056, 45] width 20 height 20
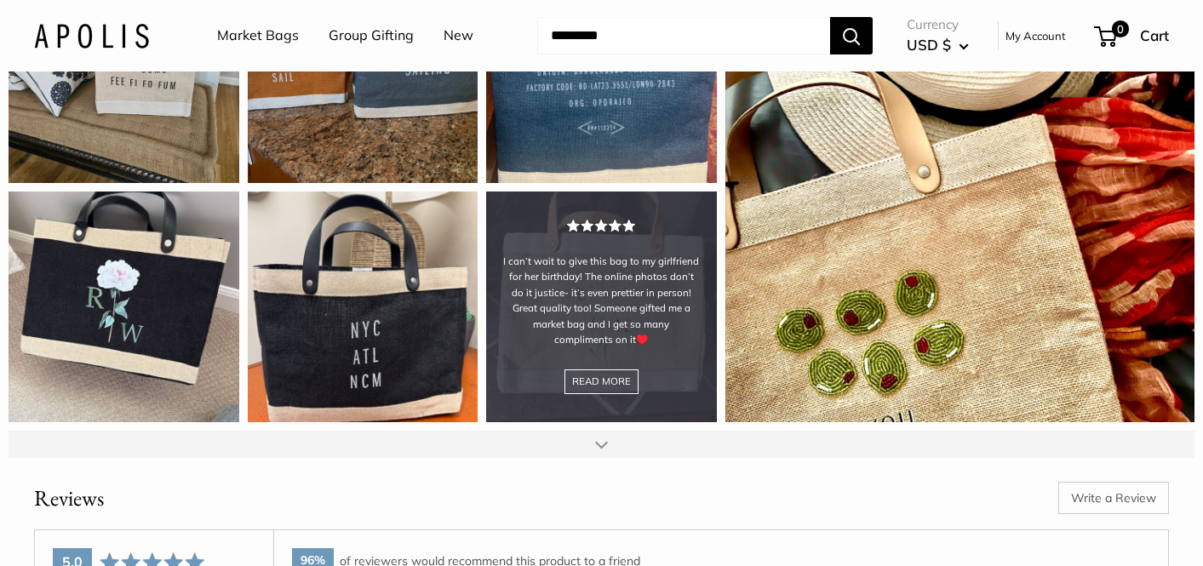
click at [606, 422] on div "I can’t wait to give this bag to my girlfriend for her birthday! The online pho…" at bounding box center [601, 307] width 231 height 231
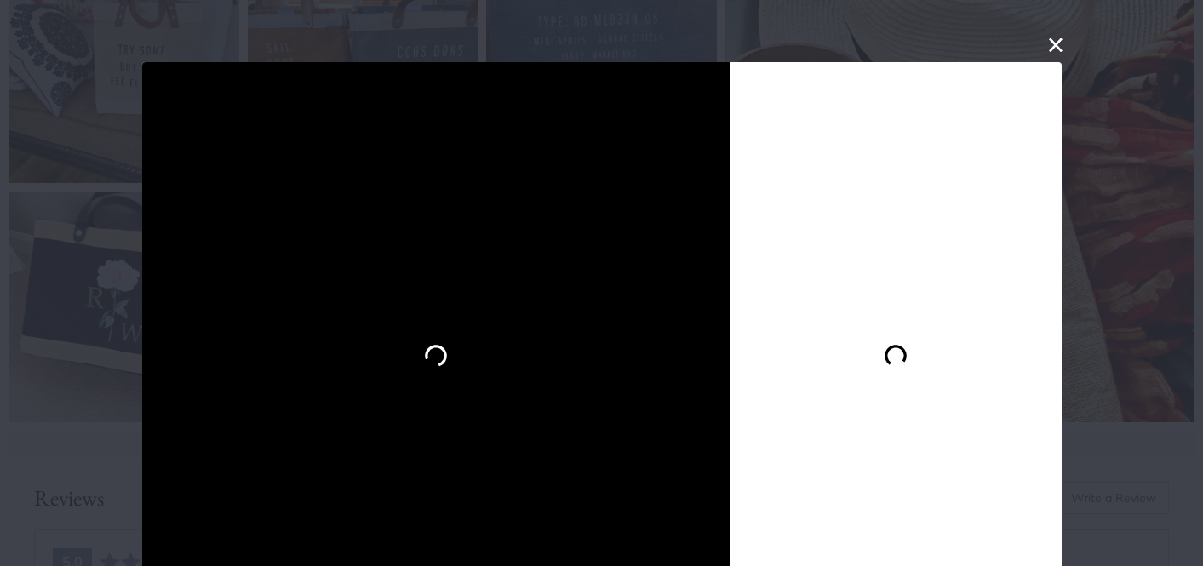
scroll to position [62, 0]
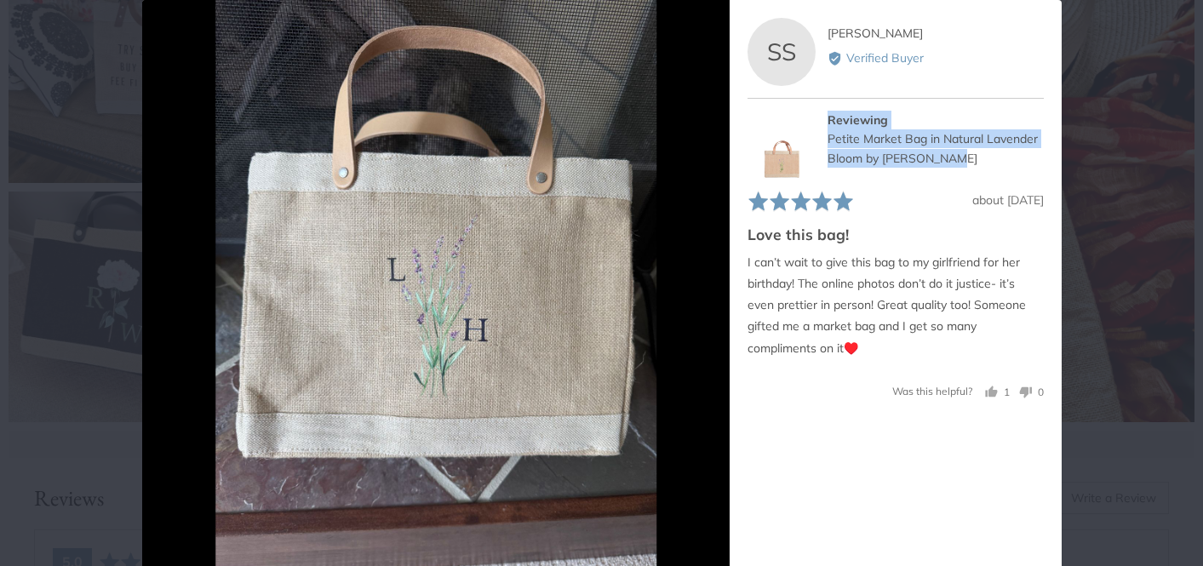
drag, startPoint x: 962, startPoint y: 153, endPoint x: 824, endPoint y: 142, distance: 138.4
click at [824, 142] on div "Reviewing Petite Market Bag in Natural Lavender Bloom by Amy Logsdon" at bounding box center [896, 145] width 296 height 68
copy div "Reviewing Petite Market Bag in Natural Lavender Bloom by Amy Logsdon"
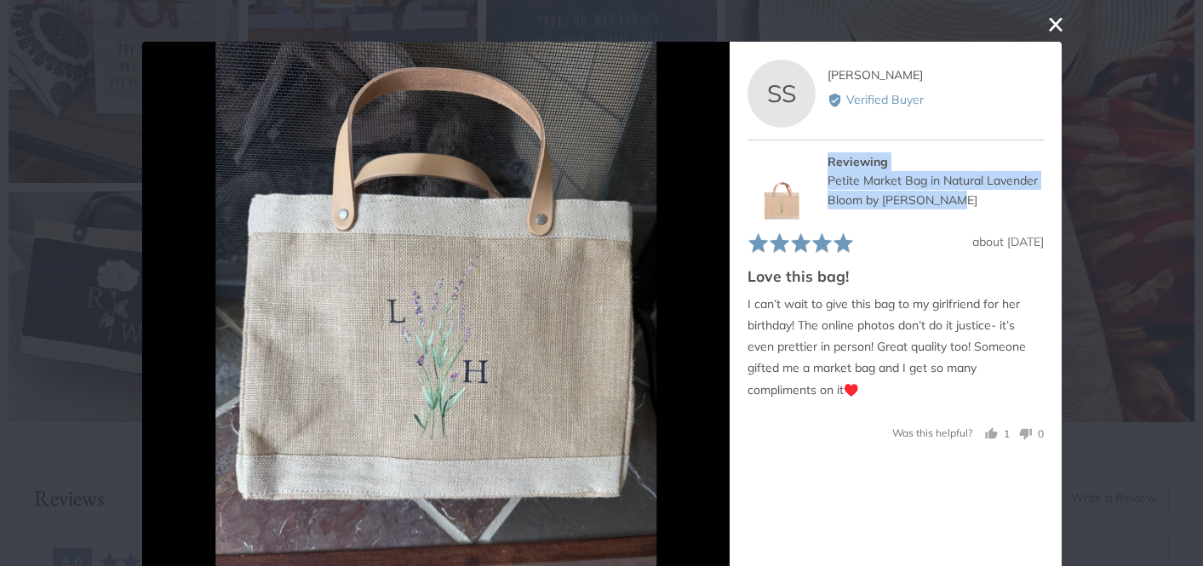
scroll to position [0, 0]
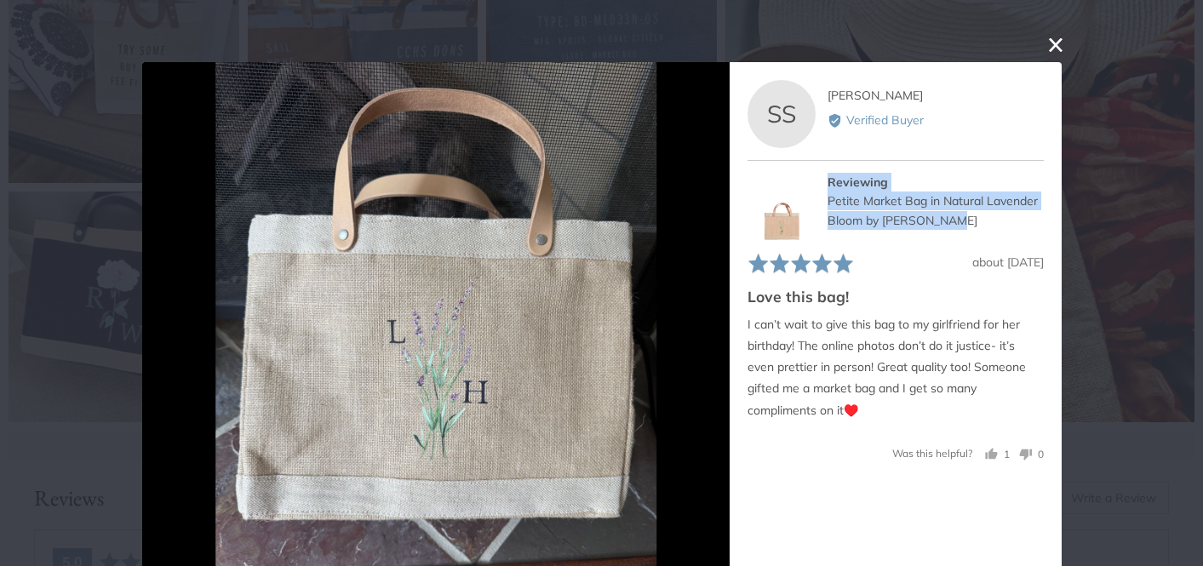
click at [1050, 45] on button "close this modal window" at bounding box center [1056, 45] width 20 height 20
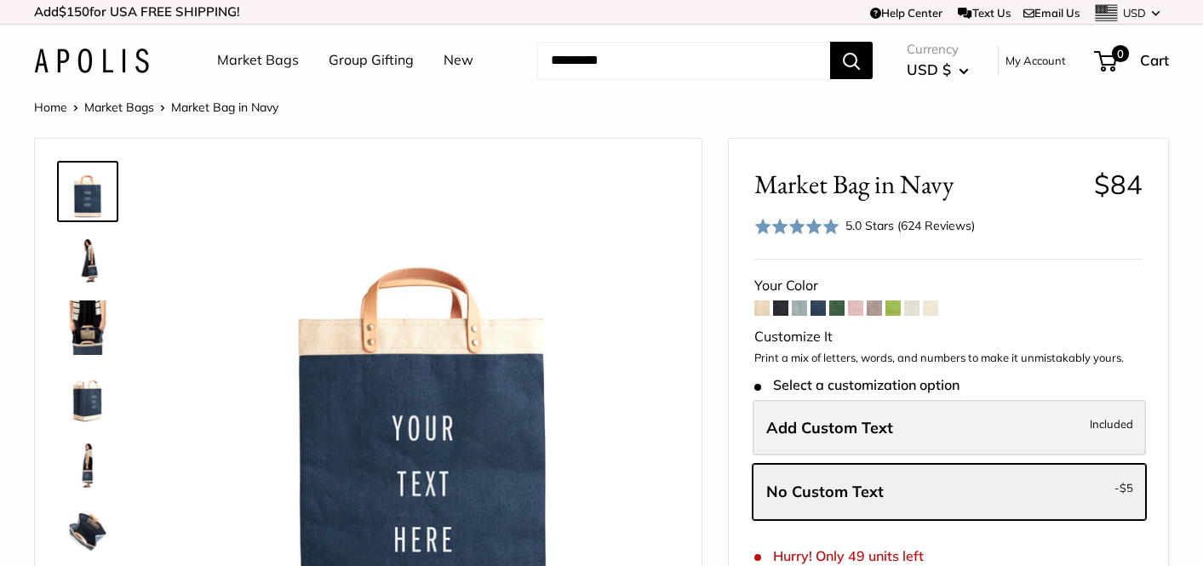
click at [768, 427] on span "Add Custom Text" at bounding box center [829, 428] width 127 height 20
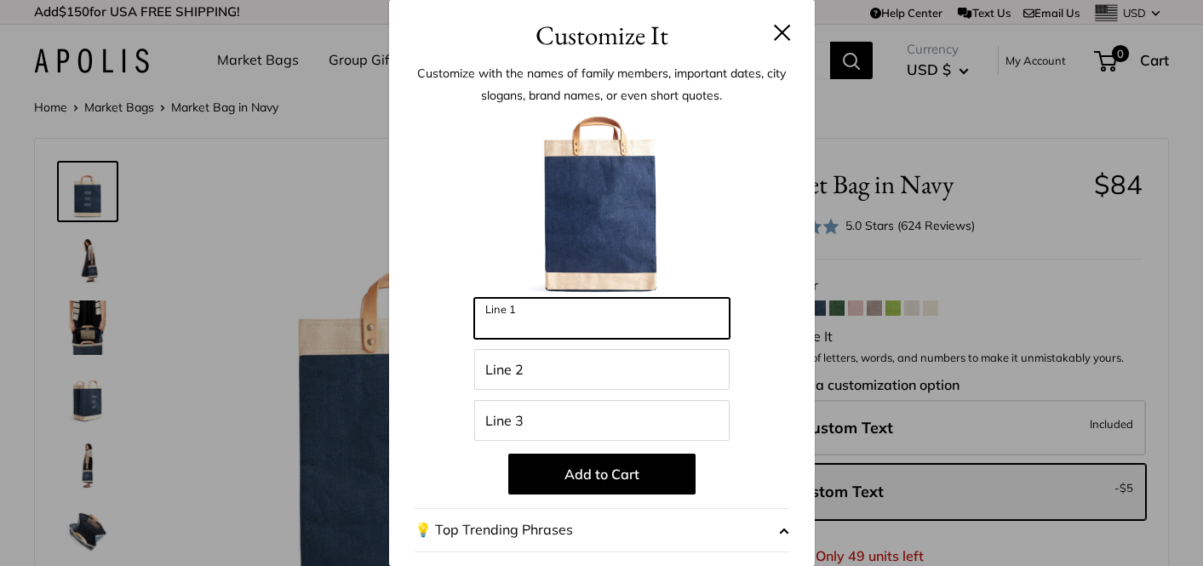
click at [513, 315] on input "Line 1" at bounding box center [601, 318] width 255 height 41
type input "*"
click at [789, 22] on h3 "Customize It" at bounding box center [602, 35] width 375 height 40
click at [774, 31] on button at bounding box center [782, 32] width 17 height 17
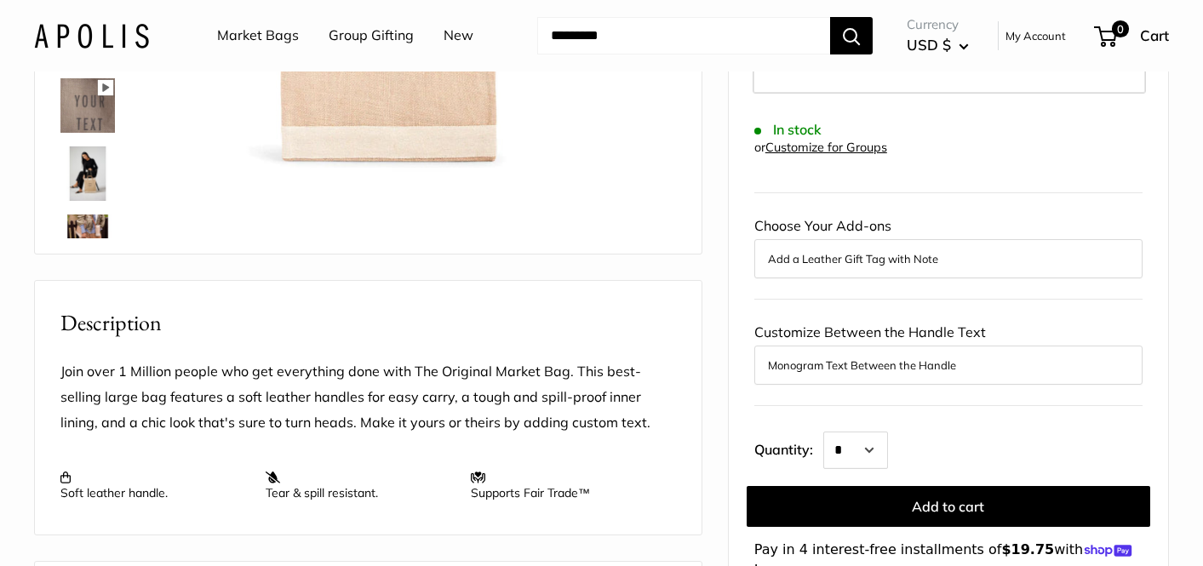
scroll to position [427, 0]
click at [776, 256] on button "Add a Leather Gift Tag with Note" at bounding box center [948, 258] width 361 height 20
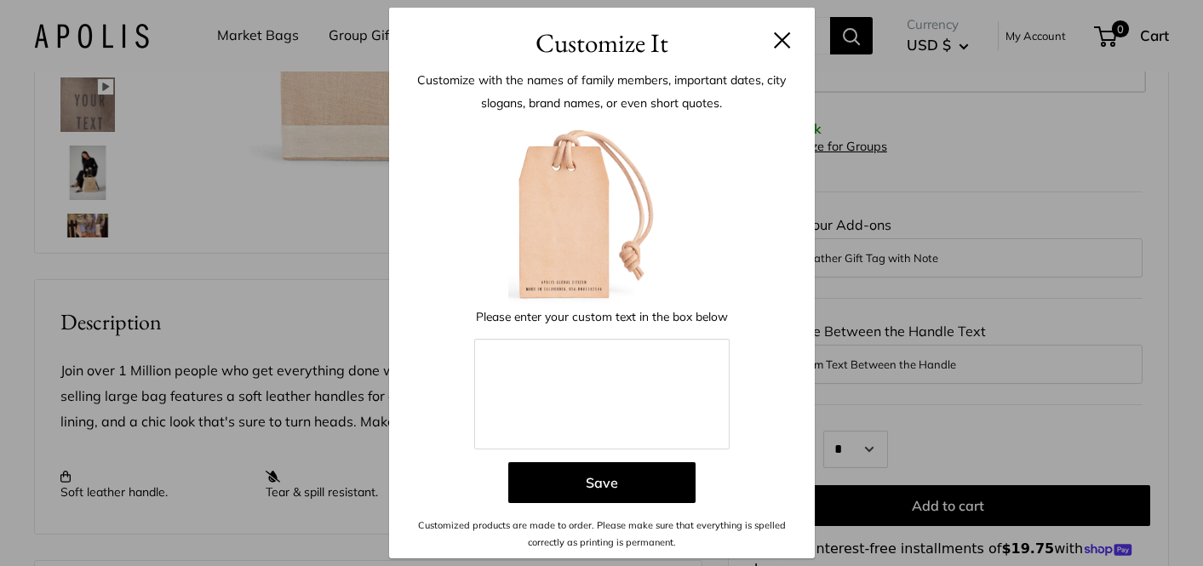
click at [782, 29] on h3 "Customize It" at bounding box center [602, 43] width 375 height 40
click at [782, 38] on button at bounding box center [782, 40] width 17 height 17
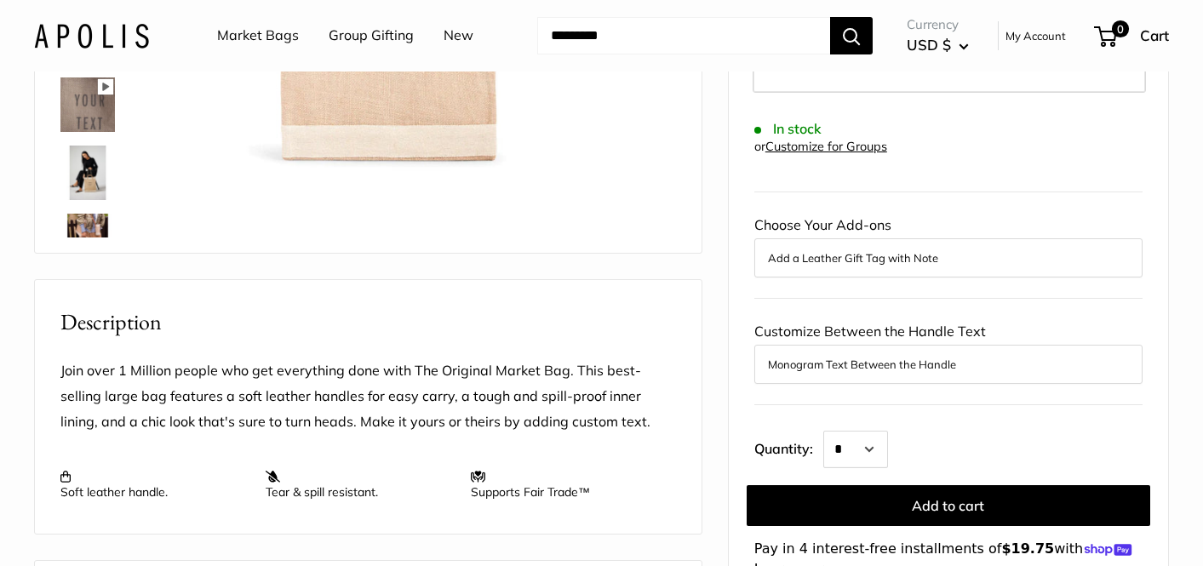
click at [794, 364] on button "Monogram Text Between the Handle" at bounding box center [948, 364] width 361 height 20
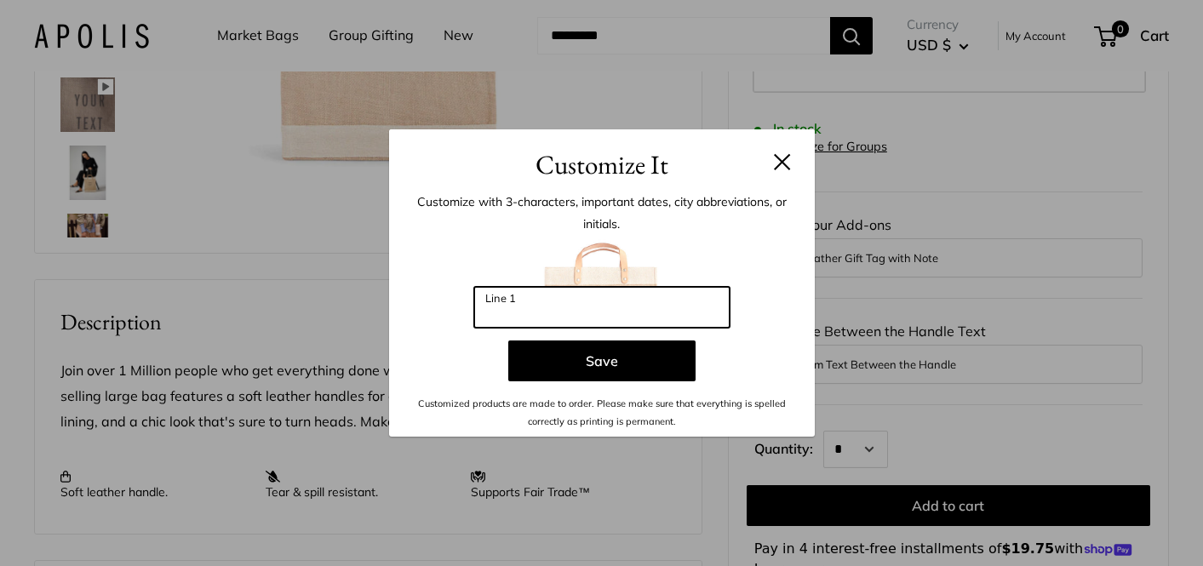
click at [527, 313] on input "Line 1" at bounding box center [601, 307] width 255 height 41
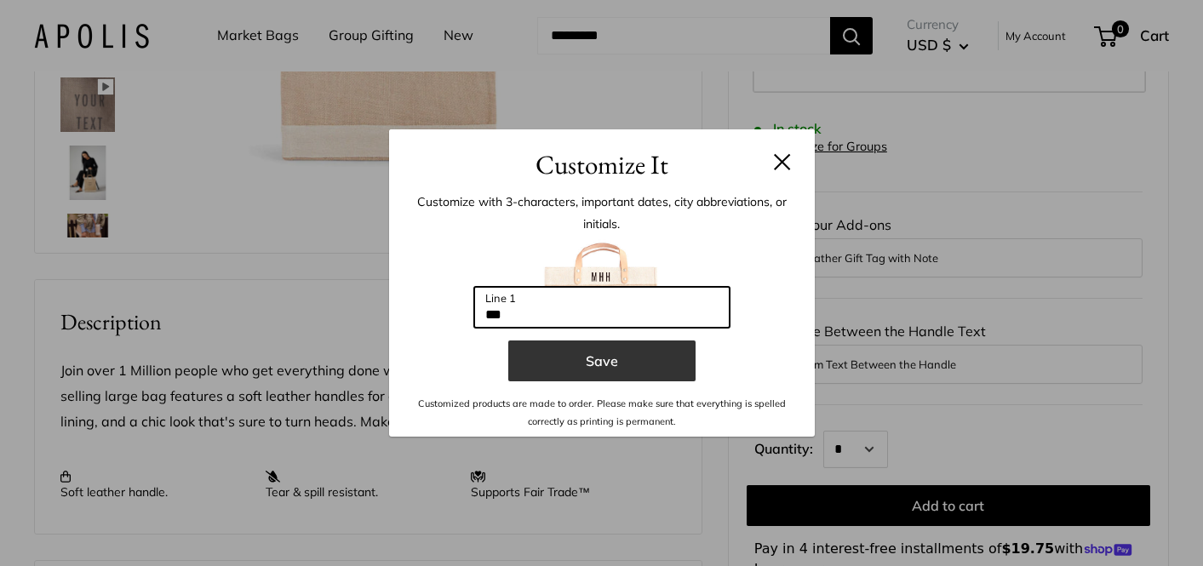
type input "***"
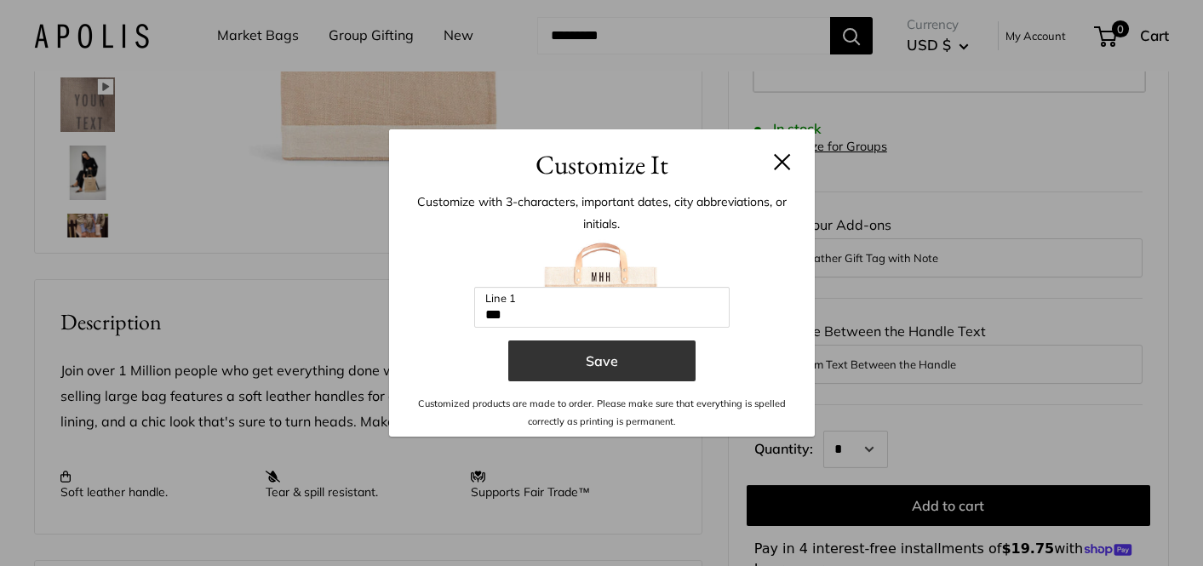
click at [559, 358] on button "Save" at bounding box center [601, 361] width 187 height 41
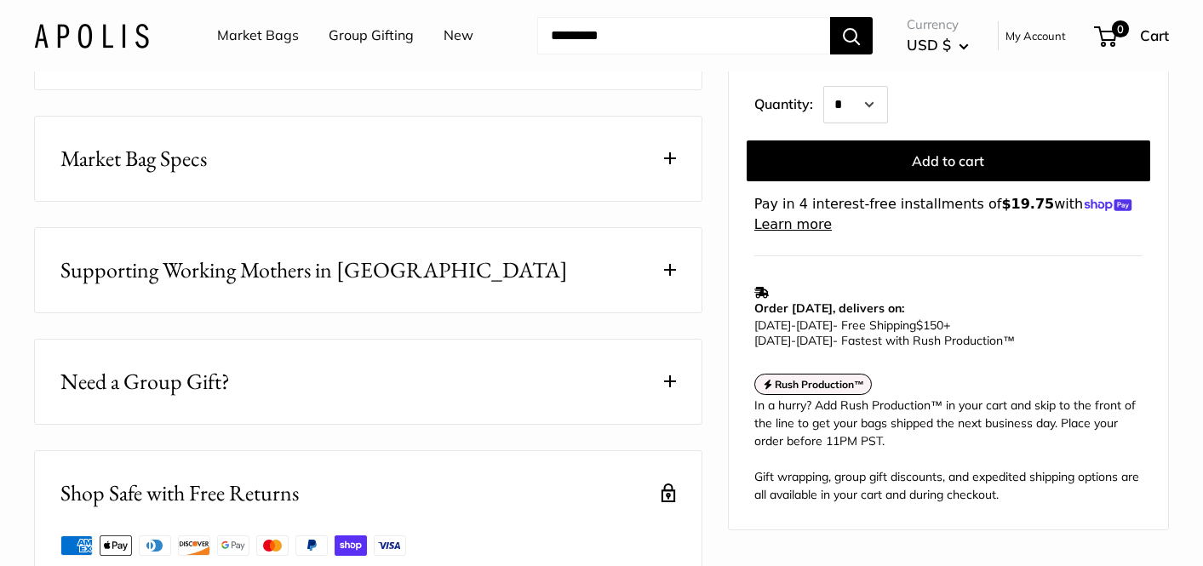
scroll to position [873, 0]
click at [176, 163] on span "Market Bag Specs" at bounding box center [133, 157] width 146 height 33
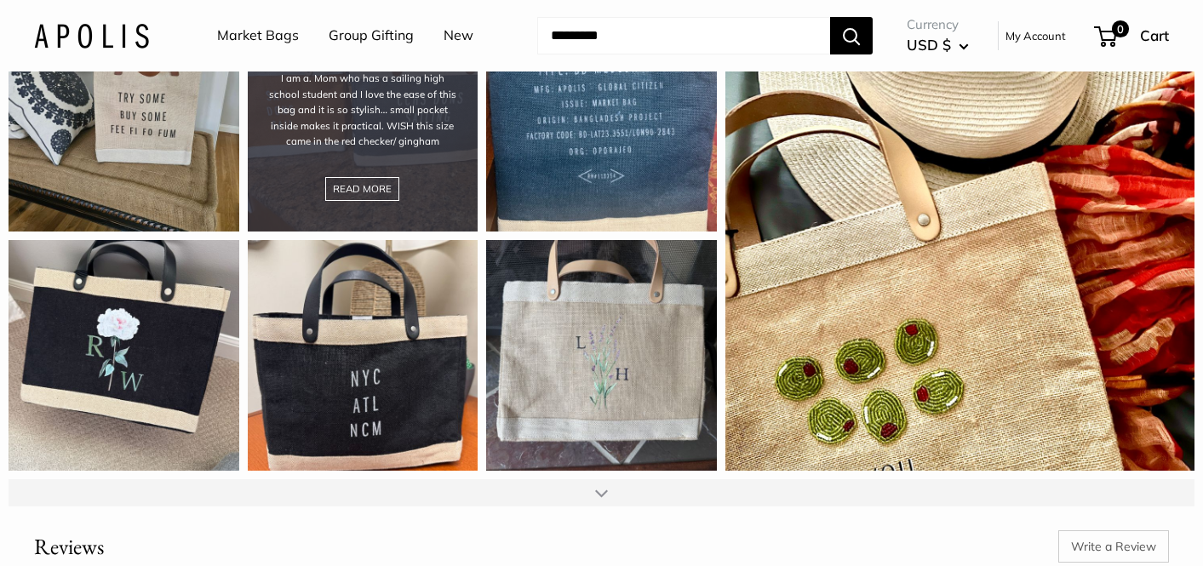
scroll to position [2199, 0]
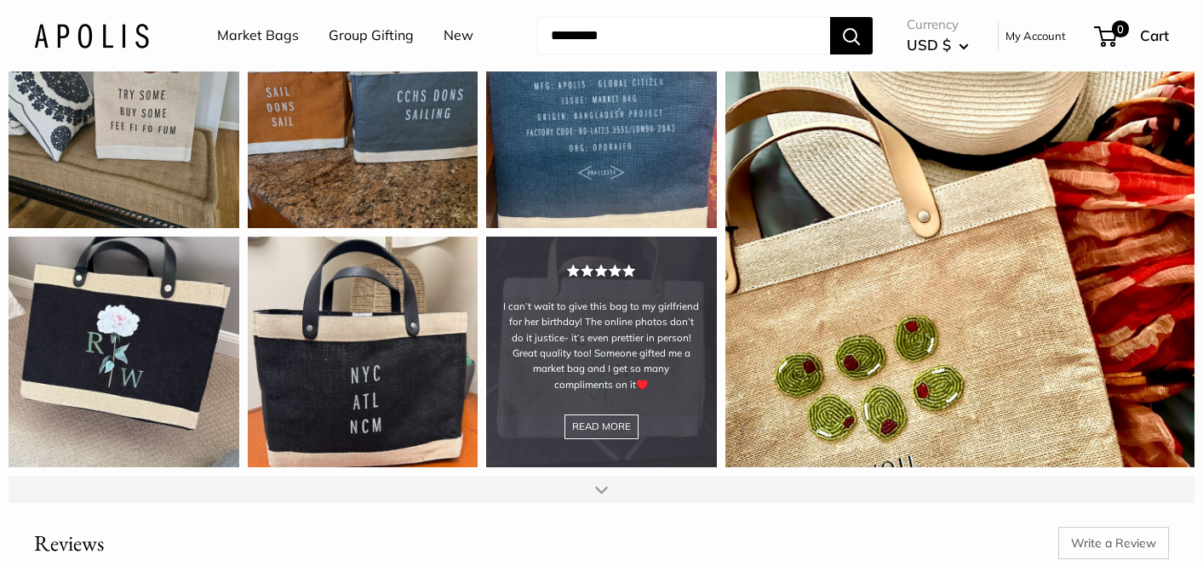
click at [685, 419] on div "I can’t wait to give this bag to my girlfriend for her birthday! The online pho…" at bounding box center [601, 352] width 231 height 231
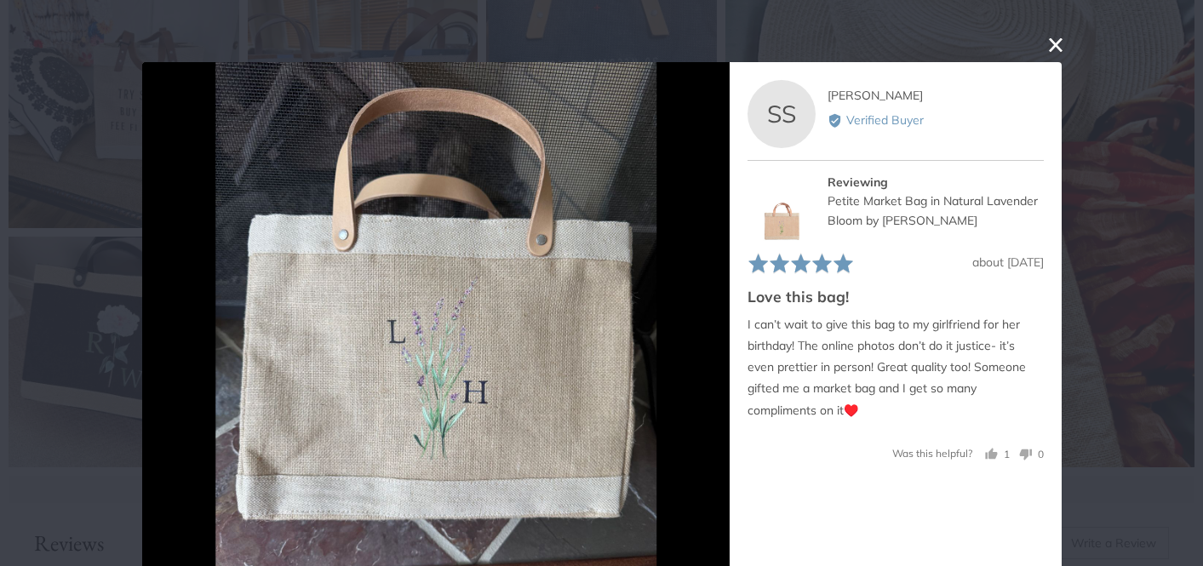
scroll to position [62, 0]
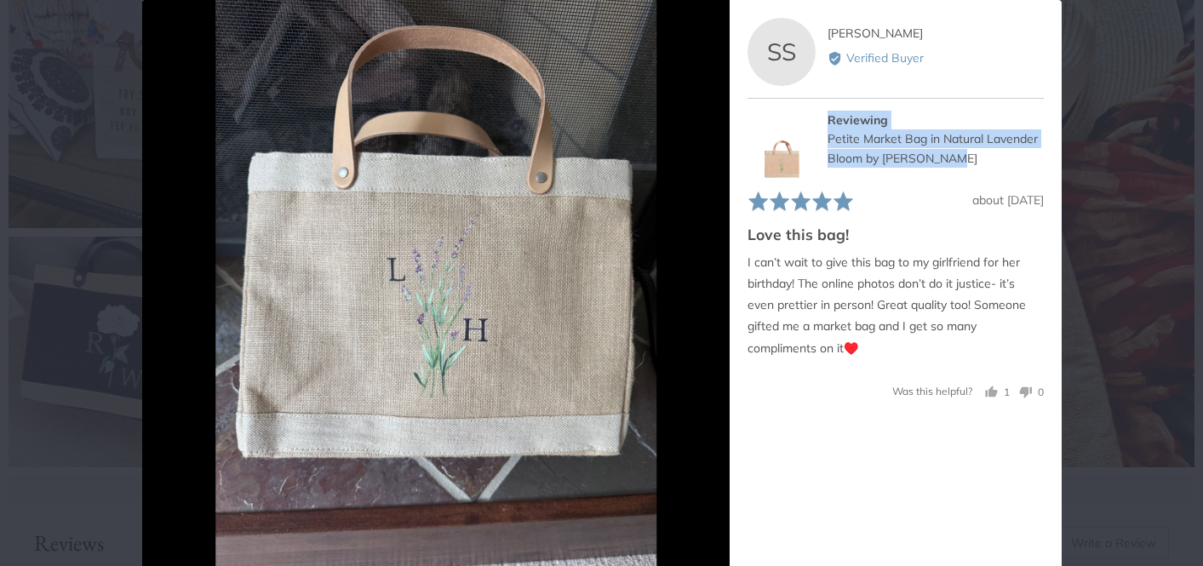
drag, startPoint x: 968, startPoint y: 169, endPoint x: 821, endPoint y: 152, distance: 148.3
click at [821, 152] on div "Reviewing Petite Market Bag in Natural Lavender Bloom by Amy Logsdon" at bounding box center [896, 145] width 296 height 68
copy div "Reviewing Petite Market Bag in Natural Lavender Bloom by Amy Logsdon"
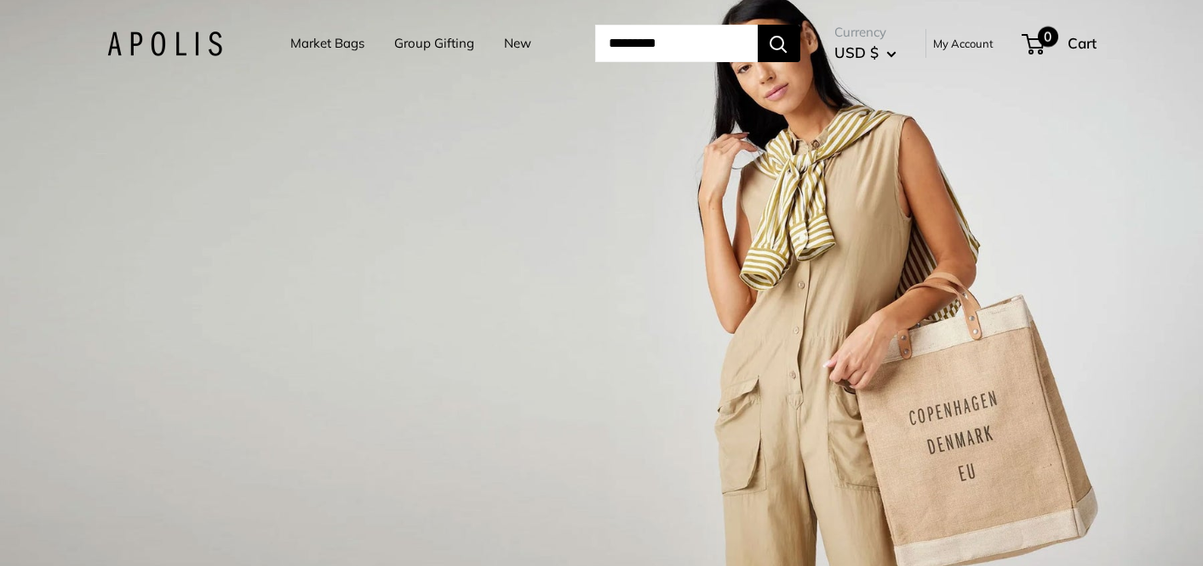
click at [1084, 38] on span "Cart" at bounding box center [1082, 43] width 29 height 18
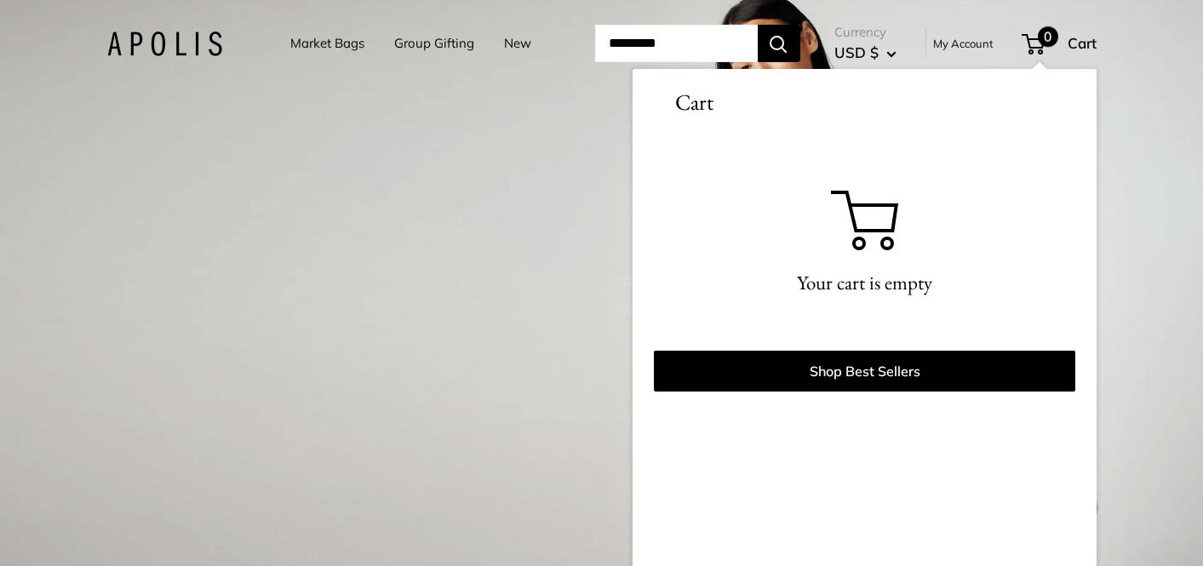
click at [1126, 110] on div "1 / 3" at bounding box center [601, 283] width 1203 height 566
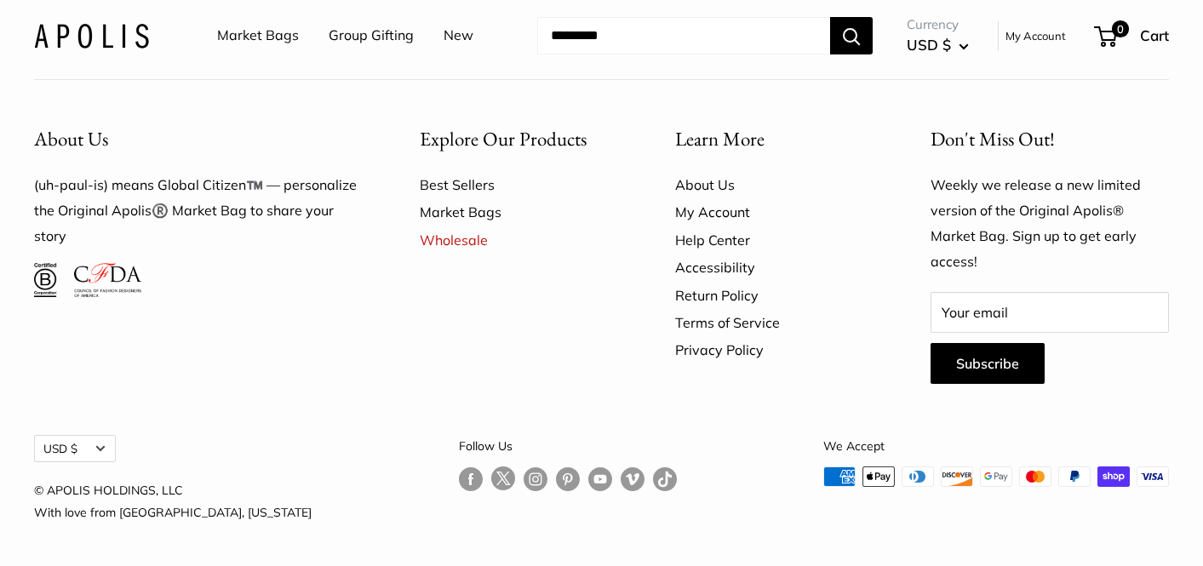
scroll to position [4773, 0]
click at [669, 46] on p "Text us at 20919 anytime for [GEOGRAPHIC_DATA]-only. We’ll respond right away!" at bounding box center [622, 13] width 198 height 66
click at [710, 254] on link "Help Center" at bounding box center [773, 240] width 196 height 27
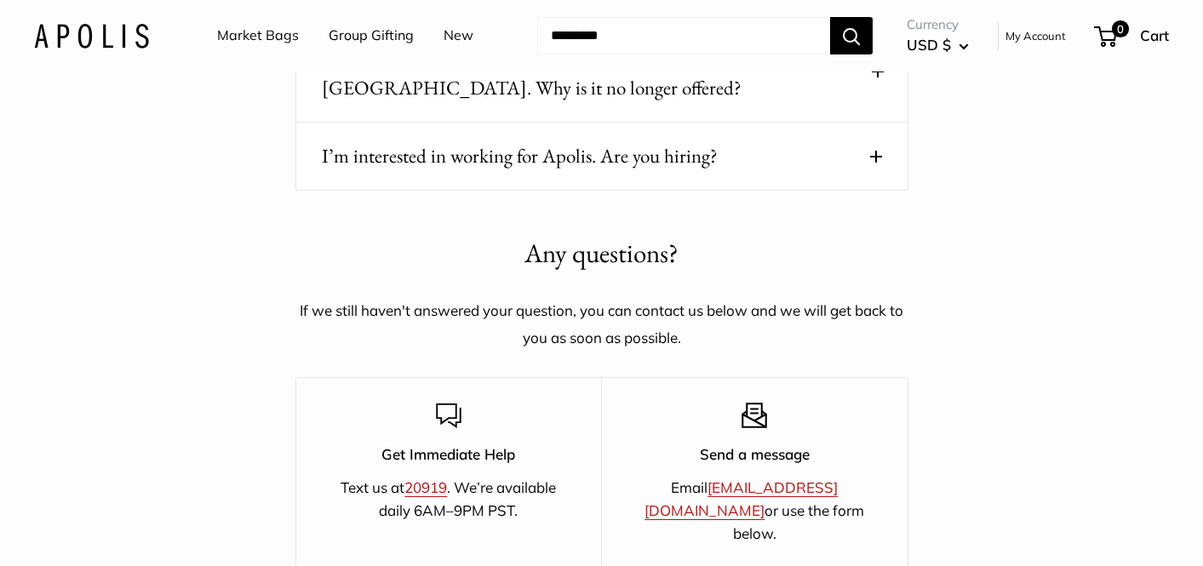
scroll to position [2724, 0]
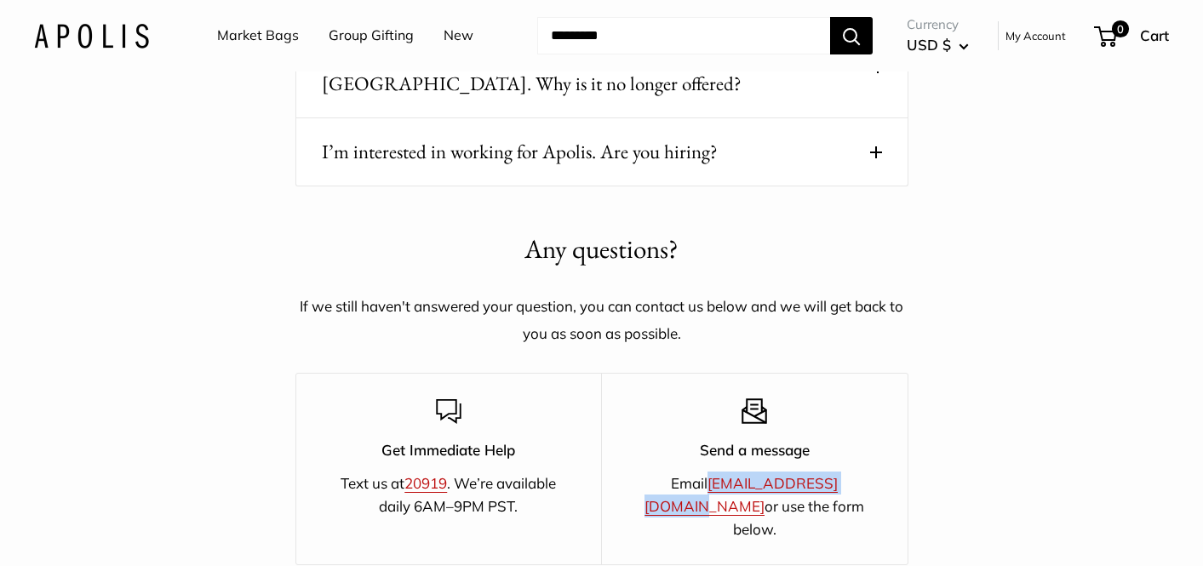
drag, startPoint x: 833, startPoint y: 478, endPoint x: 673, endPoint y: 476, distance: 160.1
click at [673, 478] on p "Email hello@apolisglobal.com or use the form below." at bounding box center [755, 507] width 246 height 70
copy link "[EMAIL_ADDRESS][DOMAIN_NAME]"
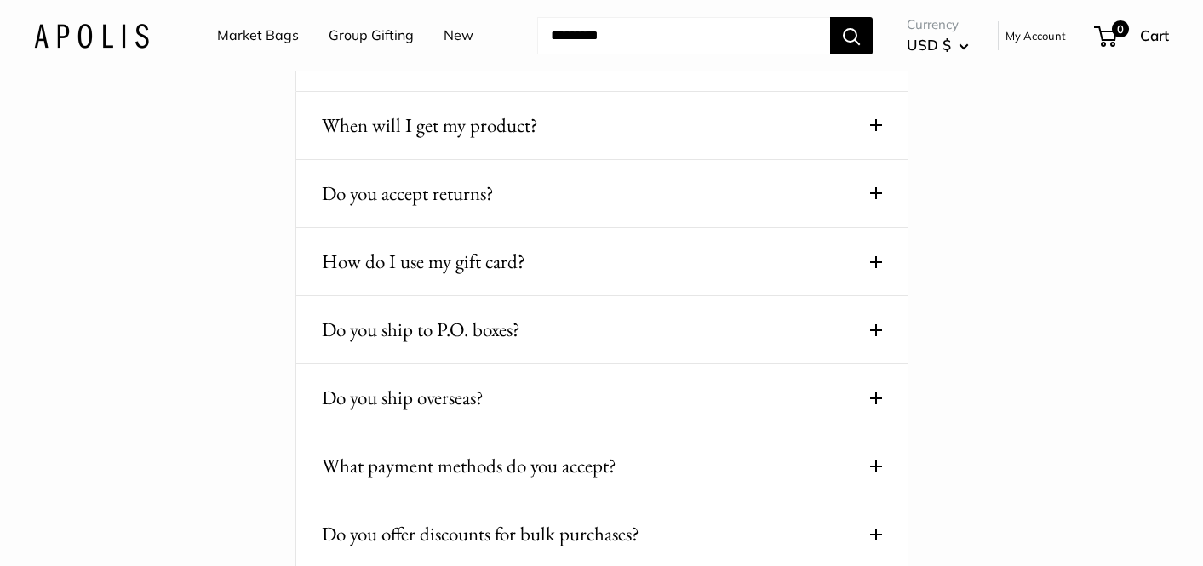
scroll to position [730, 0]
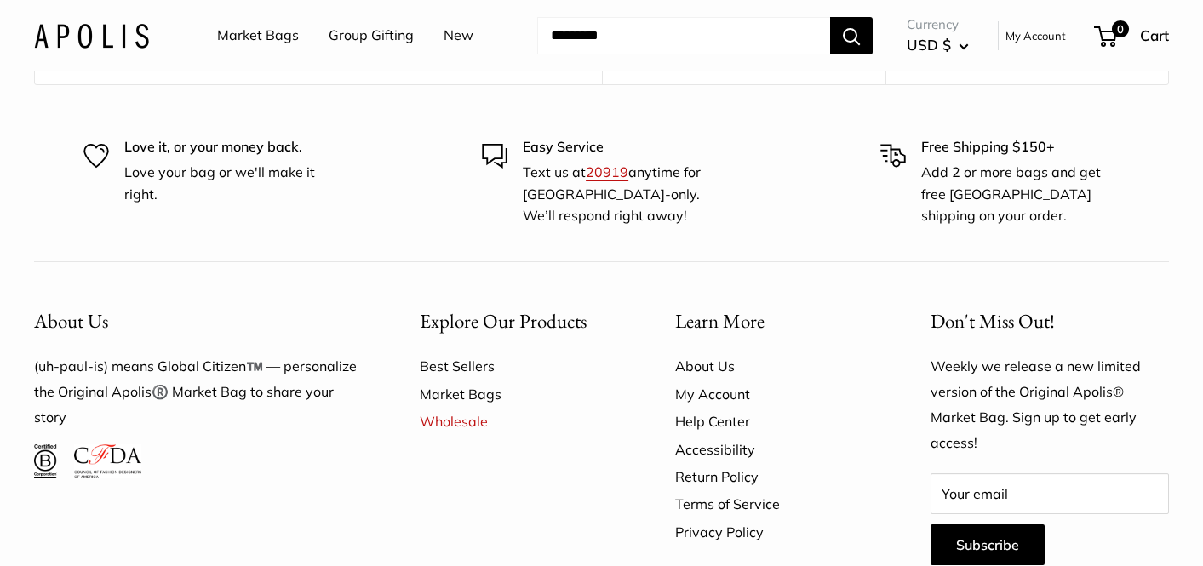
scroll to position [10523, 0]
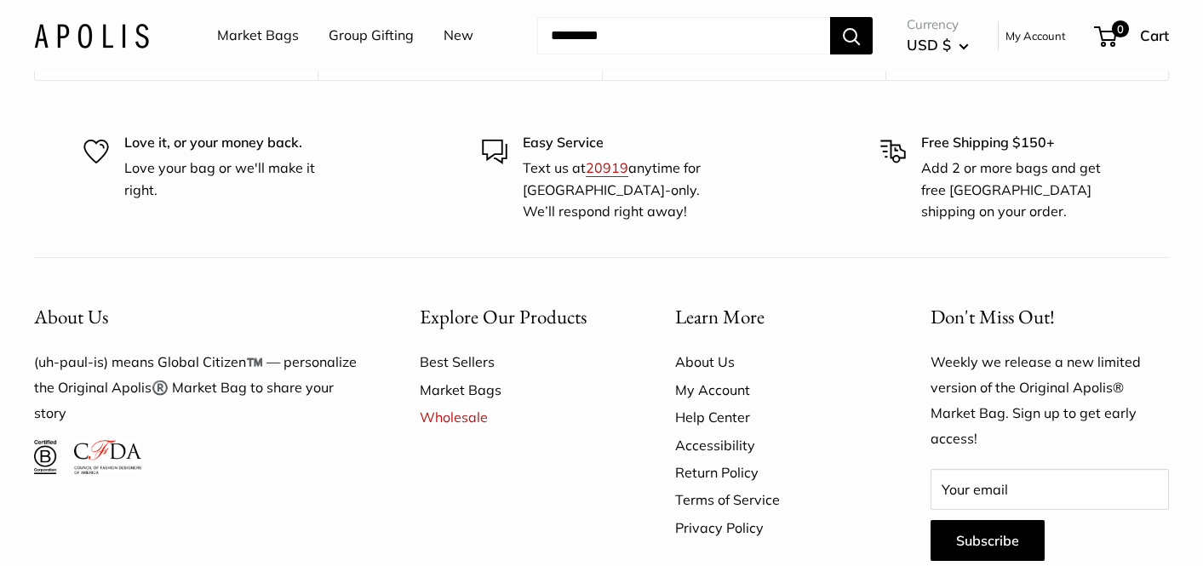
click at [438, 389] on link "Market Bags" at bounding box center [518, 389] width 196 height 27
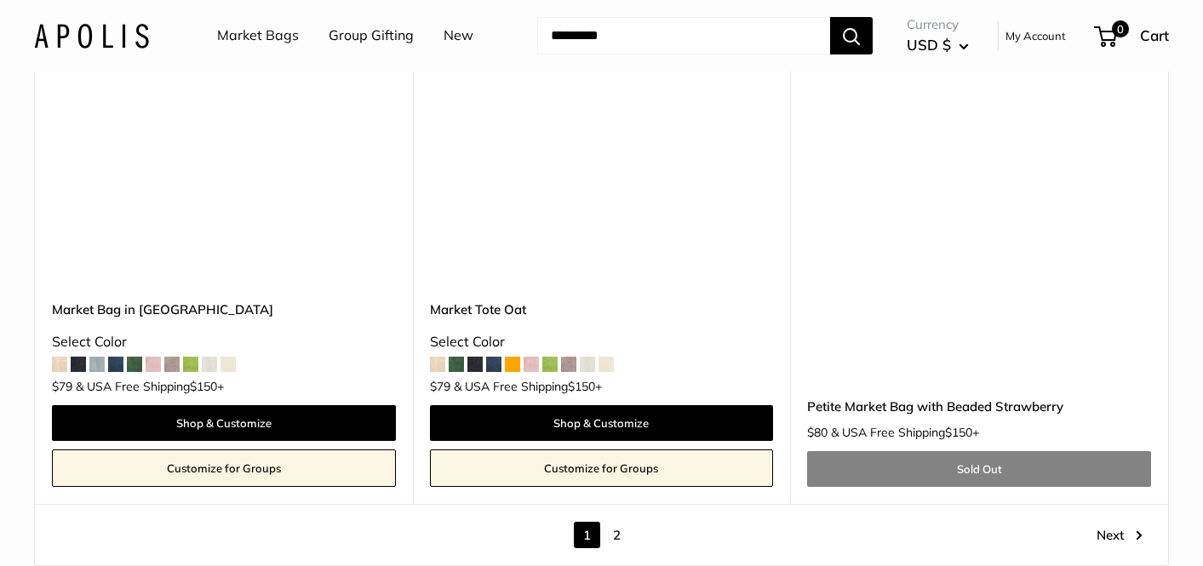
scroll to position [9227, 0]
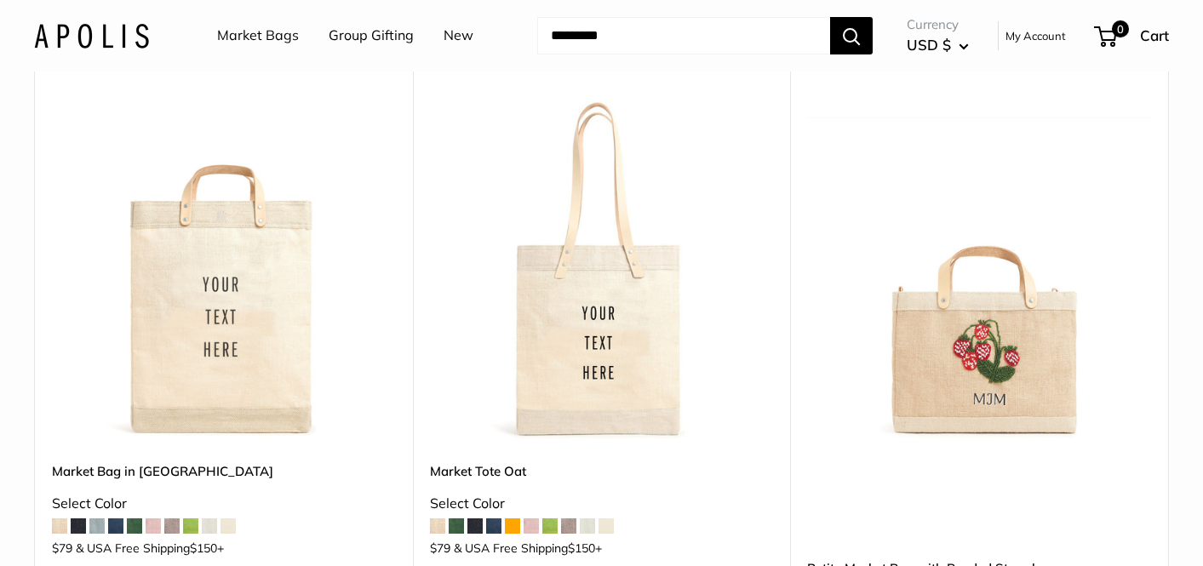
click at [560, 37] on input "Search..." at bounding box center [683, 35] width 293 height 37
type input "*"
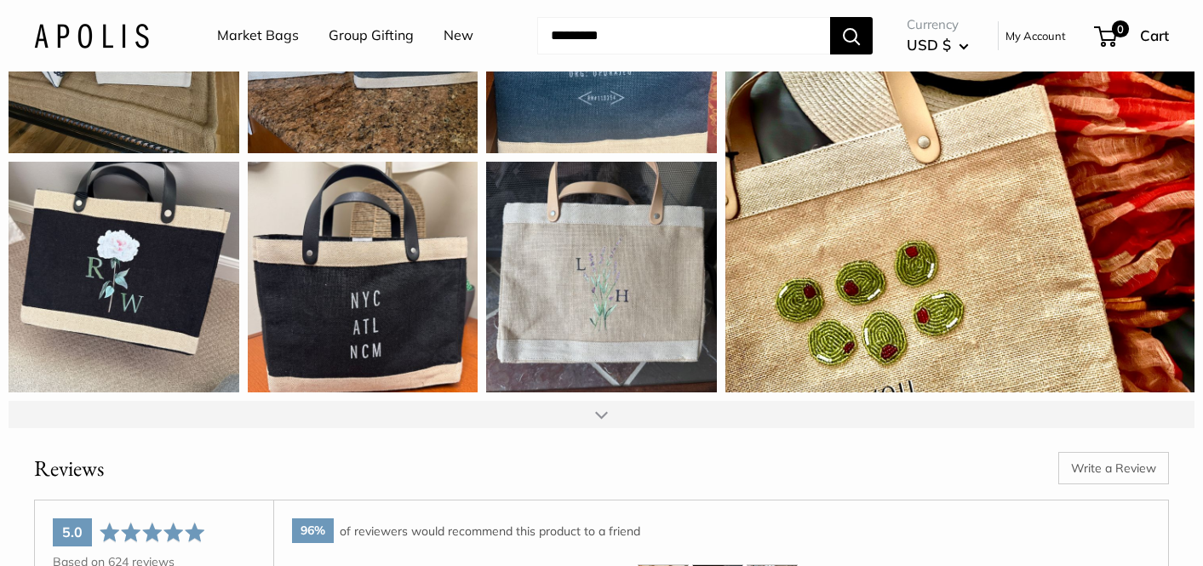
scroll to position [2125, 0]
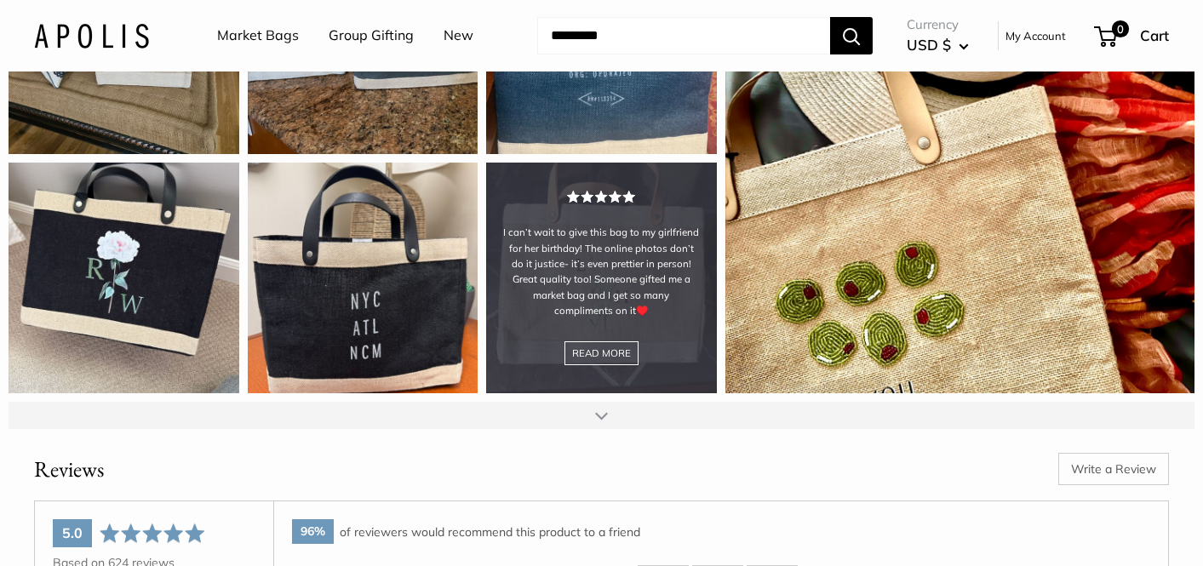
click at [604, 350] on div "I can’t wait to give this bag to my girlfriend for her birthday! The online pho…" at bounding box center [601, 278] width 231 height 231
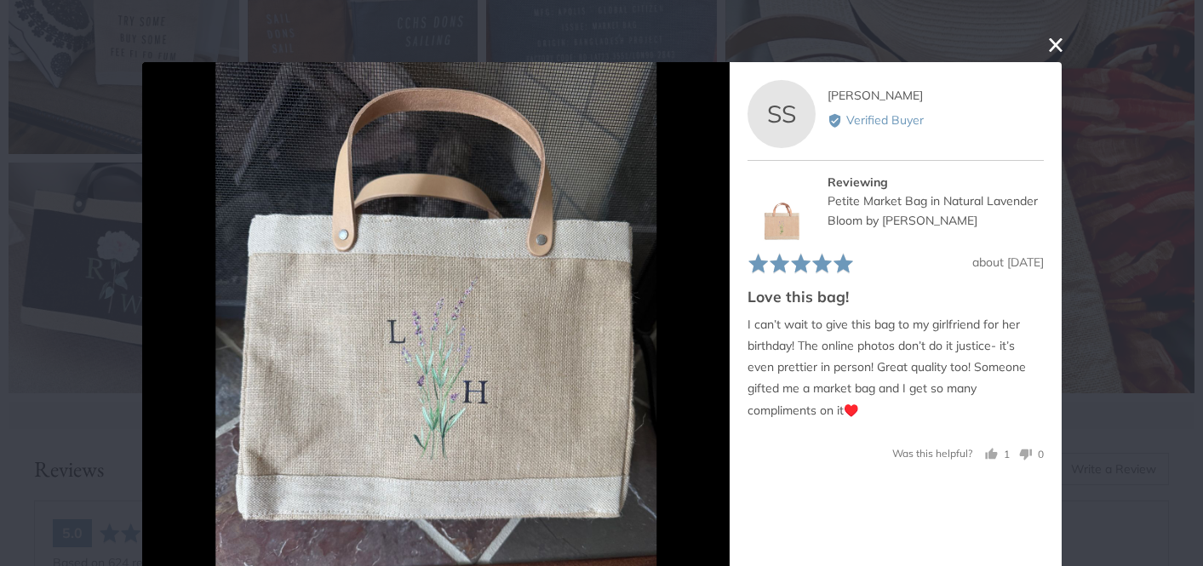
scroll to position [62, 0]
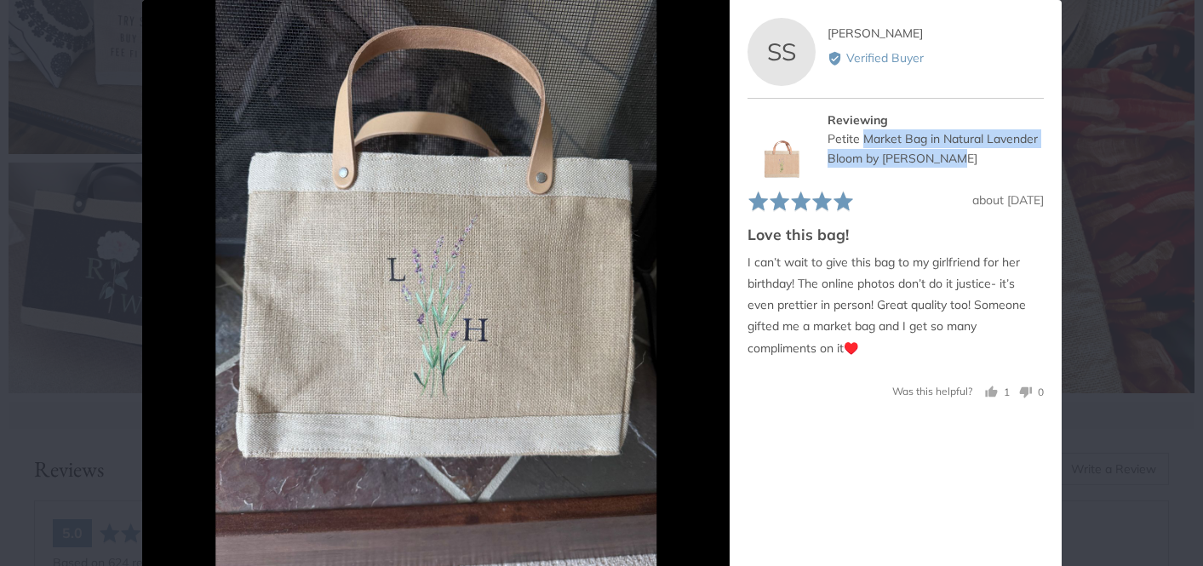
drag, startPoint x: 863, startPoint y: 136, endPoint x: 967, endPoint y: 158, distance: 106.2
click at [967, 158] on div "Petite Market Bag in Natural Lavender Bloom by [PERSON_NAME]" at bounding box center [935, 148] width 216 height 38
copy div "Market Bag in Natural Lavender Bloom by [PERSON_NAME]"
